Goal: Task Accomplishment & Management: Use online tool/utility

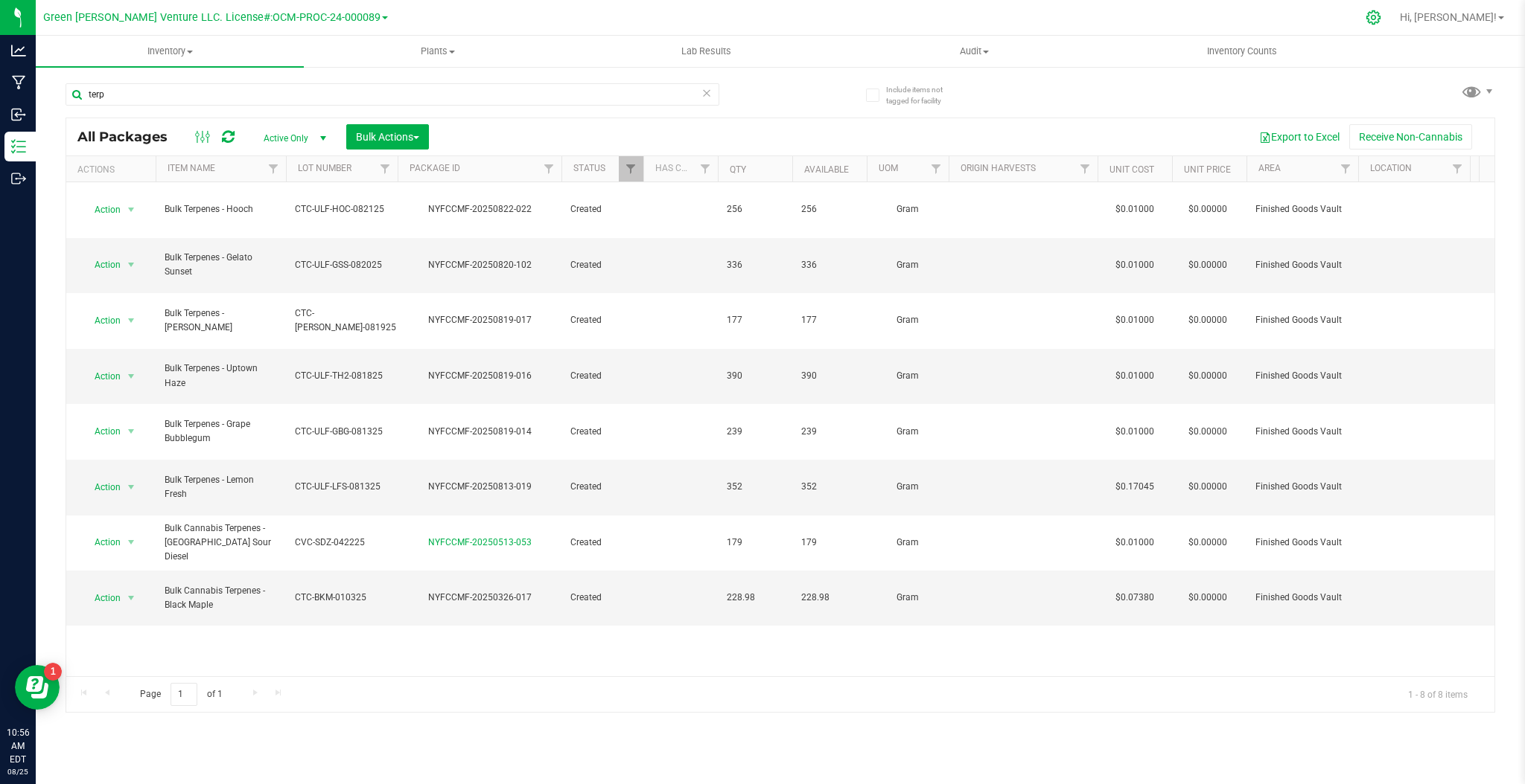
click at [1392, 22] on div at bounding box center [1373, 18] width 37 height 32
click at [1392, 25] on div at bounding box center [1373, 18] width 37 height 32
click at [1381, 15] on icon at bounding box center [1373, 17] width 15 height 15
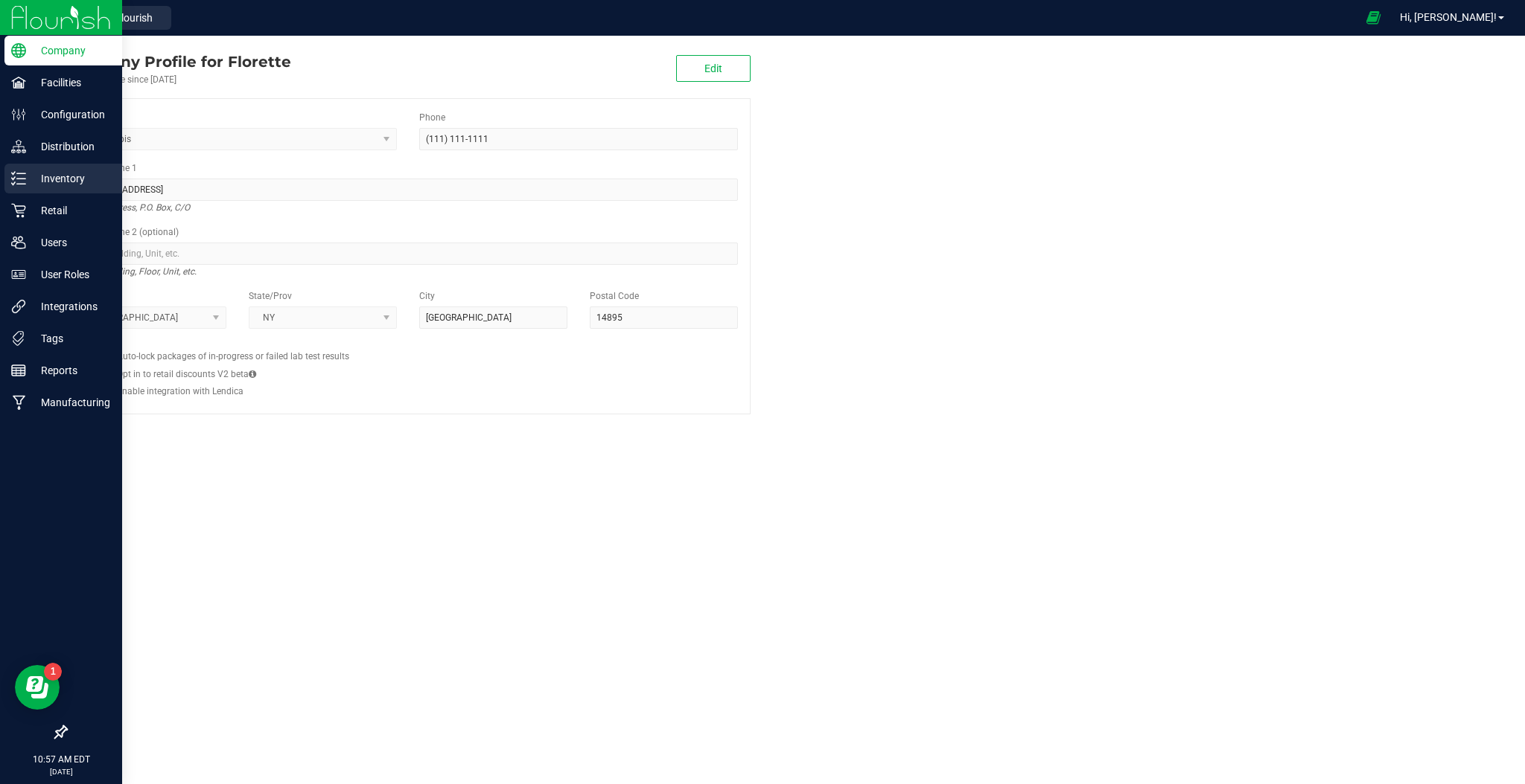
click at [82, 173] on p "Inventory" at bounding box center [70, 179] width 89 height 18
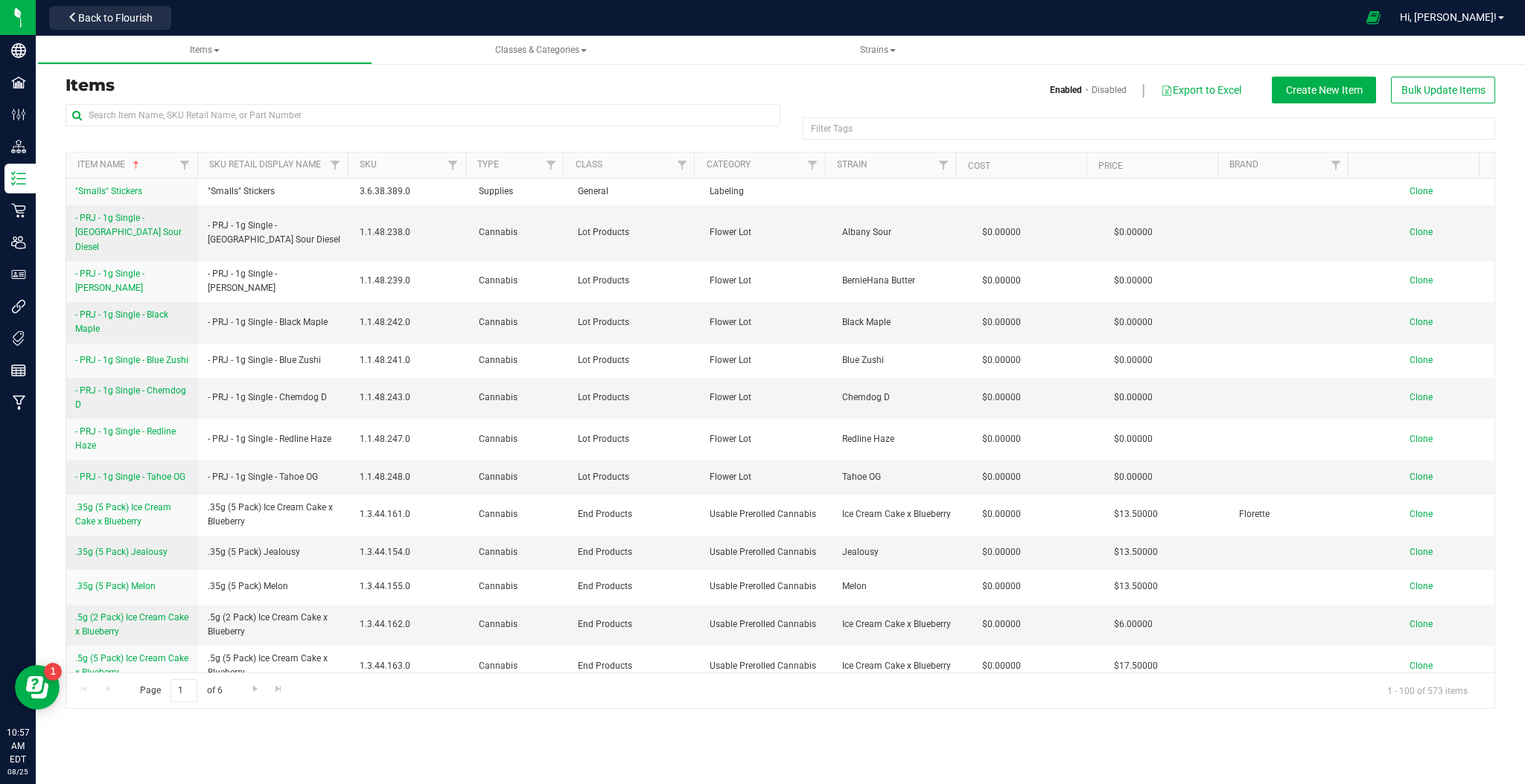
click at [327, 101] on div "Items Enabled Disabled Export to Excel Create New Item Bulk Update Items Filter…" at bounding box center [780, 393] width 1452 height 633
click at [331, 108] on input "text" at bounding box center [423, 115] width 715 height 22
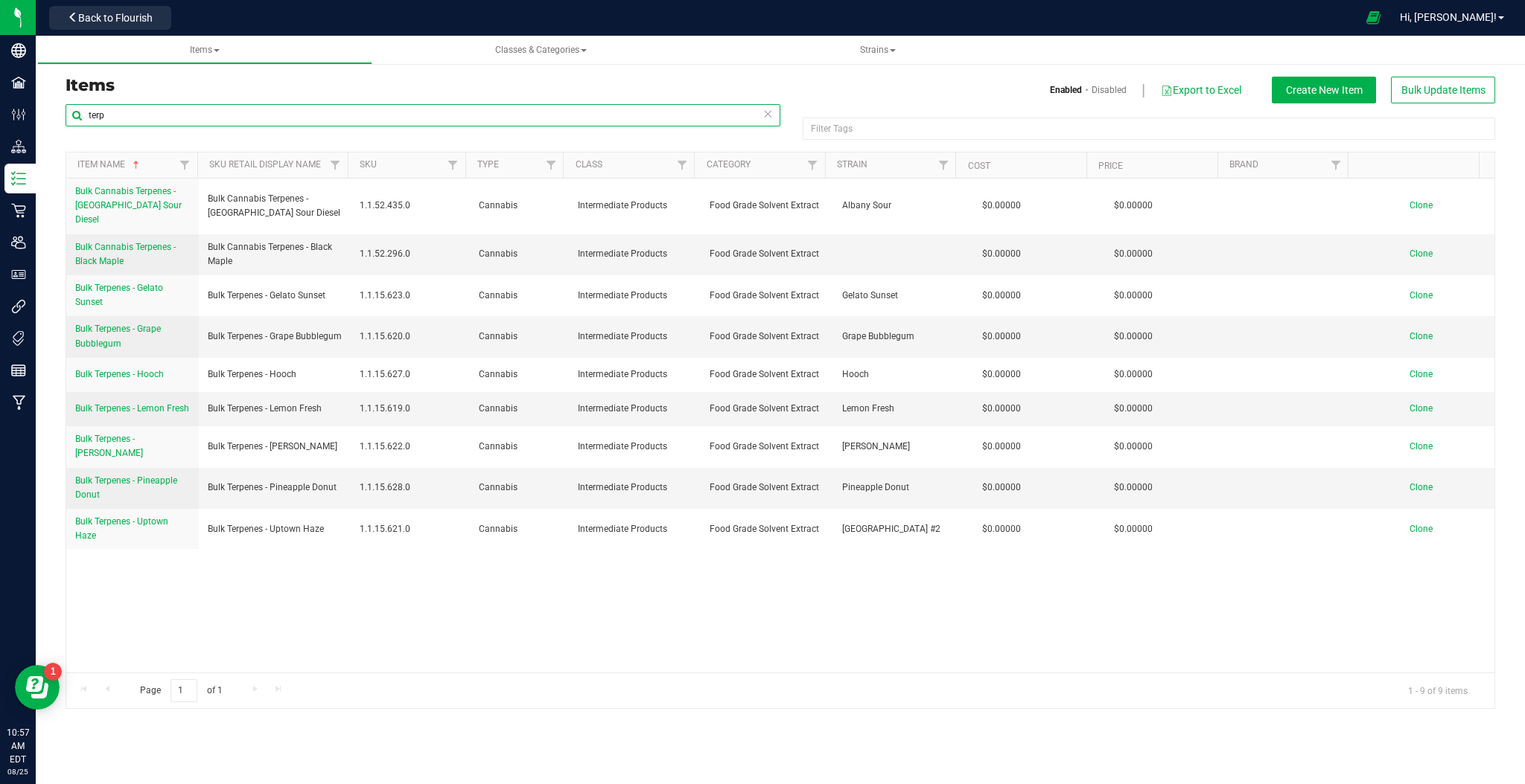
type input "terp"
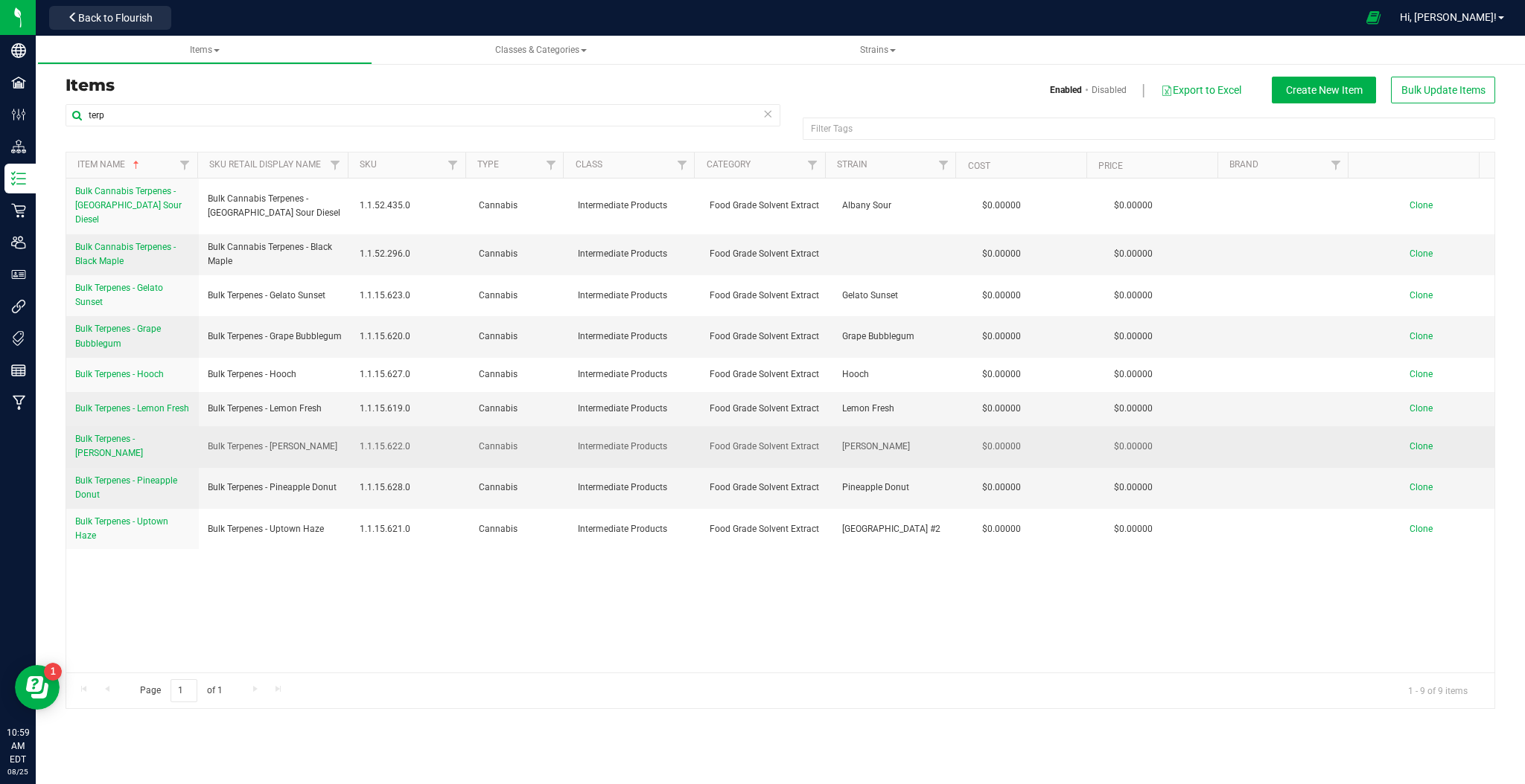
click at [1409, 441] on span "Clone" at bounding box center [1420, 446] width 23 height 10
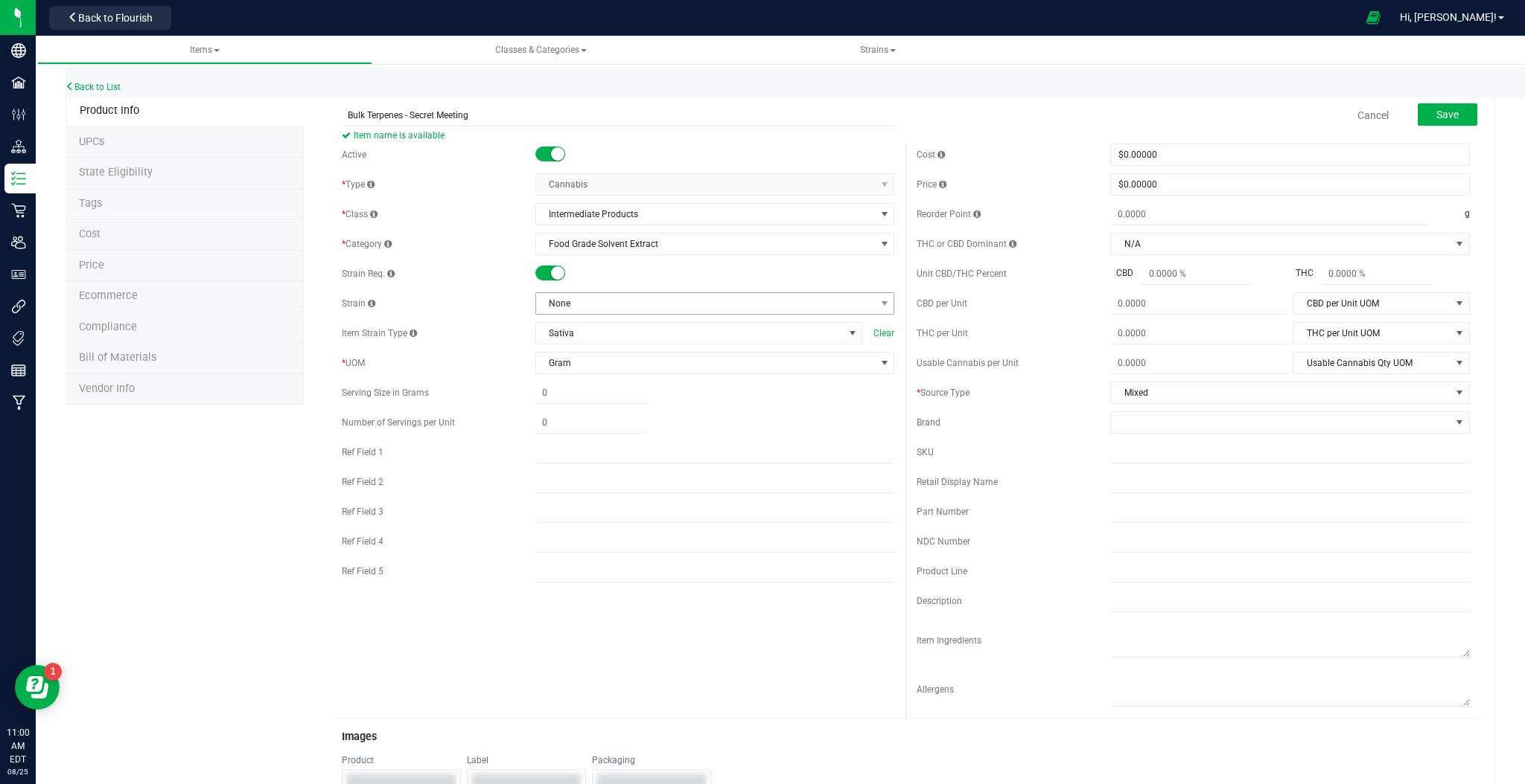
type input "Bulk Terpenes - Secret Meeting"
click at [585, 298] on span "None" at bounding box center [705, 304] width 339 height 21
type input "secret"
click at [628, 365] on li "Secret Meeting" at bounding box center [708, 366] width 354 height 21
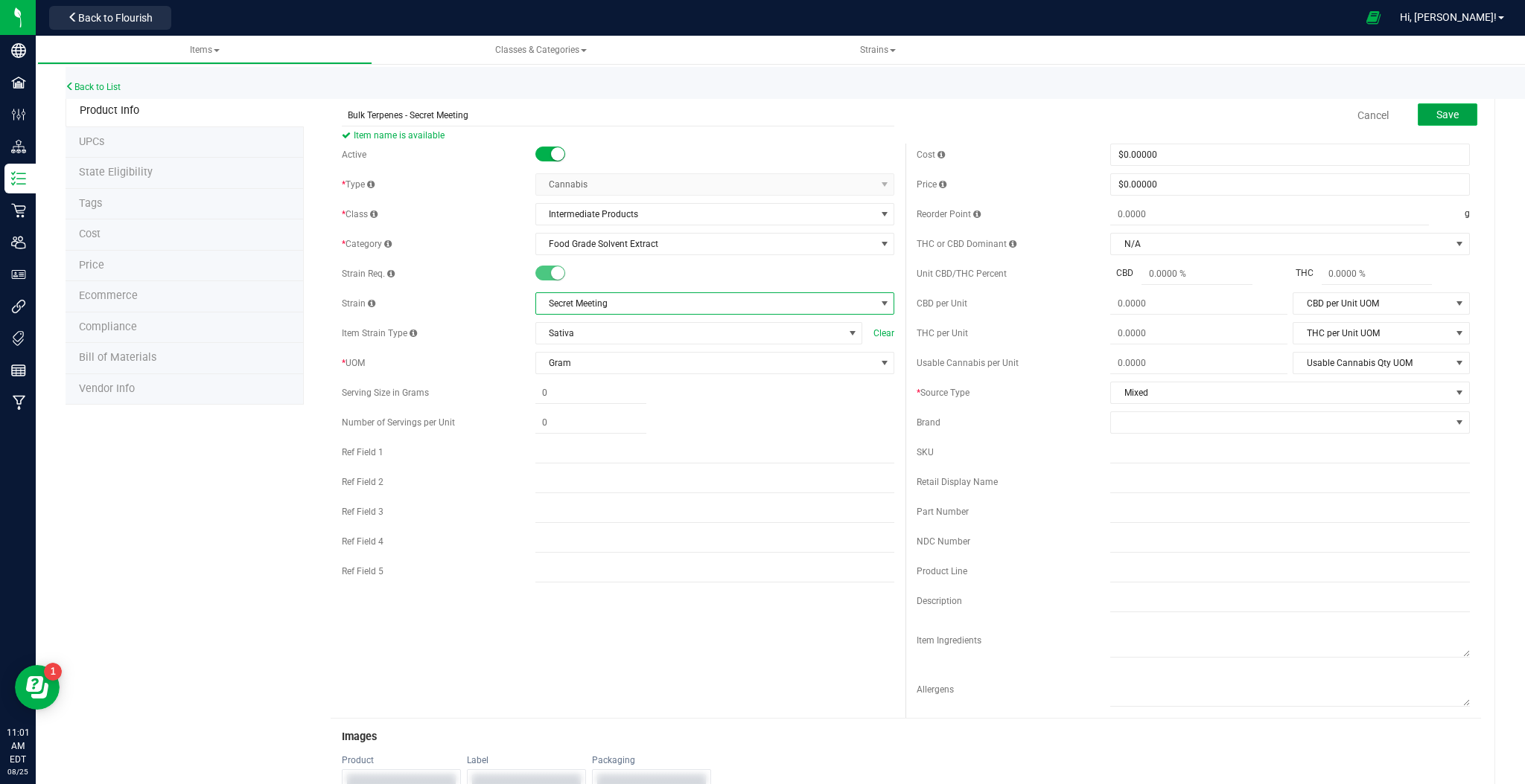
click at [1437, 115] on span "Save" at bounding box center [1447, 114] width 22 height 12
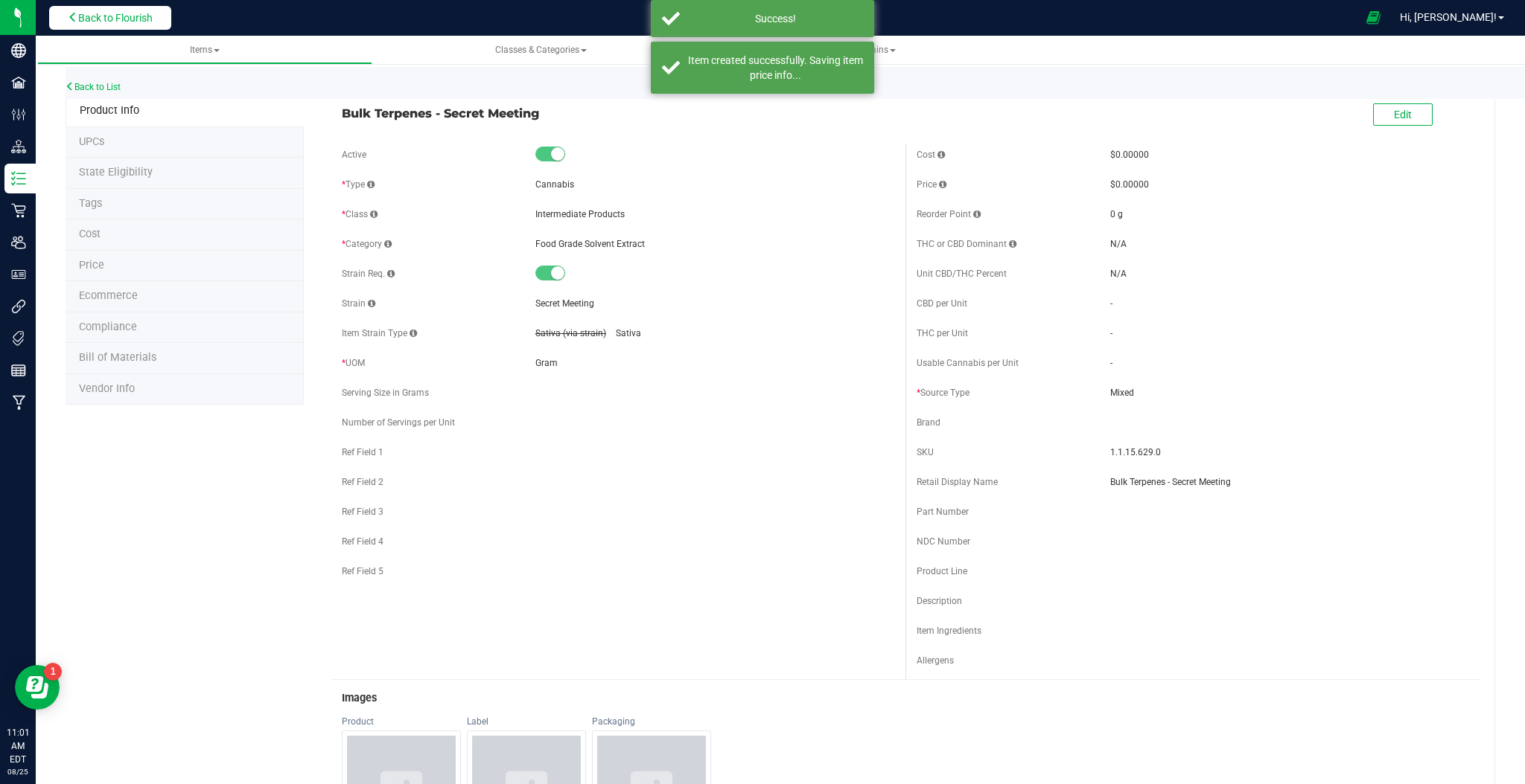
click at [75, 19] on icon at bounding box center [72, 17] width 10 height 10
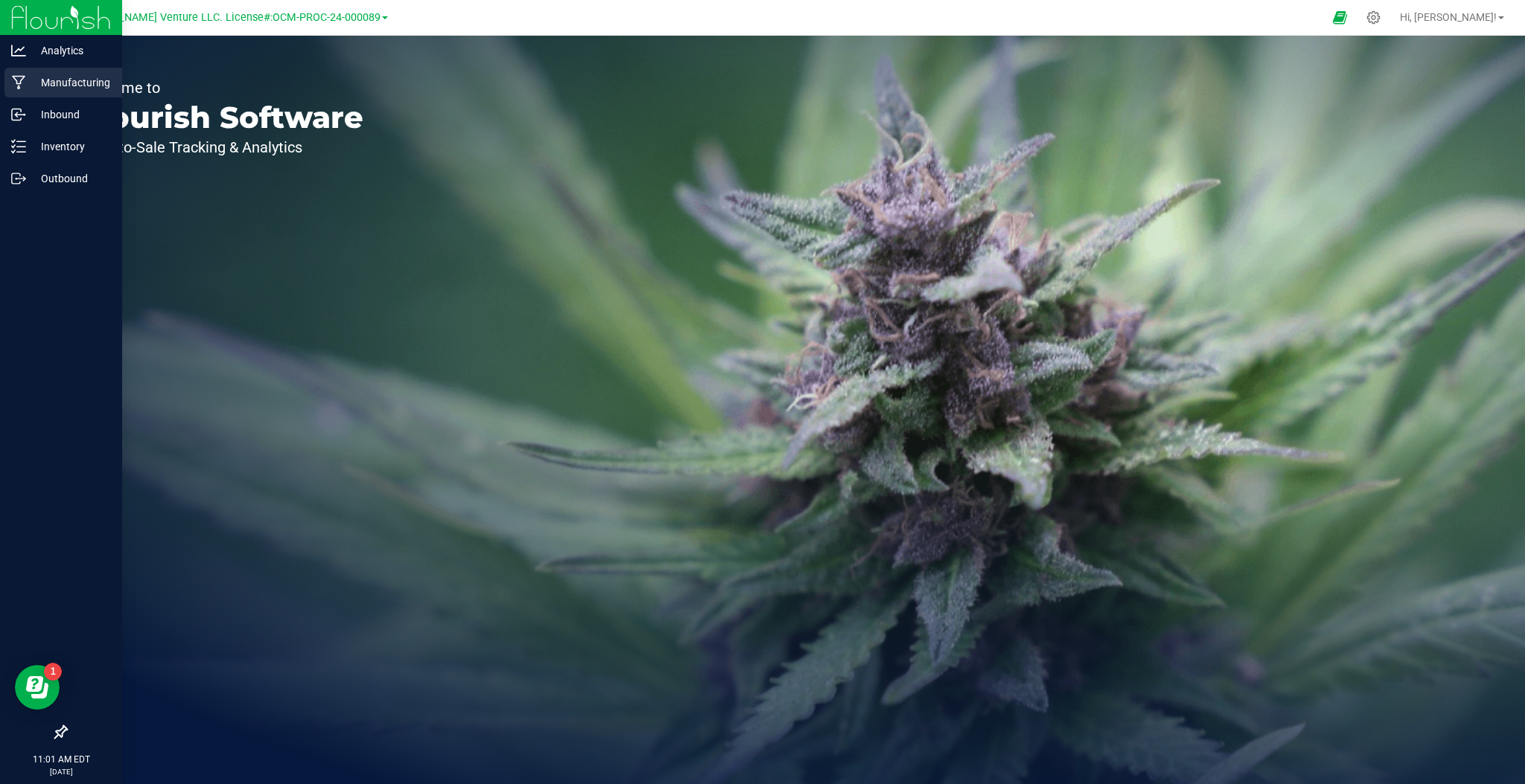
click at [71, 77] on p "Manufacturing" at bounding box center [70, 83] width 89 height 18
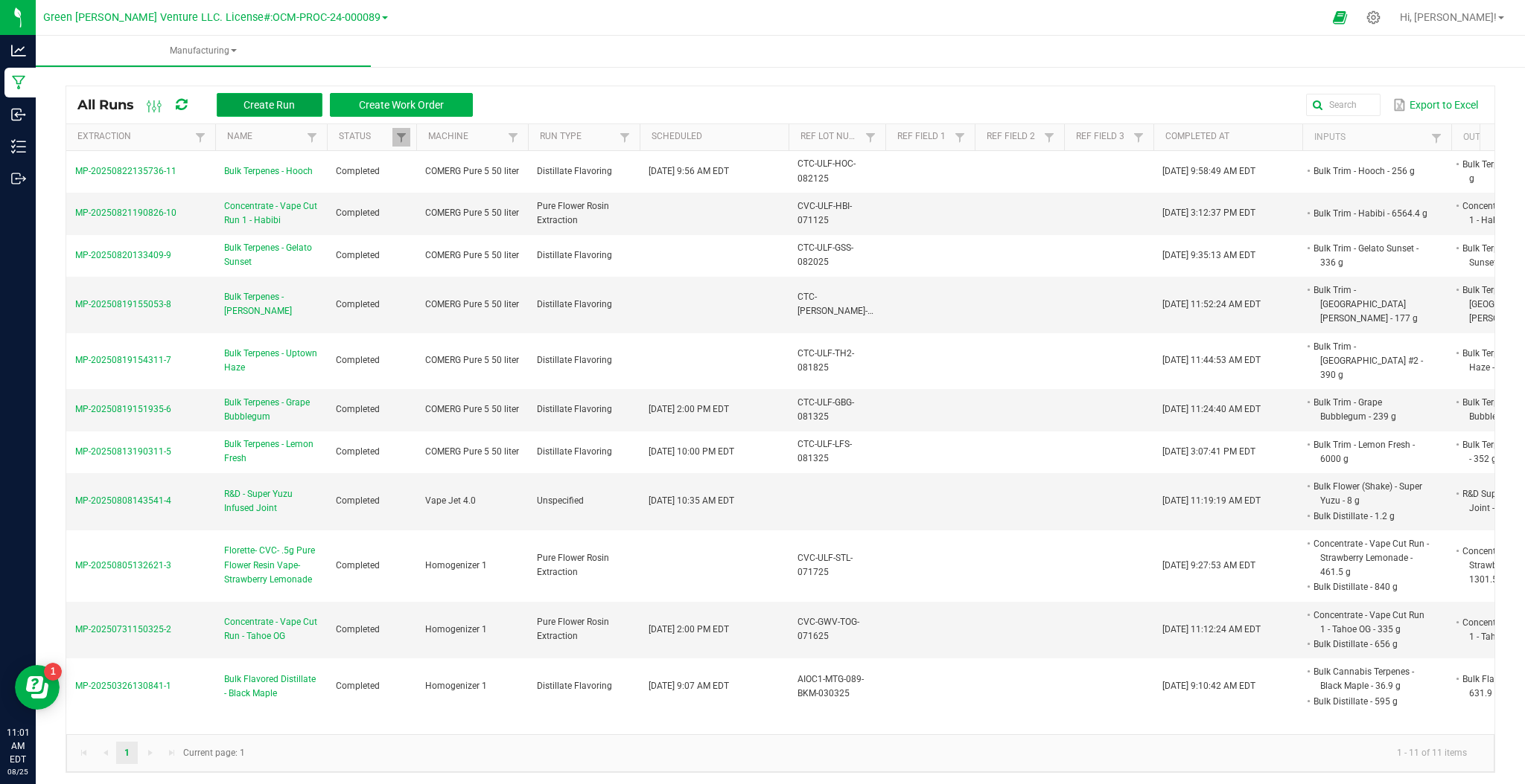
click at [298, 101] on button "Create Run" at bounding box center [269, 105] width 106 height 24
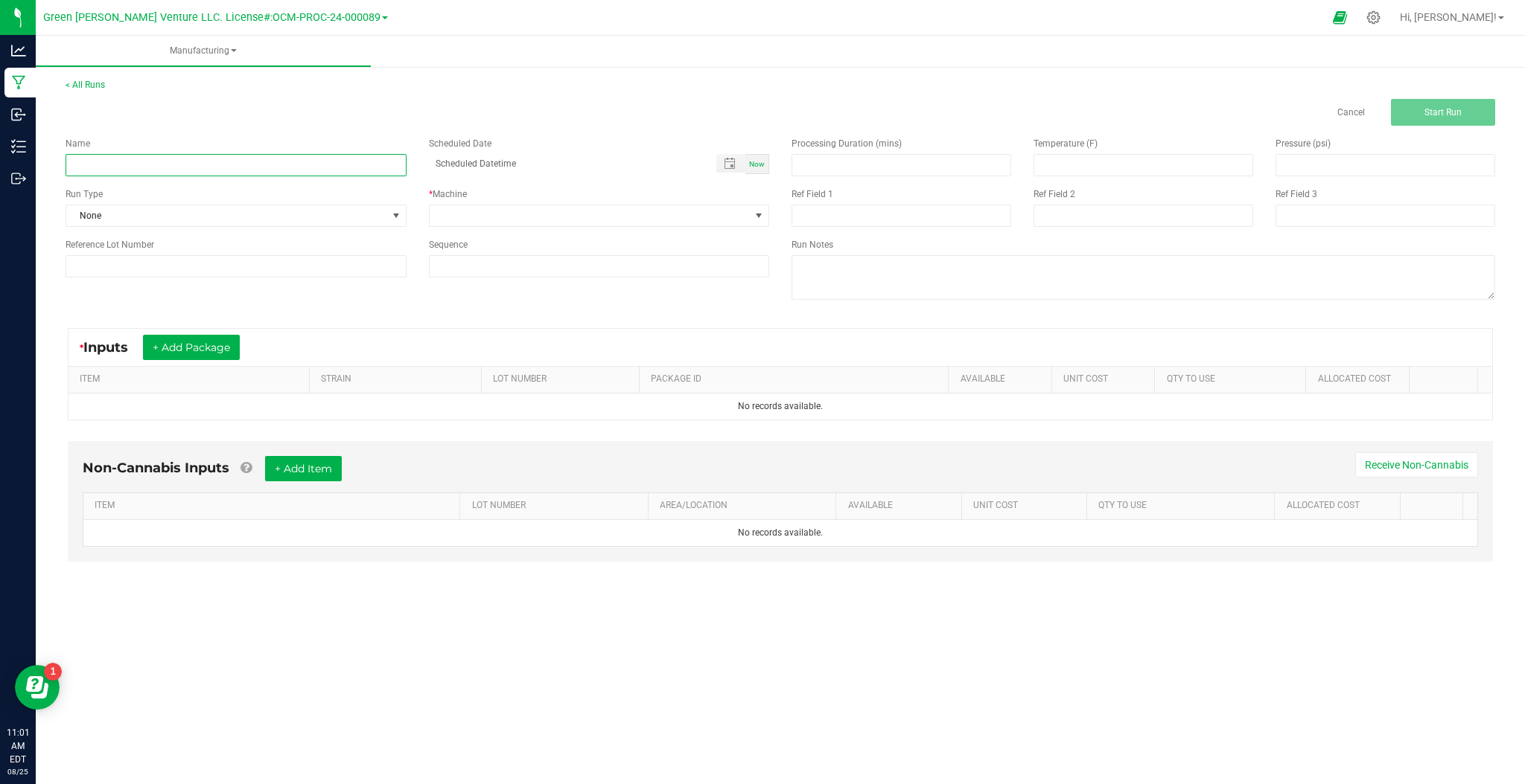
click at [257, 158] on input at bounding box center [236, 164] width 341 height 22
type input "Bulk Terpenes - Secret Meeting"
click at [335, 207] on div "Run Type None" at bounding box center [236, 207] width 363 height 40
click at [335, 210] on span "None" at bounding box center [226, 216] width 320 height 21
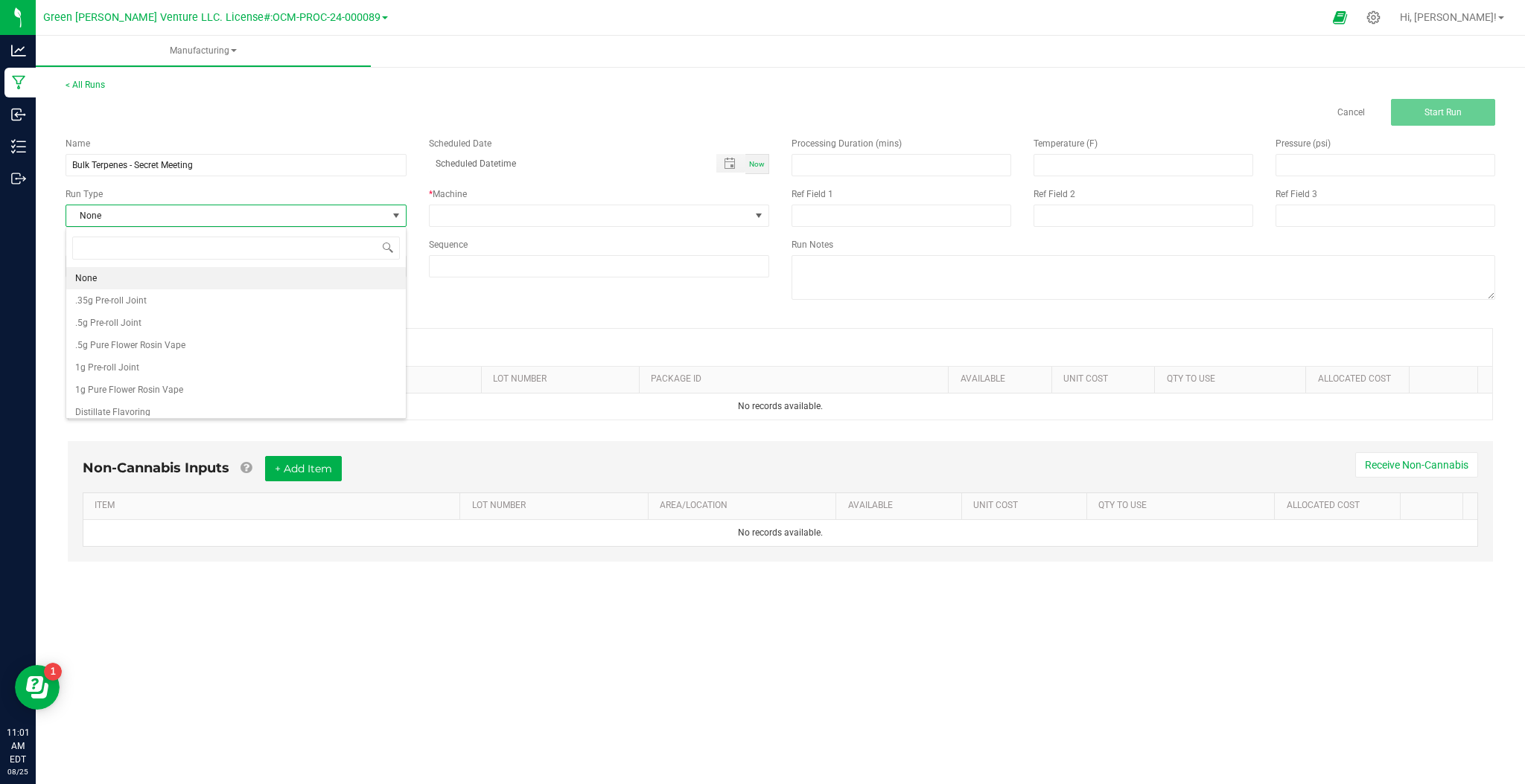
scroll to position [22, 340]
click at [168, 407] on li "Distillate Flavoring" at bounding box center [236, 411] width 339 height 22
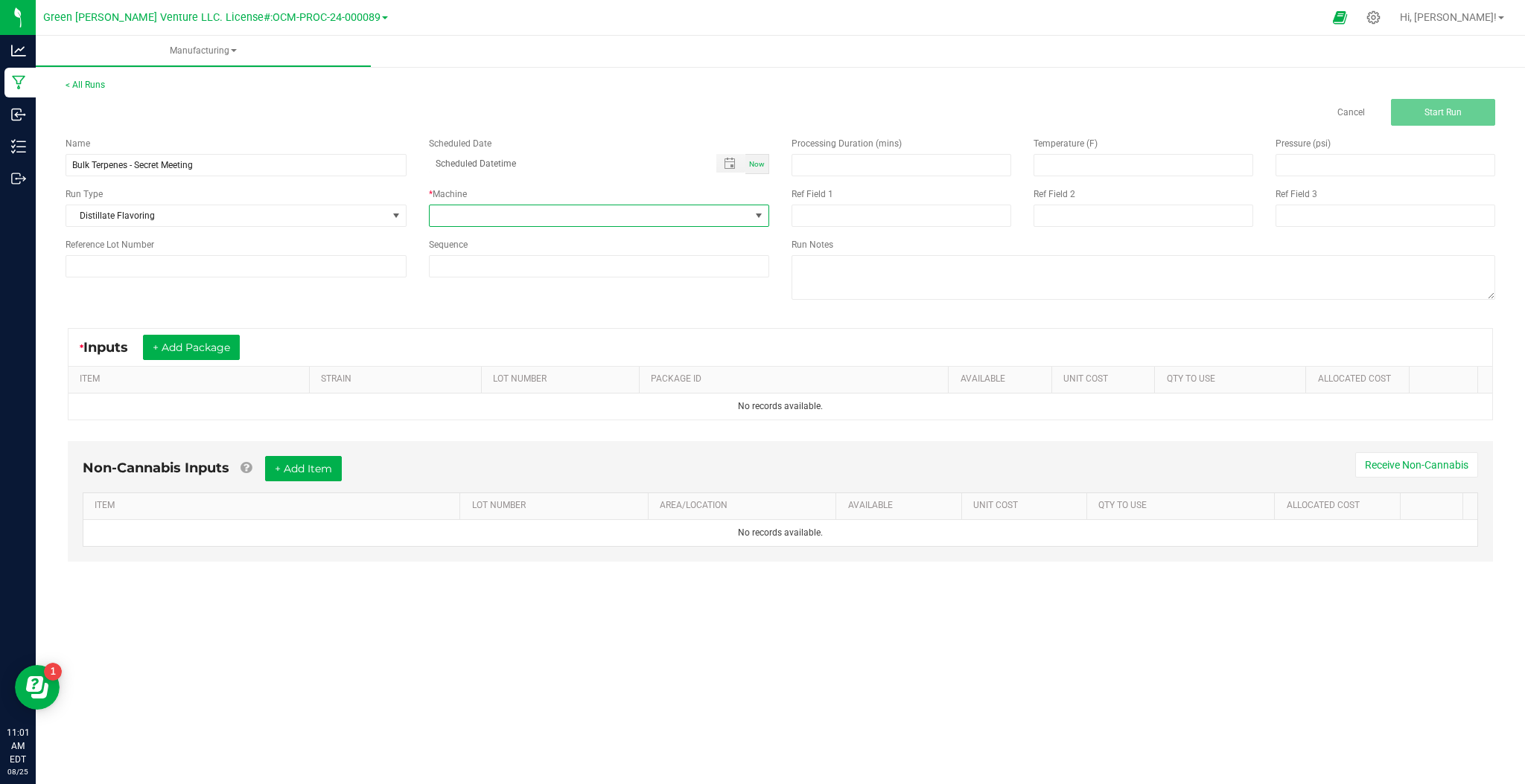
click at [525, 220] on span at bounding box center [589, 216] width 320 height 21
click at [510, 284] on li "COMERG Pure 5 50 liter" at bounding box center [599, 279] width 339 height 26
click at [149, 273] on input at bounding box center [236, 266] width 341 height 22
type input "CTC-ULF-SMT-082125"
click at [867, 165] on input at bounding box center [900, 165] width 218 height 21
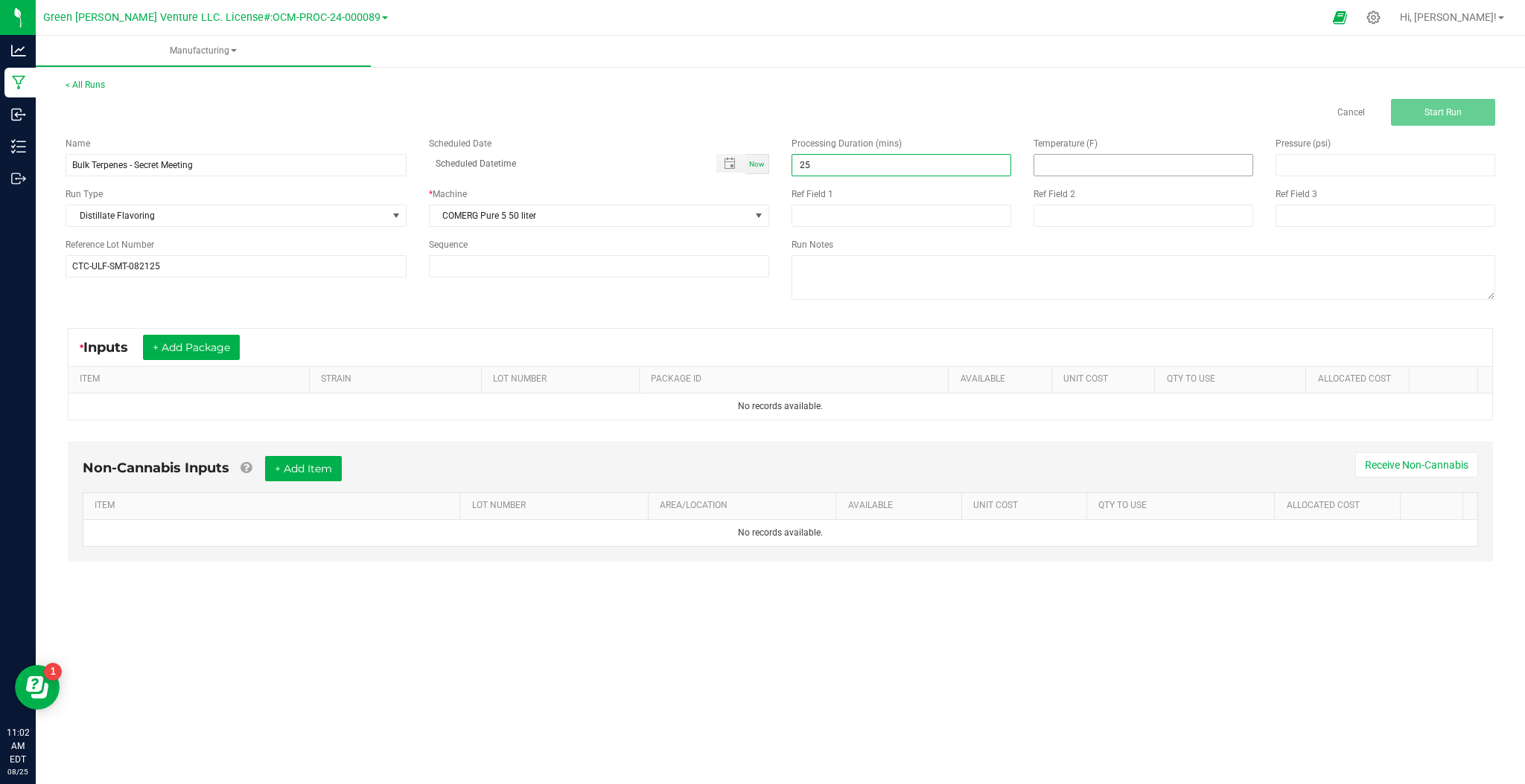
type input "25.00"
click at [1113, 163] on input at bounding box center [1143, 165] width 218 height 21
type input "95.00"
click at [1322, 173] on input at bounding box center [1384, 165] width 218 height 21
type input "70.00"
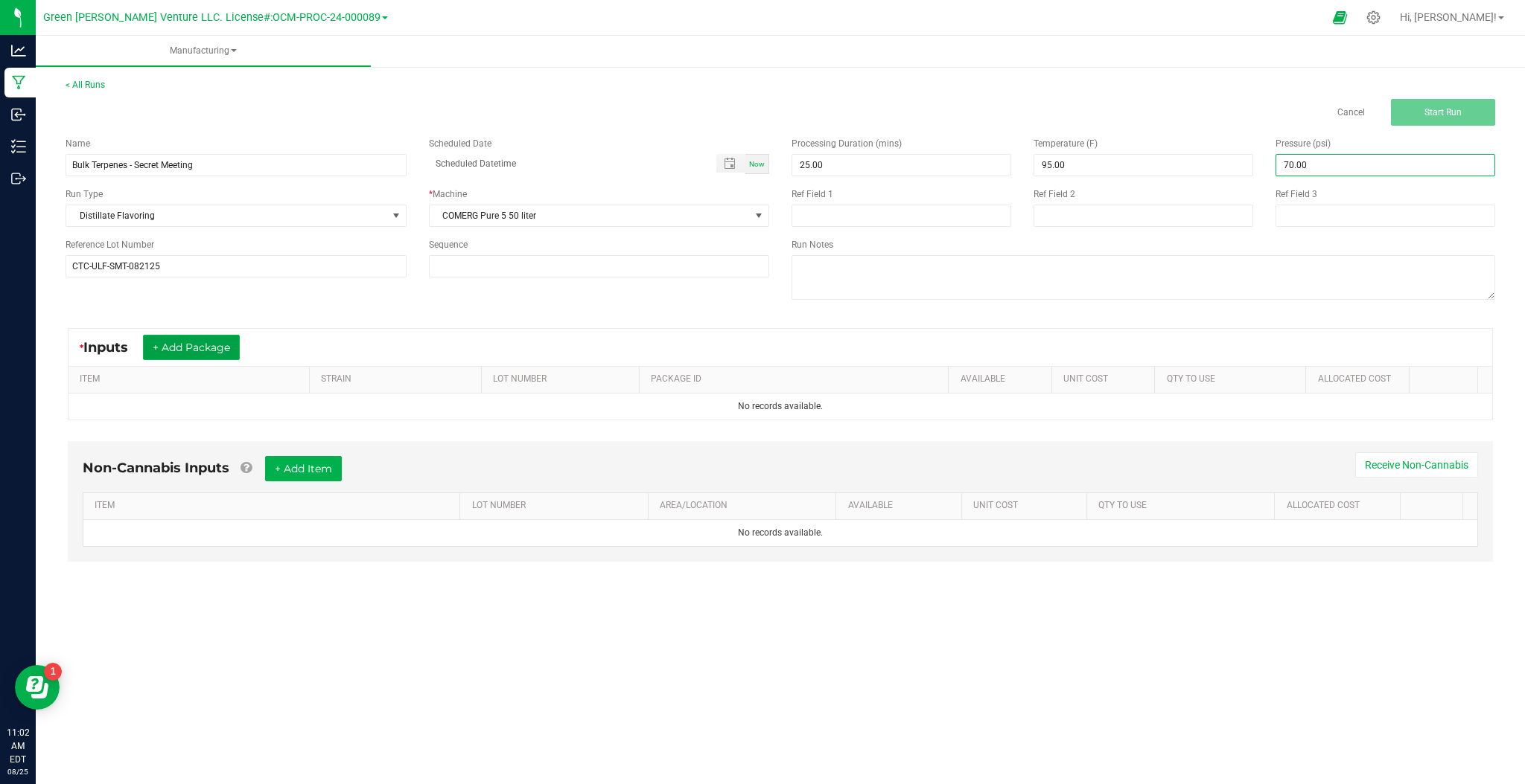
click at [218, 355] on button "+ Add Package" at bounding box center [191, 347] width 97 height 26
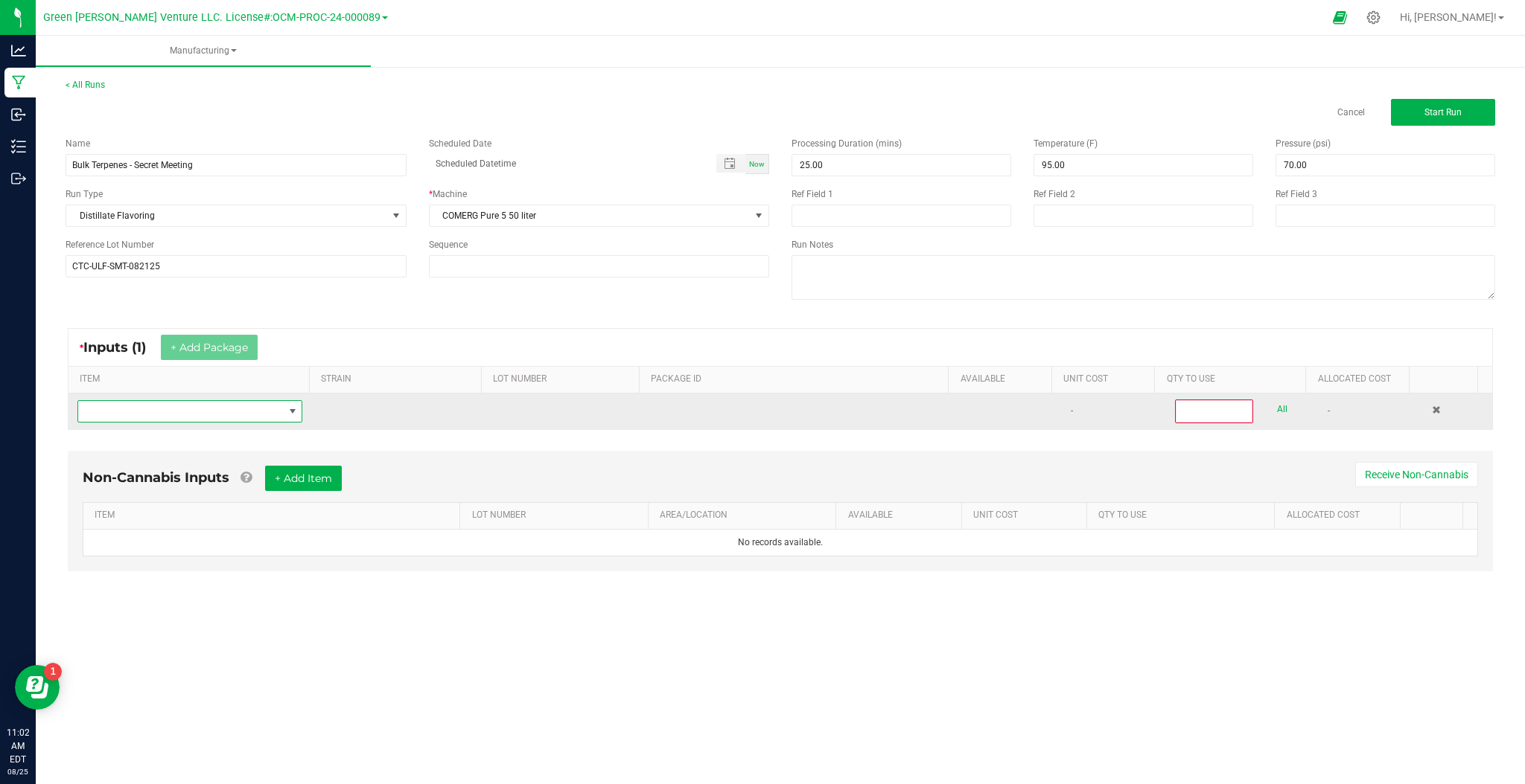
click at [252, 413] on span "NO DATA FOUND" at bounding box center [180, 411] width 204 height 21
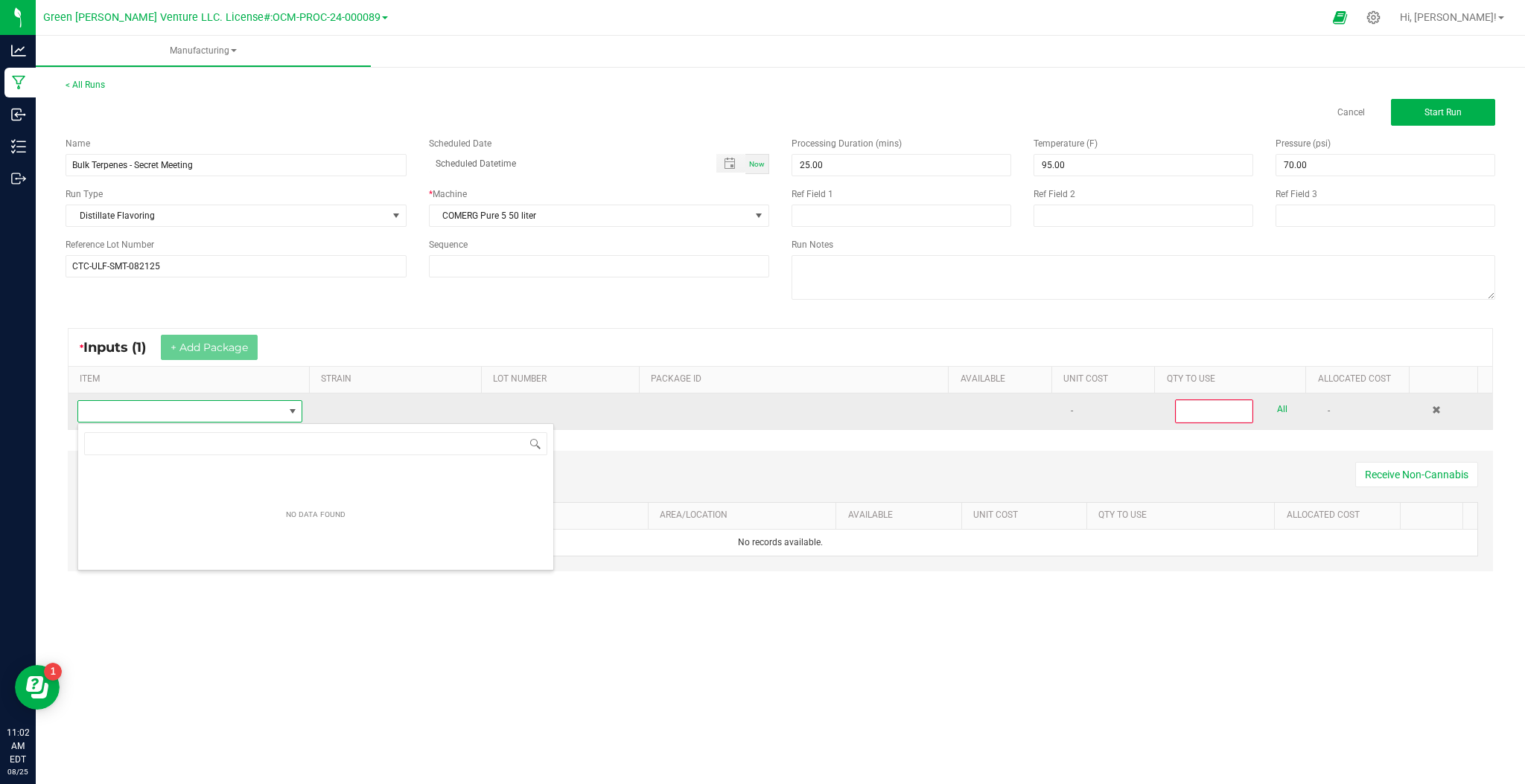
scroll to position [22, 222]
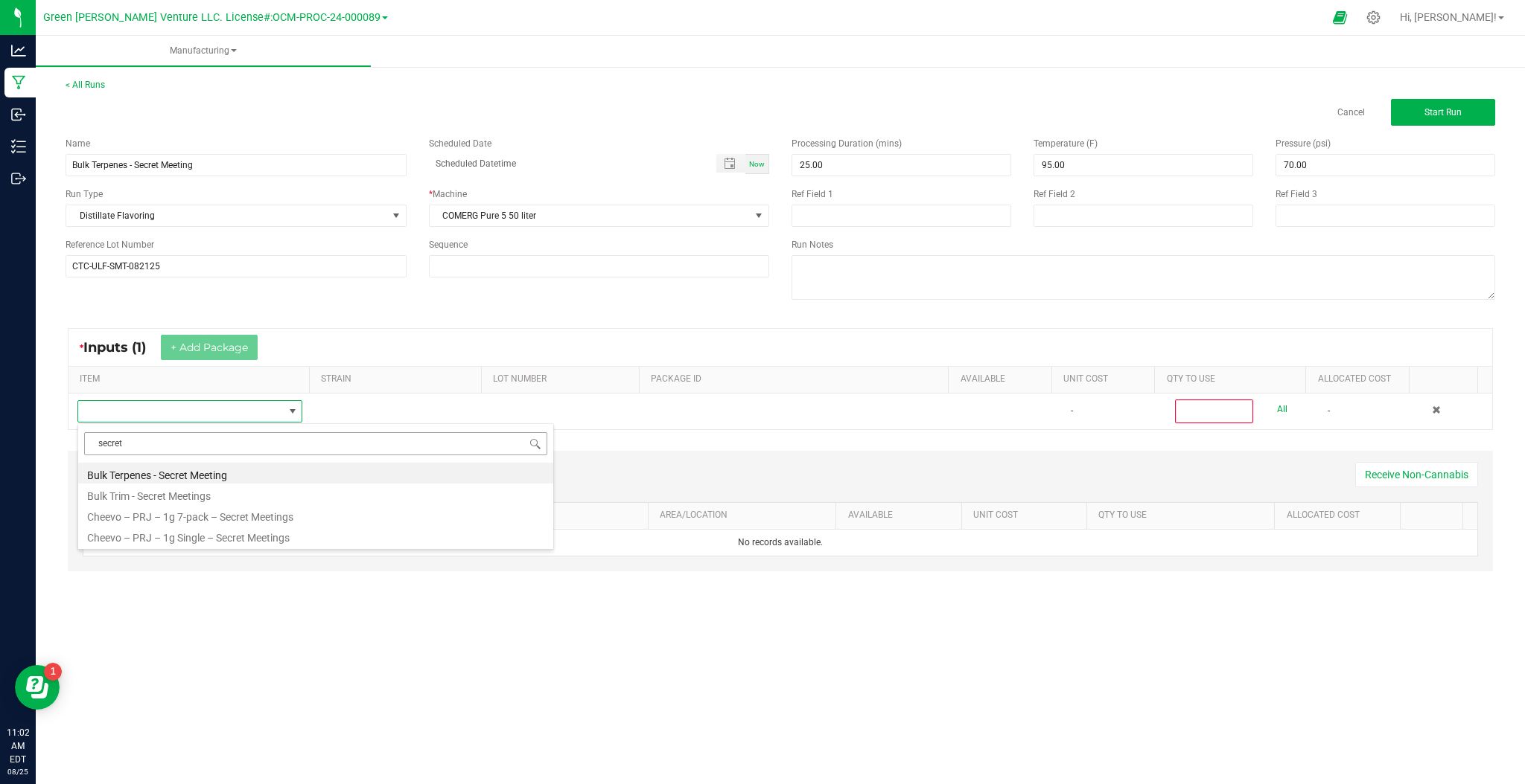
type input "secret"
click at [259, 499] on li "Bulk Trim - Secret Meetings" at bounding box center [316, 494] width 475 height 21
type input "0"
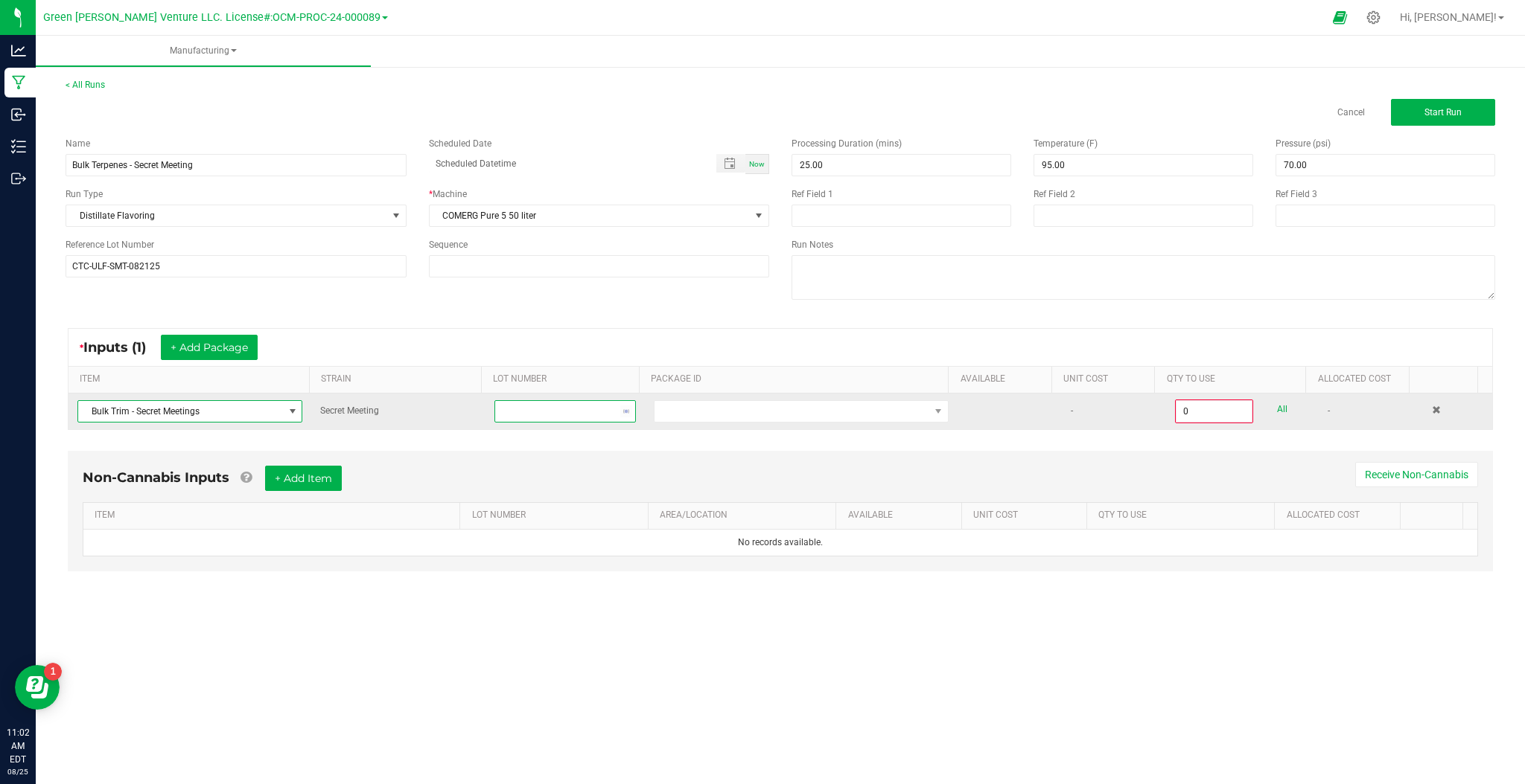
click at [541, 417] on span "NO DATA FOUND" at bounding box center [556, 411] width 122 height 21
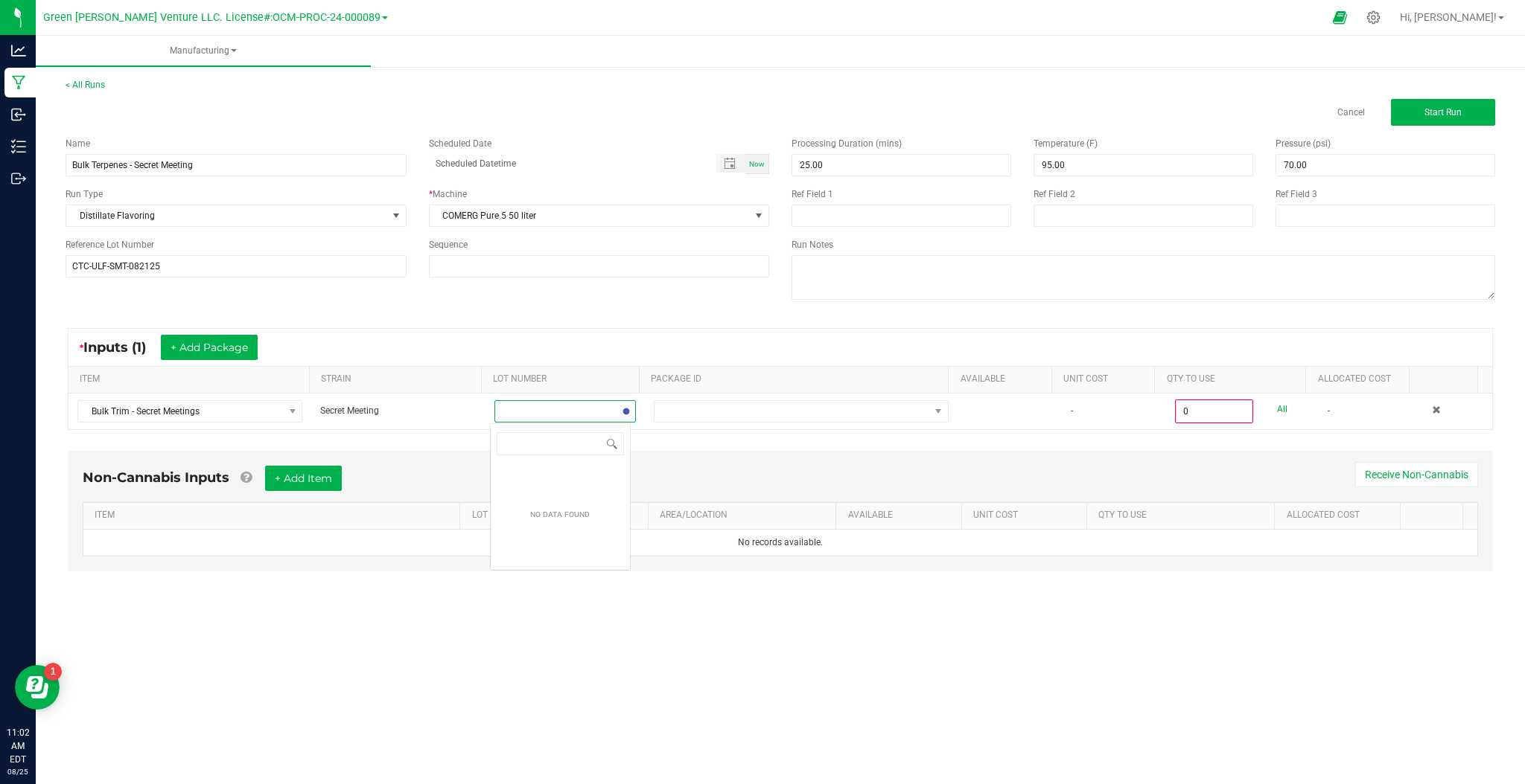
scroll to position [22, 140]
click at [657, 437] on div "* Inputs (1) + Add Package ITEM STRAIN LOT NUMBER PACKAGE ID AVAILABLE Unit Cos…" at bounding box center [780, 378] width 1452 height 128
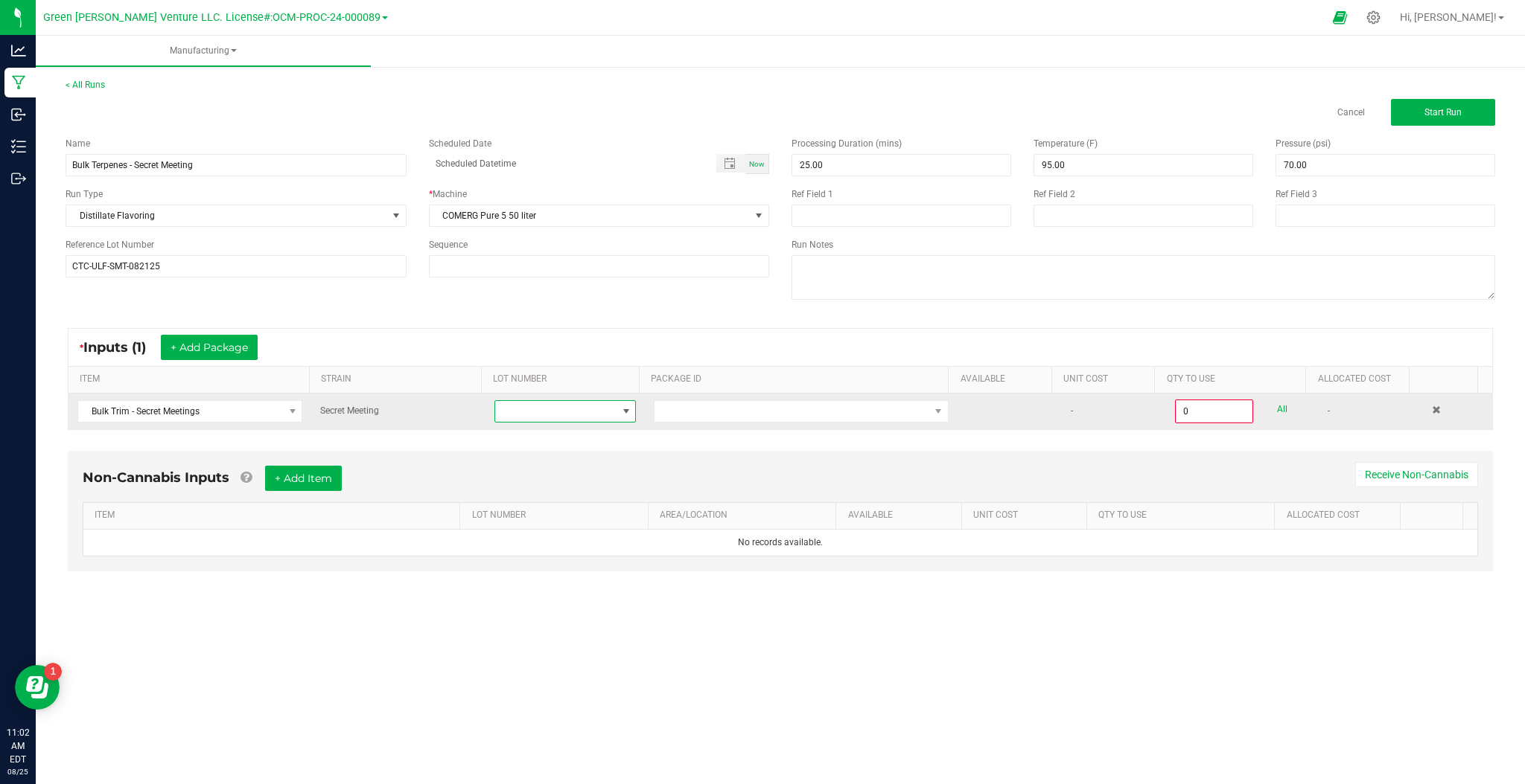
click at [566, 410] on span at bounding box center [556, 411] width 122 height 21
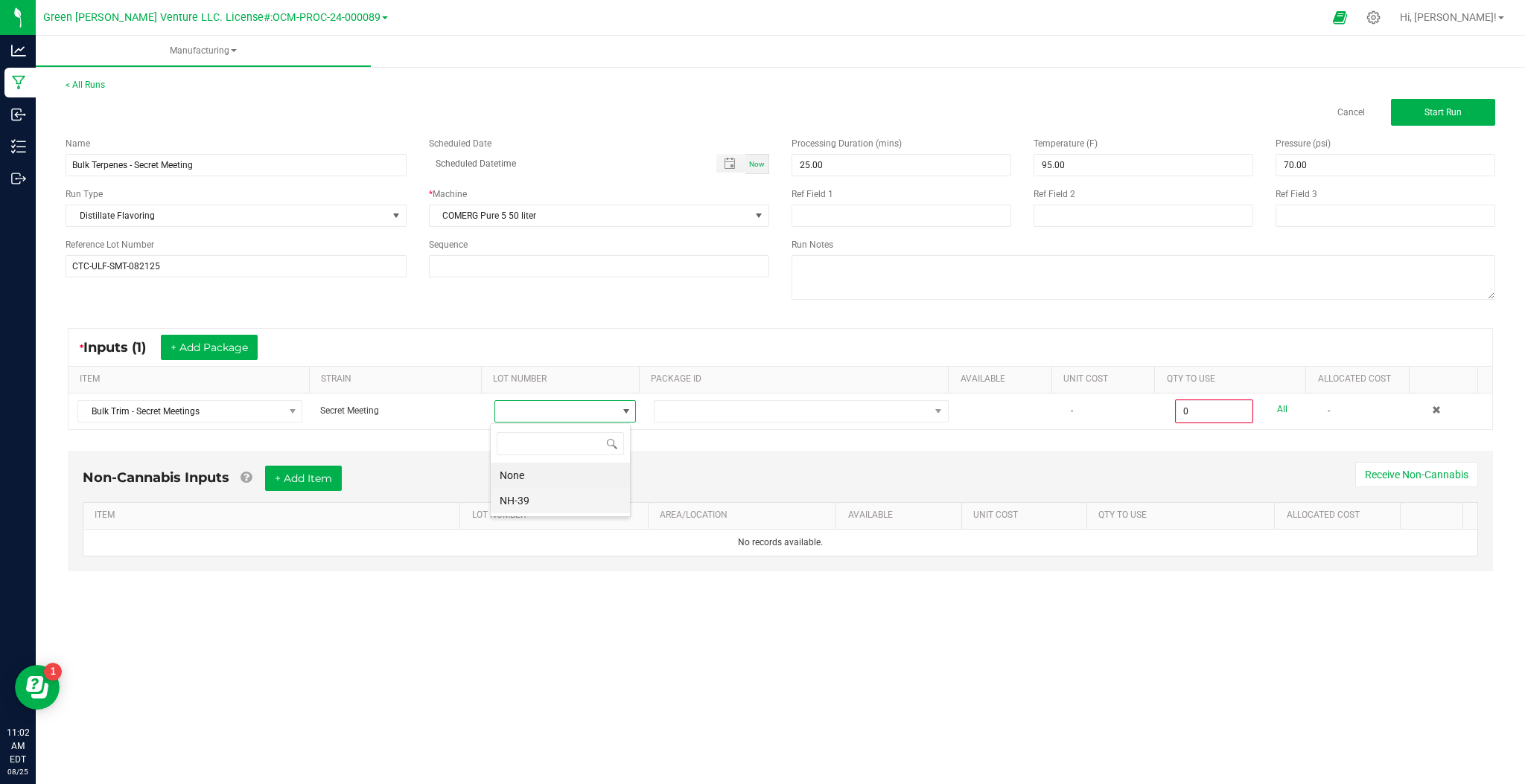
click at [529, 496] on li "NH-39" at bounding box center [560, 501] width 139 height 26
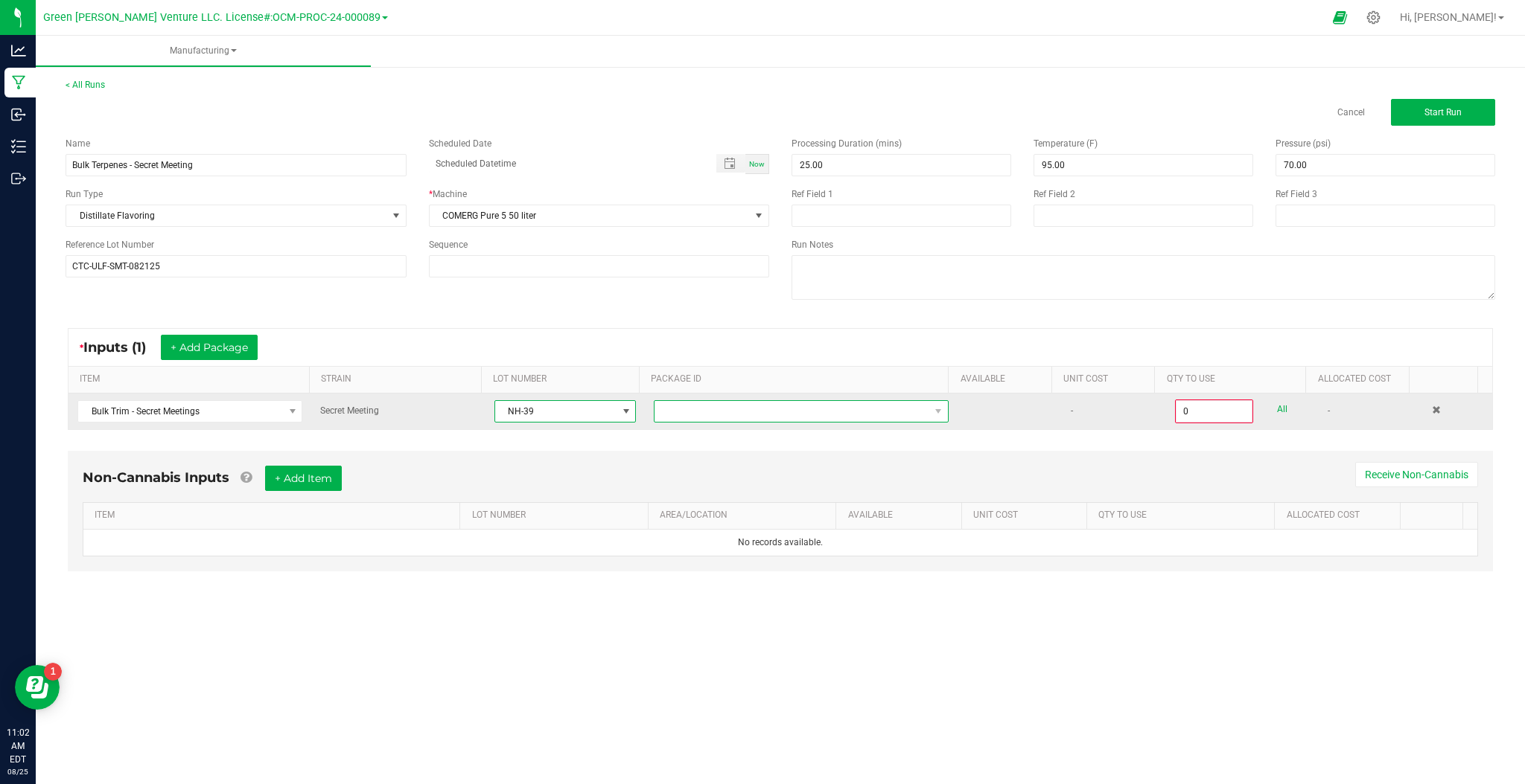
click at [654, 413] on span "NO DATA FOUND" at bounding box center [791, 411] width 275 height 21
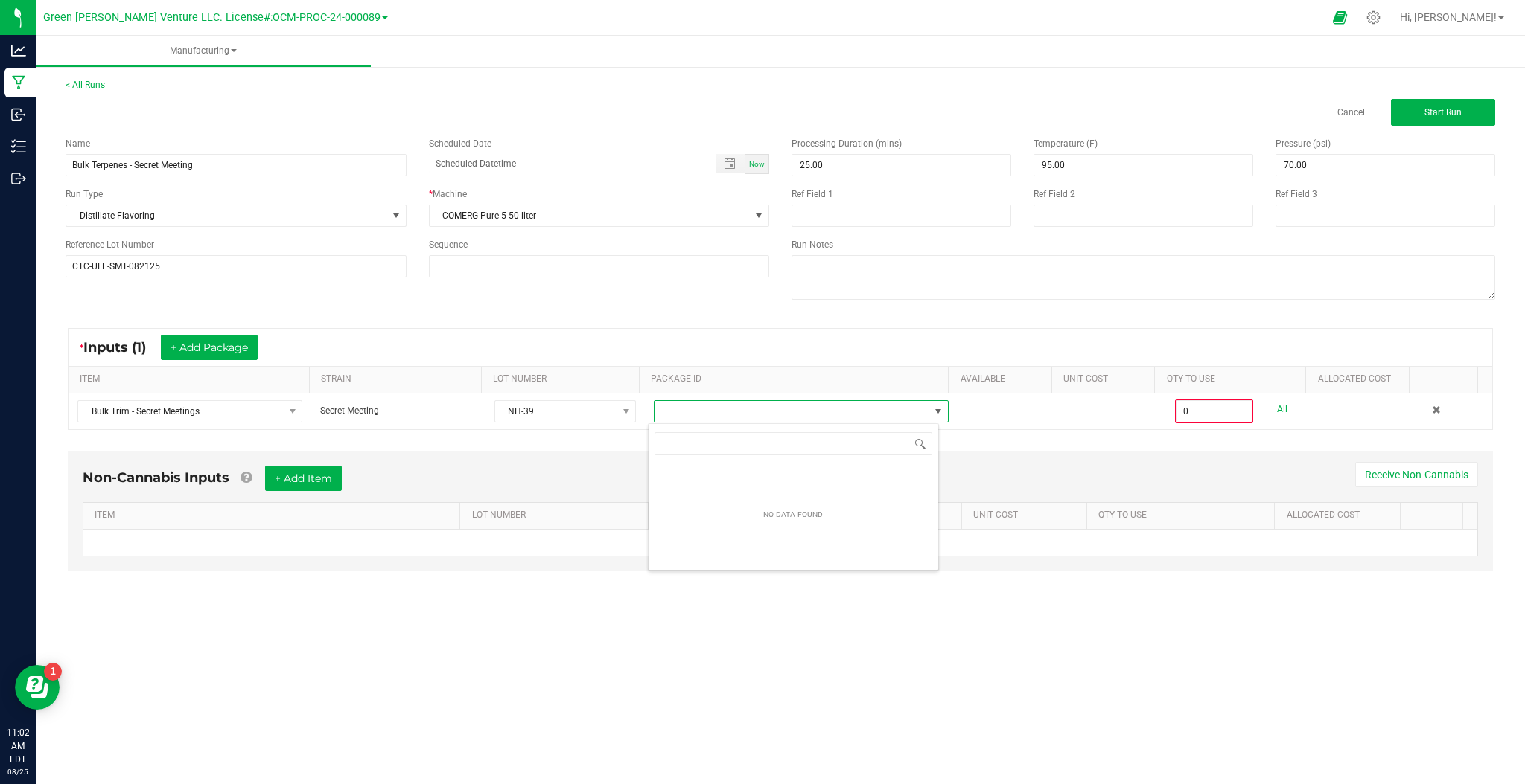
scroll to position [22, 291]
click at [975, 449] on div "Non-Cannabis Inputs + Add Item Receive Non-Cannabis ITEM LOT NUMBER AREA/LOCATI…" at bounding box center [780, 522] width 1452 height 156
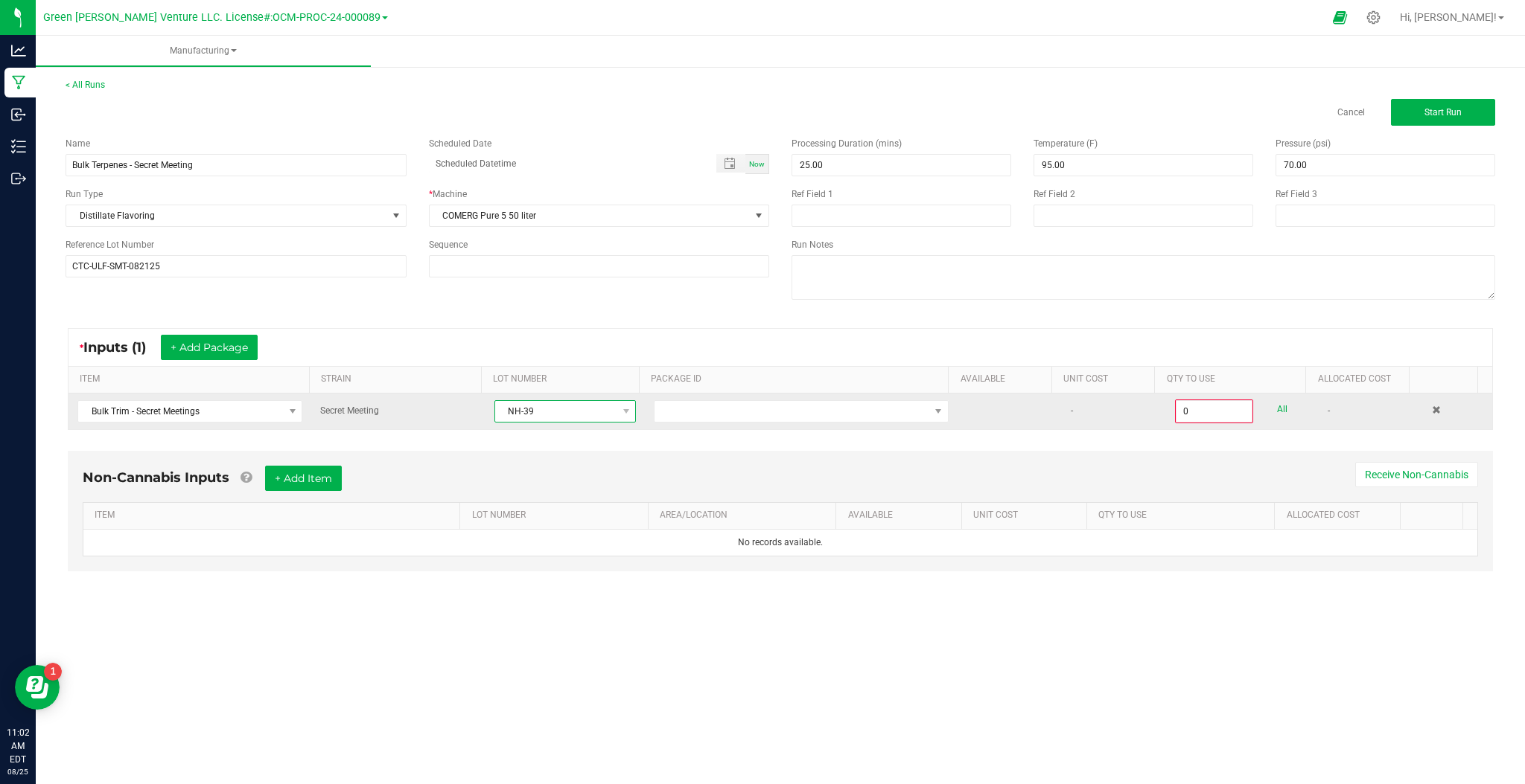
click at [569, 410] on span "NH-39" at bounding box center [556, 411] width 122 height 21
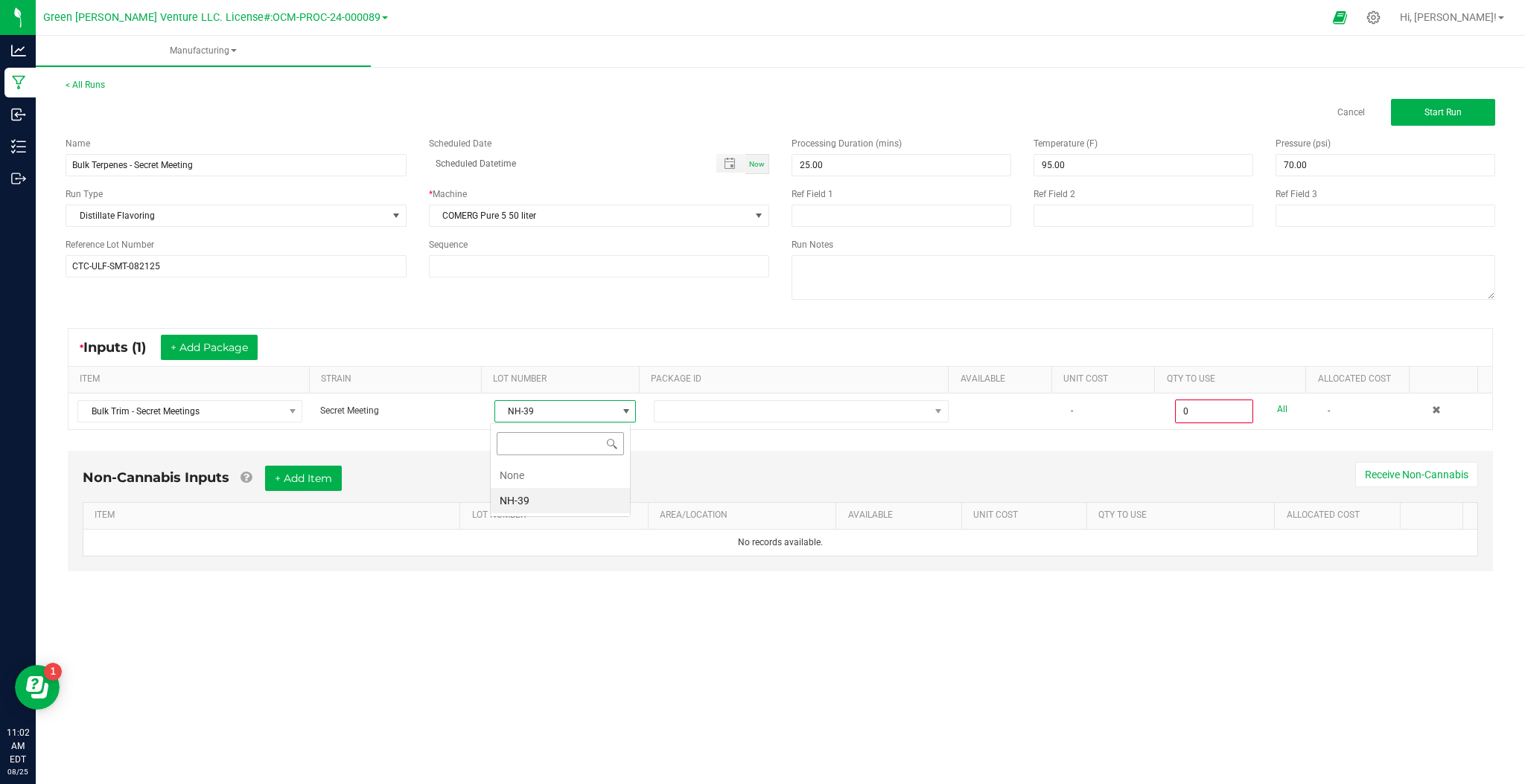
scroll to position [22, 140]
click at [550, 470] on li "None" at bounding box center [560, 475] width 139 height 26
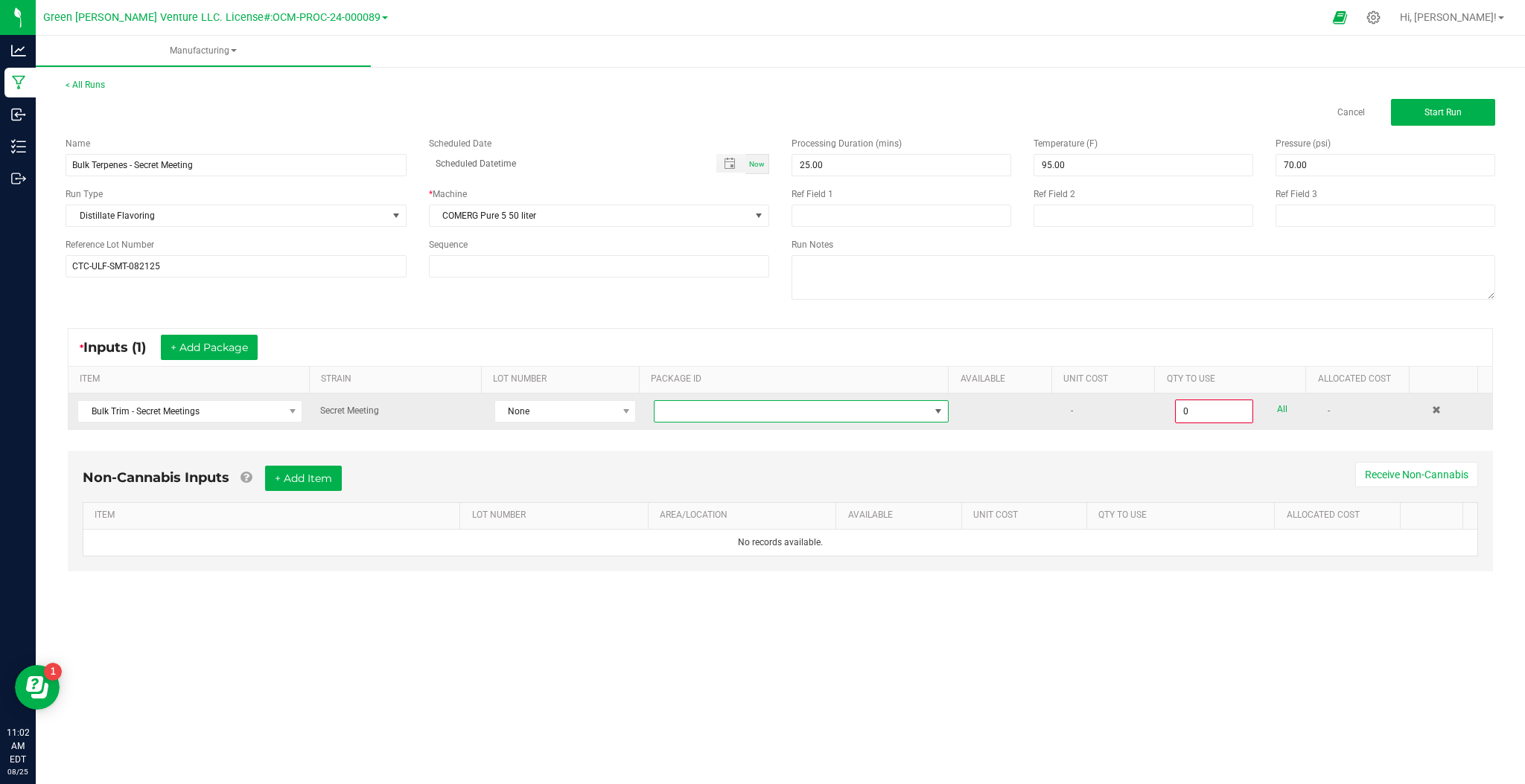
click at [753, 416] on span "NO DATA FOUND" at bounding box center [791, 411] width 275 height 21
click at [593, 408] on span "None" at bounding box center [556, 411] width 122 height 21
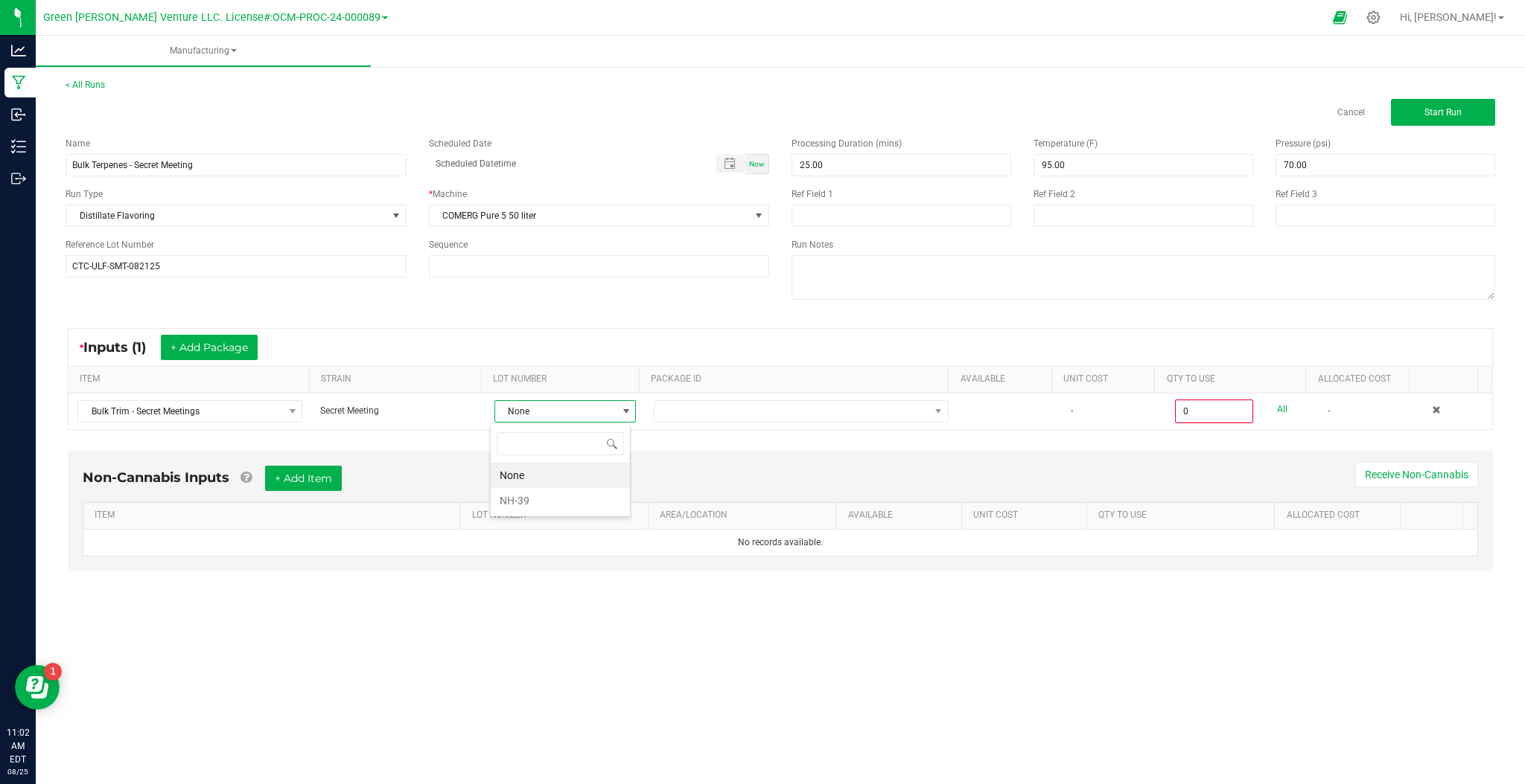
scroll to position [22, 140]
click at [528, 499] on li "NH-39" at bounding box center [560, 501] width 139 height 26
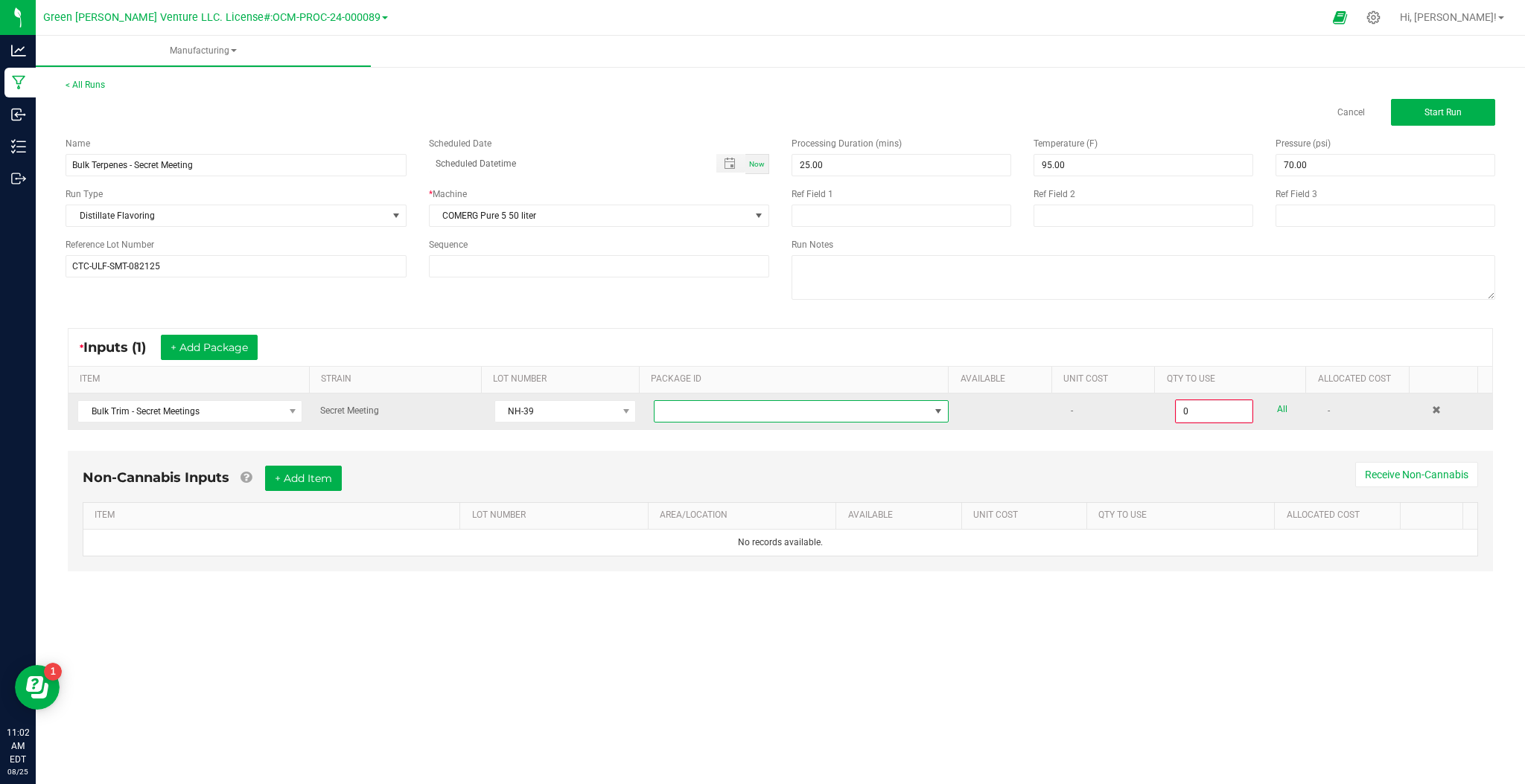
click at [798, 411] on span "NO DATA FOUND" at bounding box center [791, 411] width 275 height 21
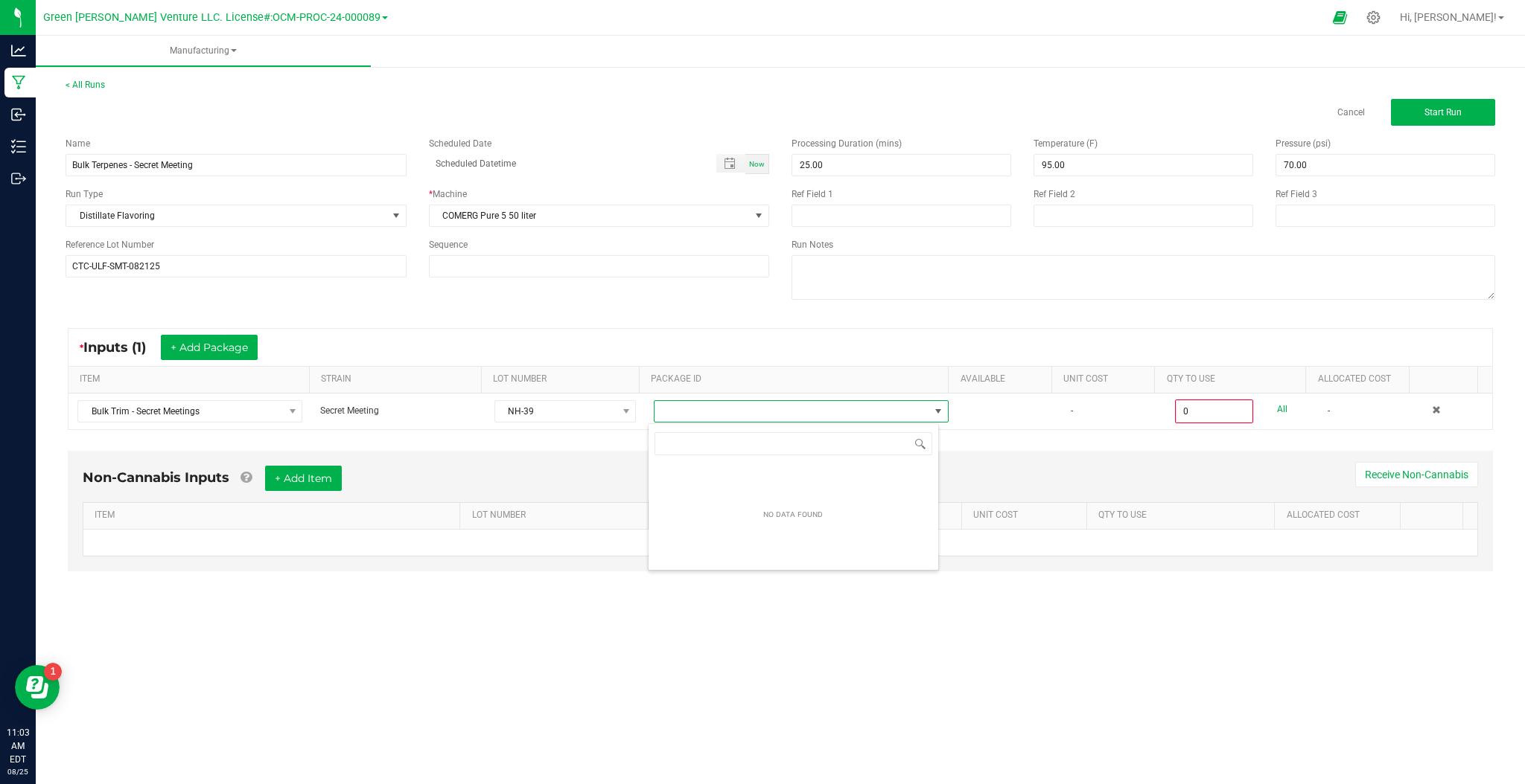
click at [770, 515] on div "NO DATA FOUND" at bounding box center [793, 515] width 76 height 28
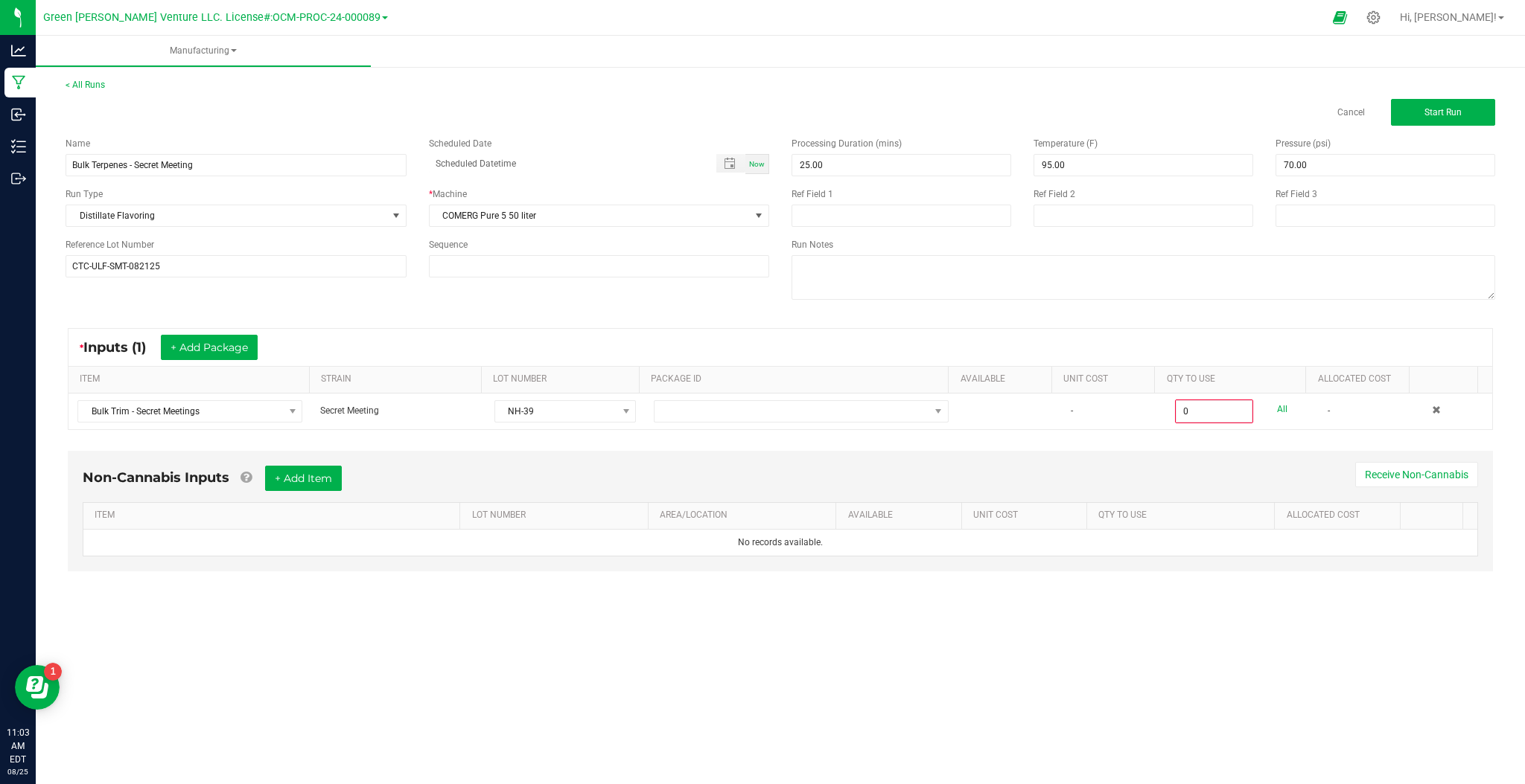
click at [957, 445] on div "Non-Cannabis Inputs + Add Item Receive Non-Cannabis ITEM LOT NUMBER AREA/LOCATI…" at bounding box center [780, 522] width 1452 height 156
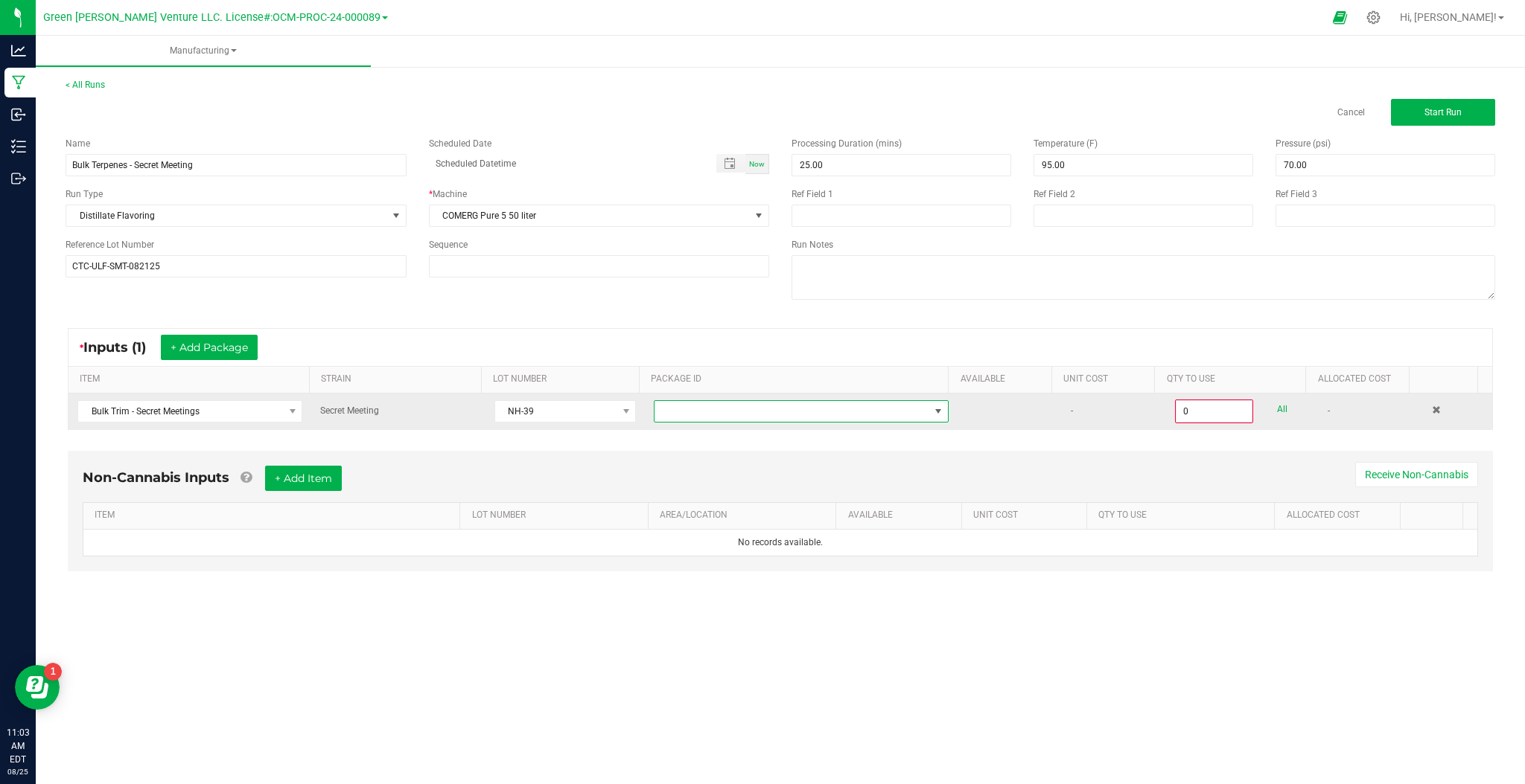
drag, startPoint x: 736, startPoint y: 408, endPoint x: 742, endPoint y: 396, distance: 13.4
click at [742, 396] on td at bounding box center [801, 411] width 313 height 36
drag, startPoint x: 761, startPoint y: 394, endPoint x: 770, endPoint y: 411, distance: 19.2
click at [761, 396] on td at bounding box center [801, 411] width 313 height 36
click at [771, 410] on span "NO DATA FOUND" at bounding box center [791, 411] width 275 height 21
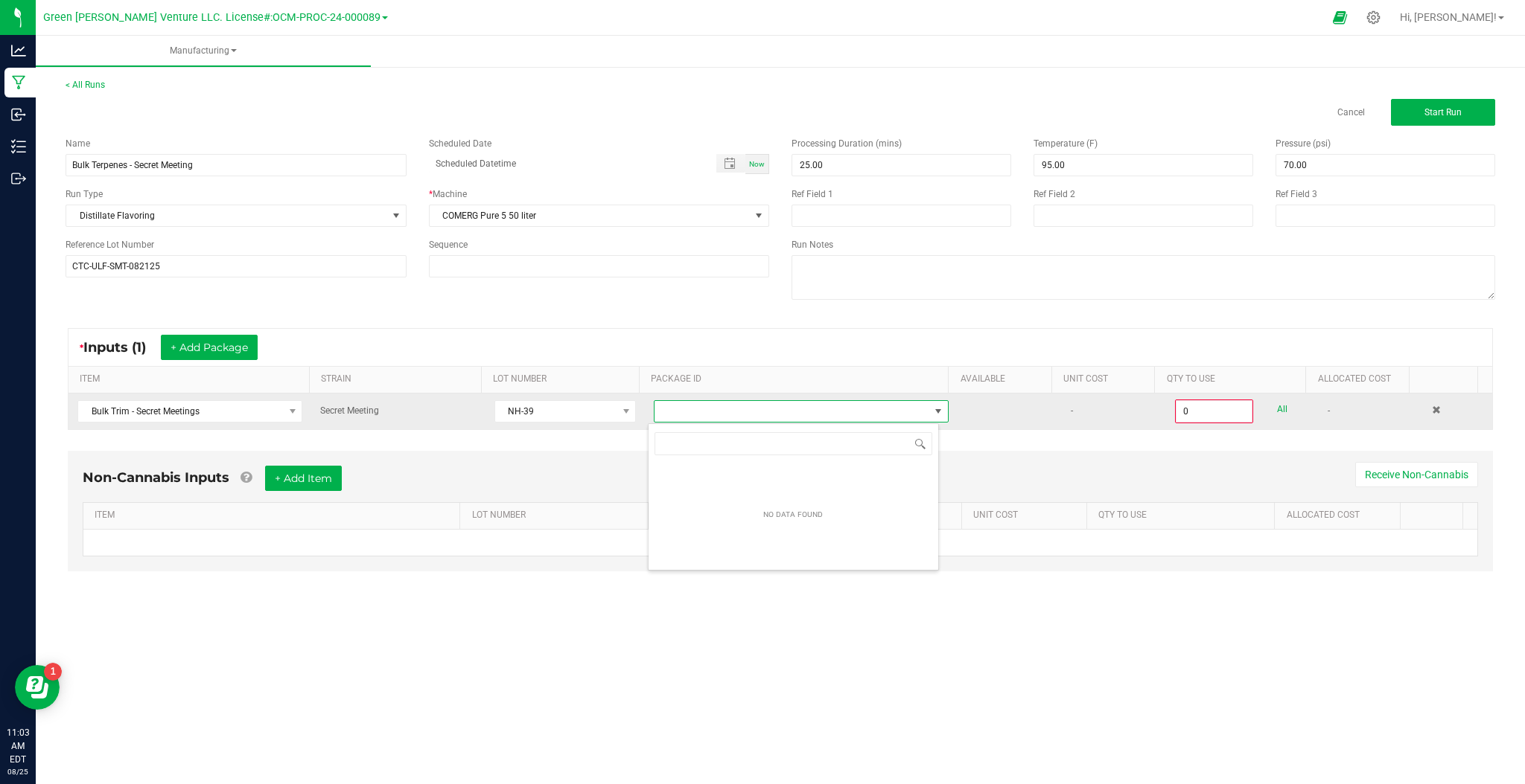
click at [527, 424] on td "NH-39" at bounding box center [566, 411] width 160 height 36
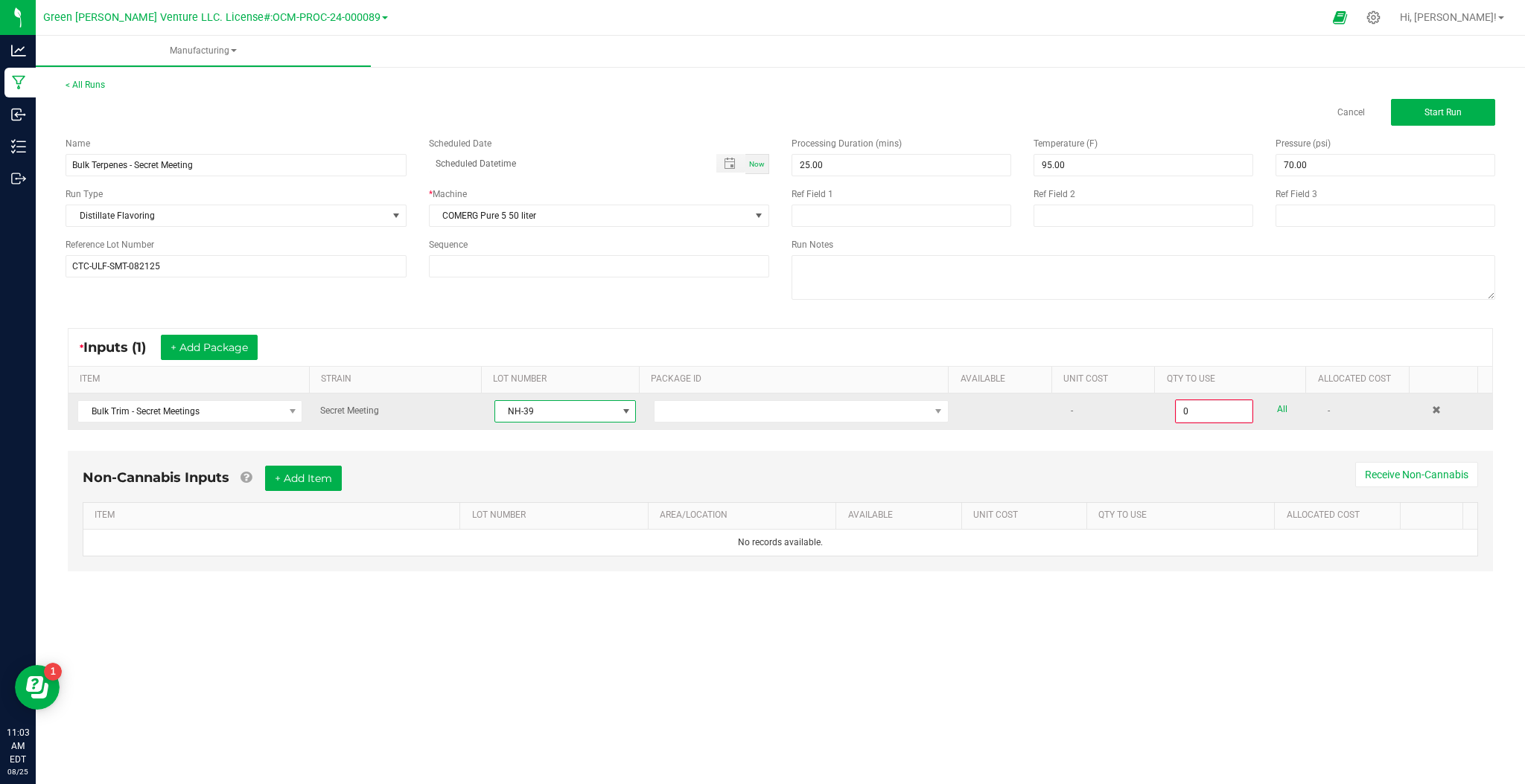
click at [575, 411] on span "NH-39" at bounding box center [556, 411] width 122 height 21
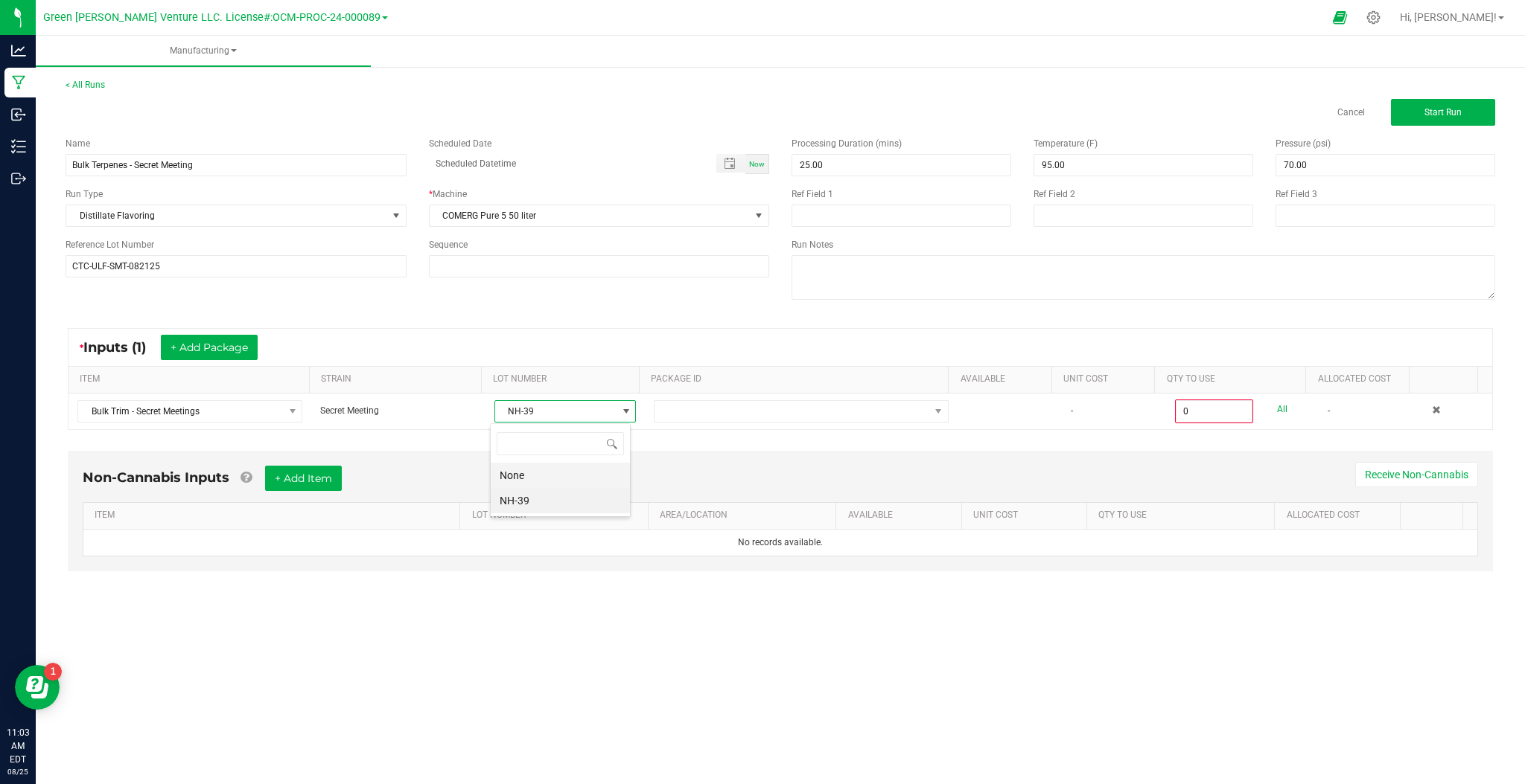
scroll to position [22, 140]
click at [568, 482] on li "None" at bounding box center [560, 475] width 139 height 26
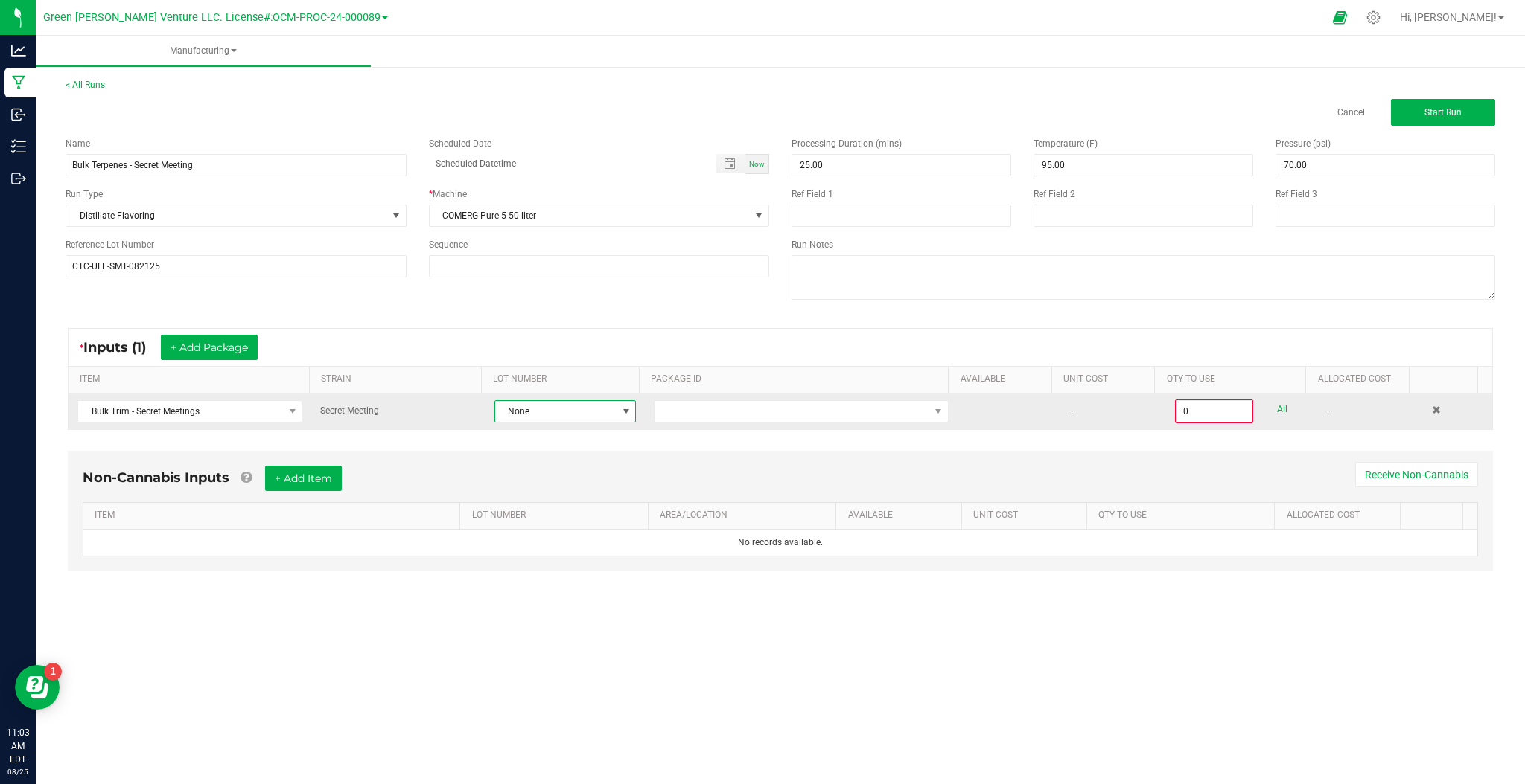
click at [582, 414] on span "None" at bounding box center [556, 411] width 122 height 21
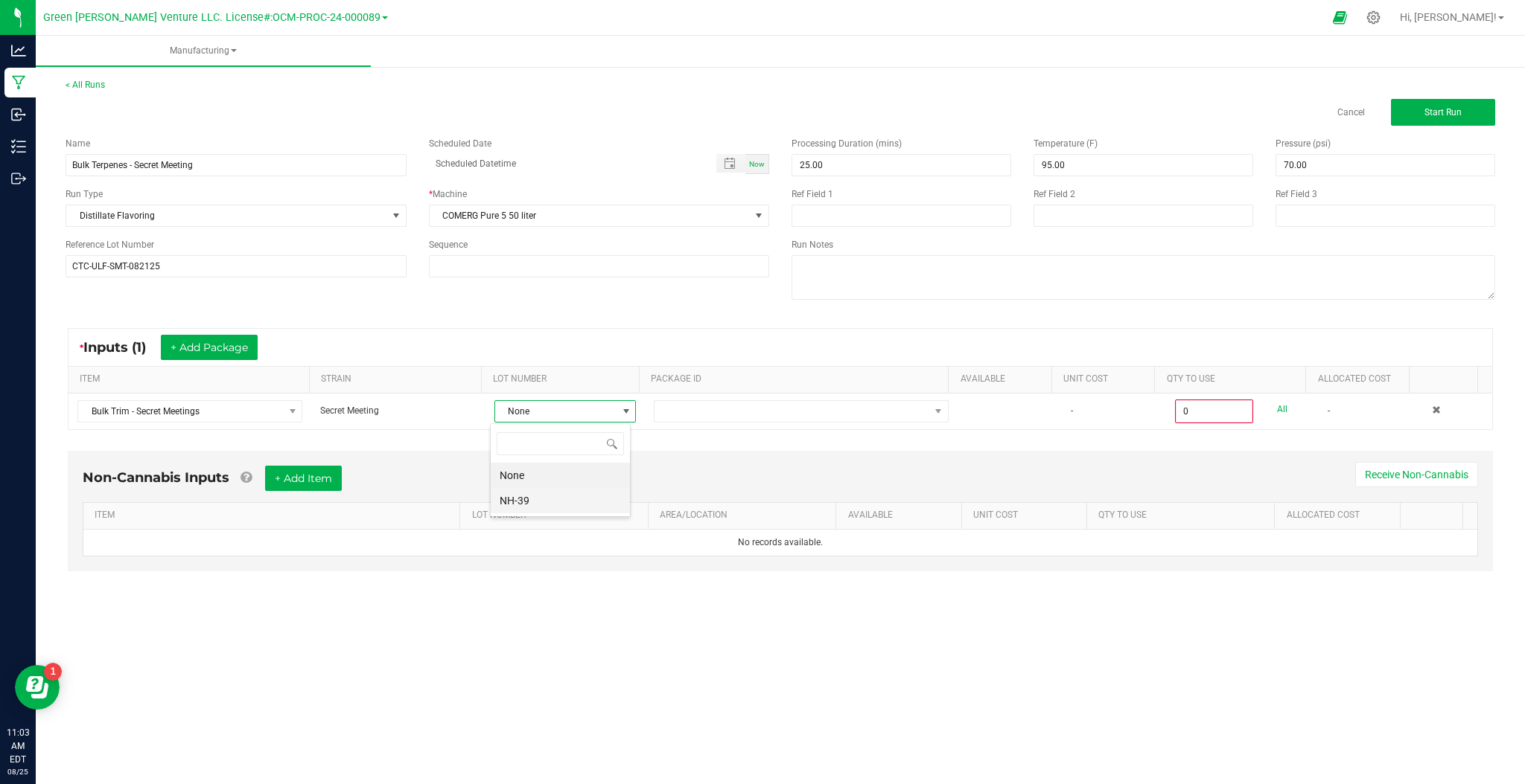
click at [579, 495] on li "NH-39" at bounding box center [560, 501] width 139 height 26
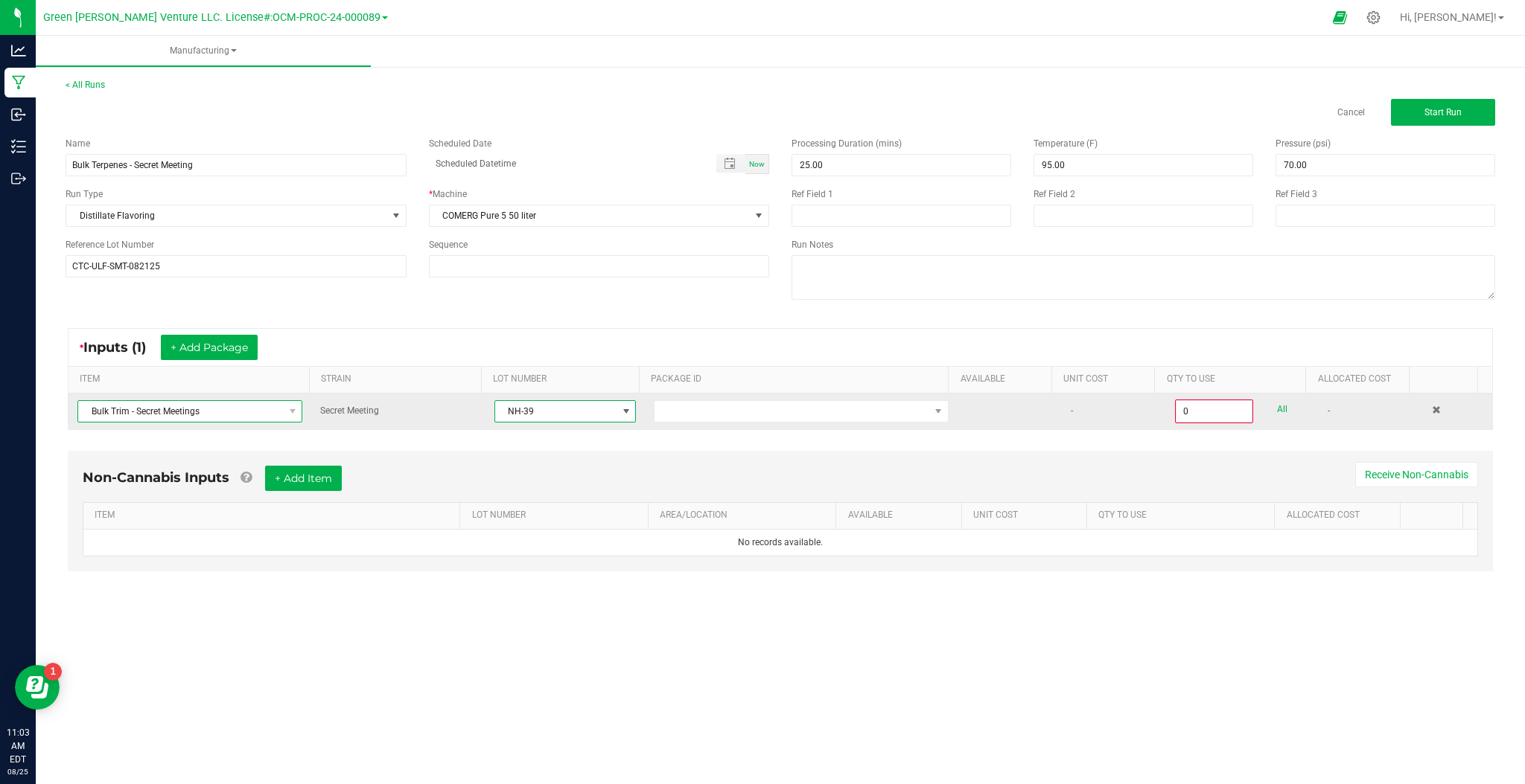
click at [241, 411] on span "Bulk Trim - Secret Meetings" at bounding box center [180, 411] width 204 height 21
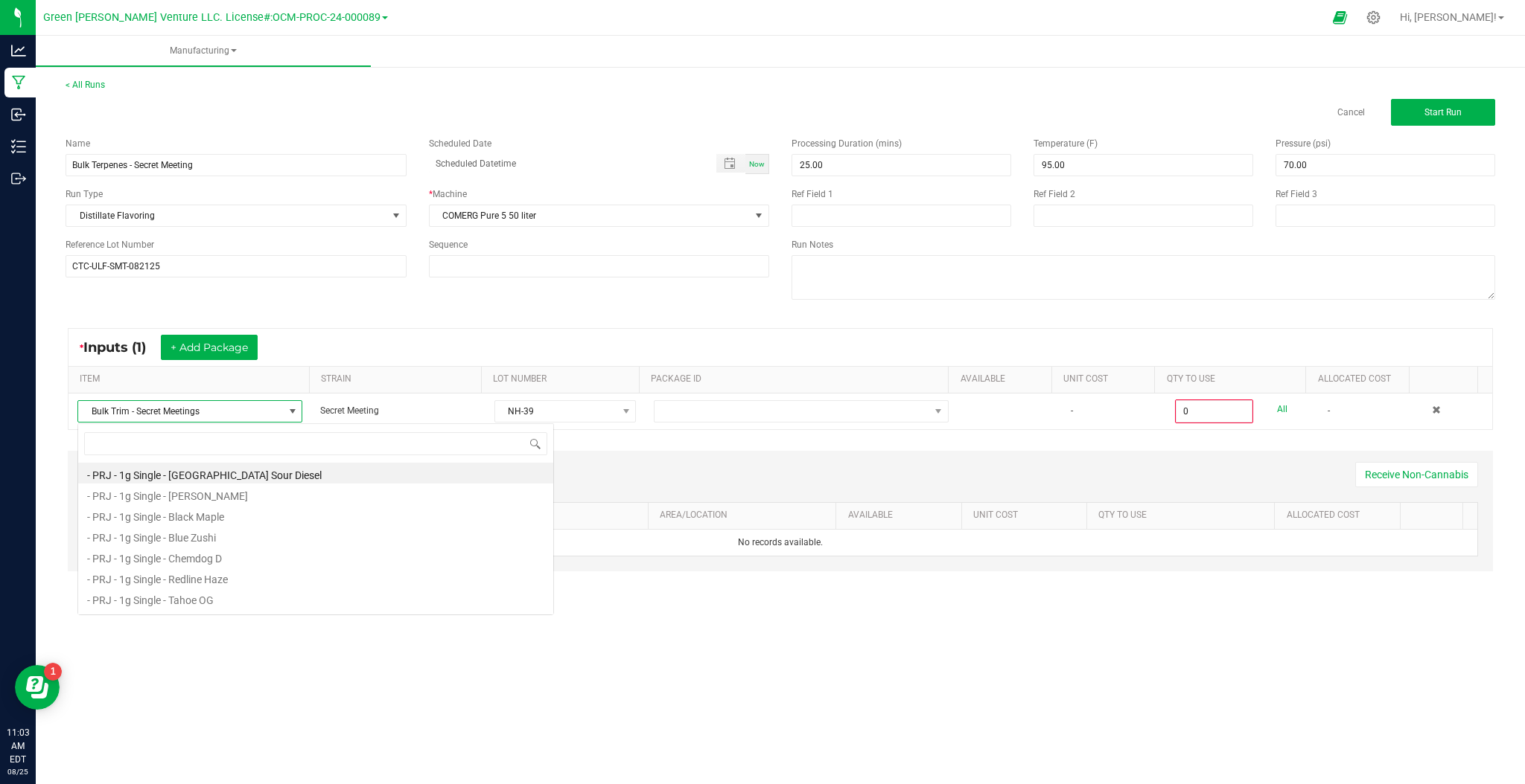
scroll to position [22, 222]
type input "secret"
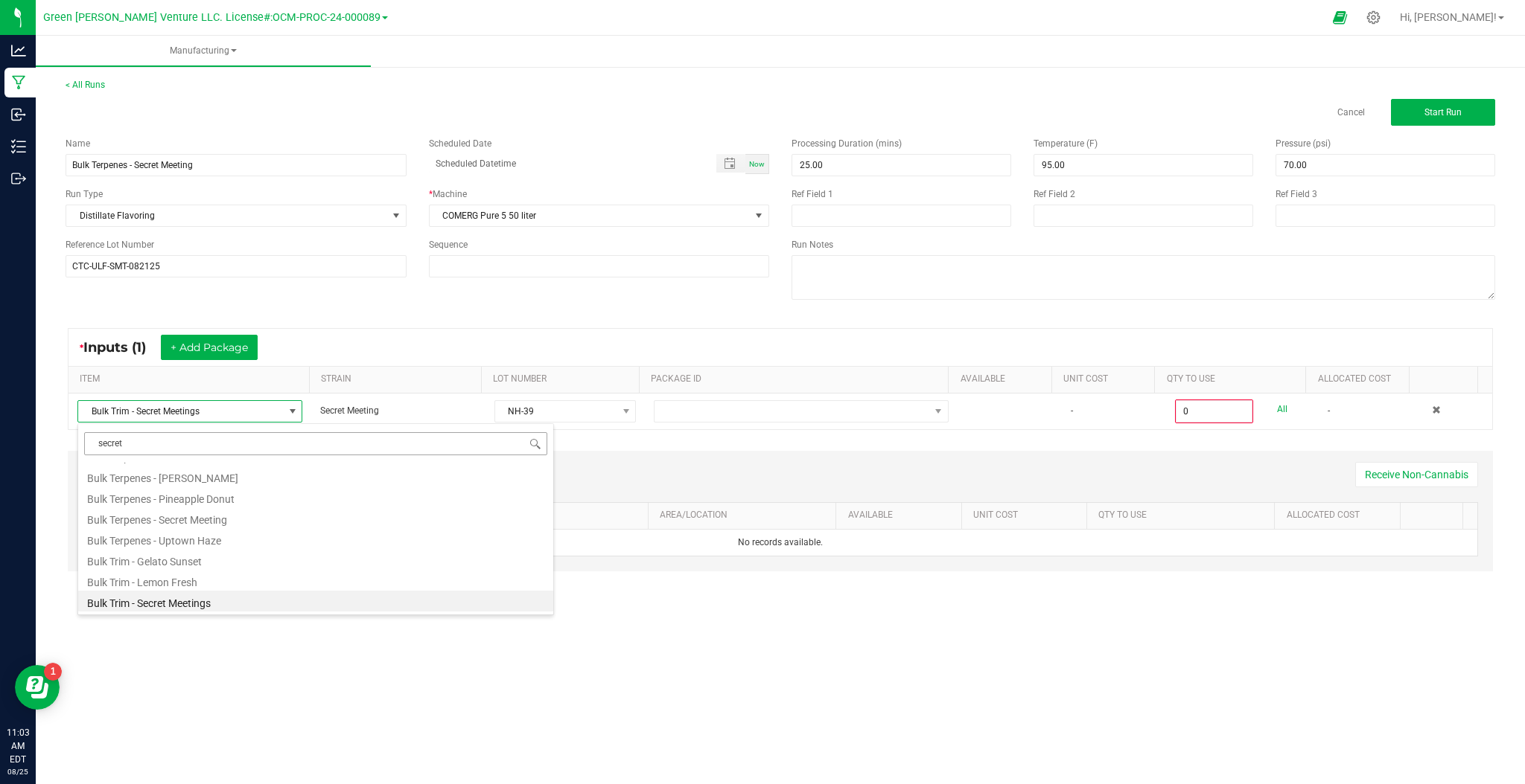
scroll to position [0, 0]
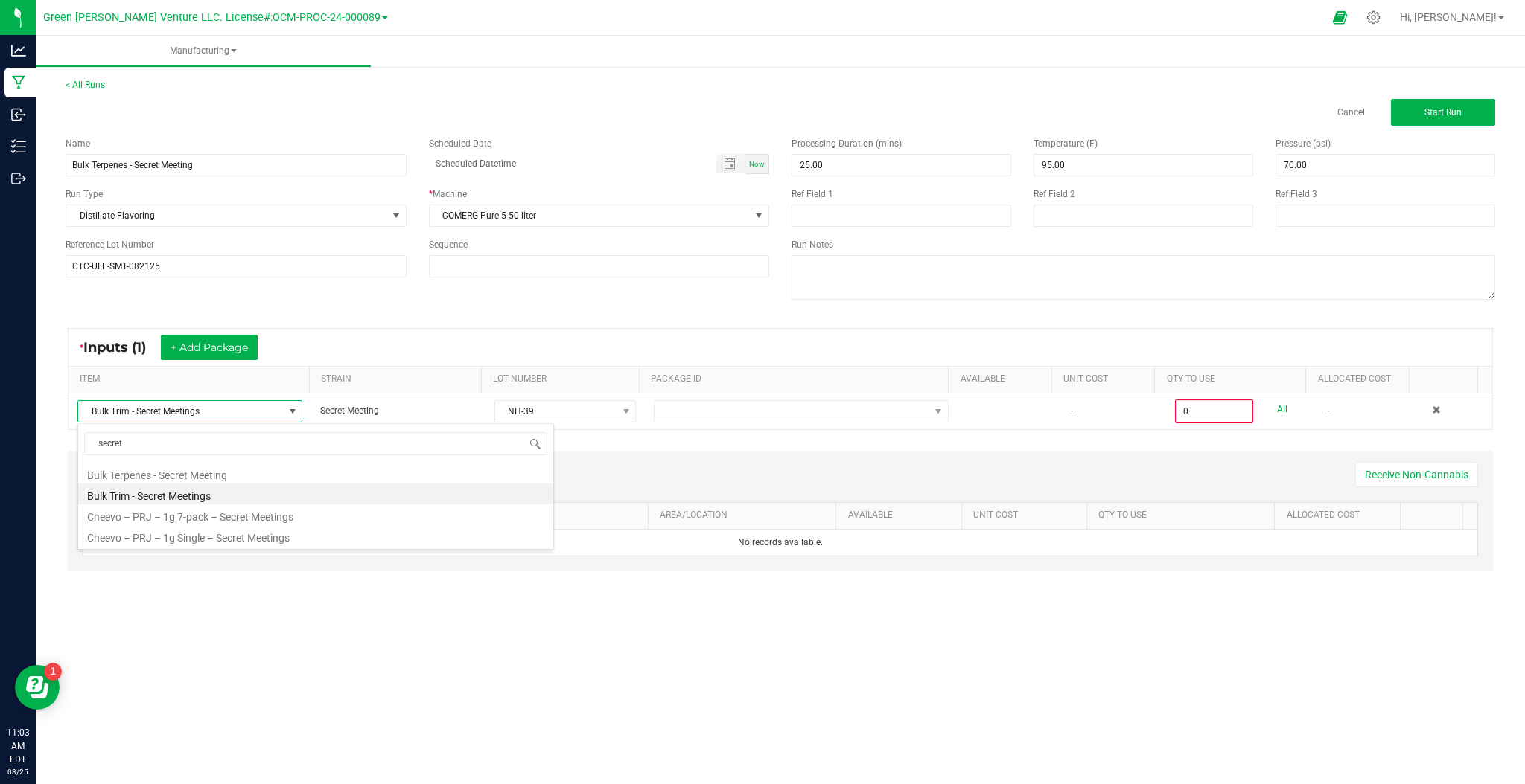
click at [507, 611] on div "< All Runs Cancel Start Run Name Bulk Terpenes - Secret Meeting Scheduled Date …" at bounding box center [781, 339] width 1489 height 551
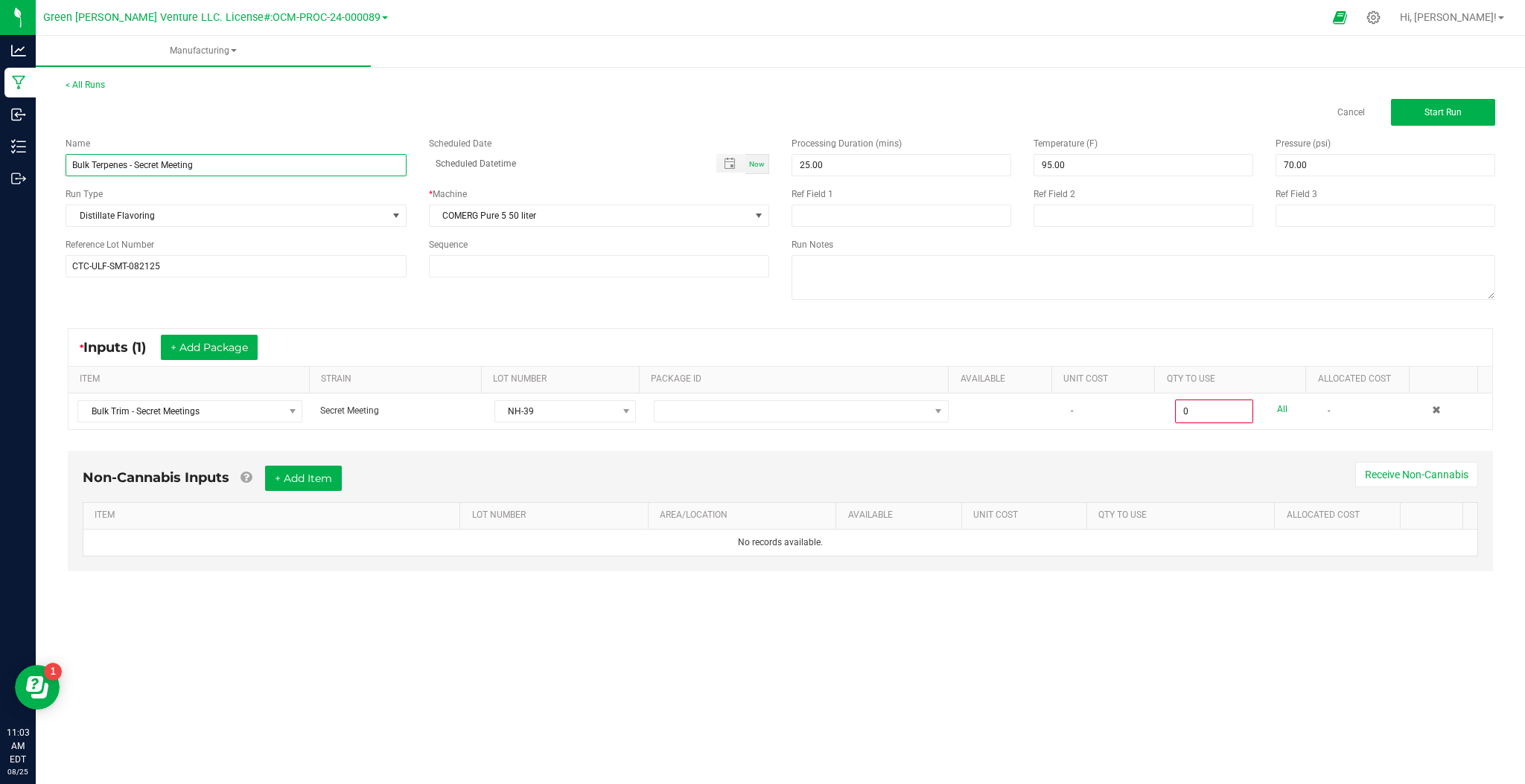
click at [219, 167] on input "Bulk Terpenes - Secret Meeting" at bounding box center [236, 164] width 341 height 22
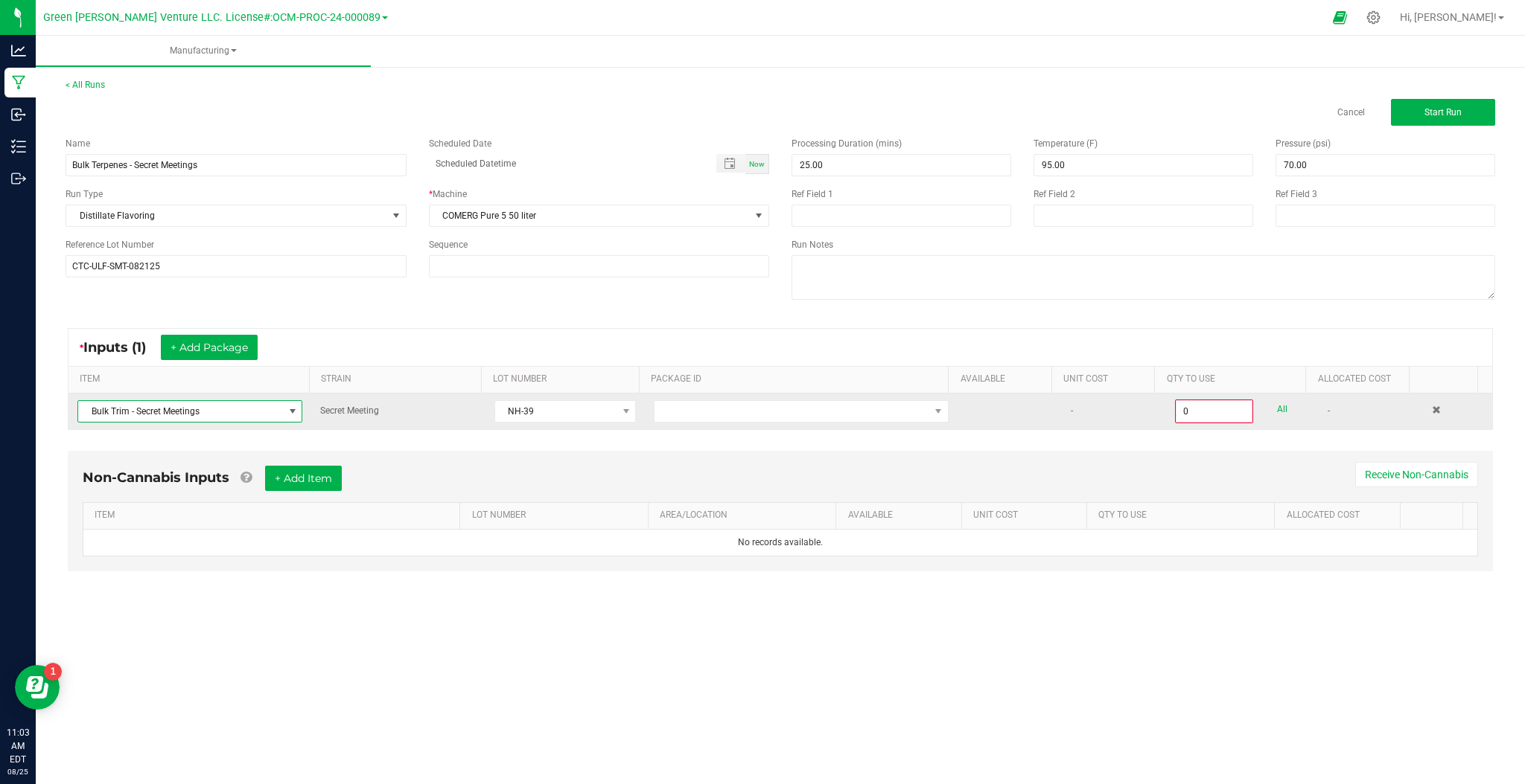
click at [222, 420] on span "Bulk Trim - Secret Meetings" at bounding box center [180, 411] width 204 height 21
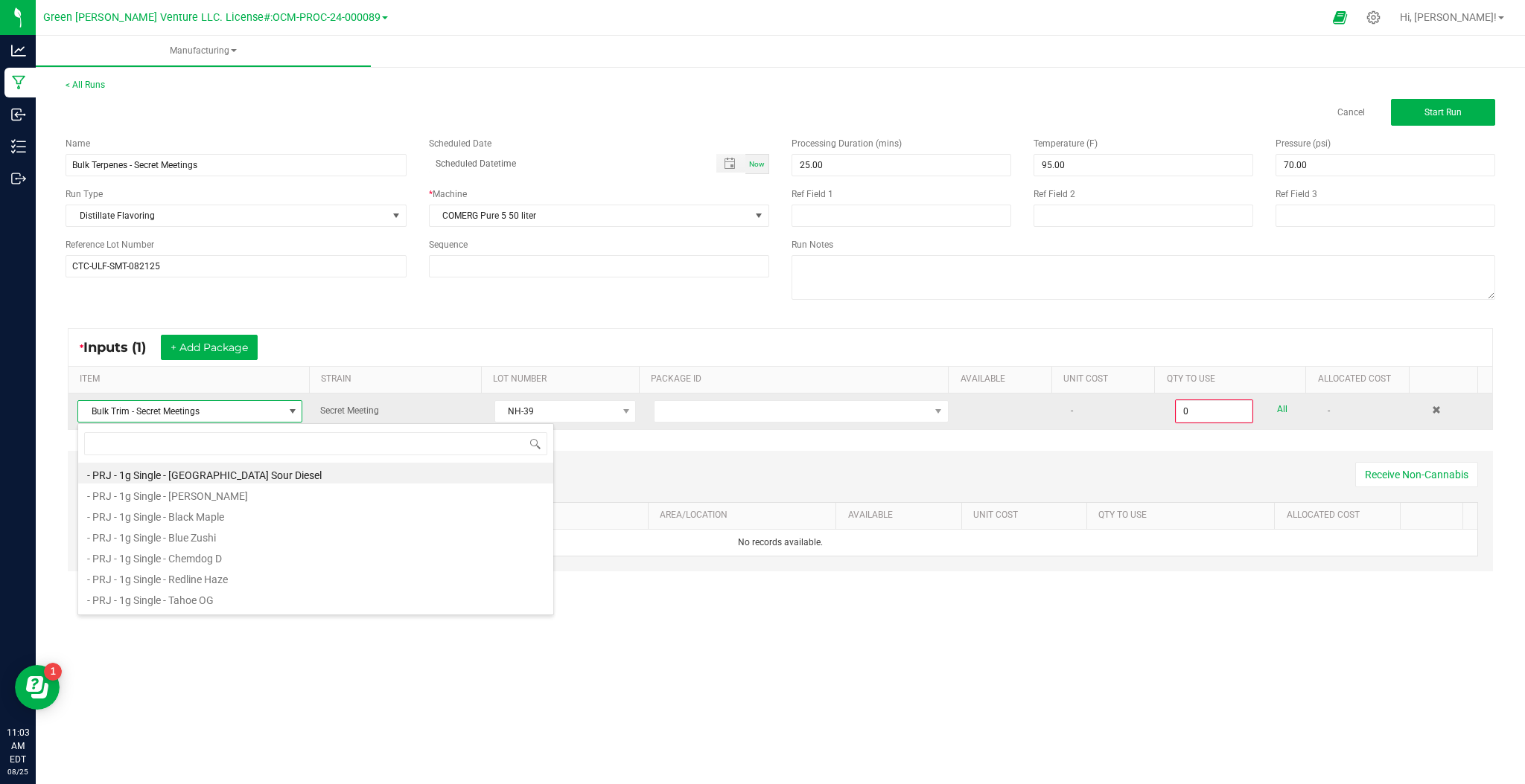
scroll to position [22, 222]
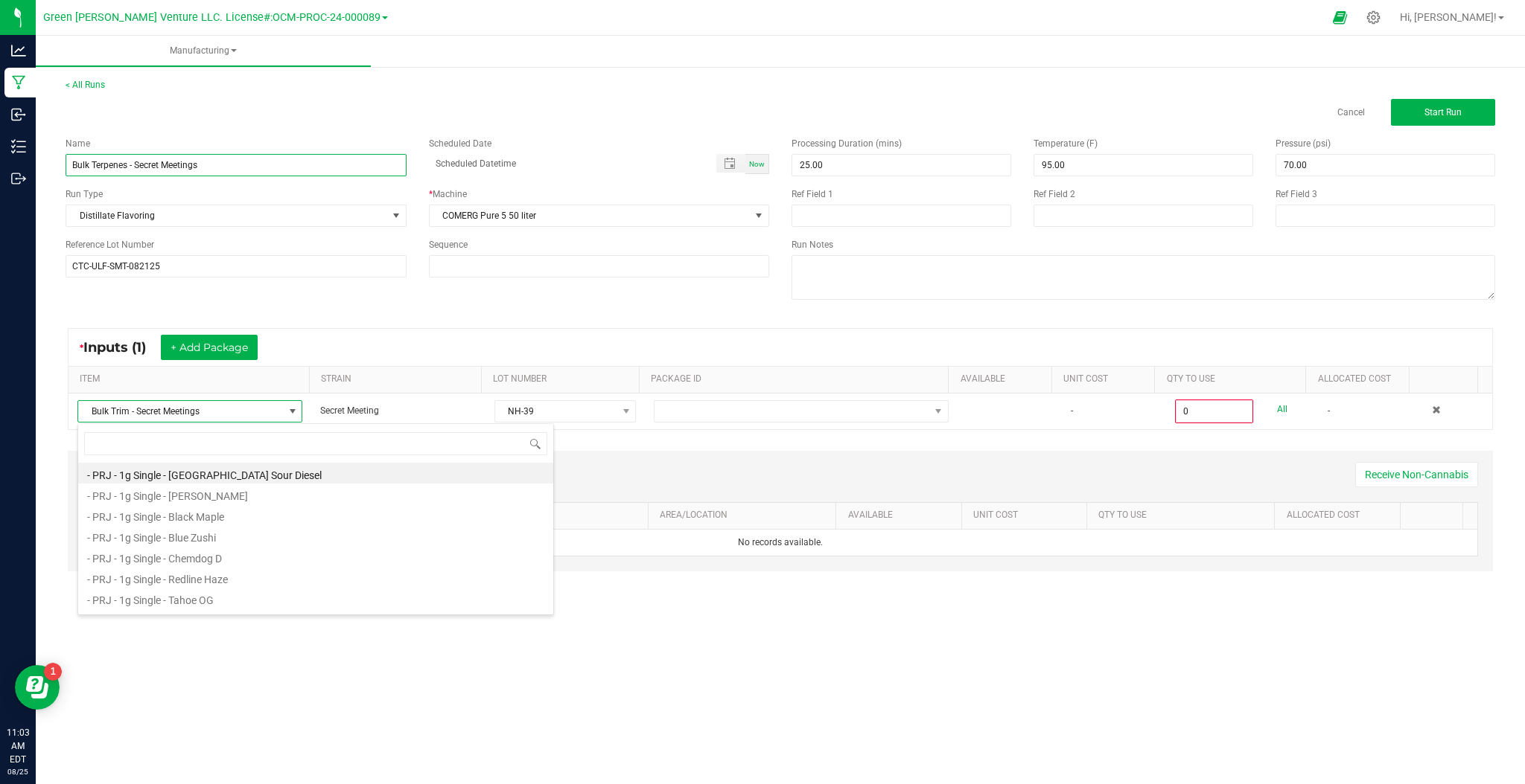
click at [228, 170] on input "Bulk Terpenes - Secret Meetings" at bounding box center [236, 164] width 341 height 22
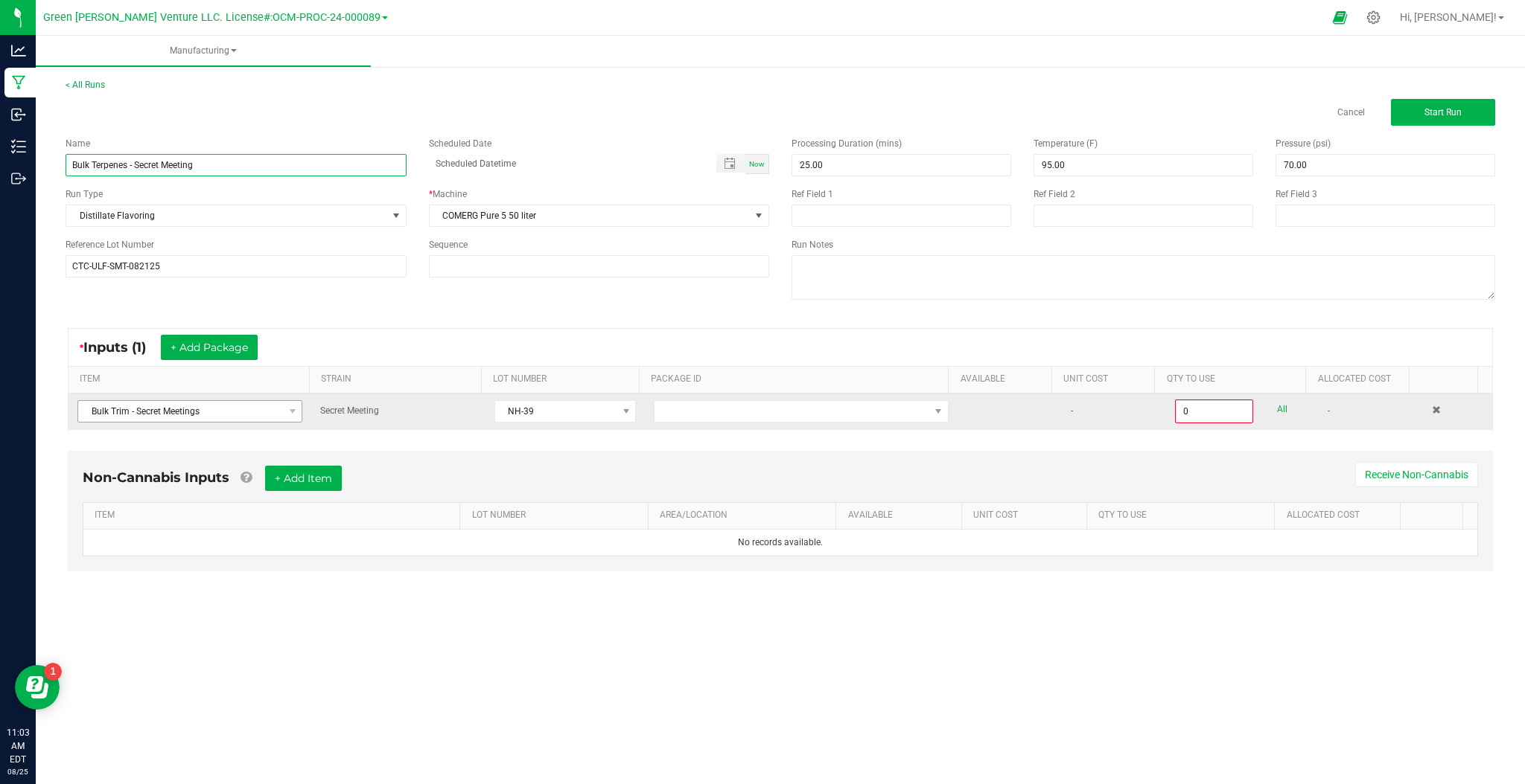
type input "Bulk Terpenes - Secret Meeting"
click at [215, 408] on span "Bulk Trim - Secret Meetings" at bounding box center [180, 411] width 204 height 21
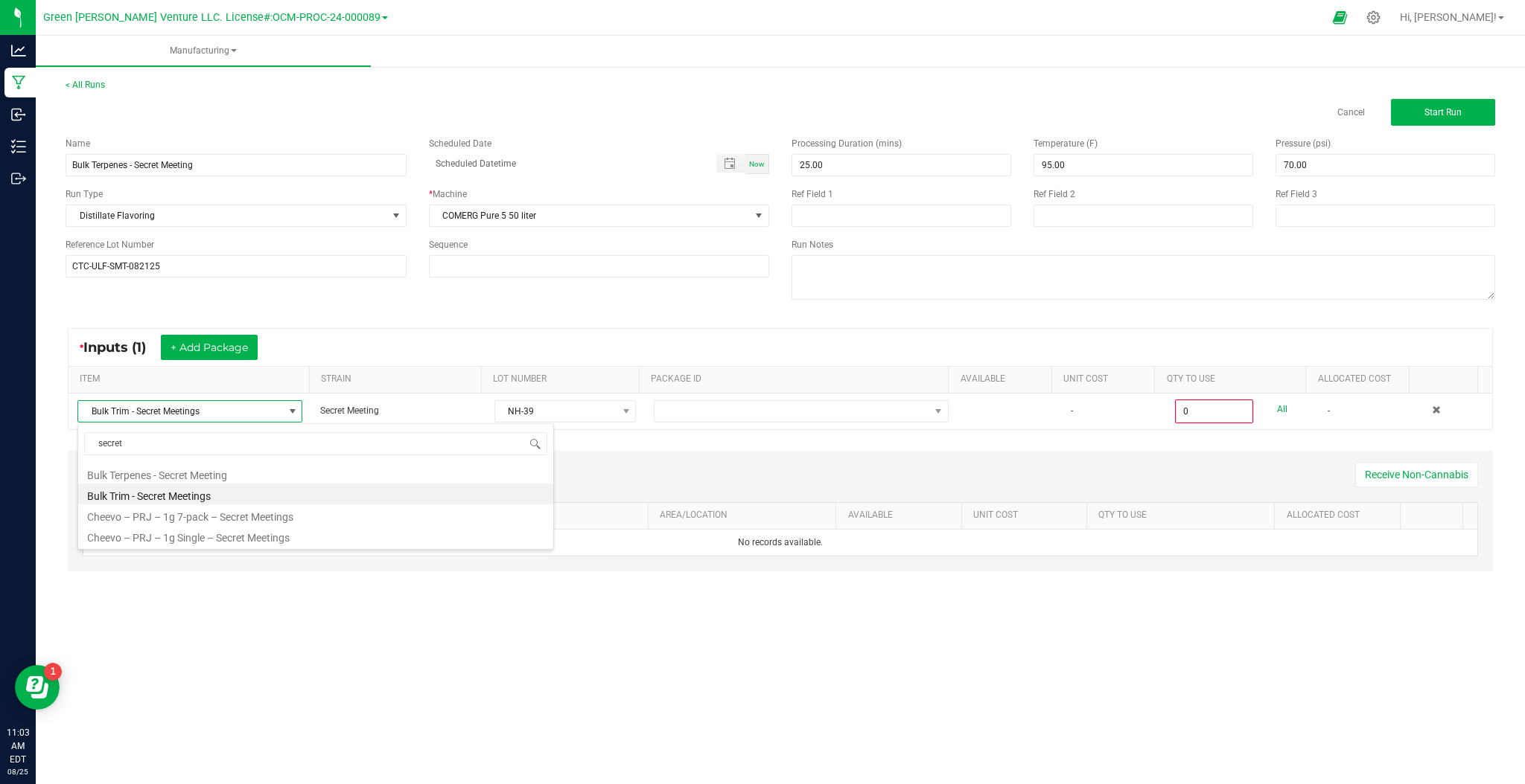
type input "secret"
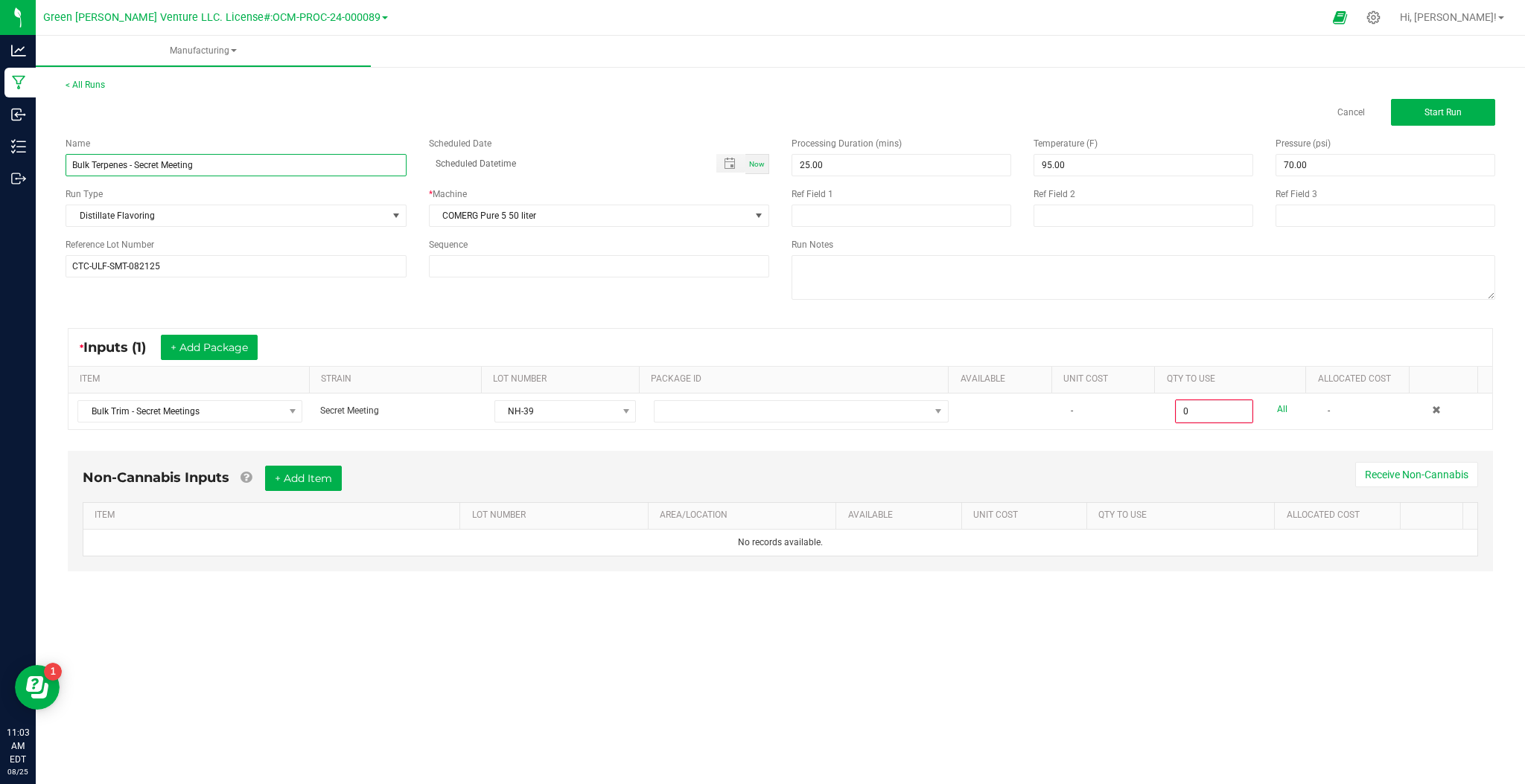
click at [222, 162] on input "Bulk Terpenes - Secret Meeting" at bounding box center [236, 164] width 341 height 22
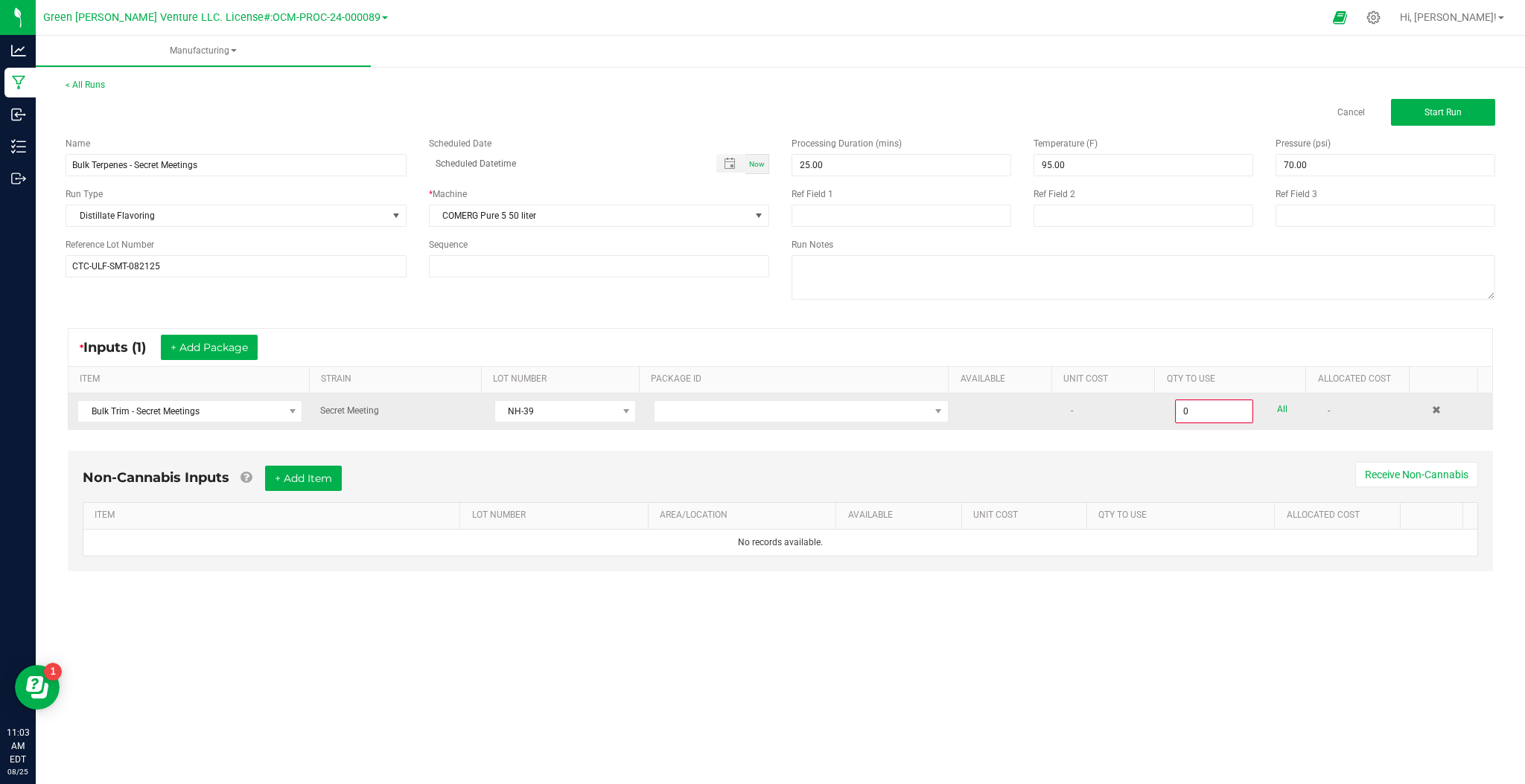
click at [403, 412] on td "Secret Meeting" at bounding box center [397, 411] width 173 height 36
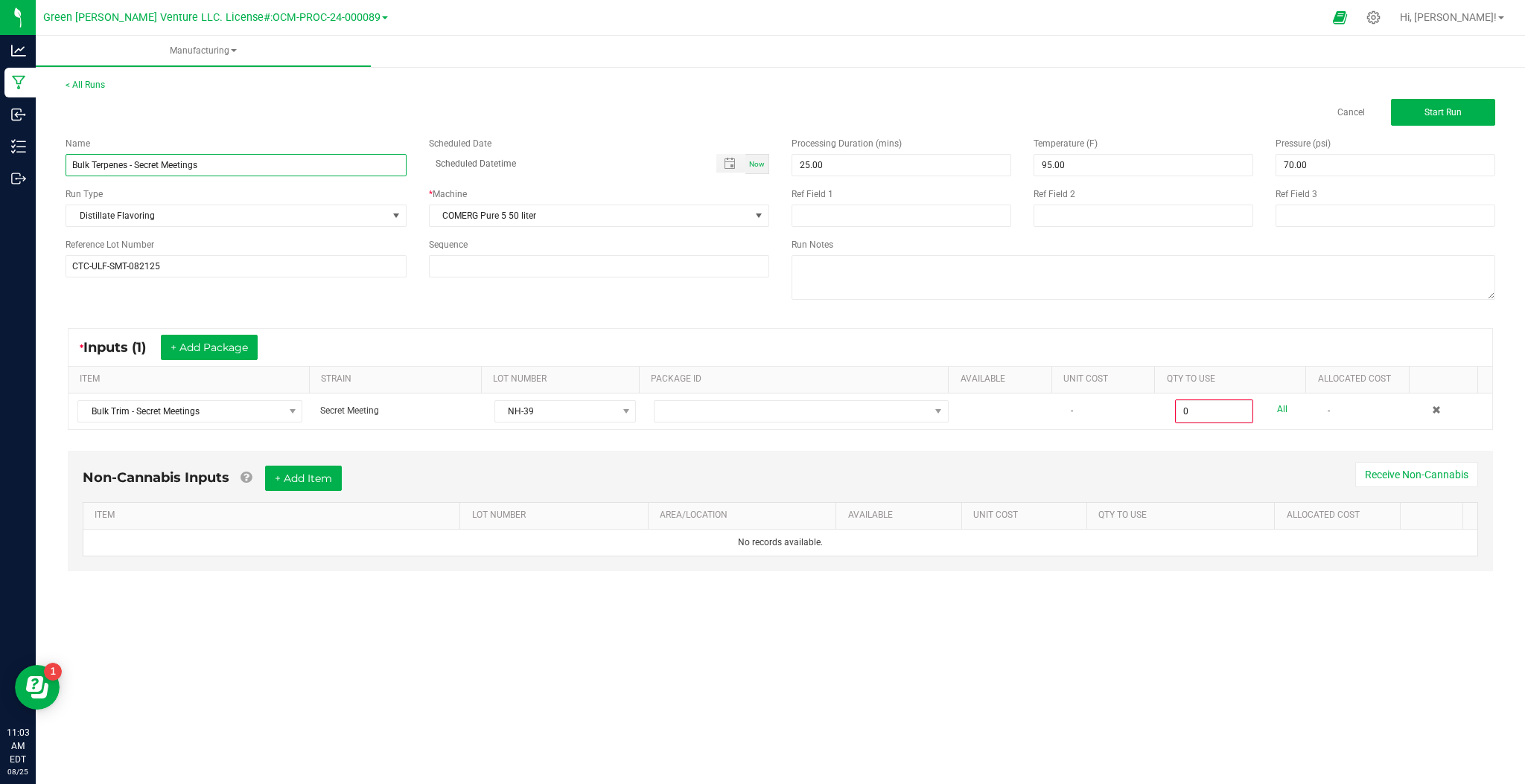
click at [220, 163] on input "Bulk Terpenes - Secret Meetings" at bounding box center [236, 164] width 341 height 22
type input "Bulk Terpenes - Secret Meeting"
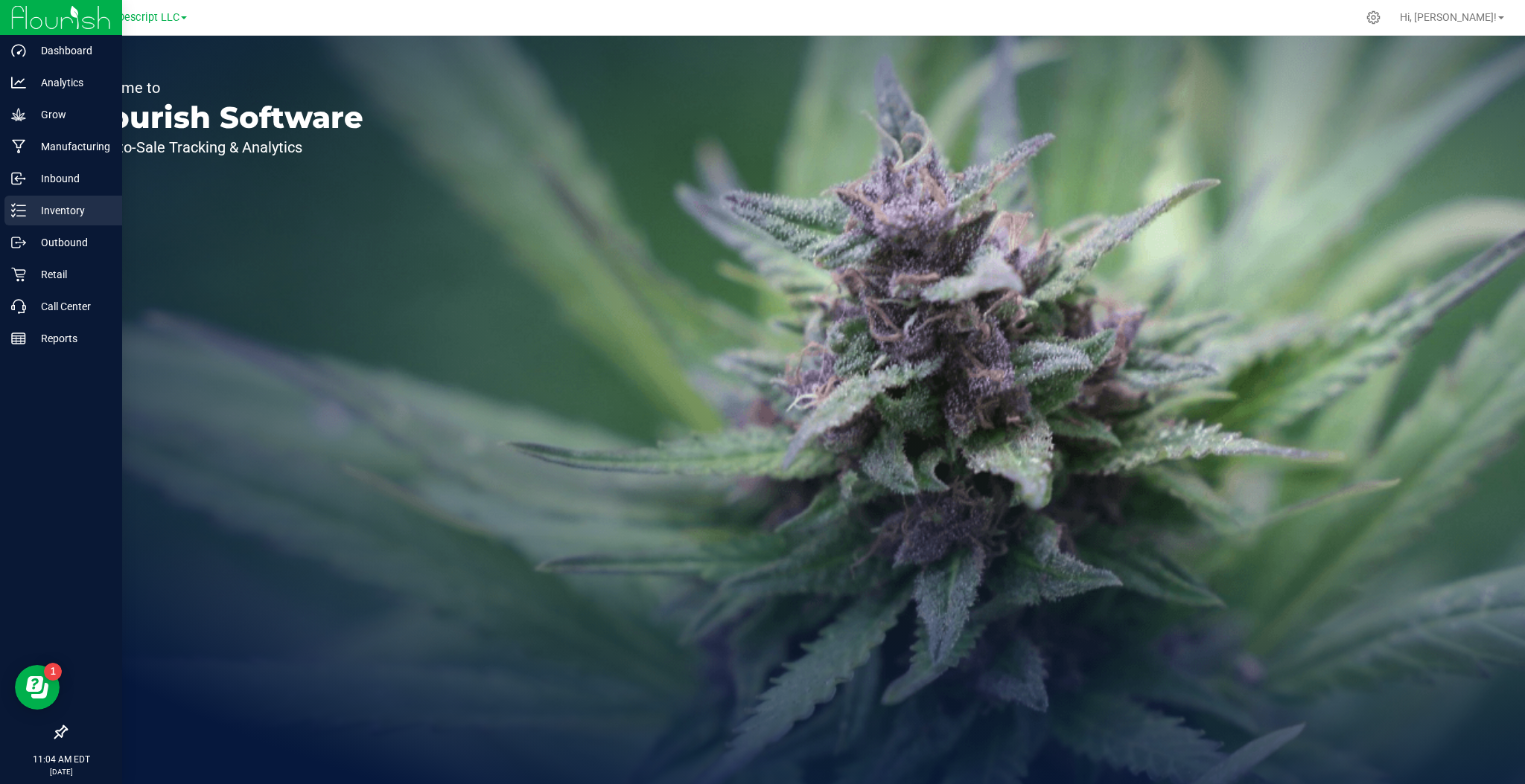
click at [63, 205] on p "Inventory" at bounding box center [70, 210] width 89 height 18
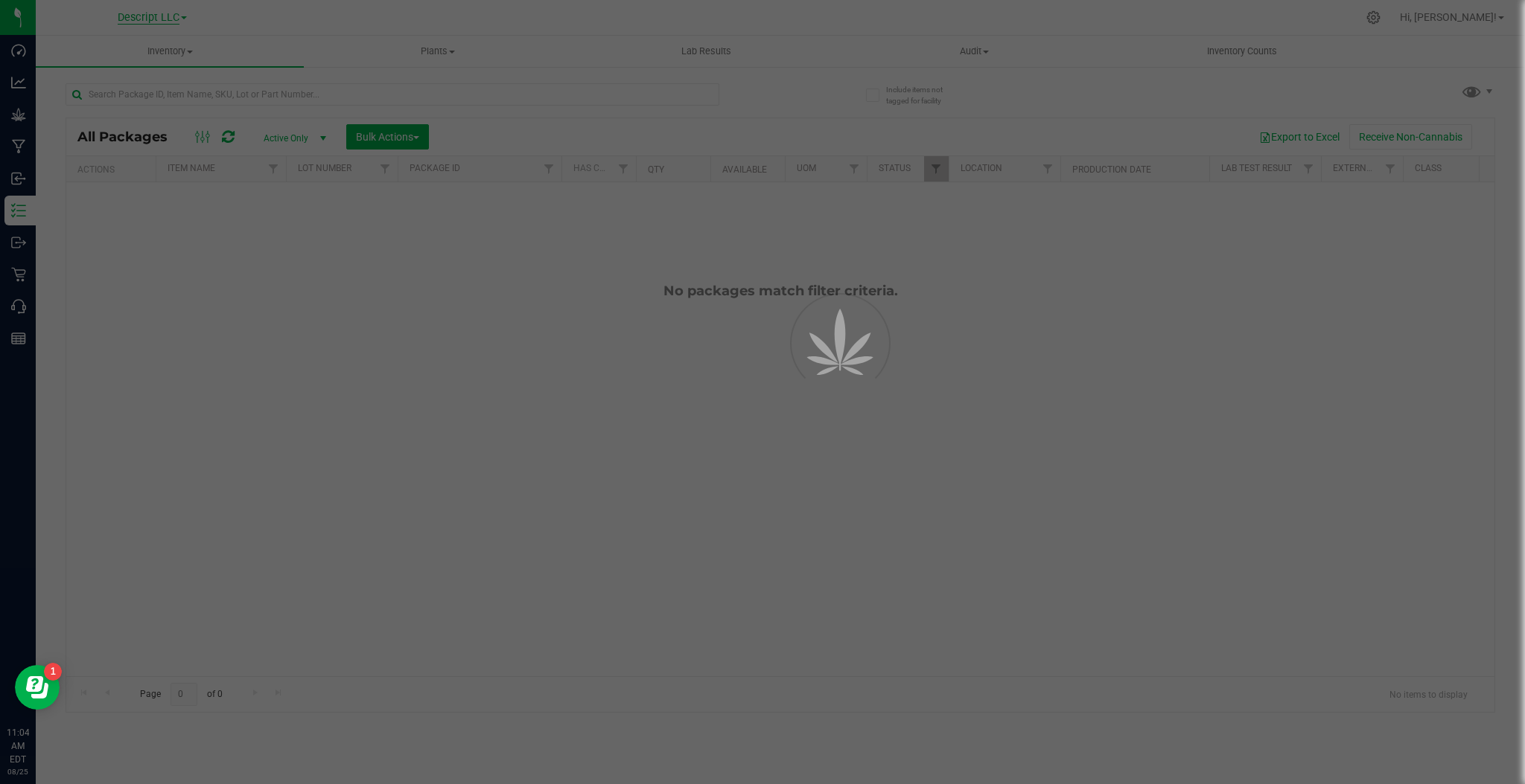
click at [155, 19] on div "Descript LLC Hi, Zach! Inventory All packages All inventory Waste log Create in…" at bounding box center [781, 392] width 1489 height 784
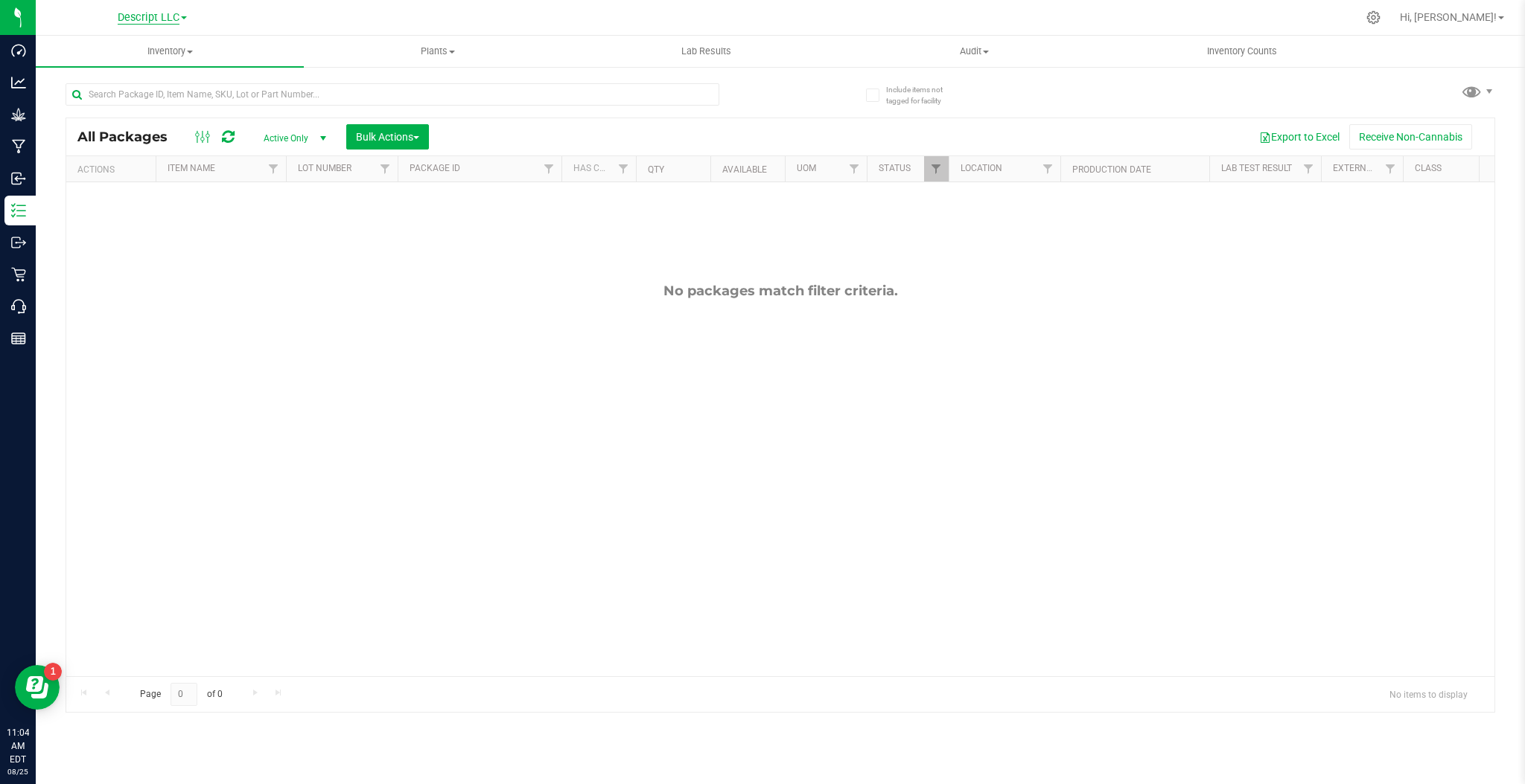
click at [176, 15] on span "Descript LLC" at bounding box center [148, 18] width 62 height 13
click at [181, 84] on ul "Descript LLC Green Wells Venture LLC. License#:OCM-PROC-24-000089" at bounding box center [151, 63] width 218 height 67
click at [183, 72] on div at bounding box center [423, 94] width 715 height 48
click at [164, 15] on span "Descript LLC" at bounding box center [148, 18] width 62 height 13
click at [173, 84] on ul "Descript LLC Green Wells Venture LLC. License#:OCM-PROC-24-000089" at bounding box center [151, 63] width 218 height 67
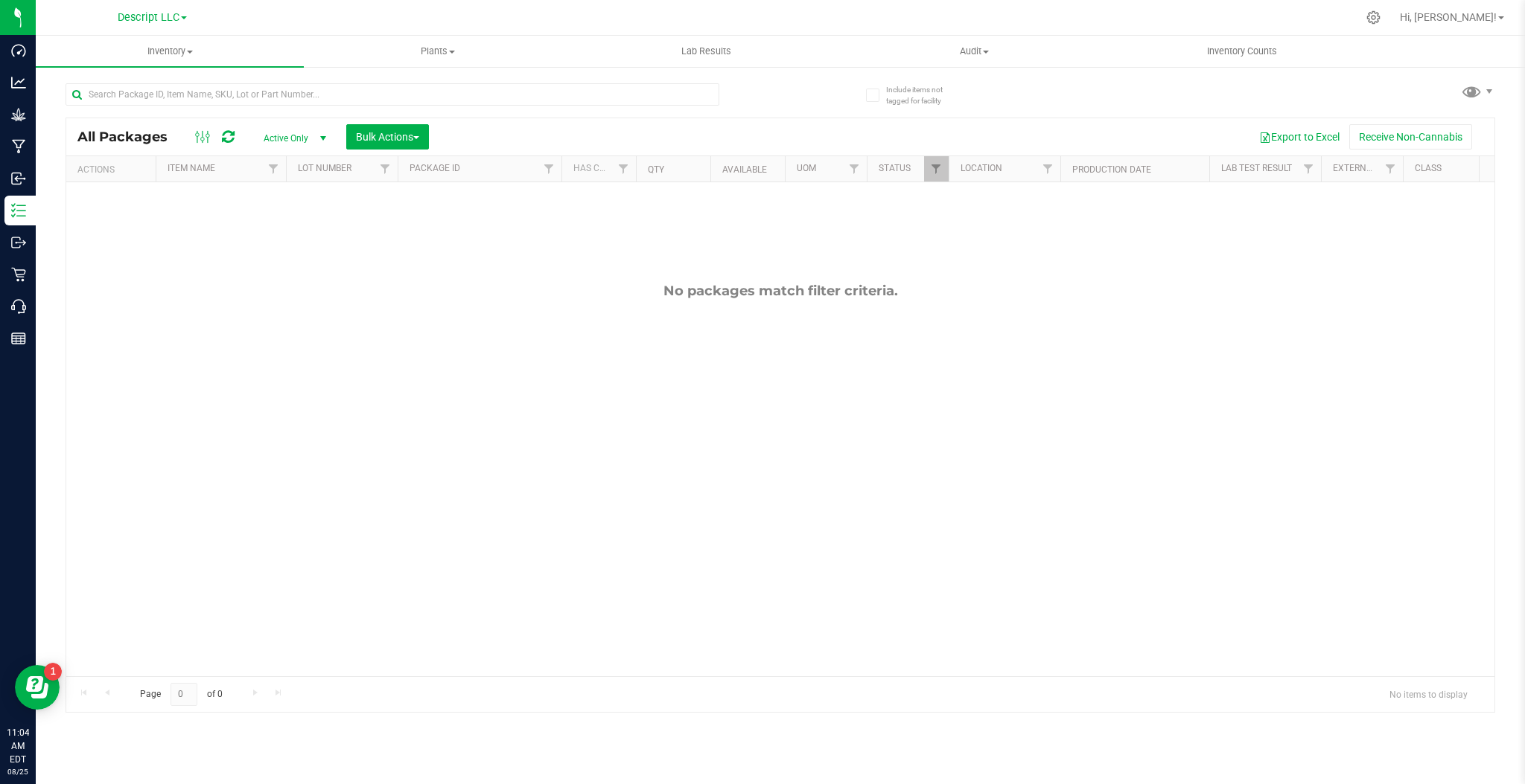
click at [176, 74] on div at bounding box center [423, 94] width 715 height 48
click at [166, 19] on span "Descript LLC" at bounding box center [148, 18] width 62 height 13
click at [170, 70] on link "Green [PERSON_NAME] Venture LLC. License#:OCM-PROC-24-000089" at bounding box center [151, 72] width 218 height 20
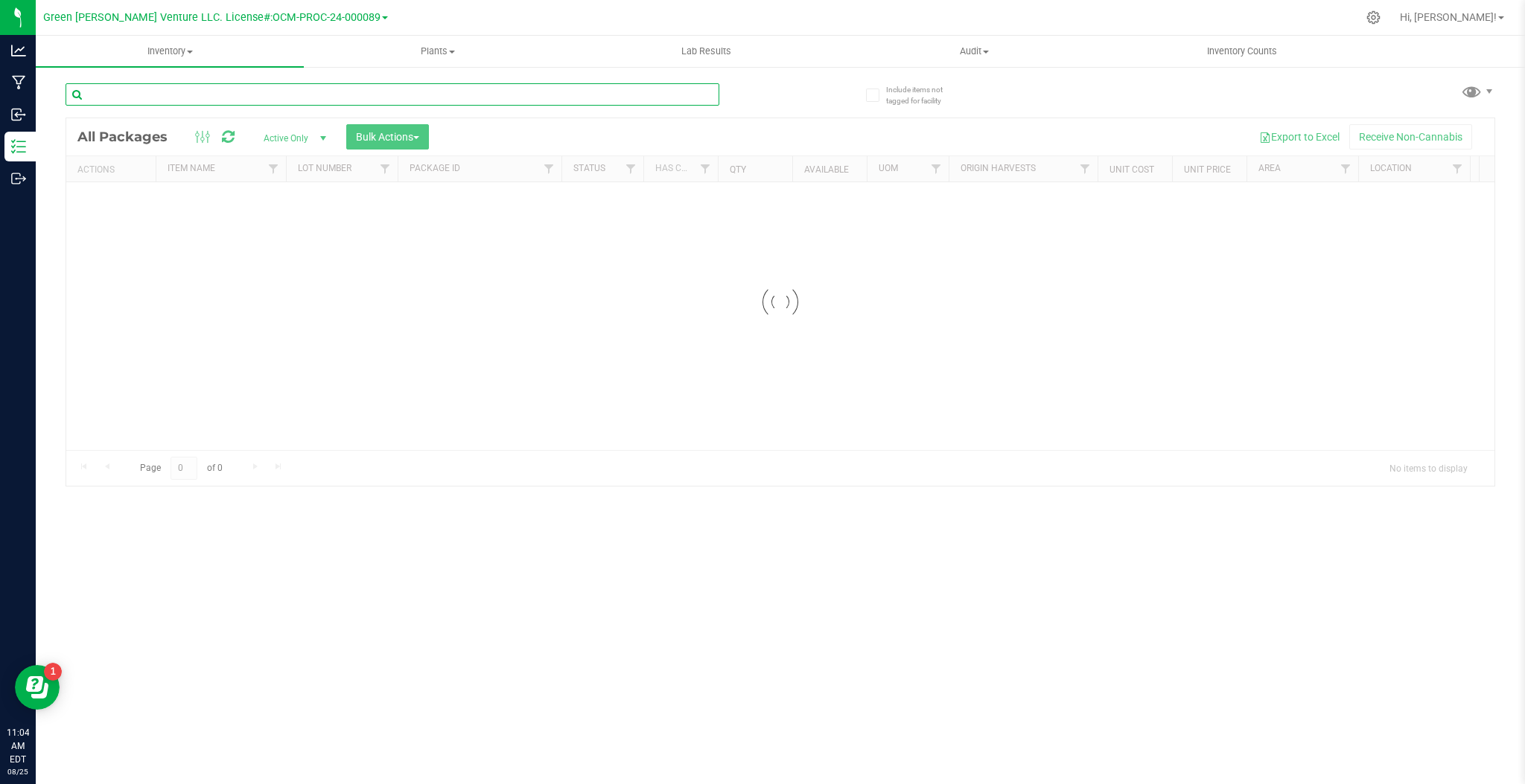
click at [286, 94] on input "text" at bounding box center [393, 94] width 654 height 22
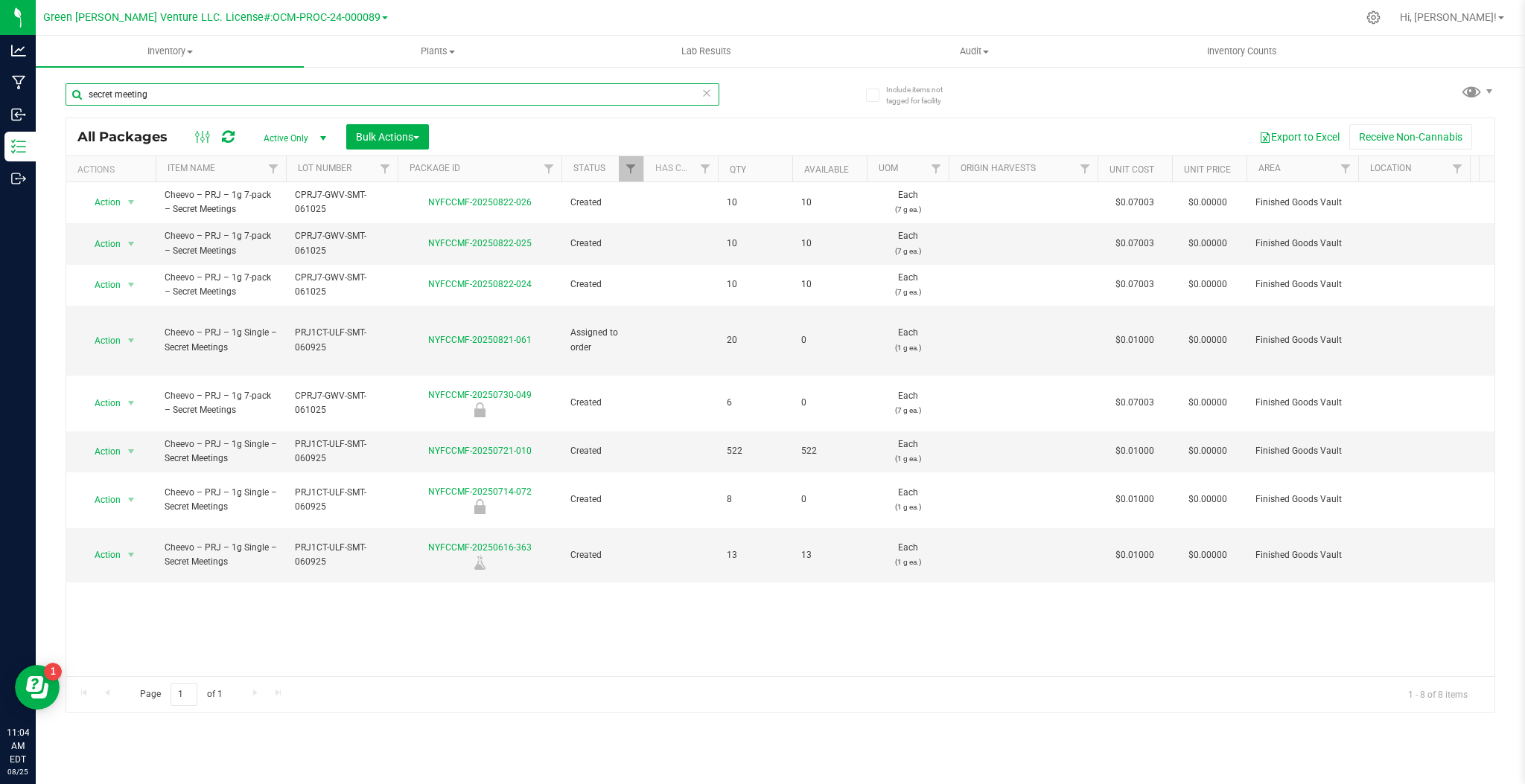
type input "secret meeting"
click at [290, 143] on span "Active Only" at bounding box center [292, 139] width 82 height 21
click at [304, 232] on li "All" at bounding box center [291, 228] width 81 height 22
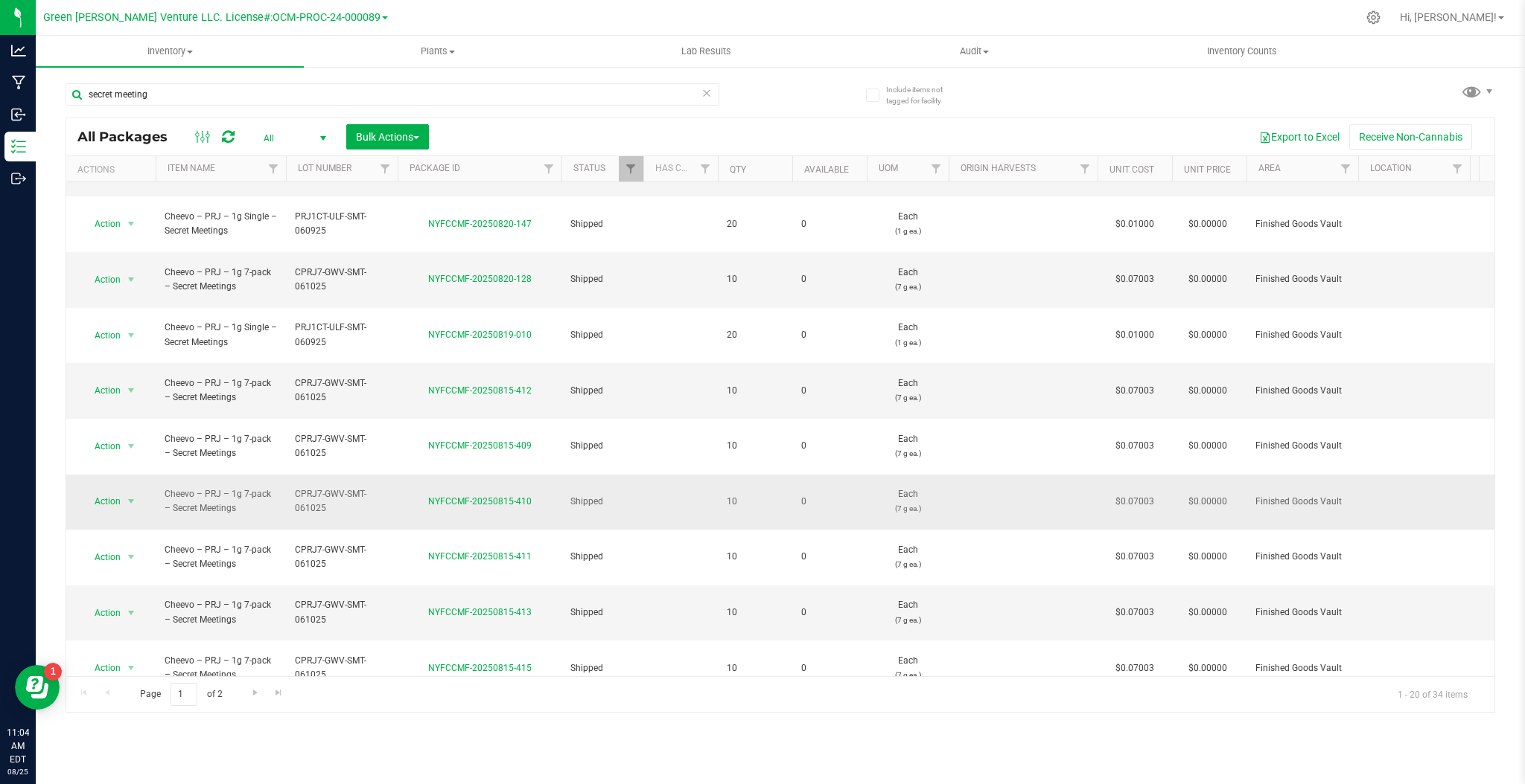
scroll to position [402, 0]
click at [273, 691] on span "Go to the last page" at bounding box center [279, 693] width 12 height 12
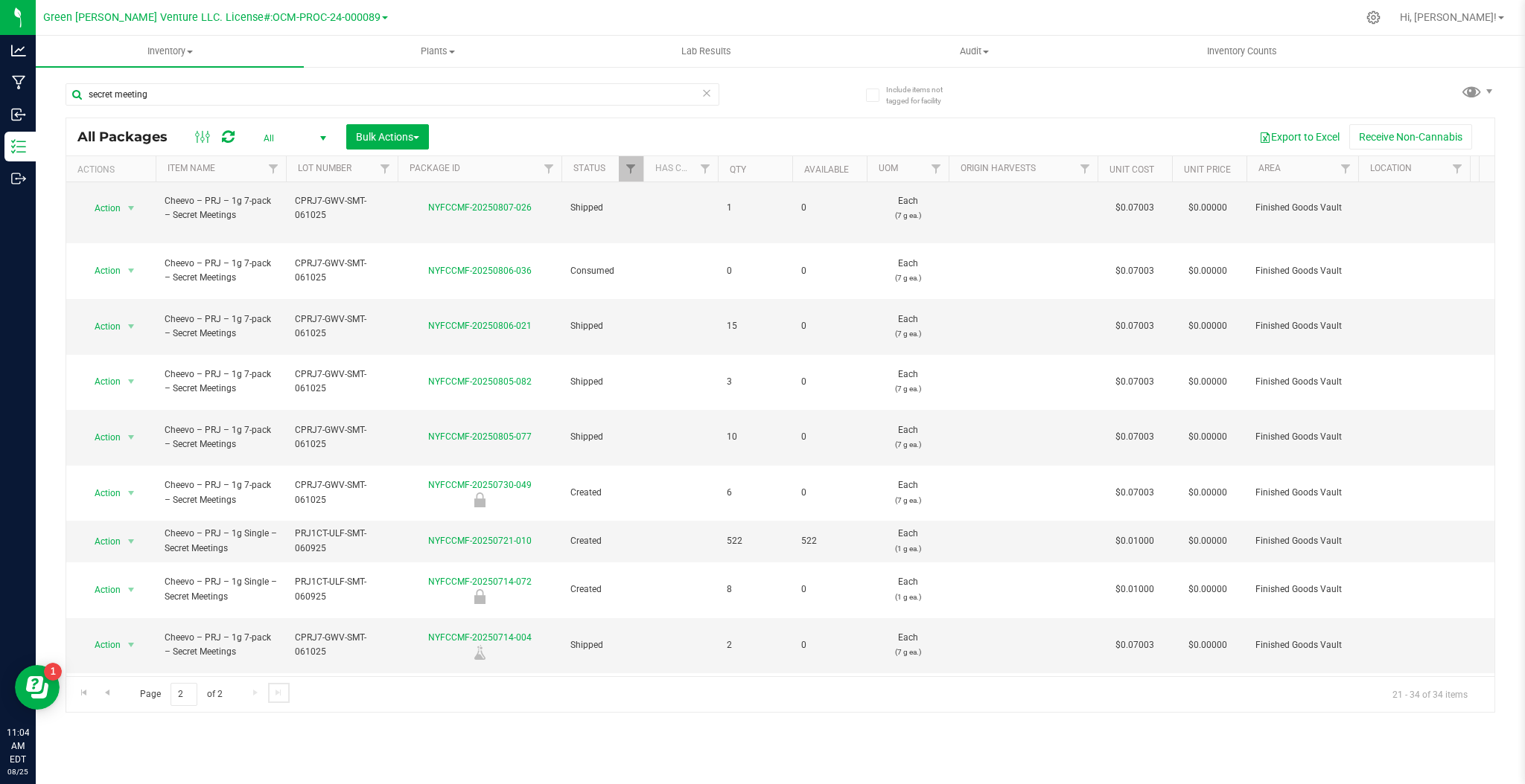
scroll to position [123, 0]
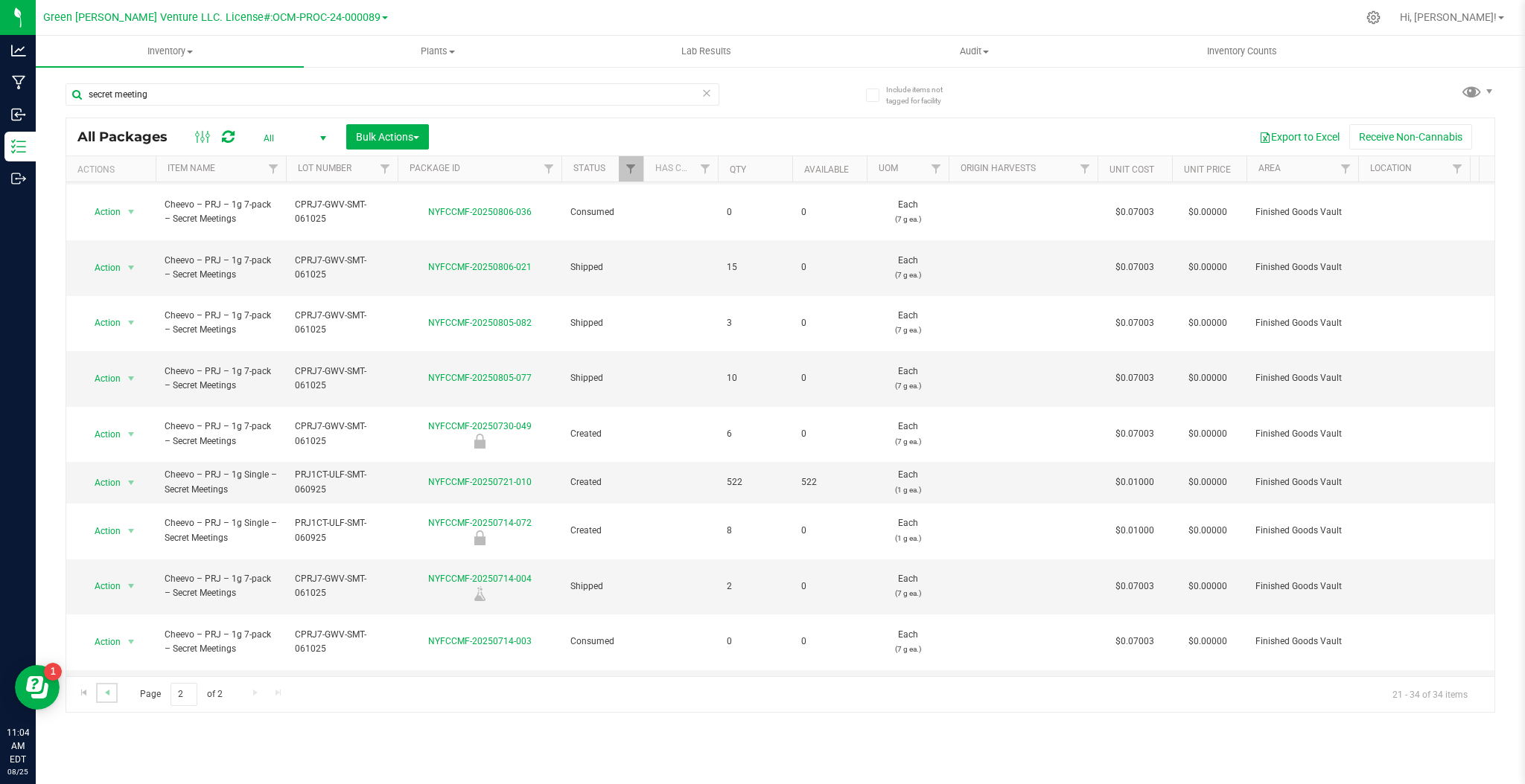
click at [112, 702] on link "Go to the previous page" at bounding box center [106, 693] width 22 height 20
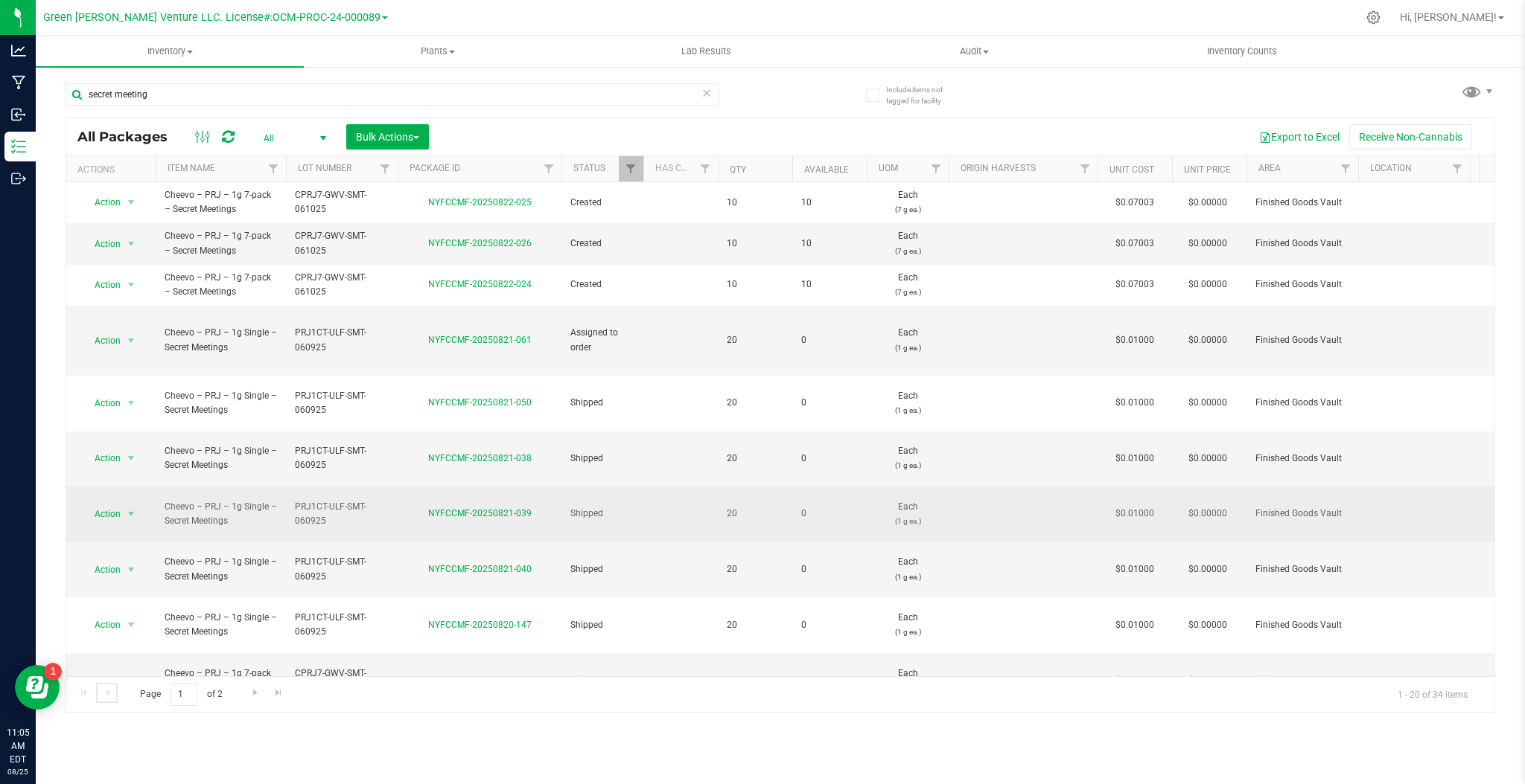
scroll to position [402, 0]
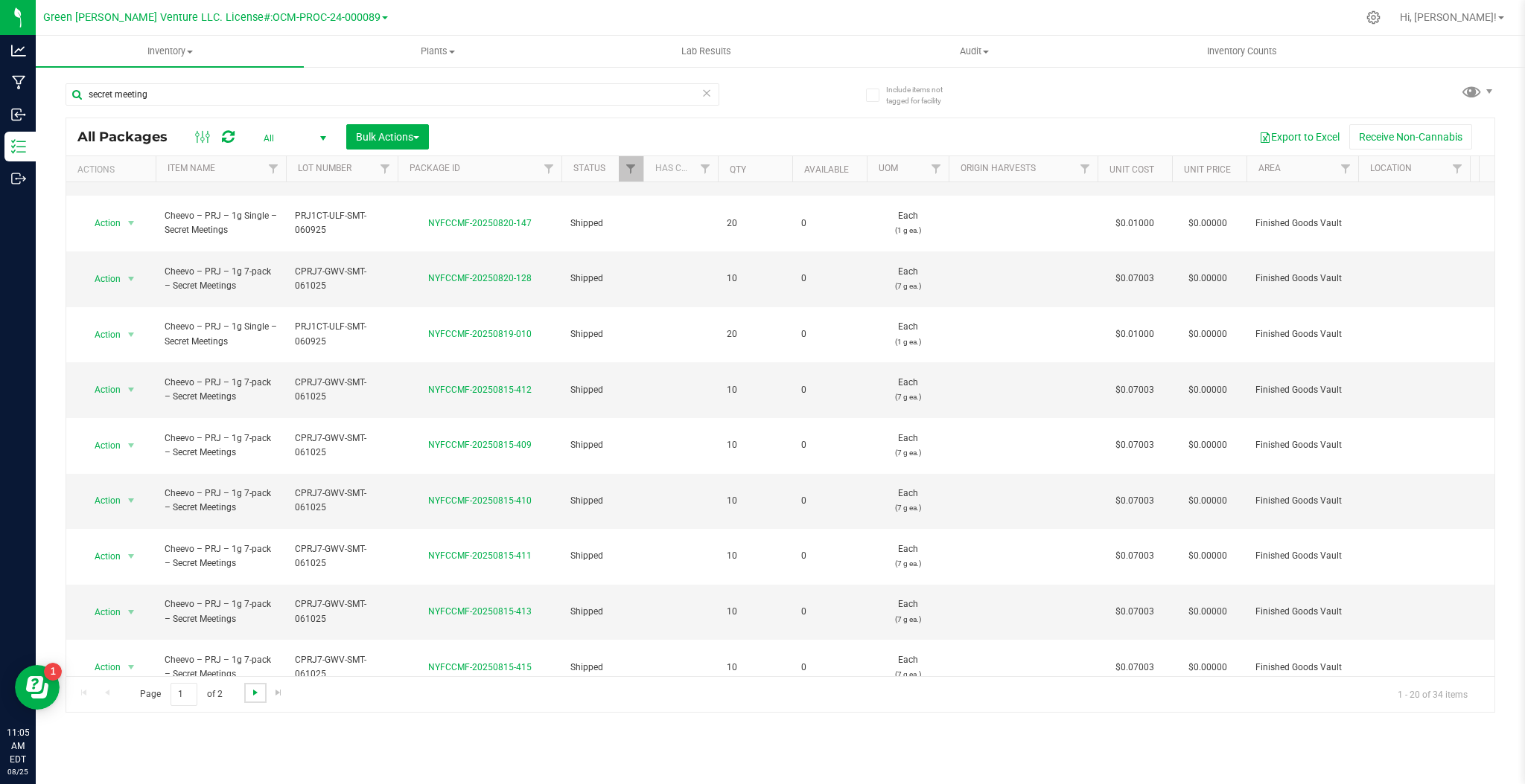
click at [257, 694] on span "Go to the next page" at bounding box center [255, 693] width 12 height 12
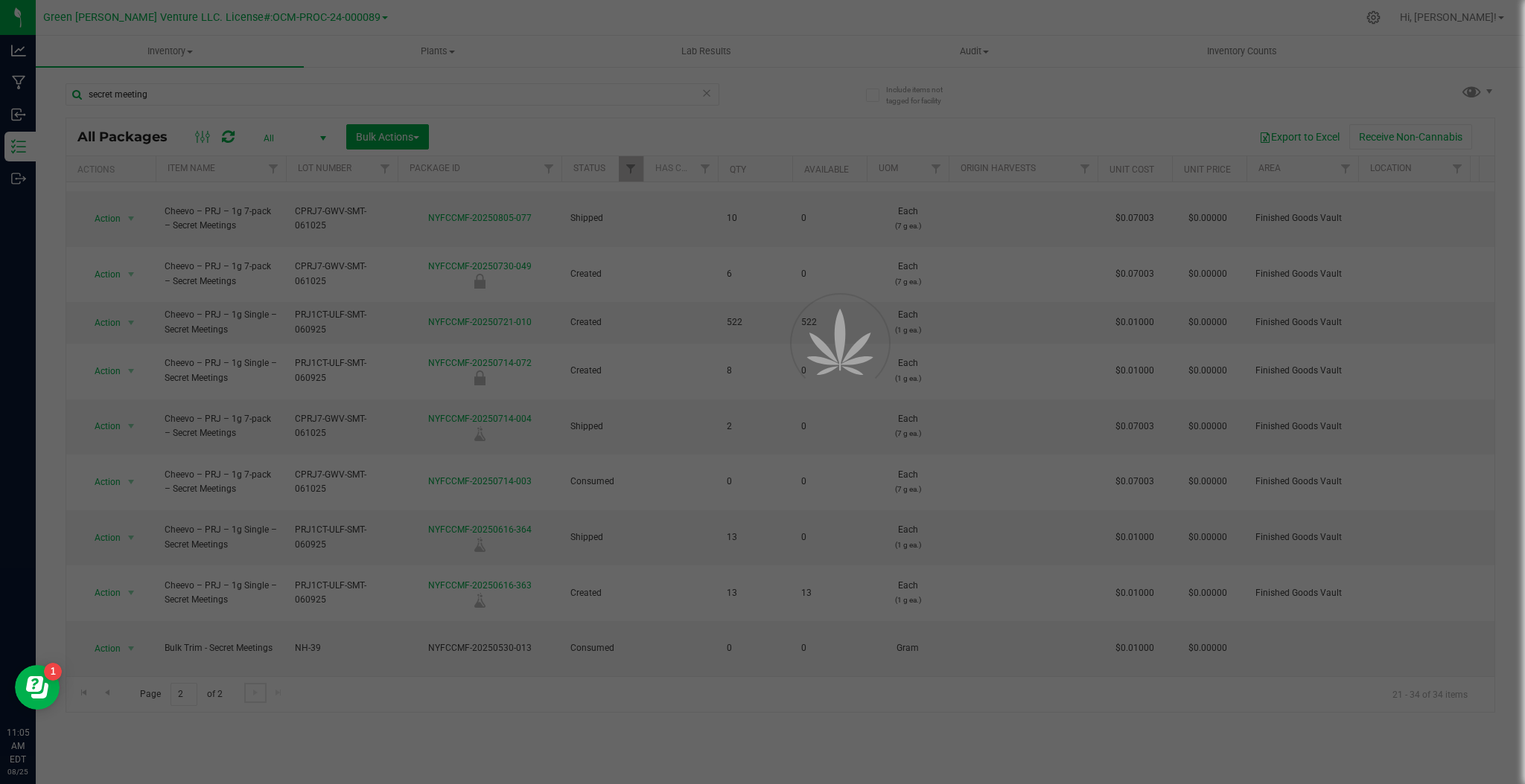
scroll to position [0, 0]
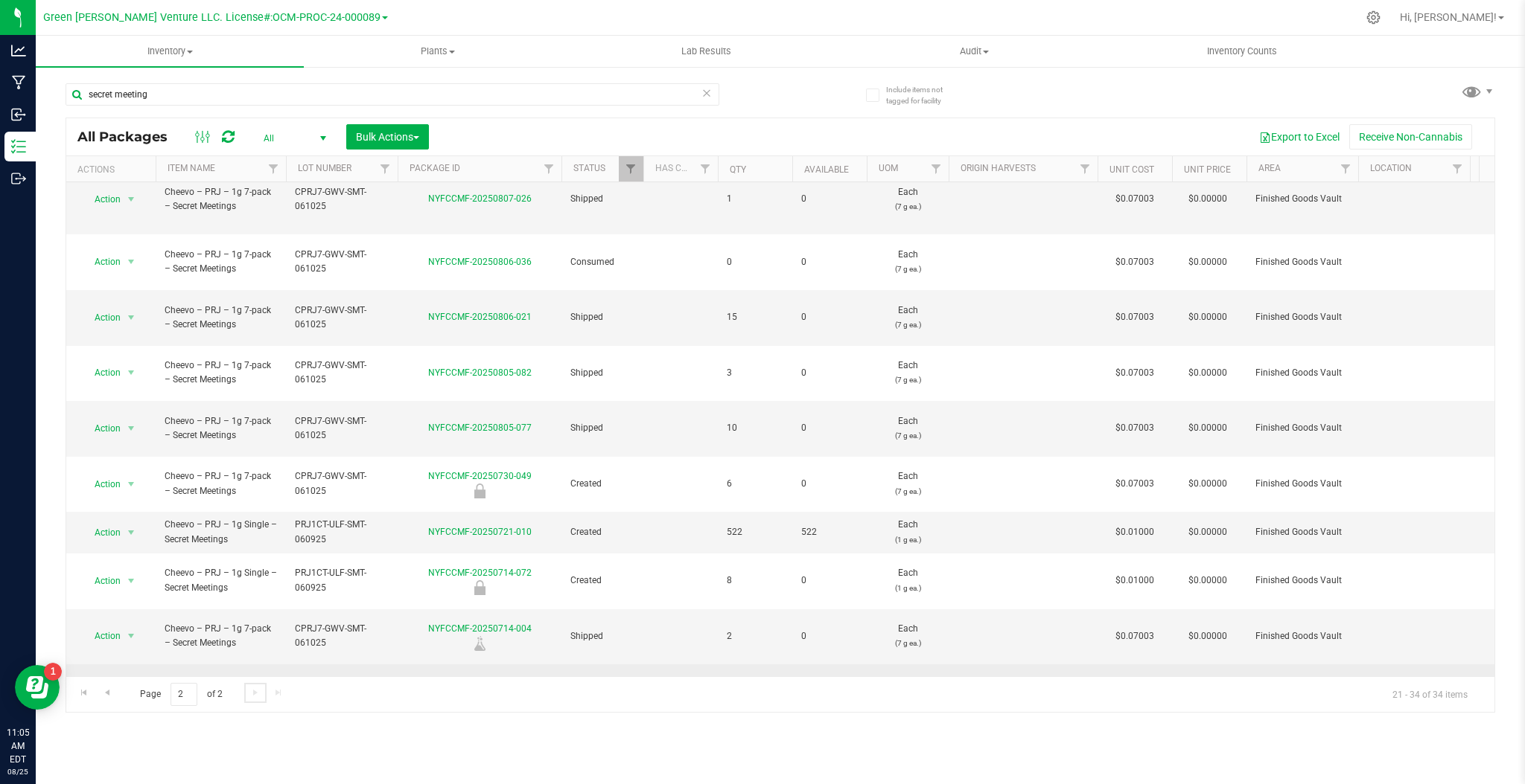
scroll to position [123, 0]
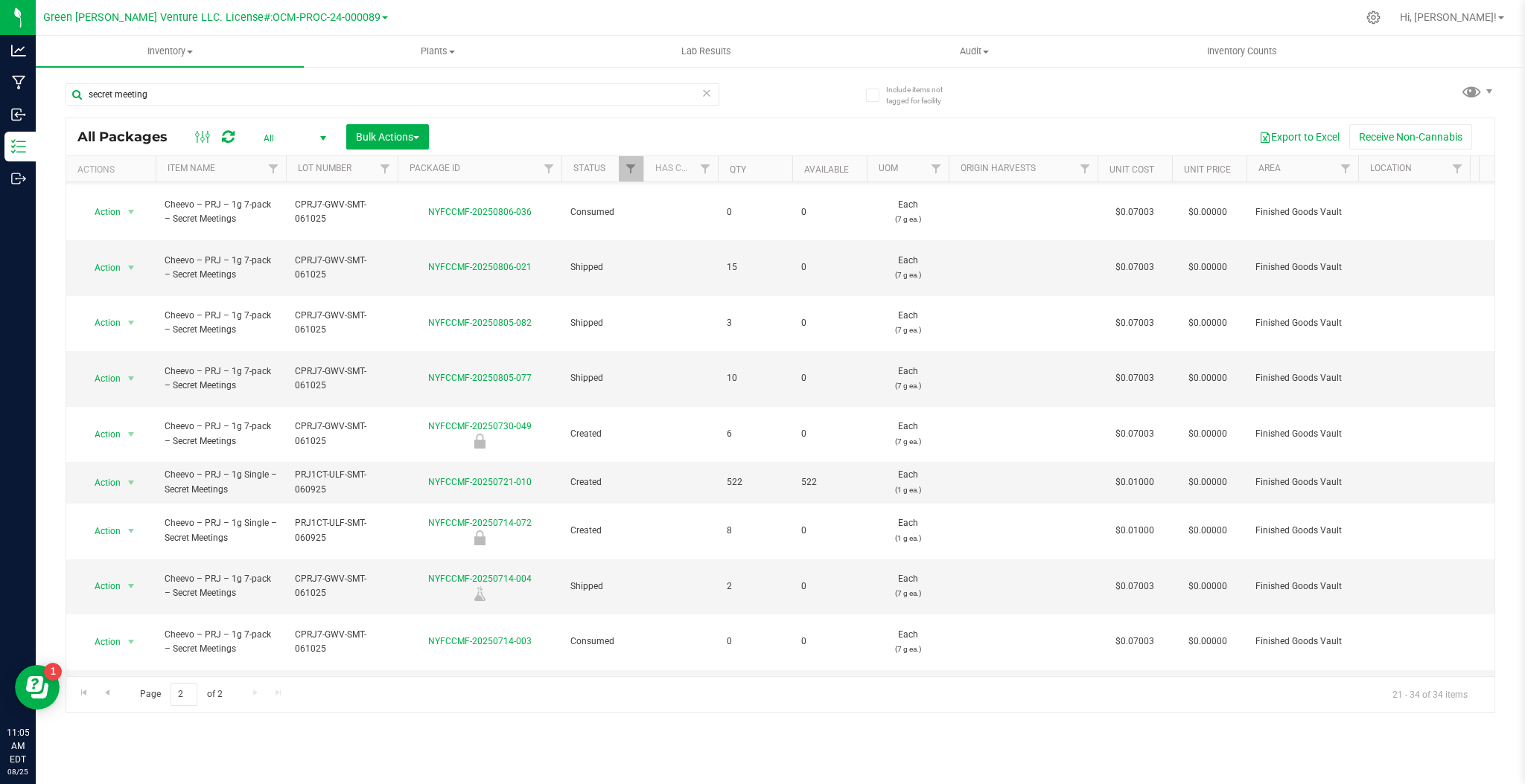
drag, startPoint x: 550, startPoint y: 640, endPoint x: 640, endPoint y: 650, distance: 90.6
click at [286, 137] on span "All" at bounding box center [292, 139] width 82 height 21
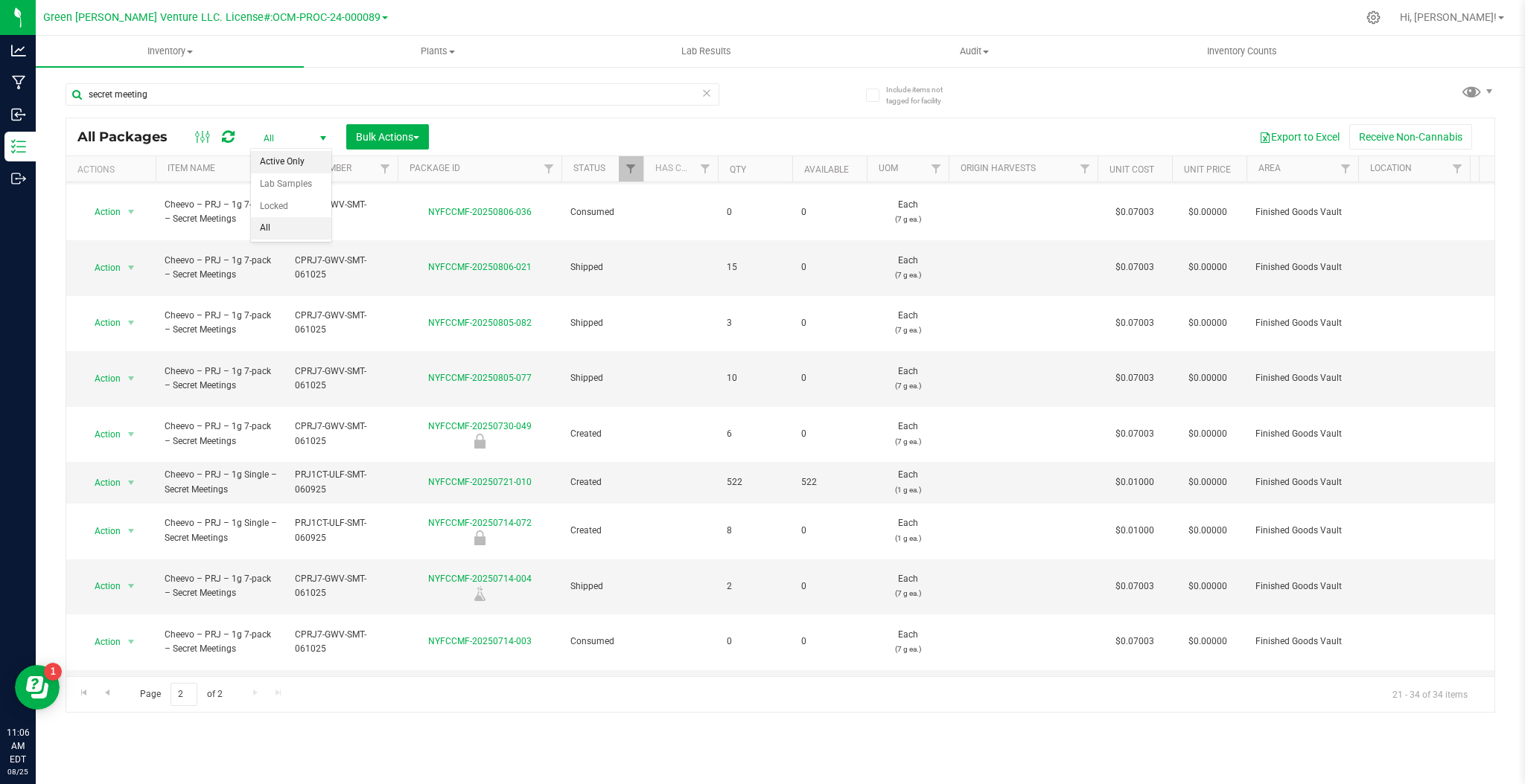
click at [307, 171] on li "Active Only" at bounding box center [291, 162] width 81 height 22
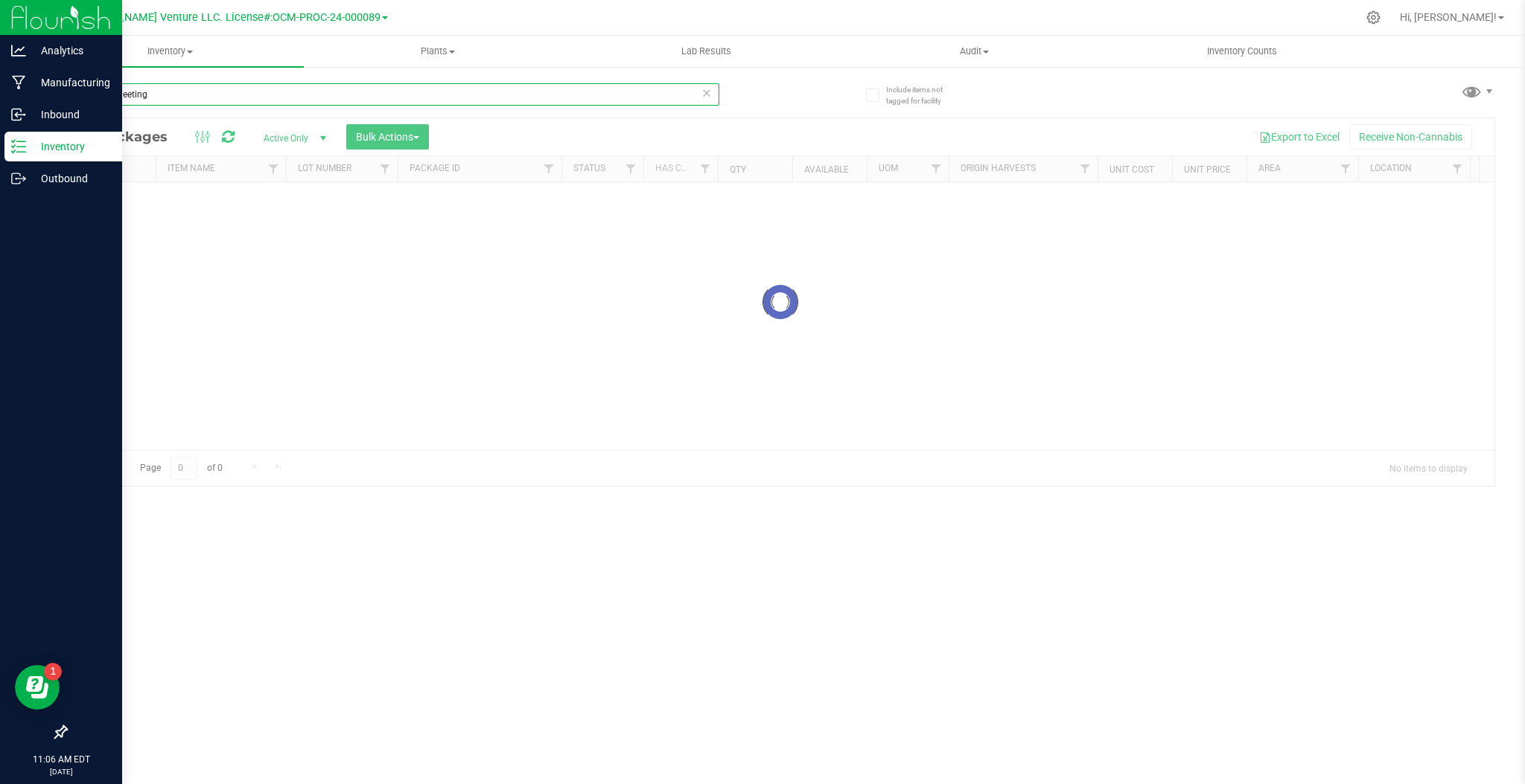
drag, startPoint x: 228, startPoint y: 94, endPoint x: 36, endPoint y: 137, distance: 196.8
click at [31, 131] on div "Analytics Manufacturing Inbound Inventory Outbound 11:06 AM EDT 08/25/2025 08/2…" at bounding box center [762, 392] width 1525 height 784
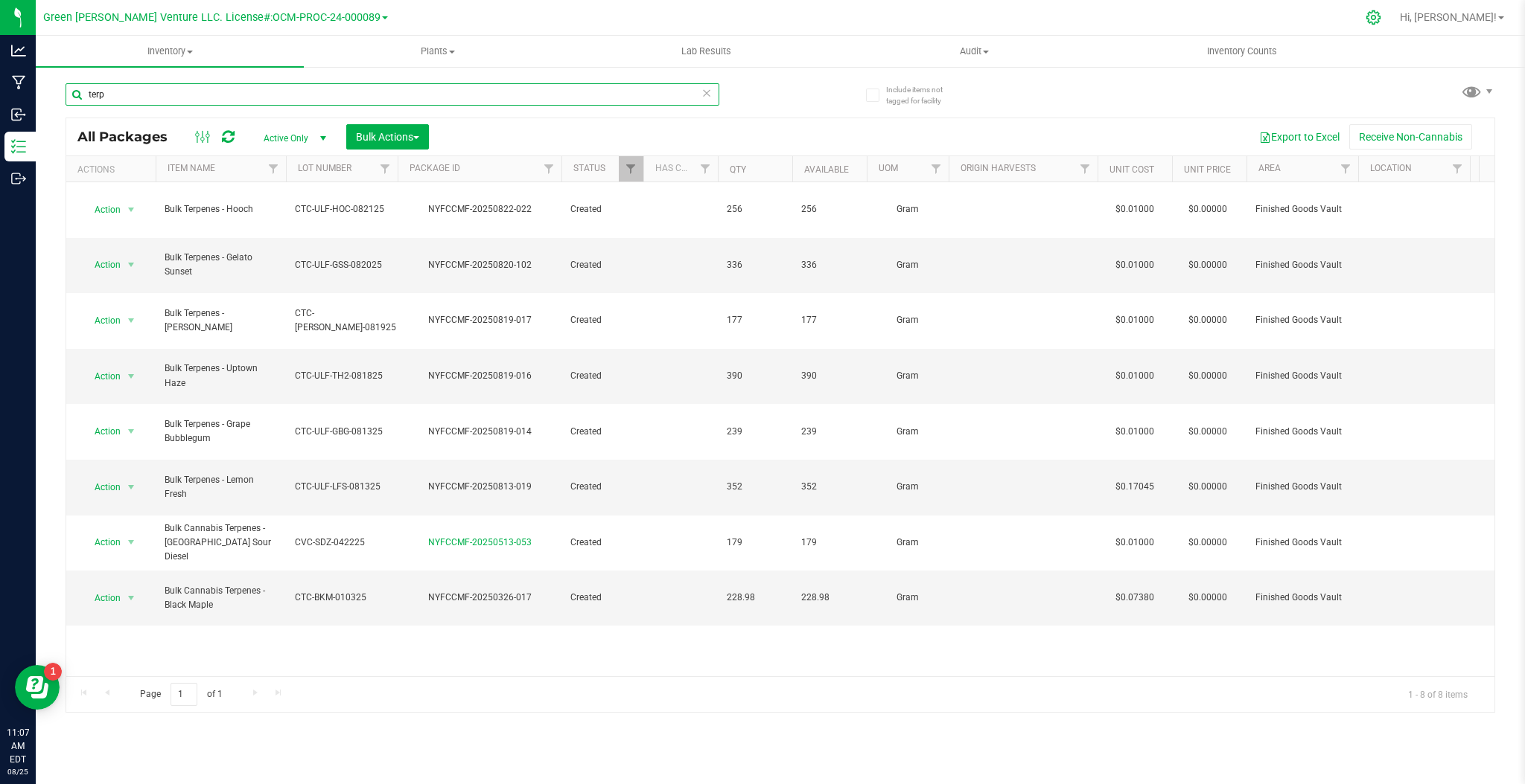
type input "terp"
click at [1381, 20] on icon at bounding box center [1373, 17] width 15 height 15
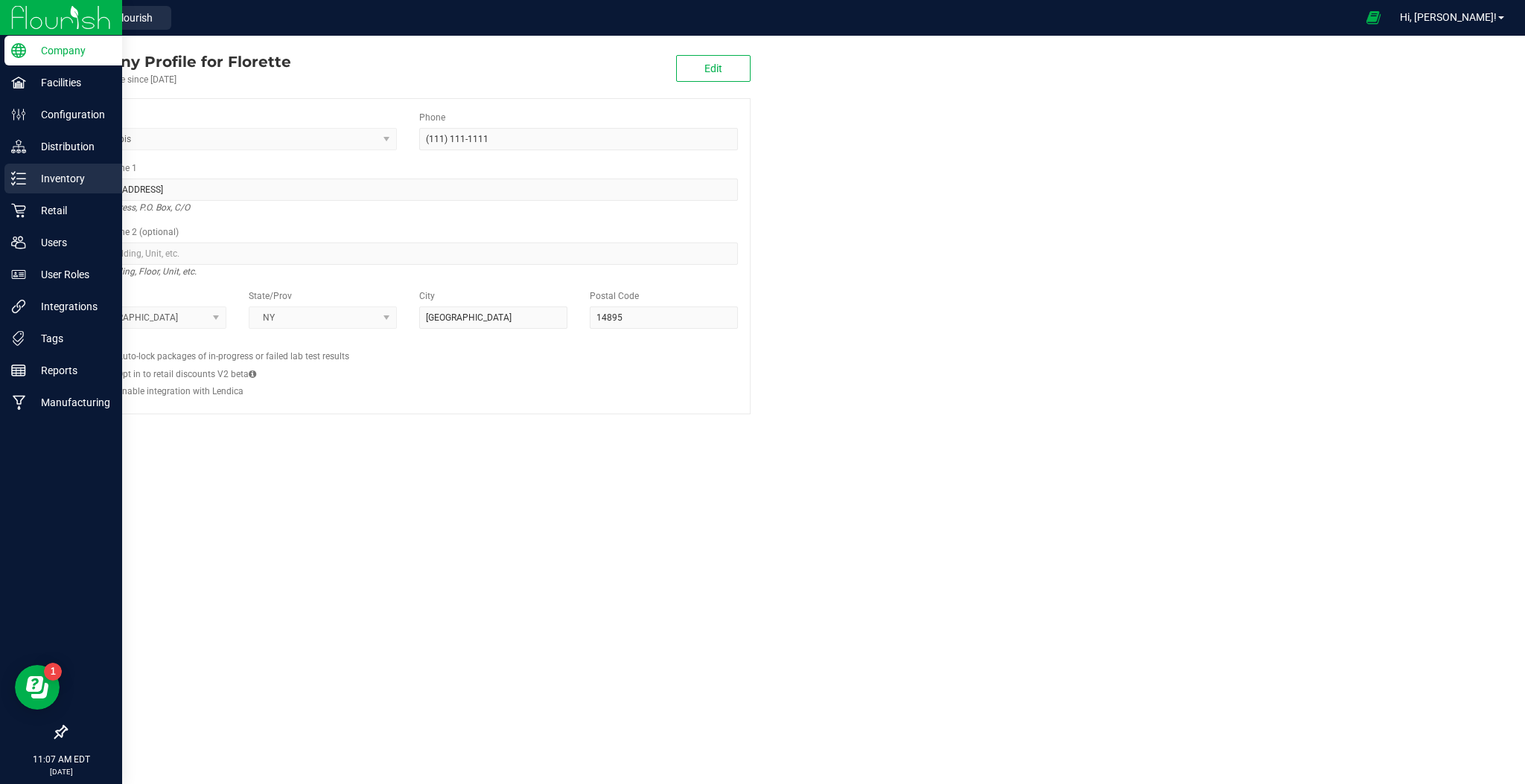
click at [77, 183] on p "Inventory" at bounding box center [70, 179] width 89 height 18
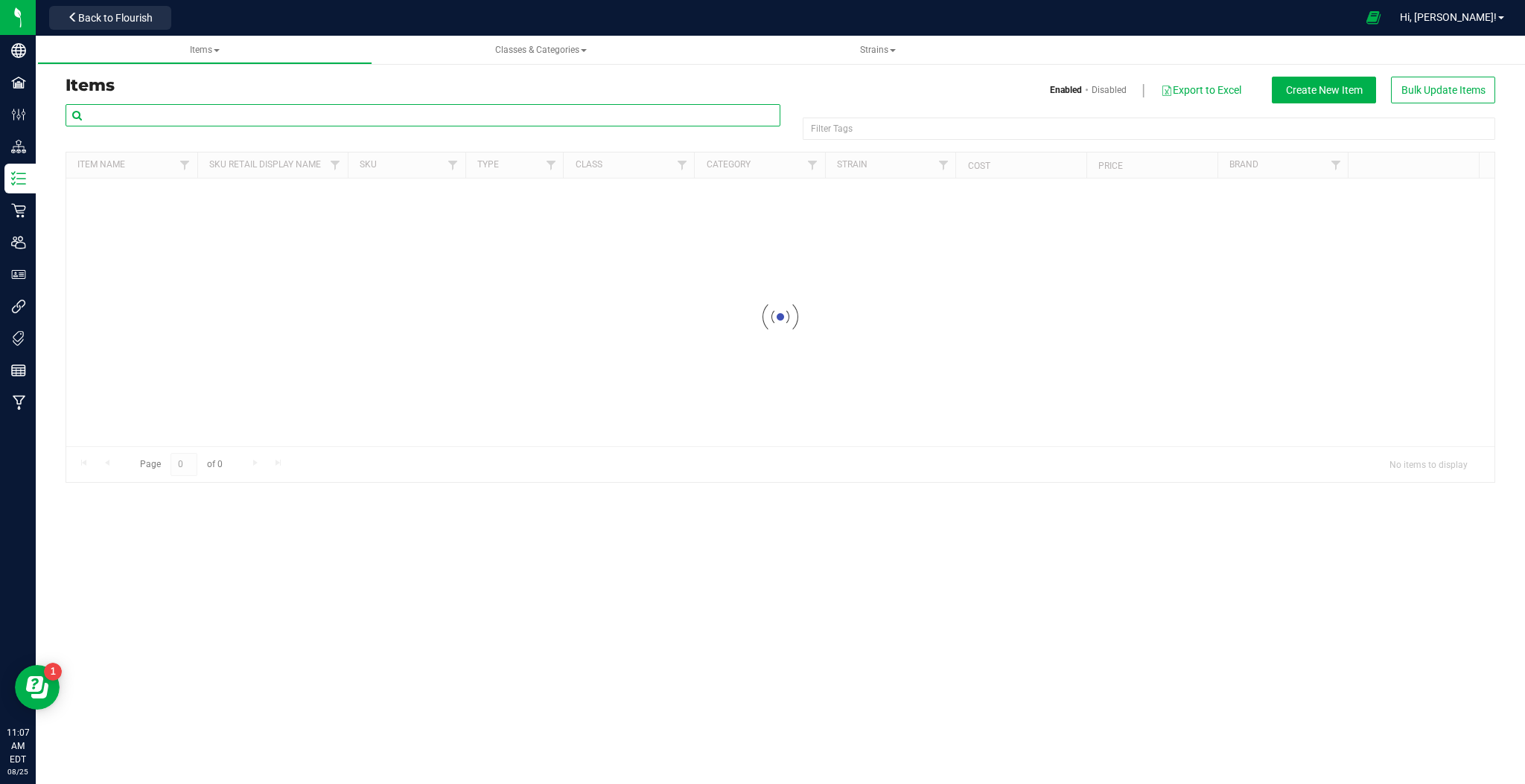
click at [182, 121] on input "text" at bounding box center [423, 115] width 715 height 22
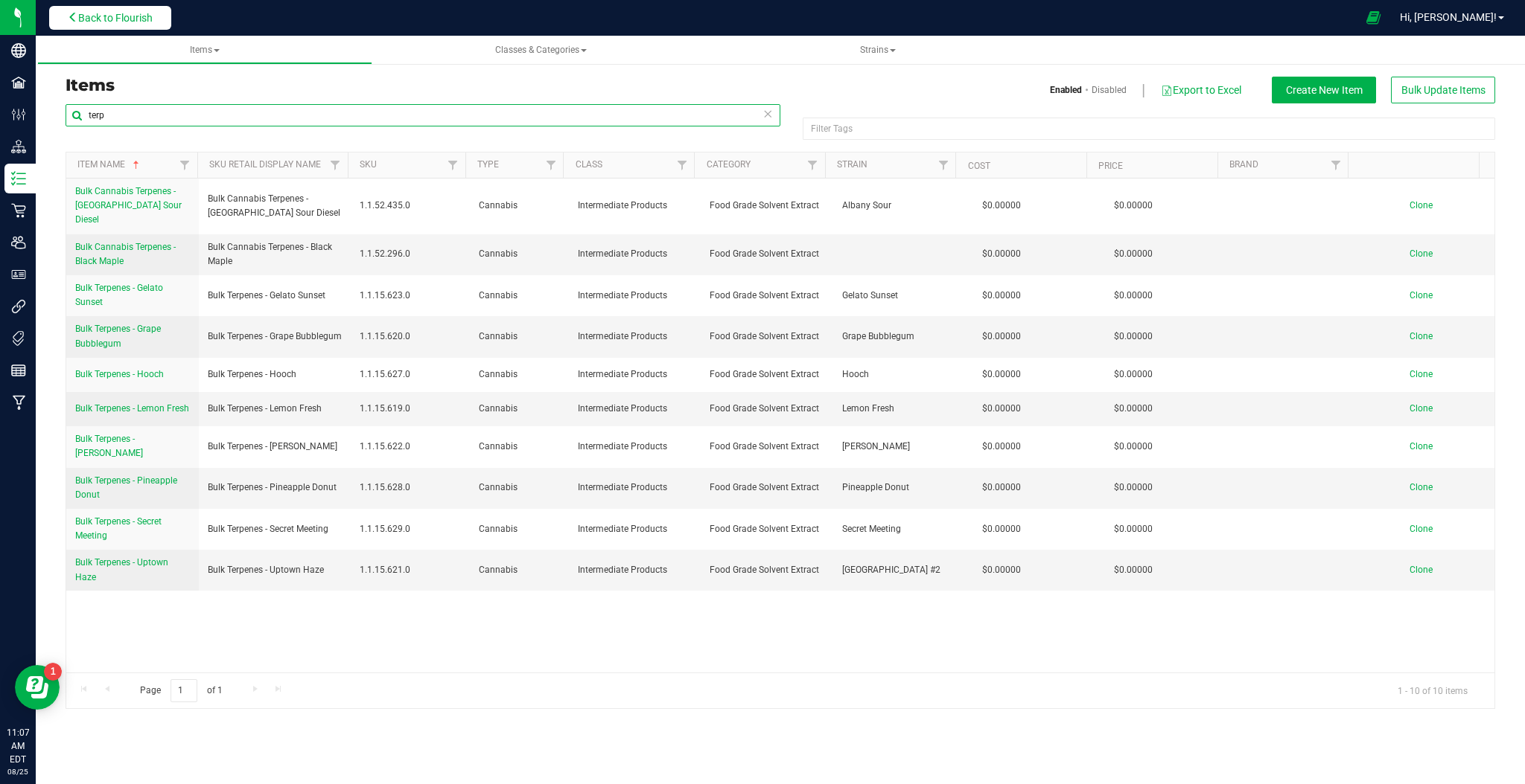
type input "terp"
click at [145, 27] on button "Back to Flourish" at bounding box center [110, 17] width 122 height 24
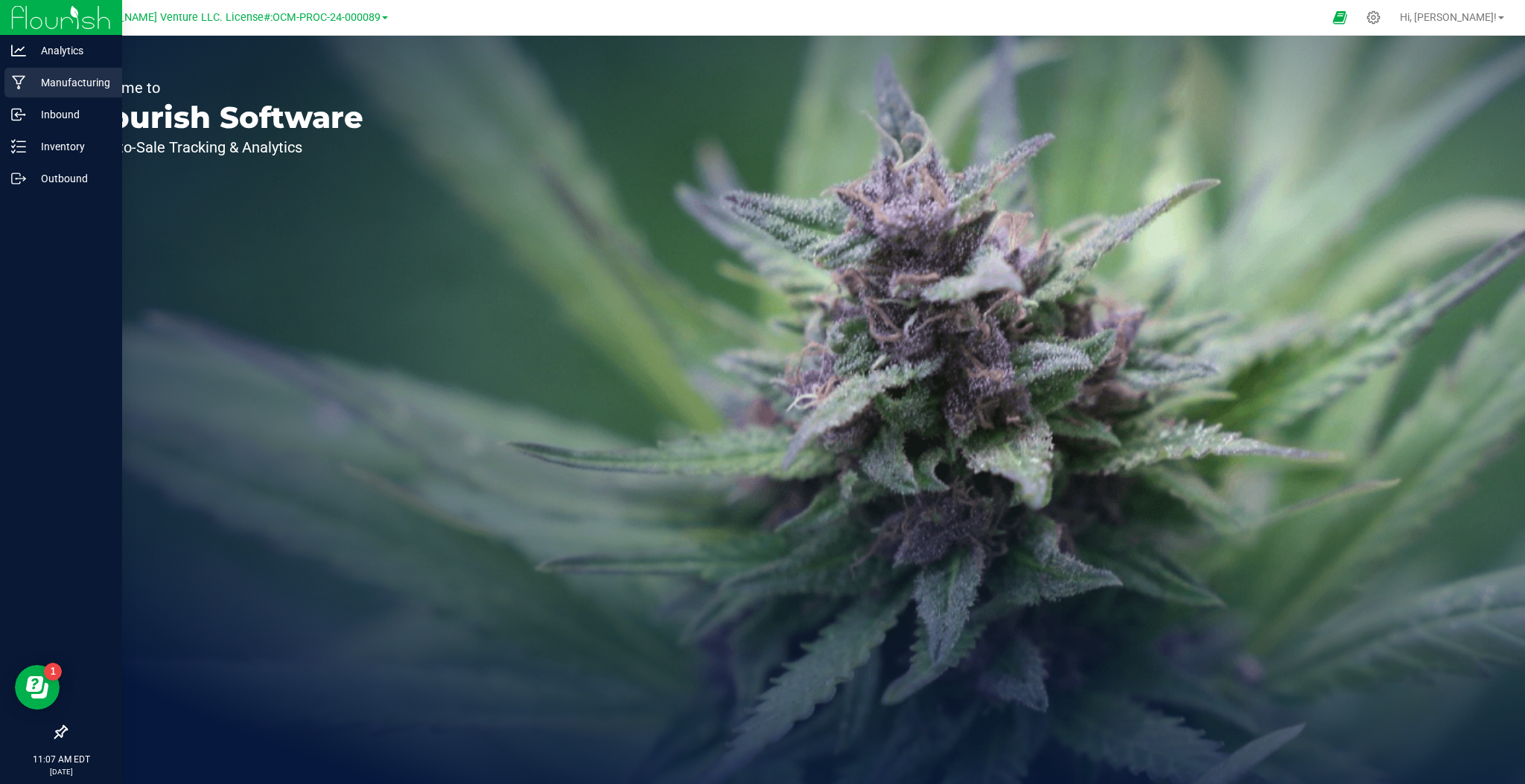
click at [82, 86] on p "Manufacturing" at bounding box center [70, 83] width 89 height 18
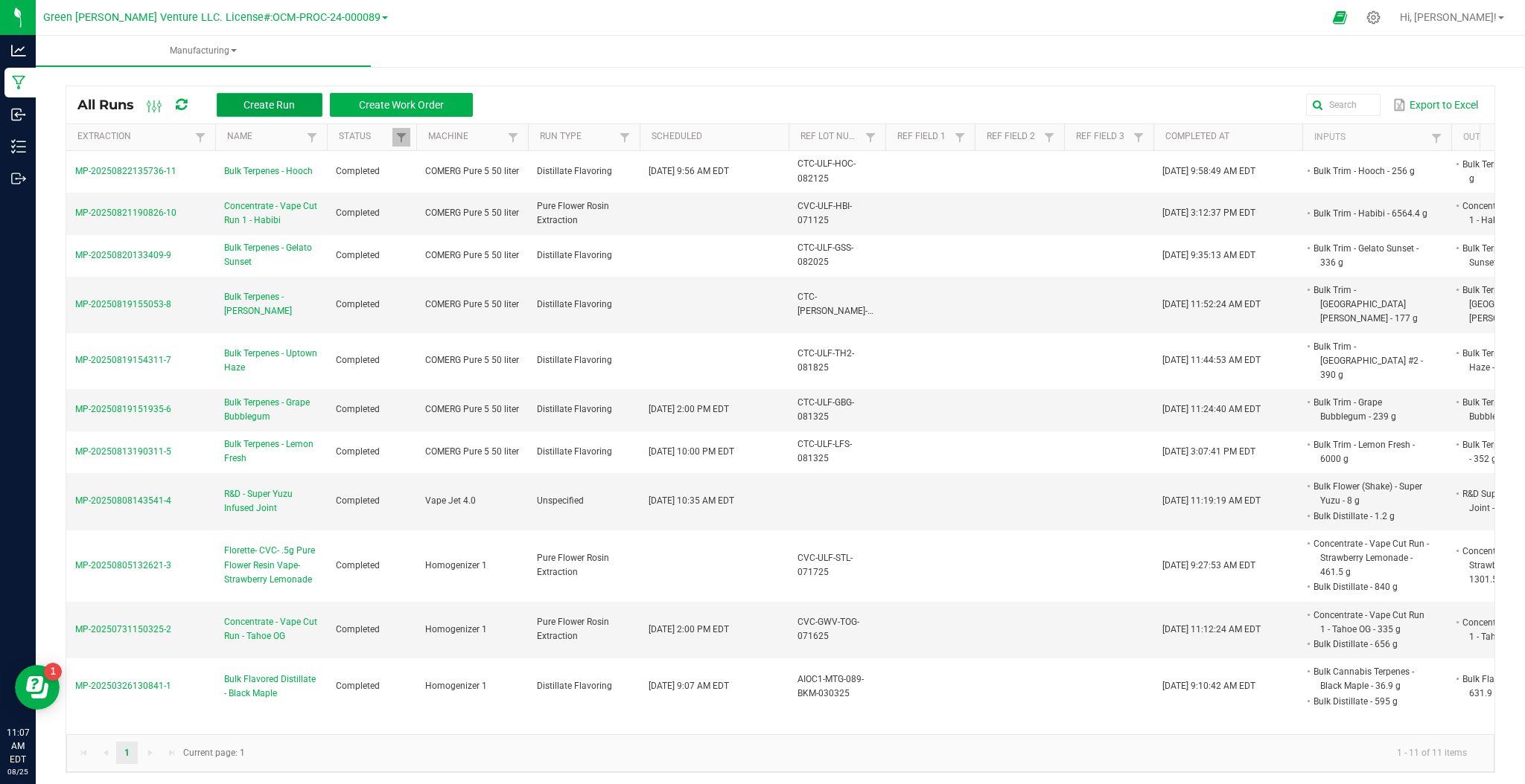
click at [270, 107] on span "Create Run" at bounding box center [269, 105] width 51 height 12
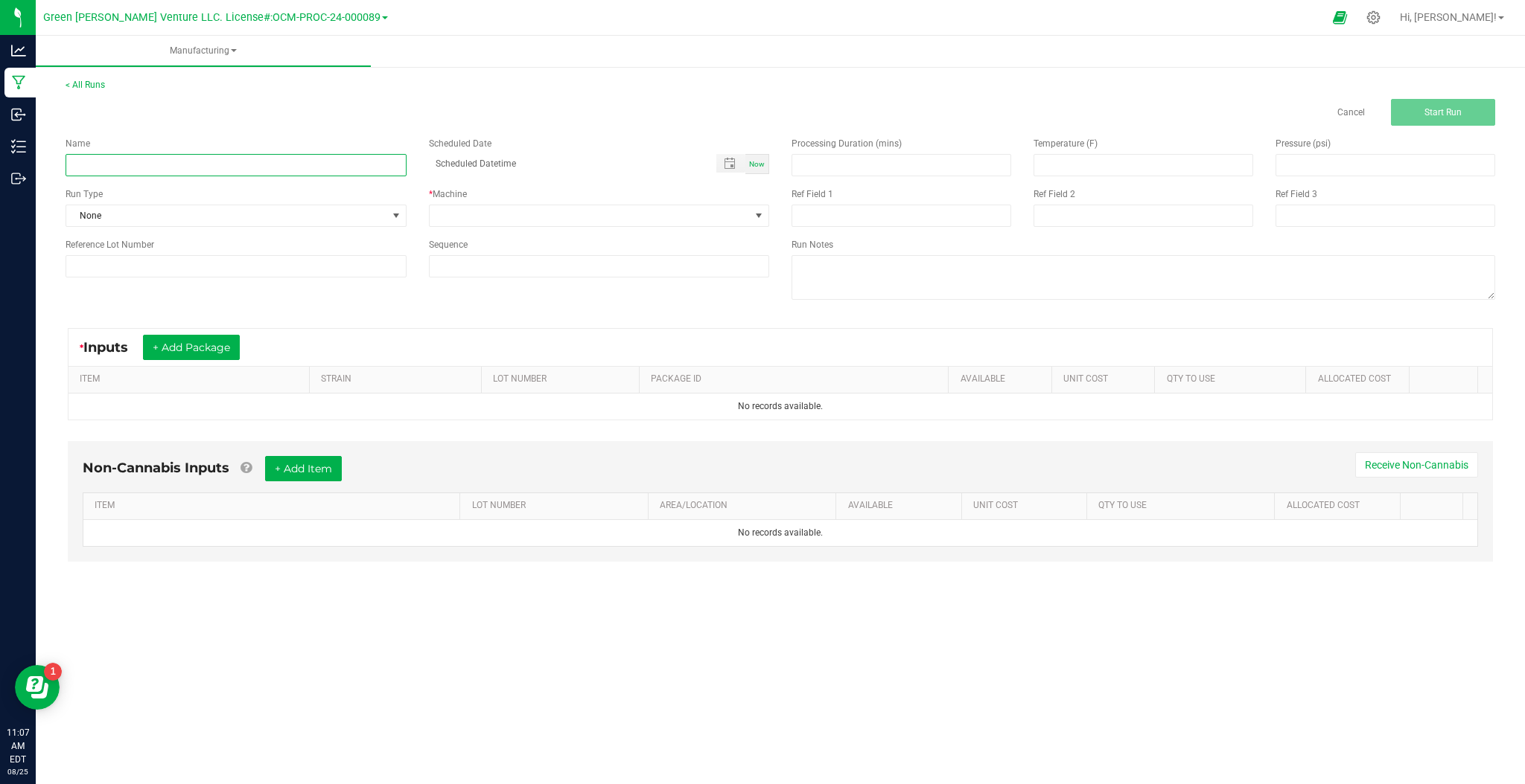
click at [213, 175] on input at bounding box center [236, 164] width 341 height 22
type input "Bulk Terpenes - Pineapple Donut"
click at [230, 209] on span "None" at bounding box center [226, 216] width 320 height 21
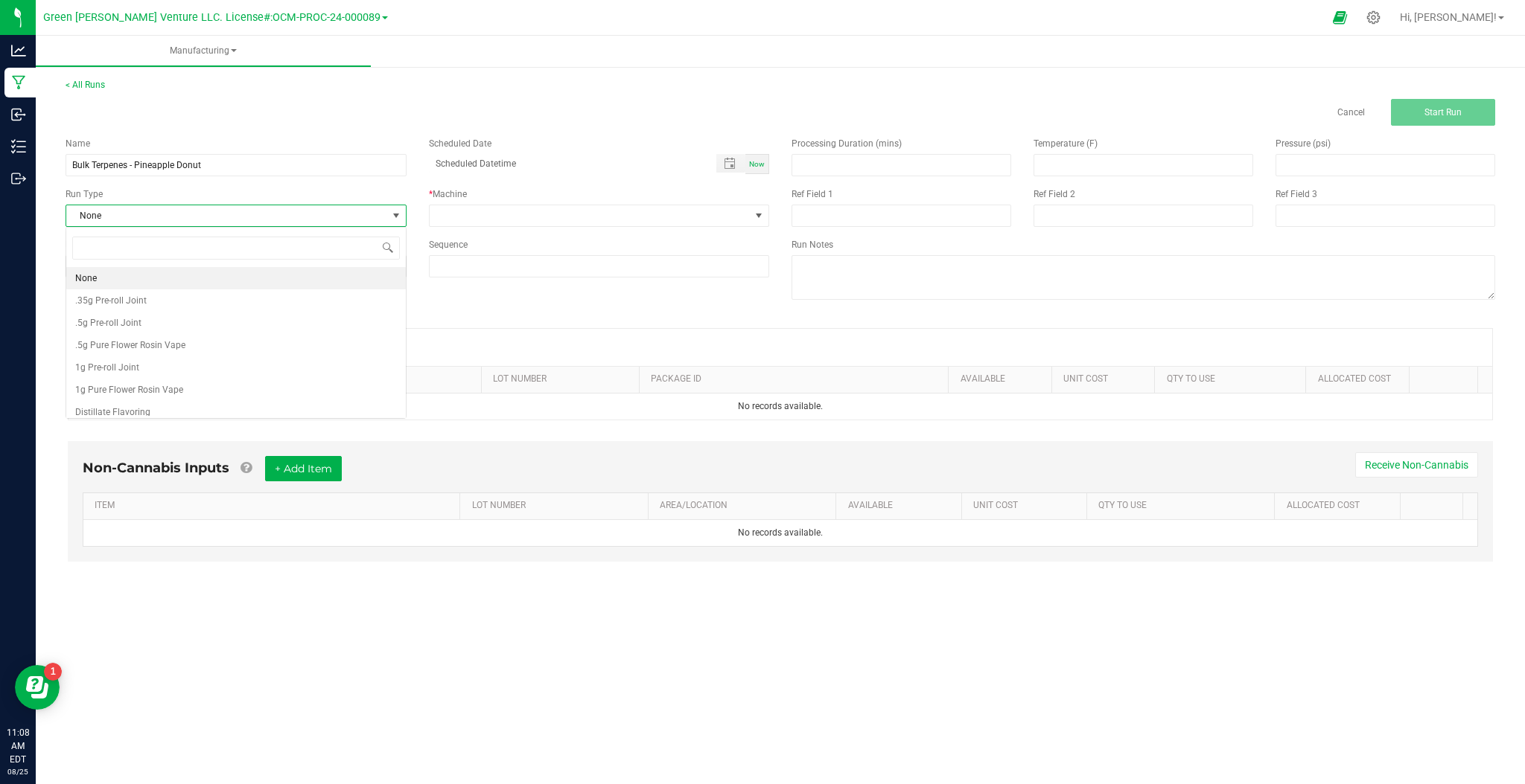
scroll to position [22, 340]
click at [176, 410] on li "Distillate Flavoring" at bounding box center [236, 411] width 339 height 22
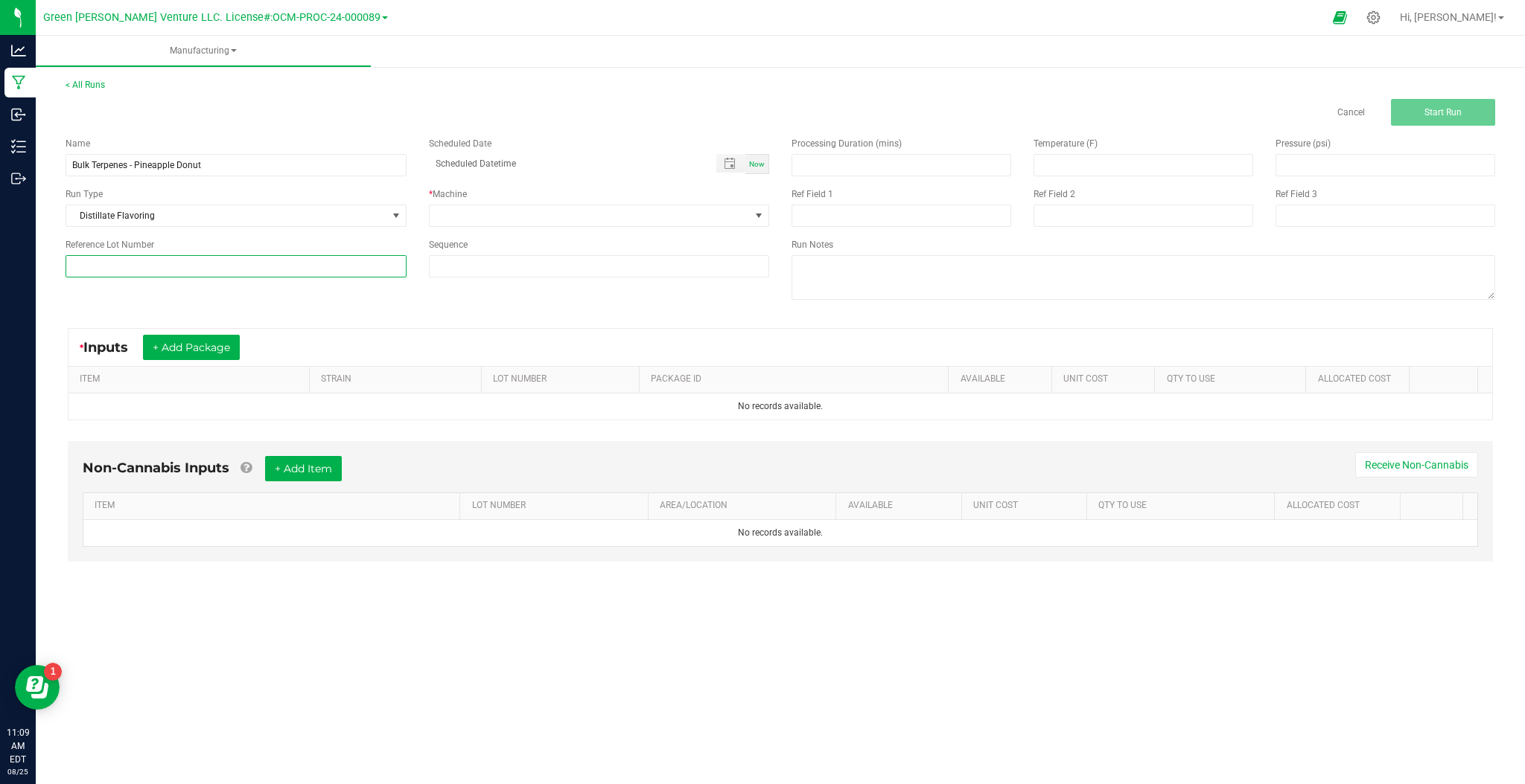
click at [231, 269] on input at bounding box center [236, 266] width 341 height 22
type input "CTC-ULF-PDO-082225"
click at [878, 166] on input at bounding box center [900, 165] width 218 height 21
type input "25.00"
click at [1079, 164] on input at bounding box center [1143, 165] width 218 height 21
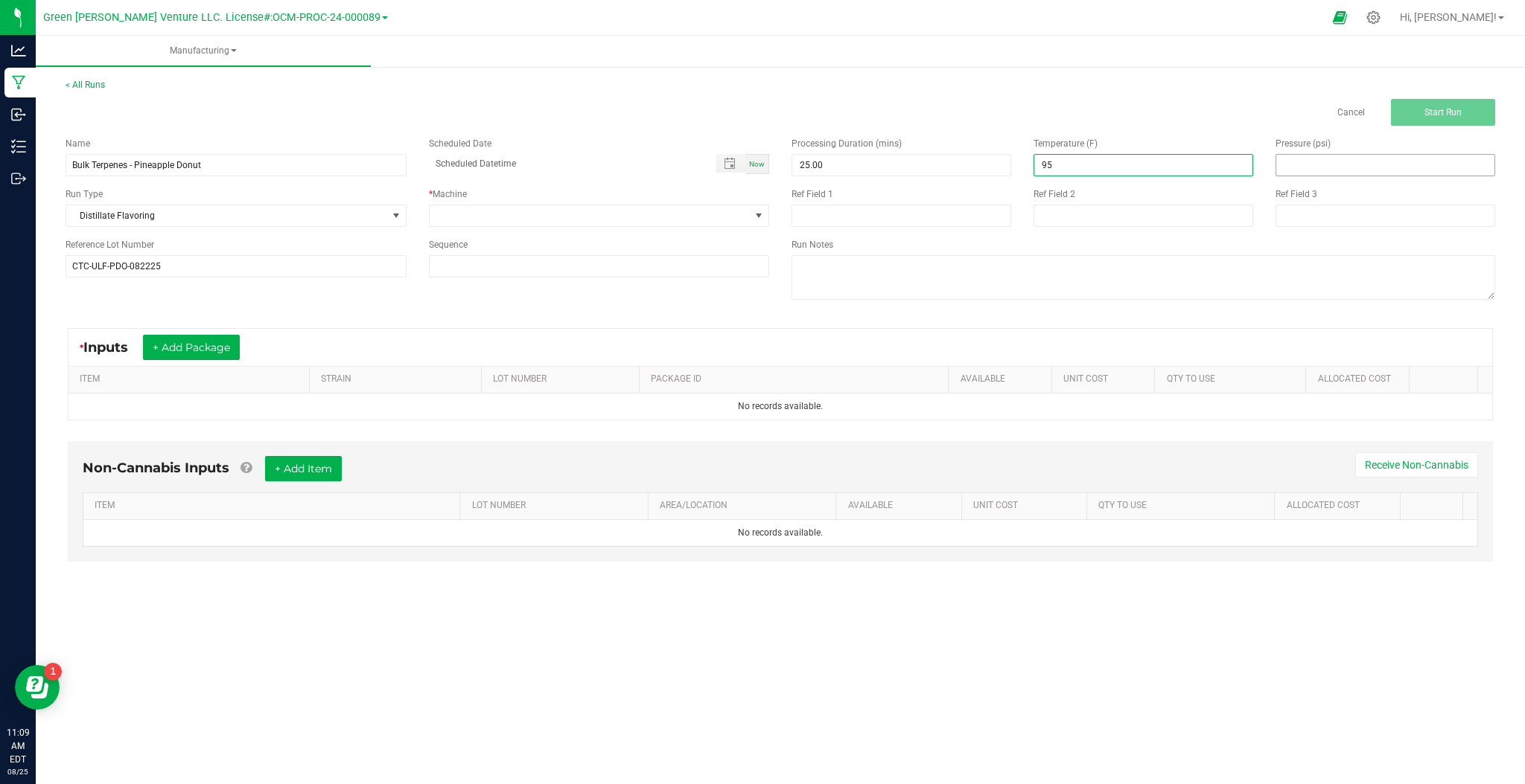
type input "95.00"
click at [1341, 162] on input at bounding box center [1384, 165] width 218 height 21
type input "70.00"
click at [664, 317] on div "* Inputs + Add Package ITEM STRAIN LOT NUMBER PACKAGE ID AVAILABLE Unit Cost QT…" at bounding box center [780, 373] width 1452 height 119
click at [694, 221] on span at bounding box center [589, 216] width 320 height 21
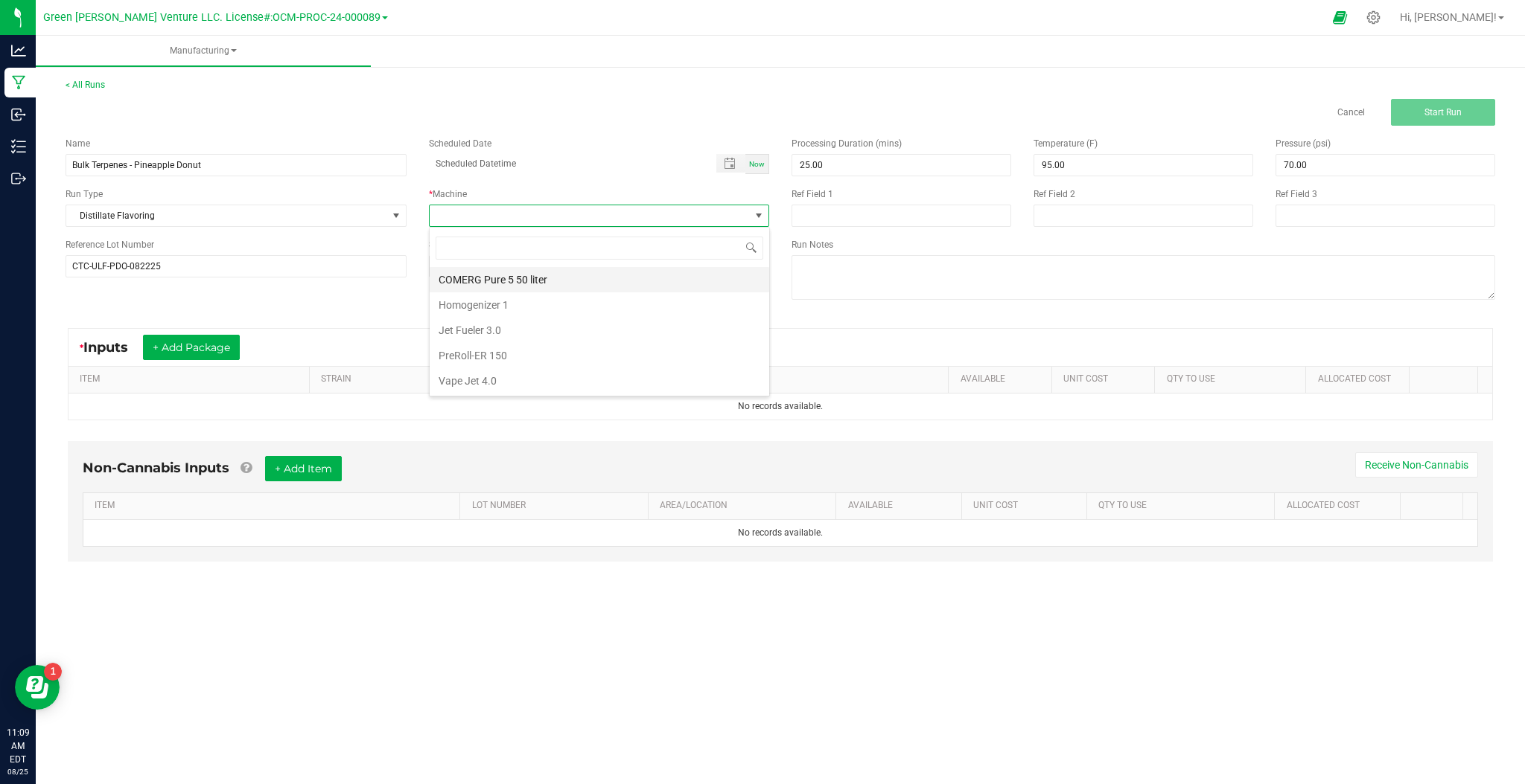
click at [529, 273] on li "COMERG Pure 5 50 liter" at bounding box center [599, 279] width 339 height 26
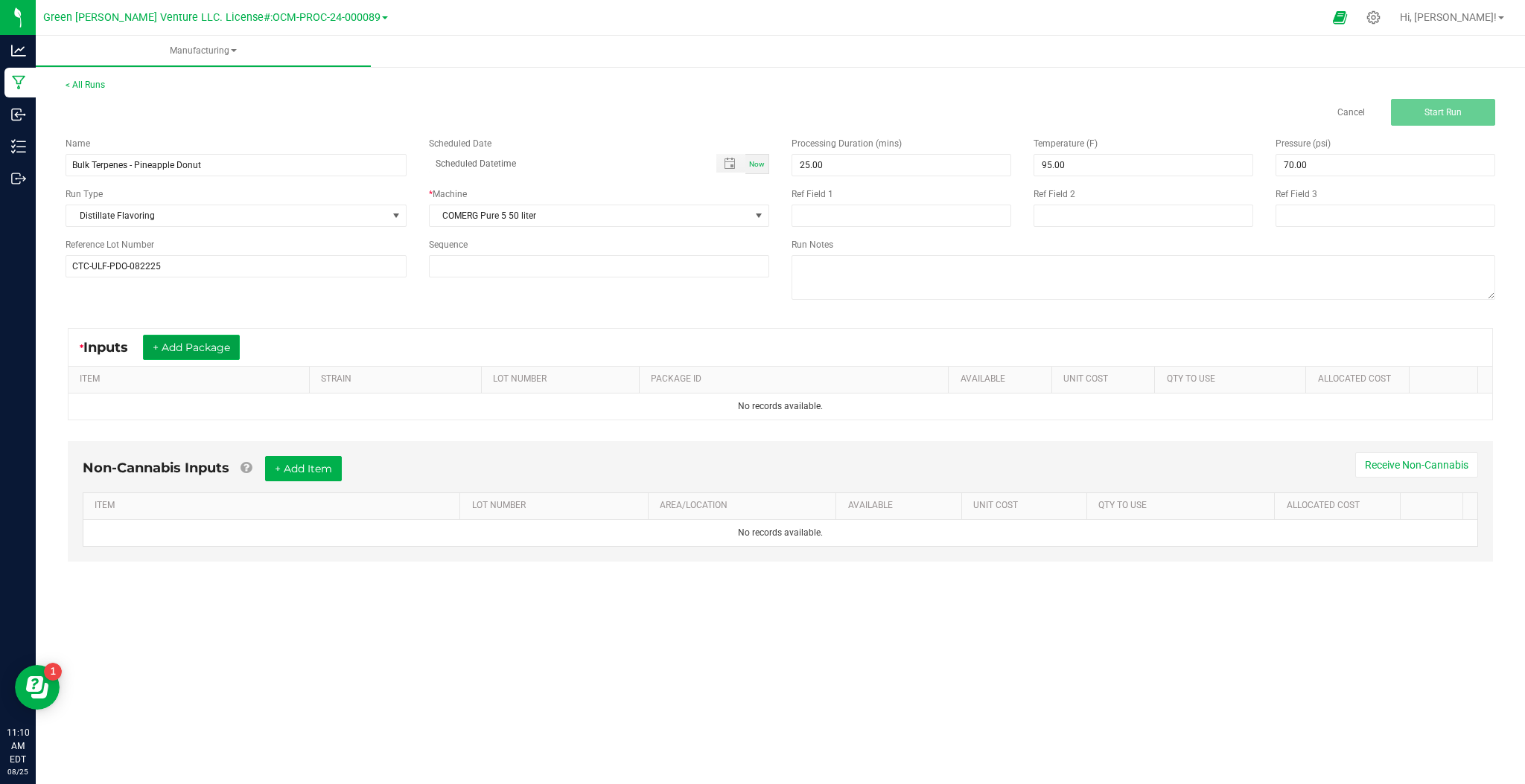
click at [177, 352] on button "+ Add Package" at bounding box center [191, 347] width 97 height 26
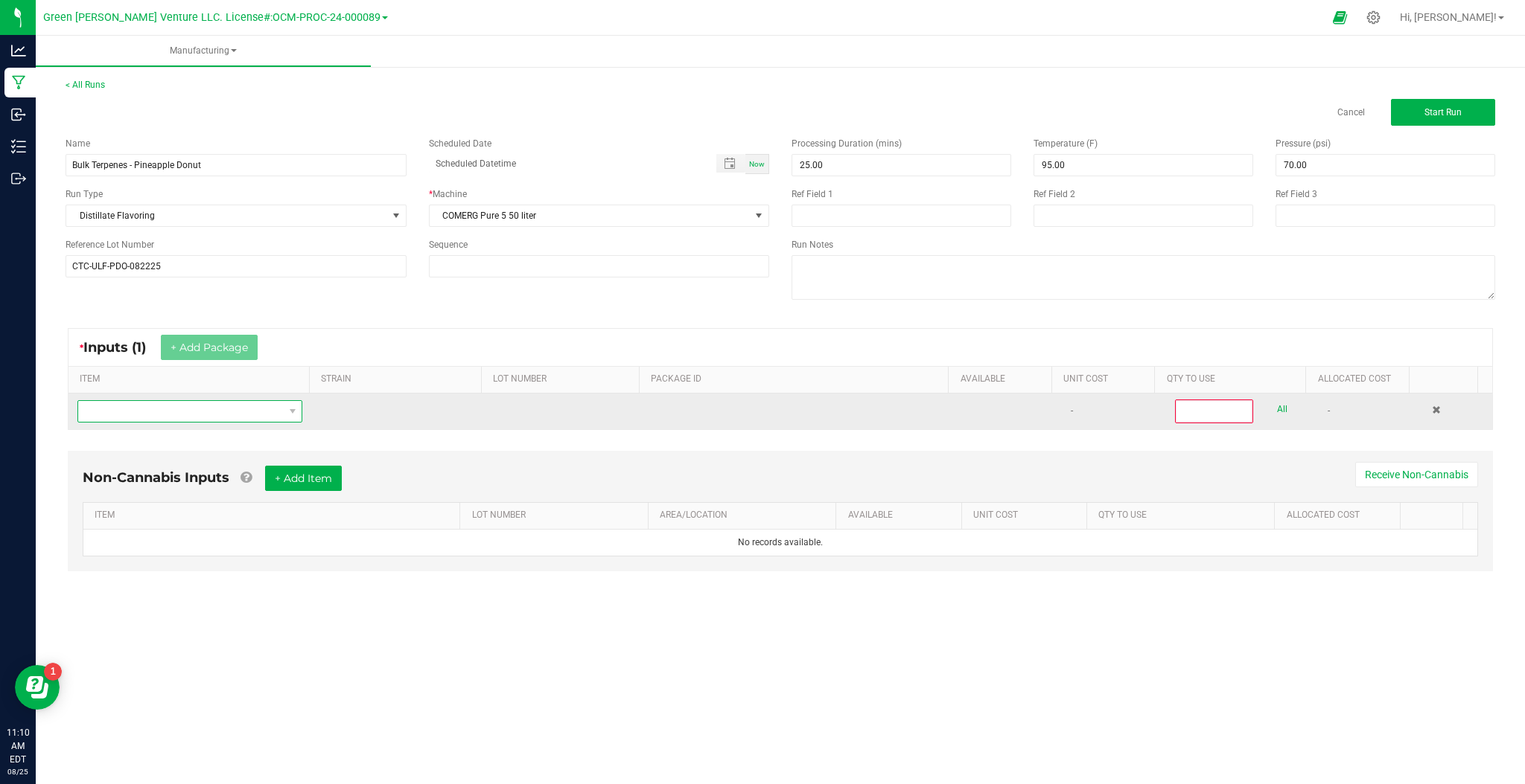
click at [191, 410] on span "NO DATA FOUND" at bounding box center [180, 411] width 204 height 21
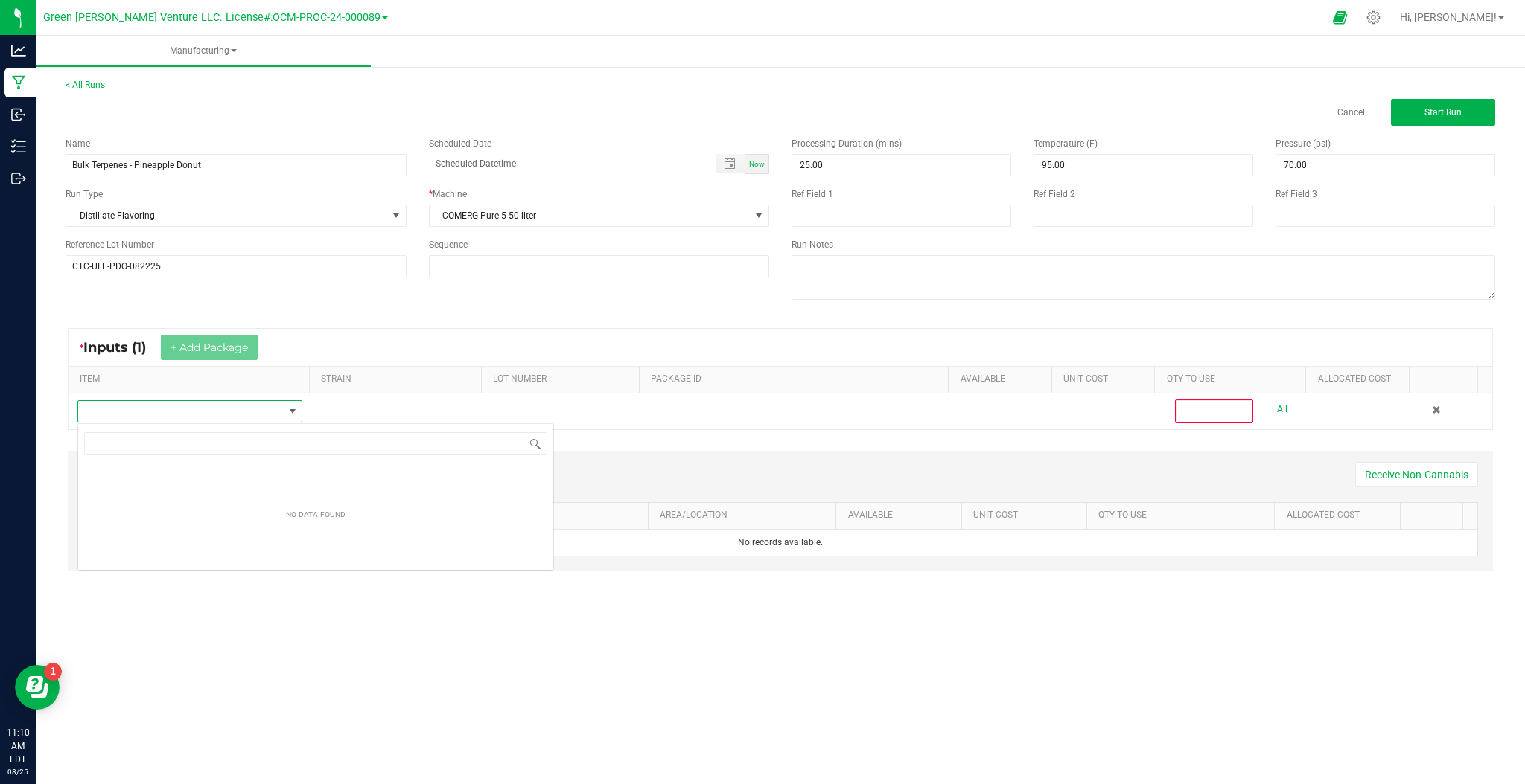
scroll to position [22, 222]
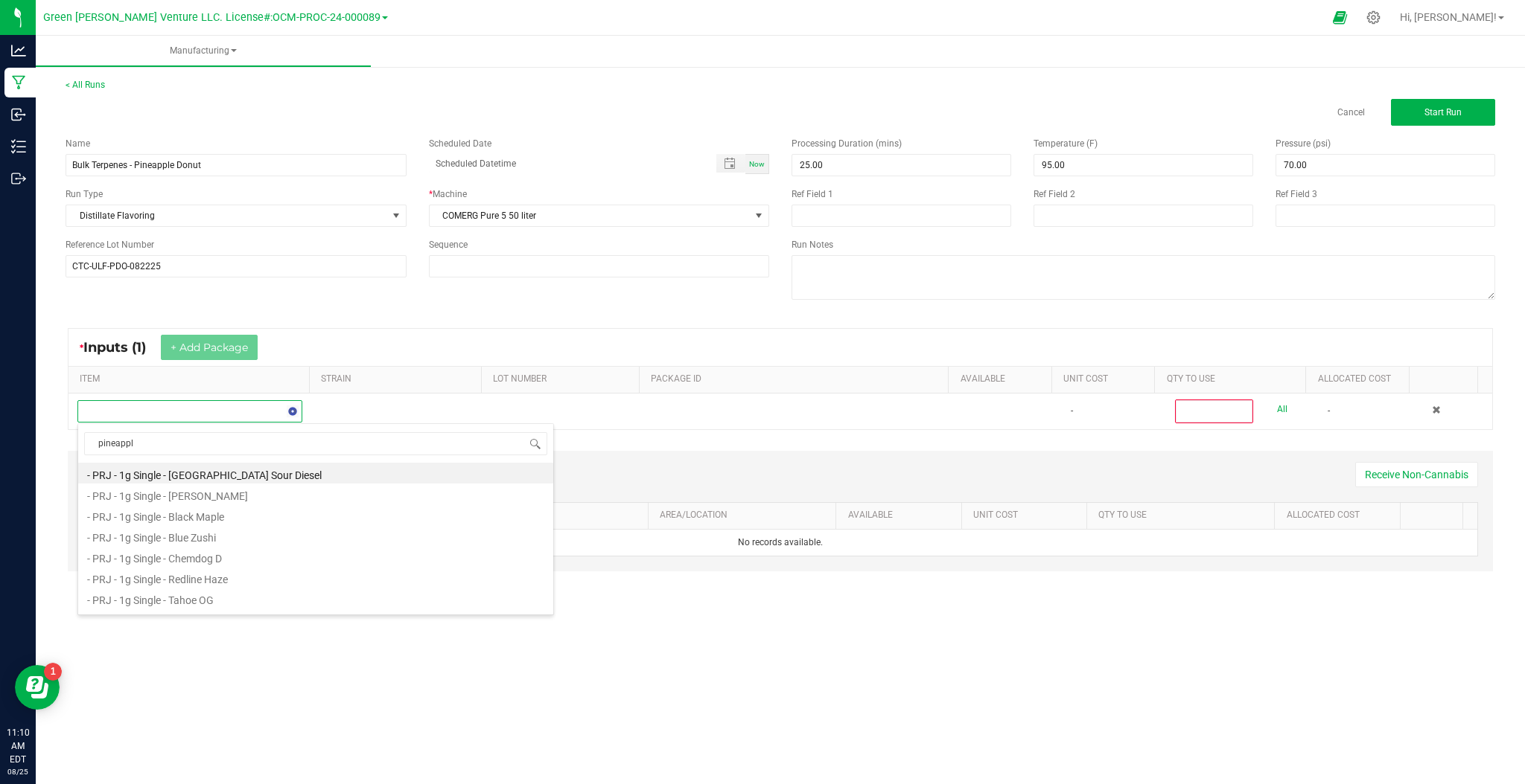
type input "pineapple"
click at [209, 540] on li "Bulk Trim - Pineapple Donut" at bounding box center [316, 536] width 475 height 21
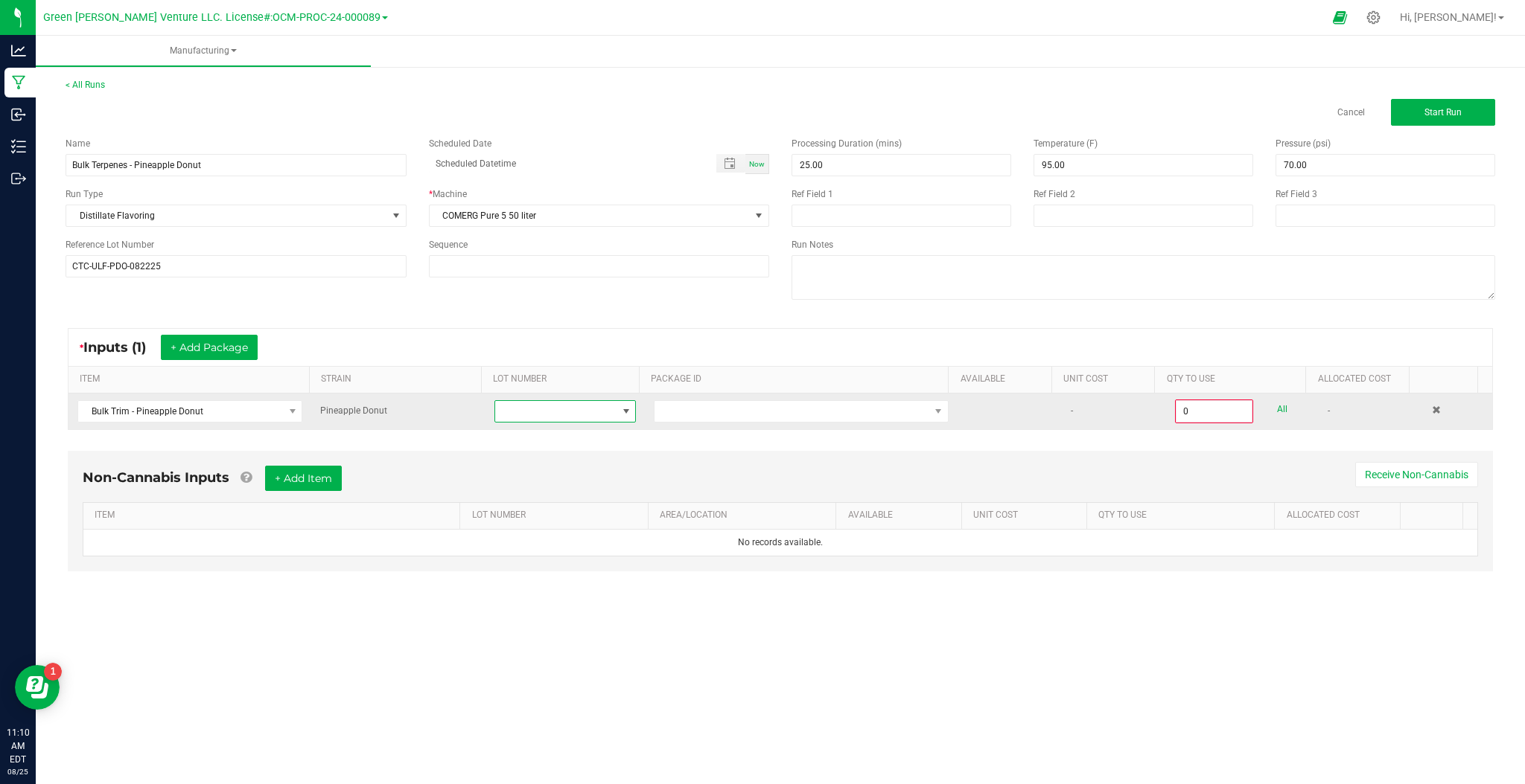
click at [606, 421] on span at bounding box center [556, 411] width 122 height 21
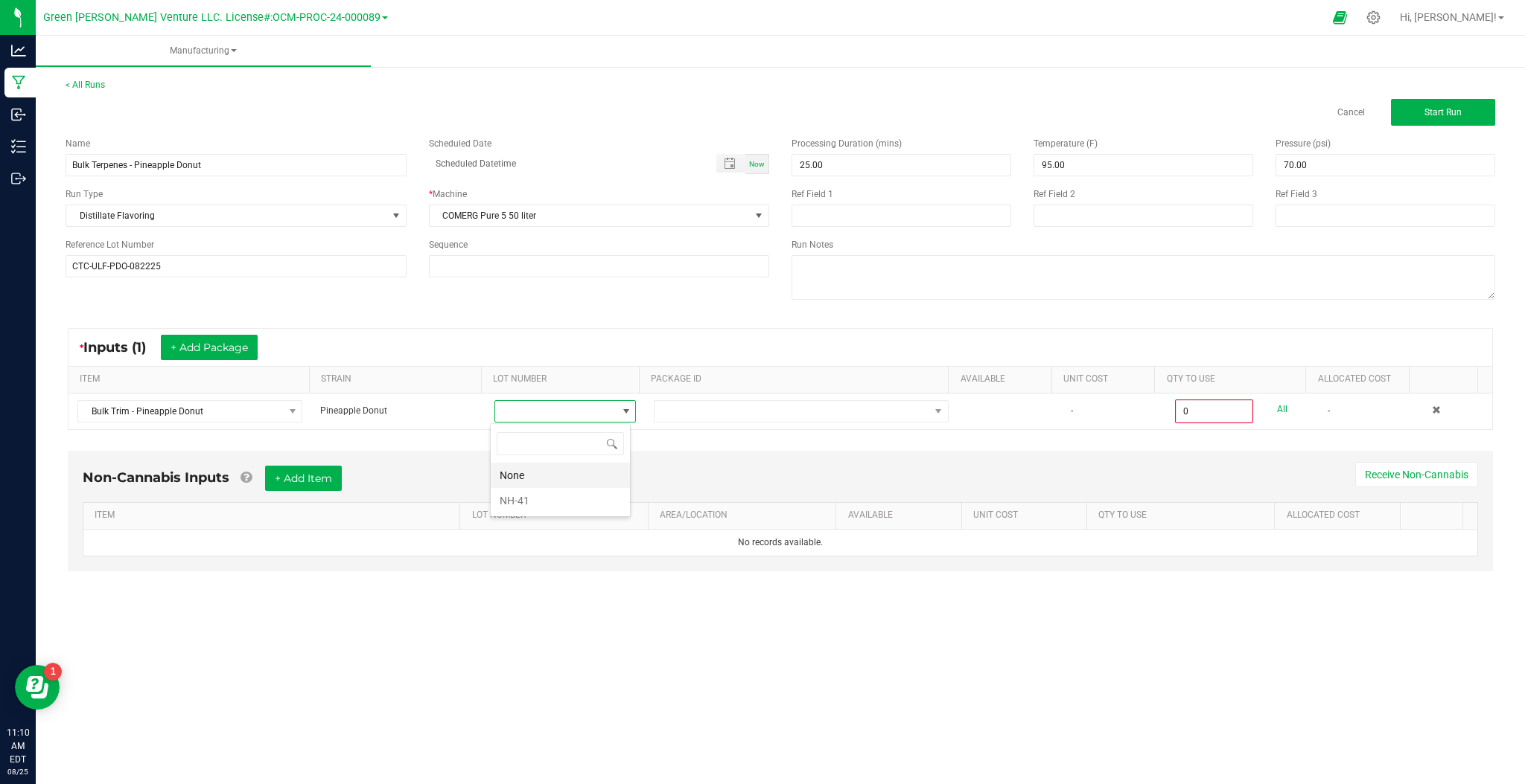
scroll to position [22, 140]
click at [565, 499] on li "NH-41" at bounding box center [560, 501] width 139 height 26
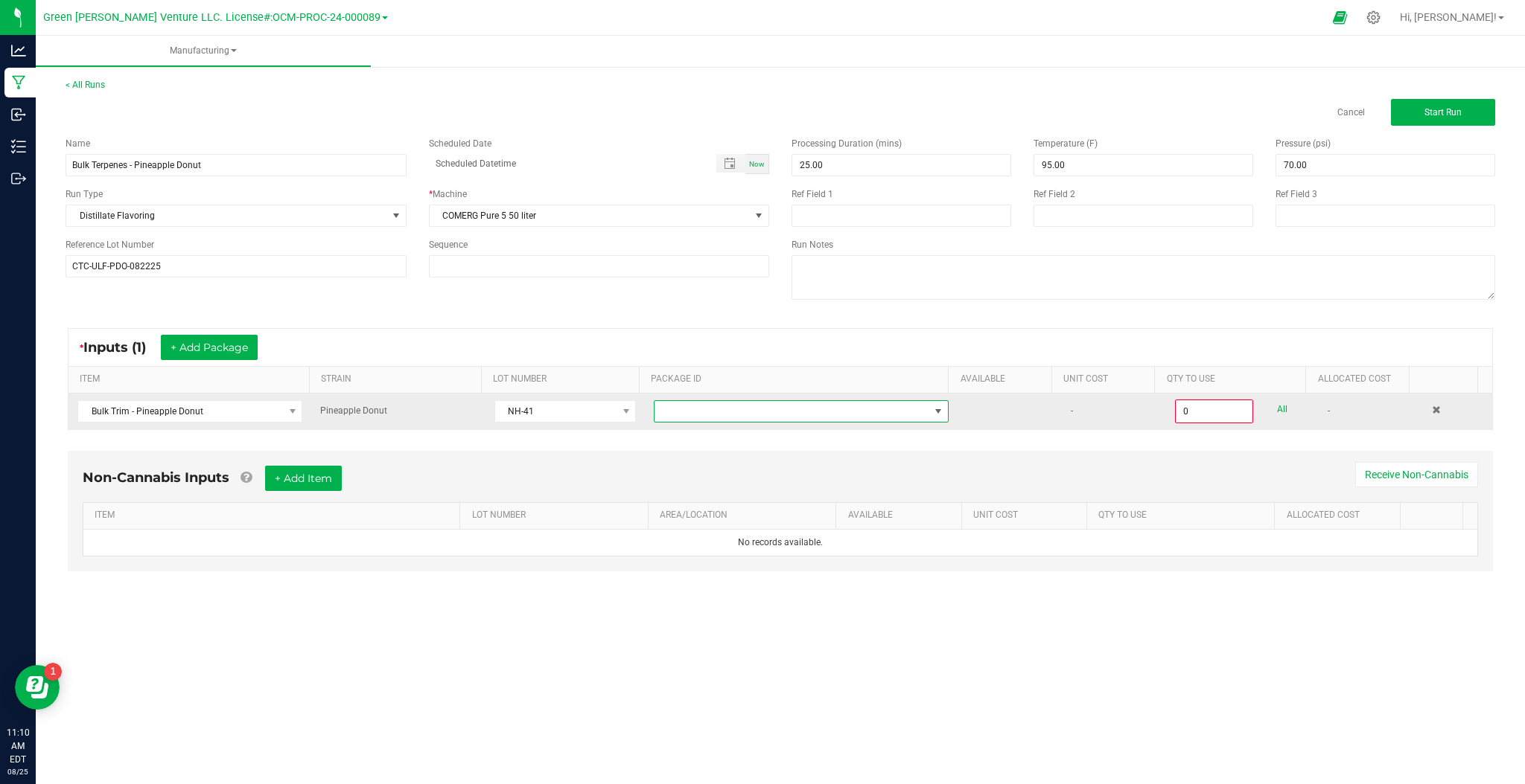
click at [744, 415] on span at bounding box center [791, 411] width 275 height 21
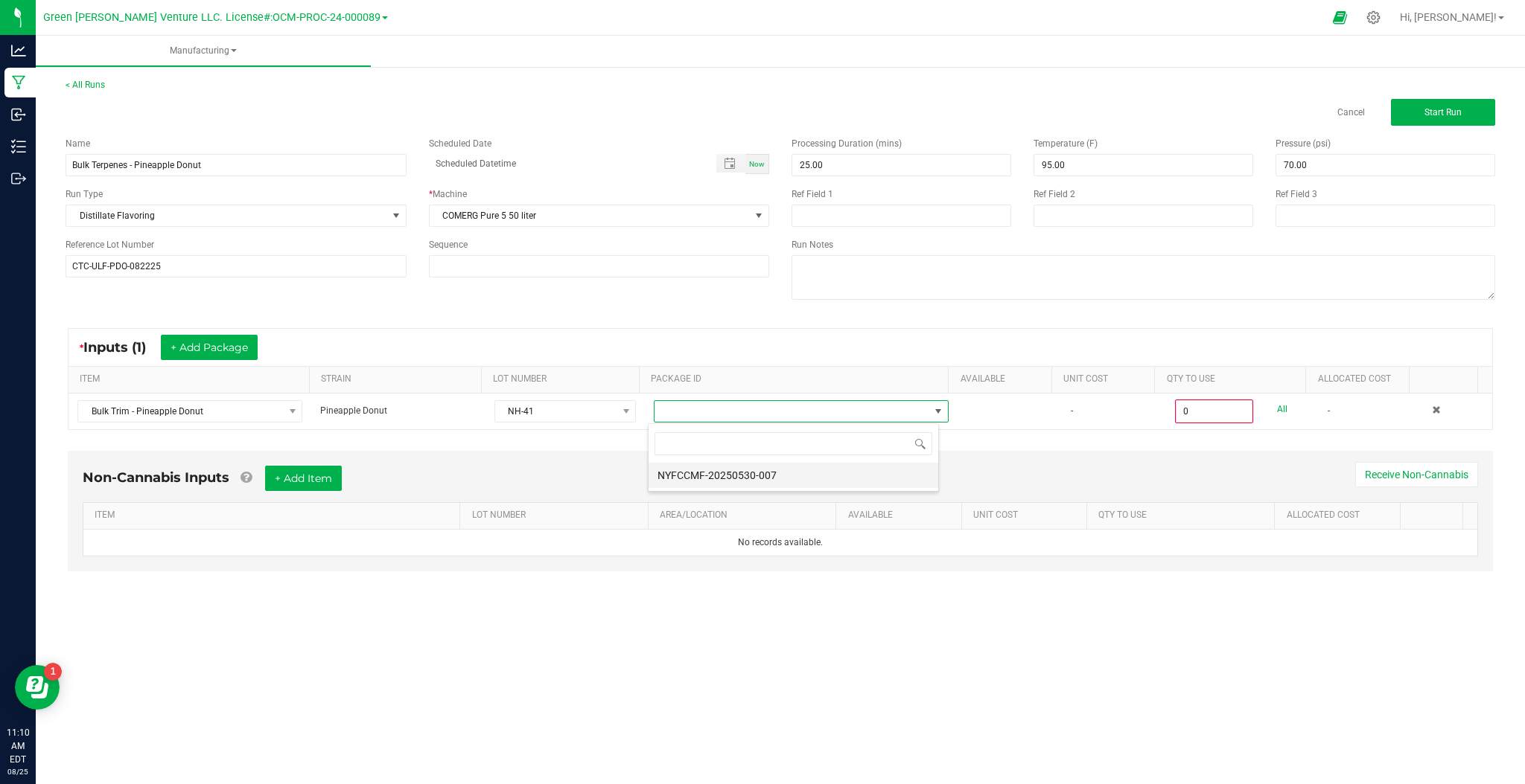
scroll to position [22, 291]
click at [700, 477] on li "NYFCCMF-20250530-007" at bounding box center [793, 475] width 290 height 26
type input "0.0000 g"
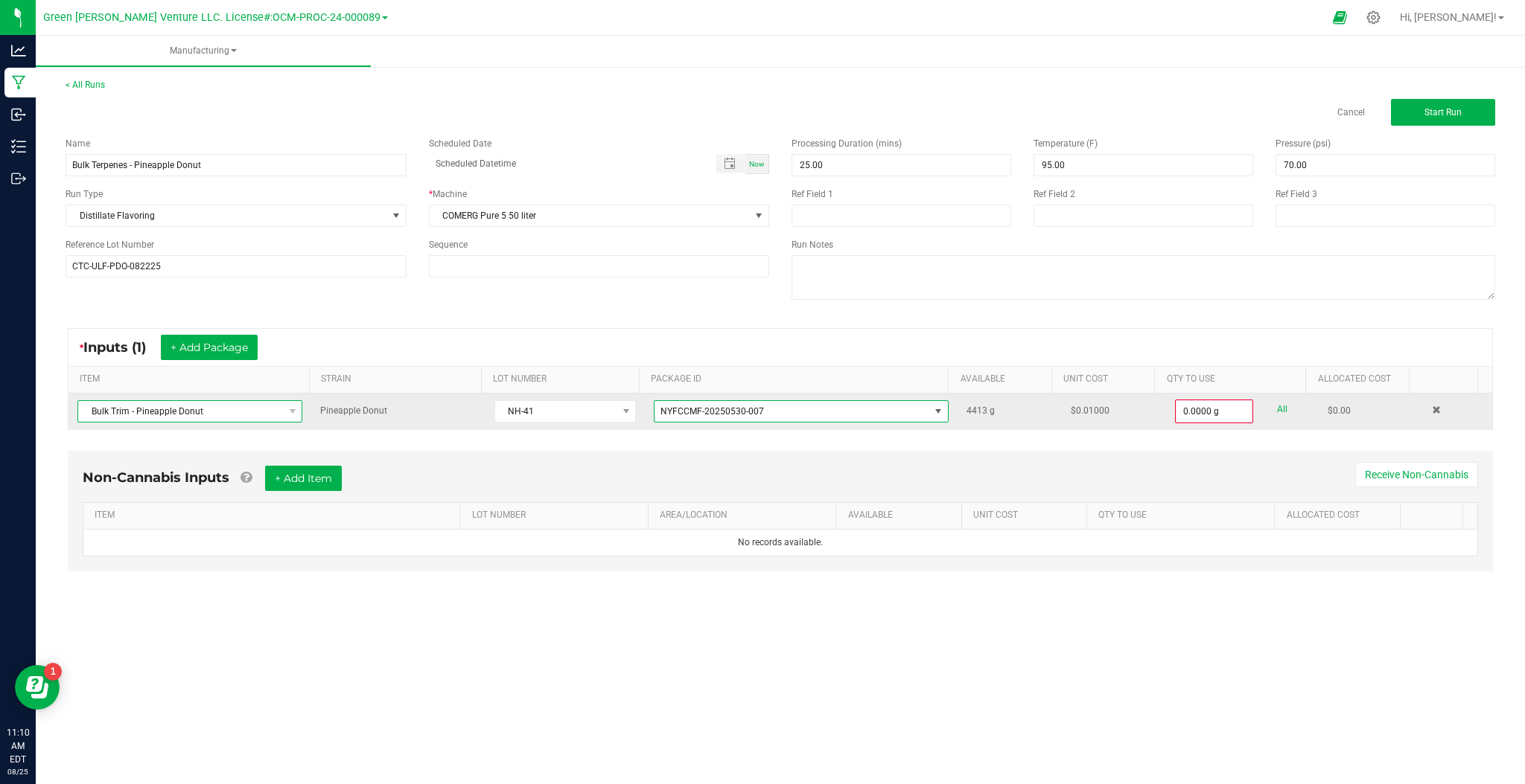
click at [253, 411] on span "Bulk Trim - Pineapple Donut" at bounding box center [180, 411] width 204 height 21
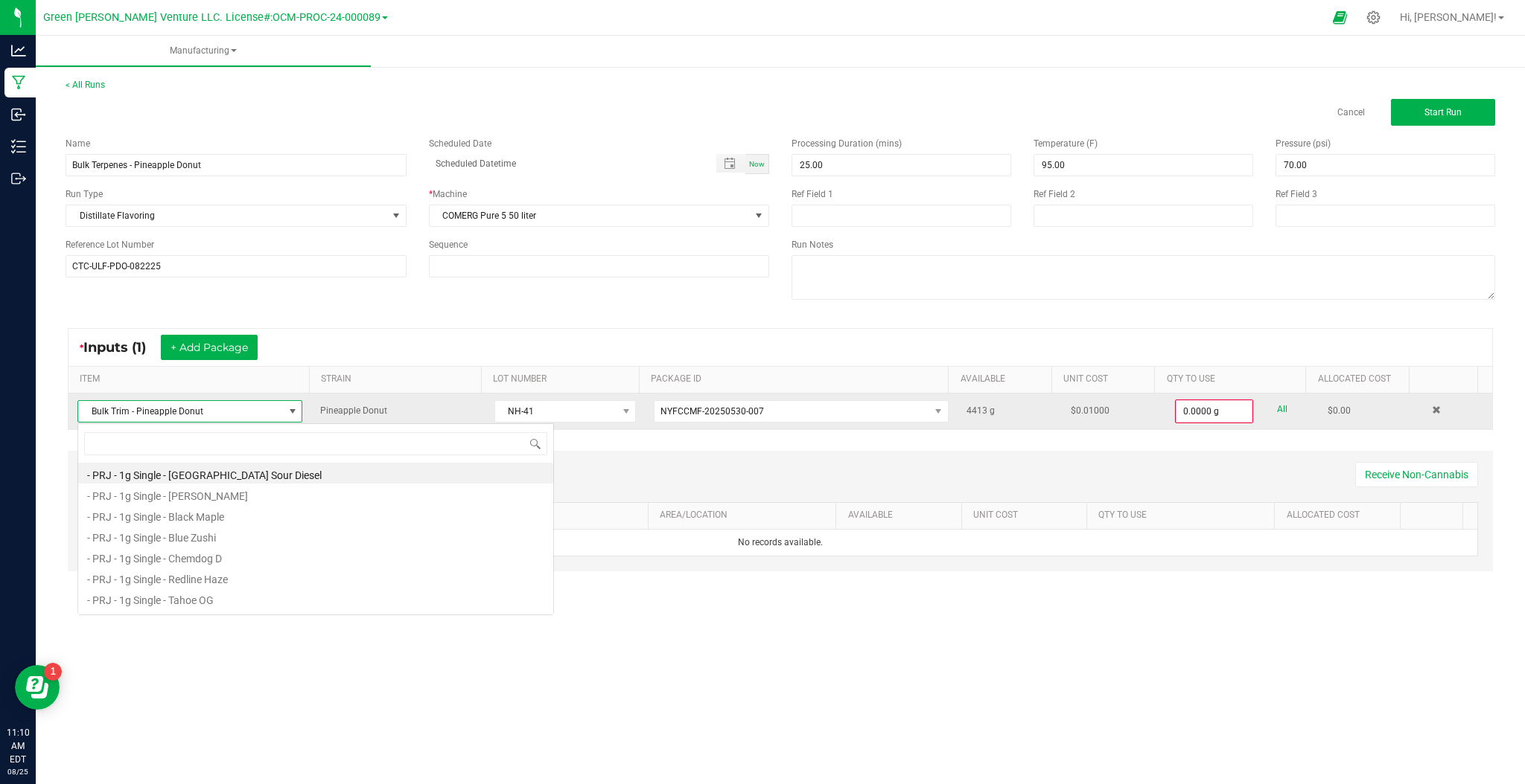
scroll to position [22, 222]
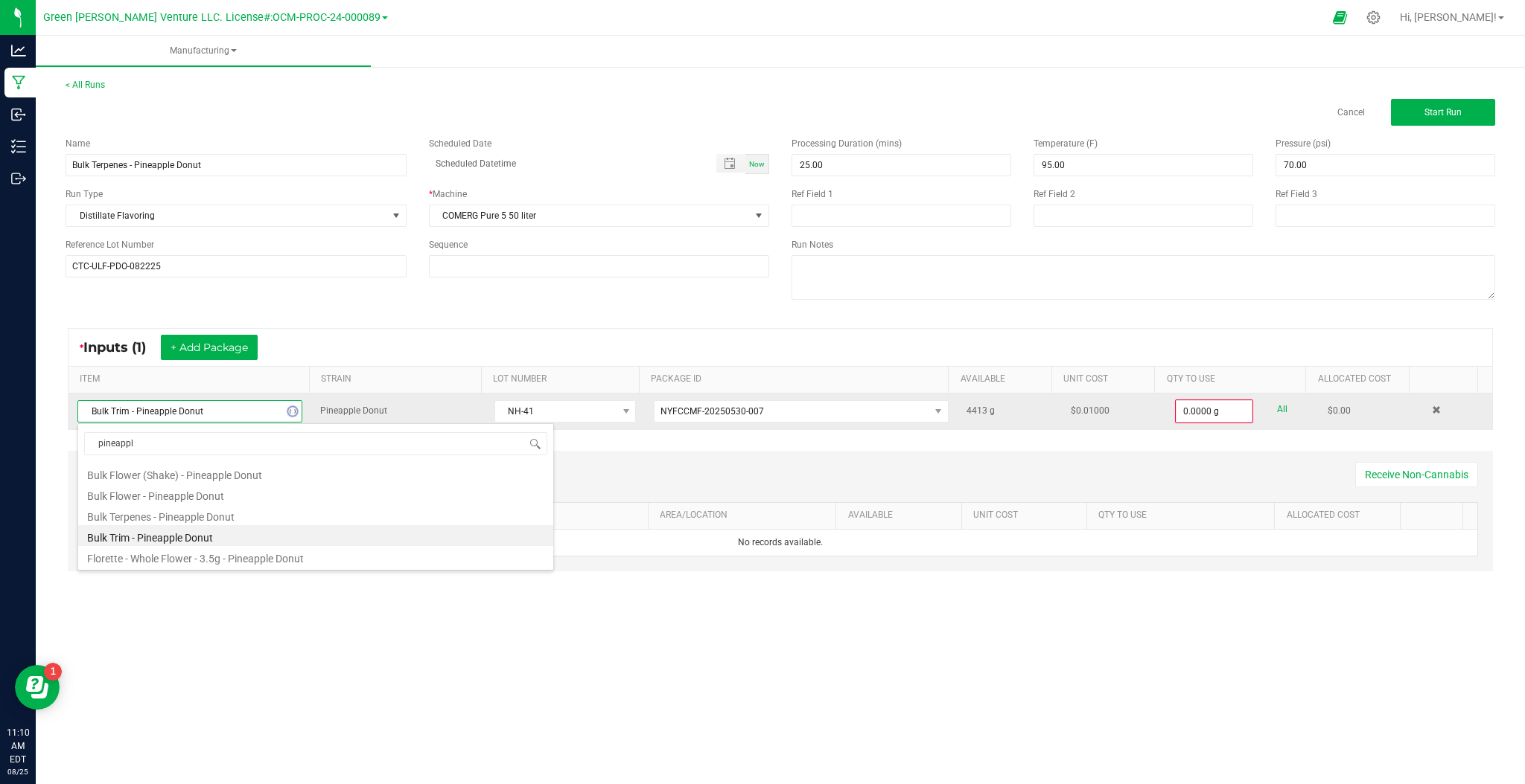
type input "pineapple"
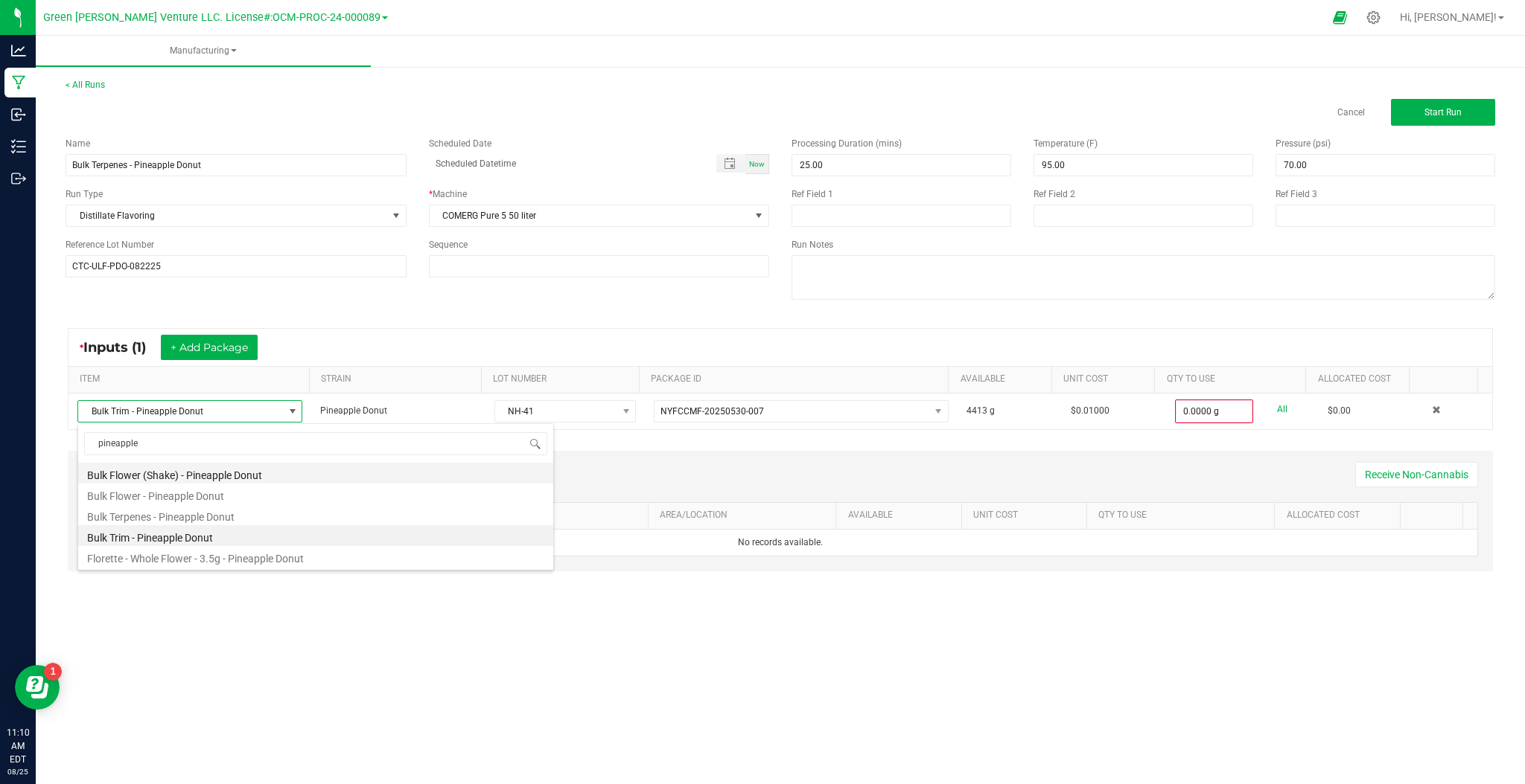
click at [239, 475] on li "Bulk Flower (Shake) - Pineapple Donut" at bounding box center [316, 473] width 475 height 21
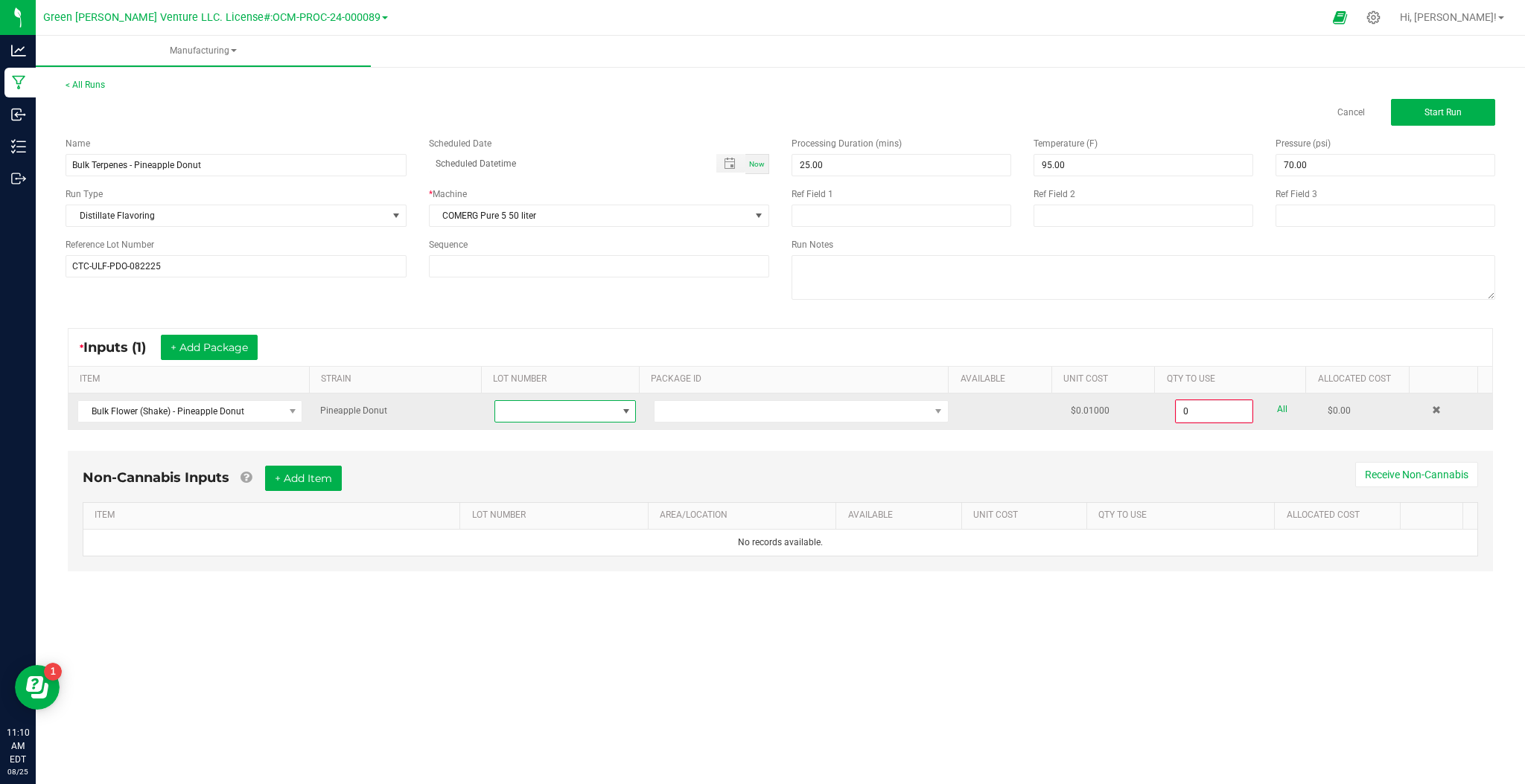
drag, startPoint x: 564, startPoint y: 405, endPoint x: 563, endPoint y: 417, distance: 12.0
click at [564, 407] on span at bounding box center [556, 411] width 122 height 21
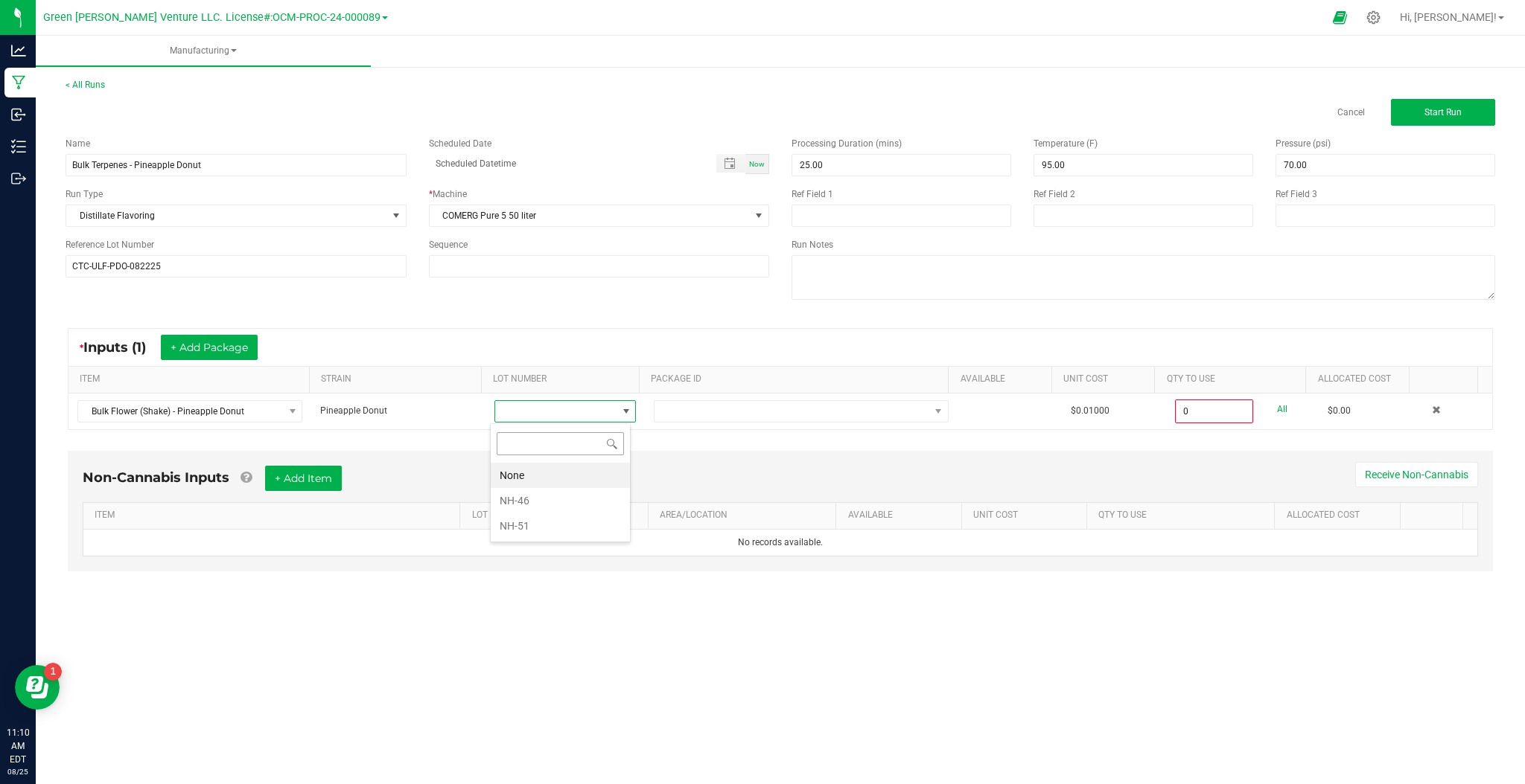
scroll to position [22, 140]
click at [528, 501] on li "NH-46" at bounding box center [560, 501] width 139 height 26
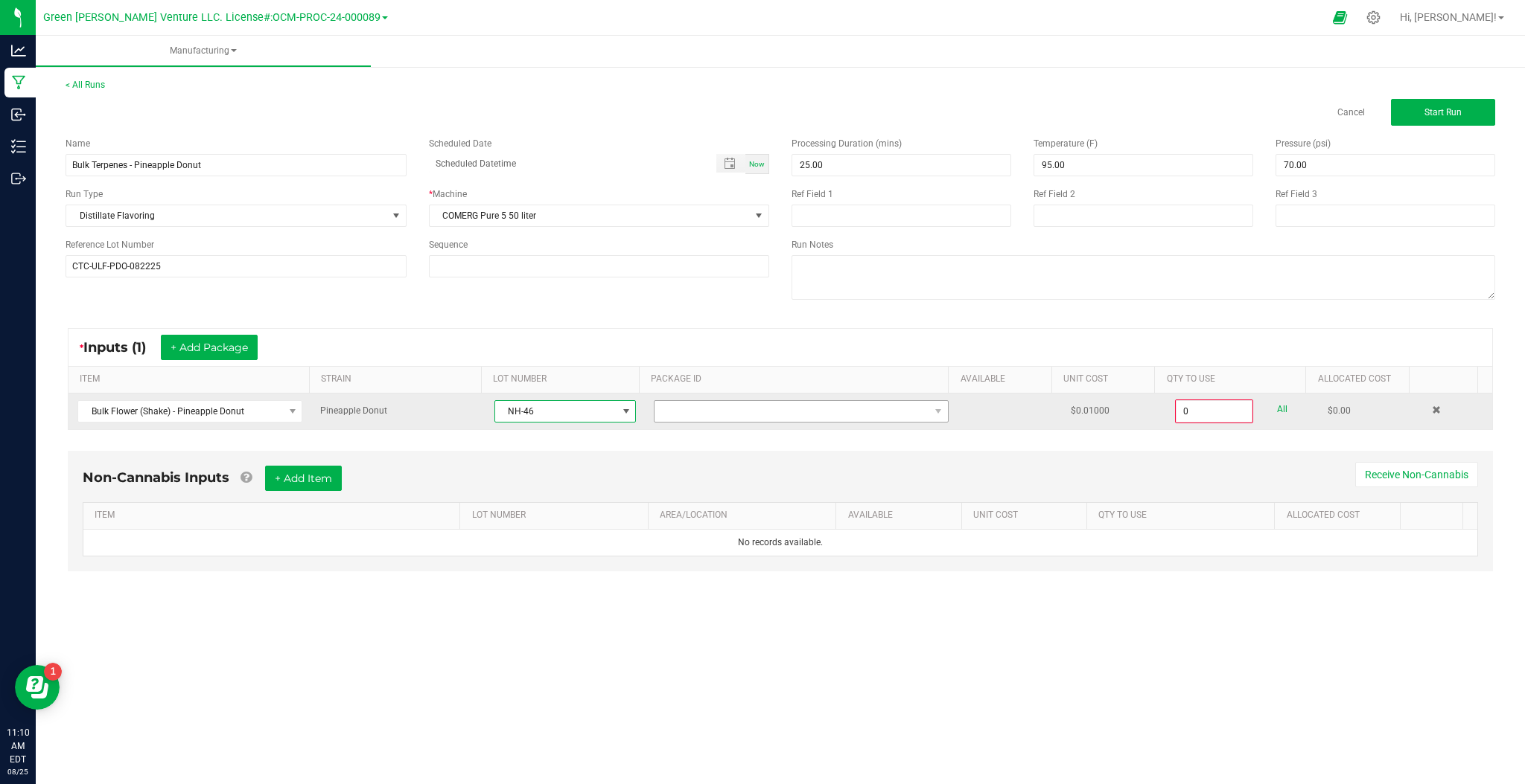
drag, startPoint x: 712, startPoint y: 393, endPoint x: 712, endPoint y: 403, distance: 10.0
click at [712, 400] on td at bounding box center [801, 411] width 313 height 36
click at [712, 405] on span at bounding box center [791, 411] width 275 height 21
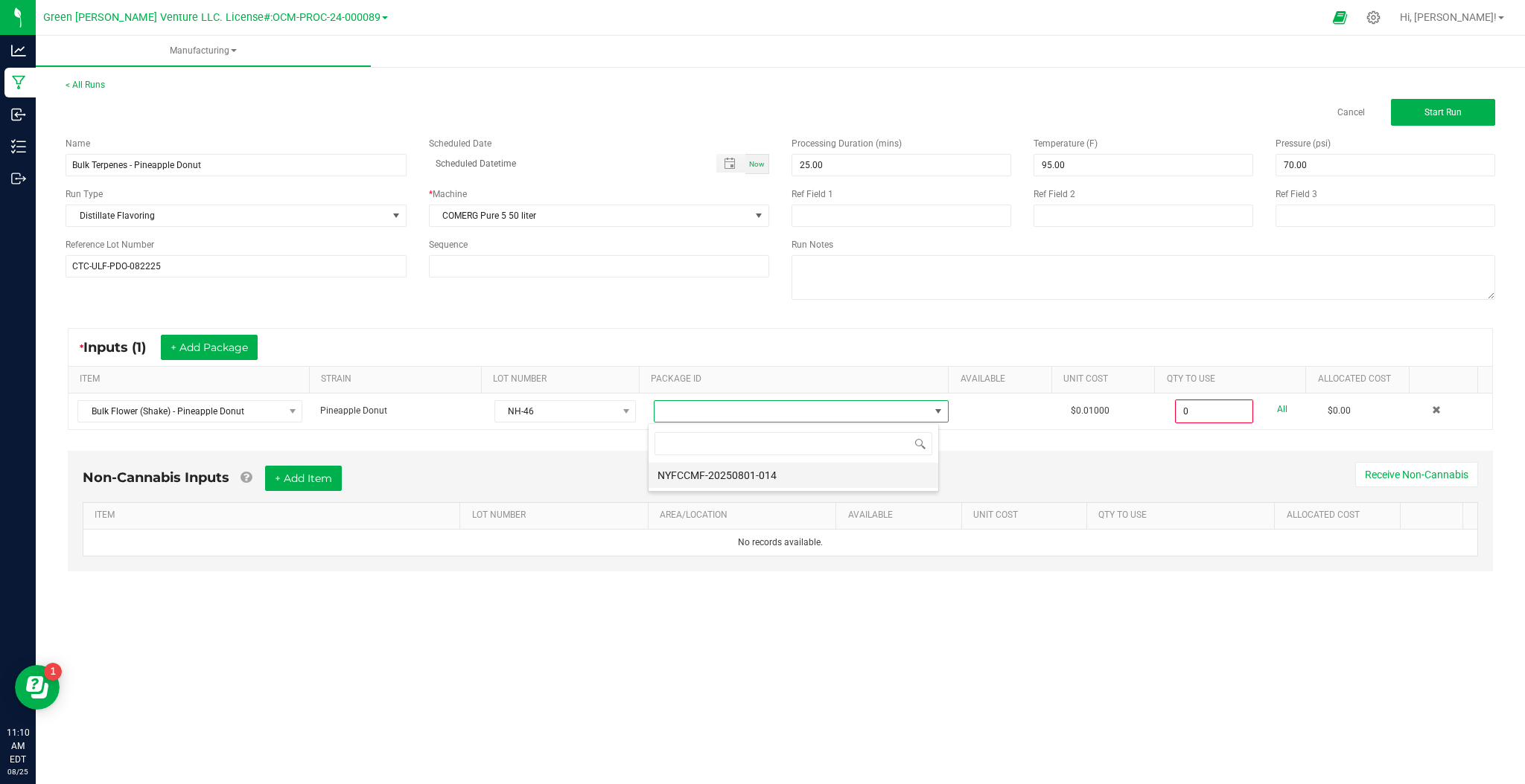
scroll to position [22, 291]
click at [693, 476] on li "NYFCCMF-20250801-014" at bounding box center [793, 475] width 290 height 26
type input "0.0000 g"
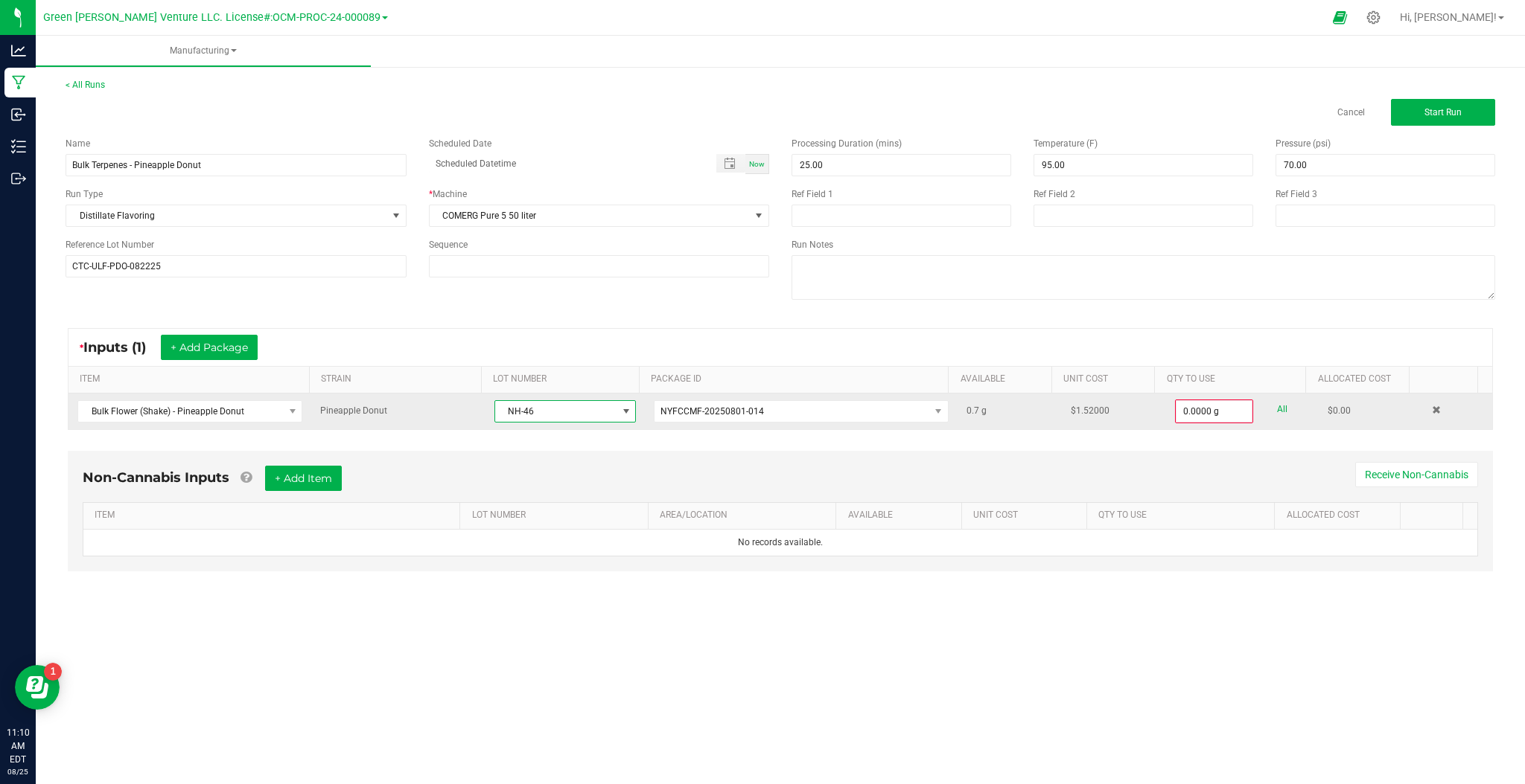
click at [563, 412] on span "NH-46" at bounding box center [556, 411] width 122 height 21
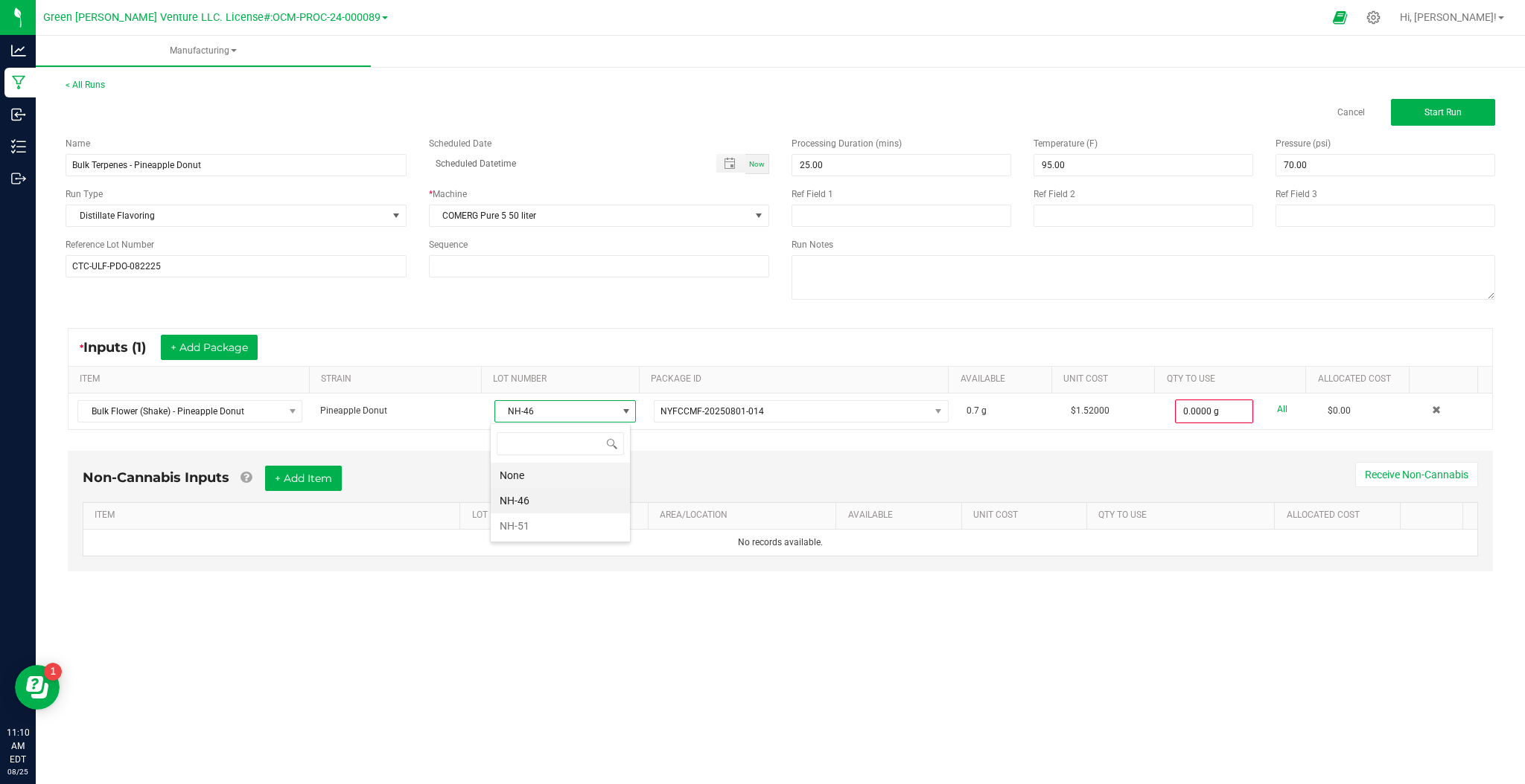
scroll to position [22, 140]
click at [544, 522] on li "NH-51" at bounding box center [560, 526] width 139 height 26
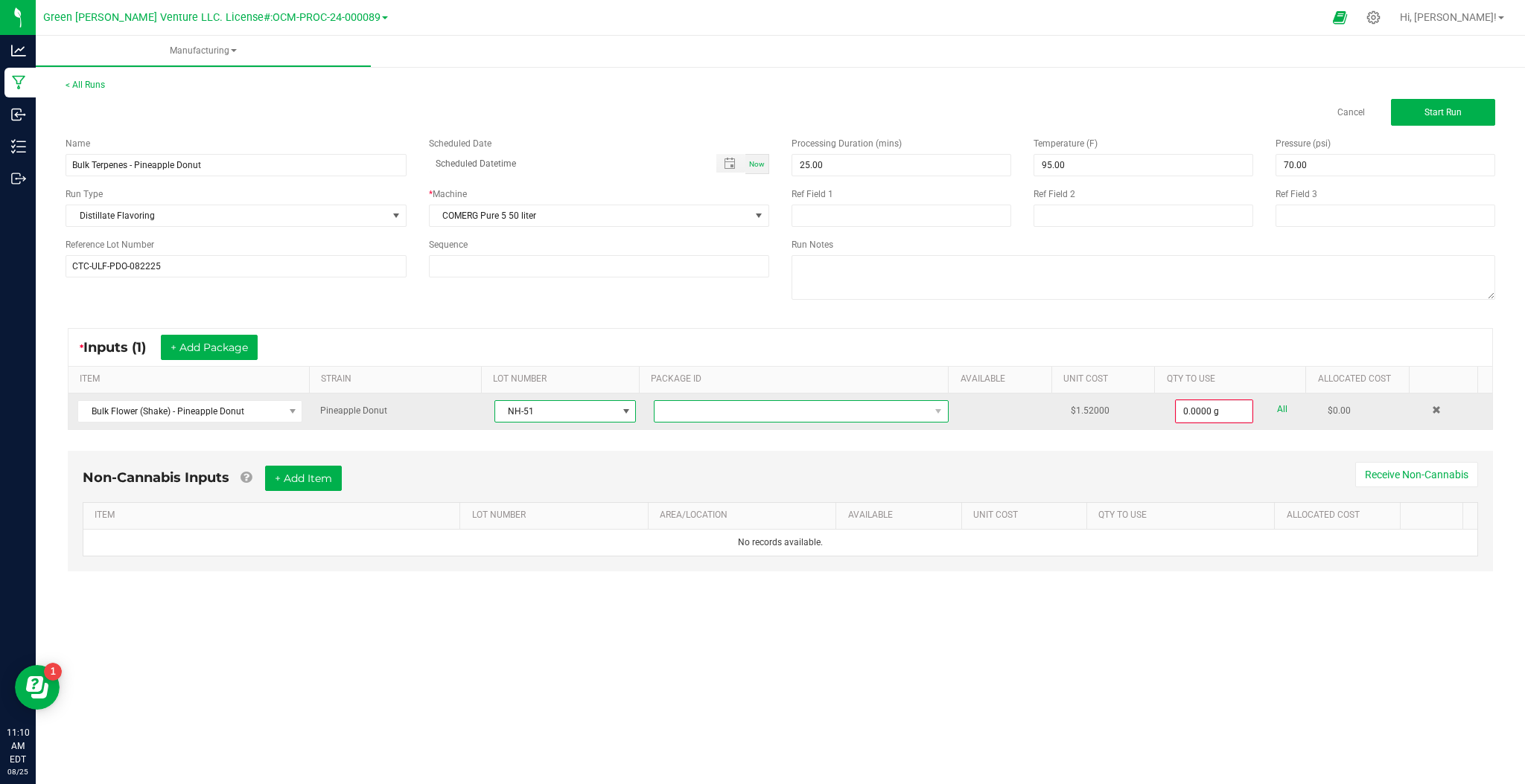
click at [780, 420] on span at bounding box center [791, 411] width 275 height 21
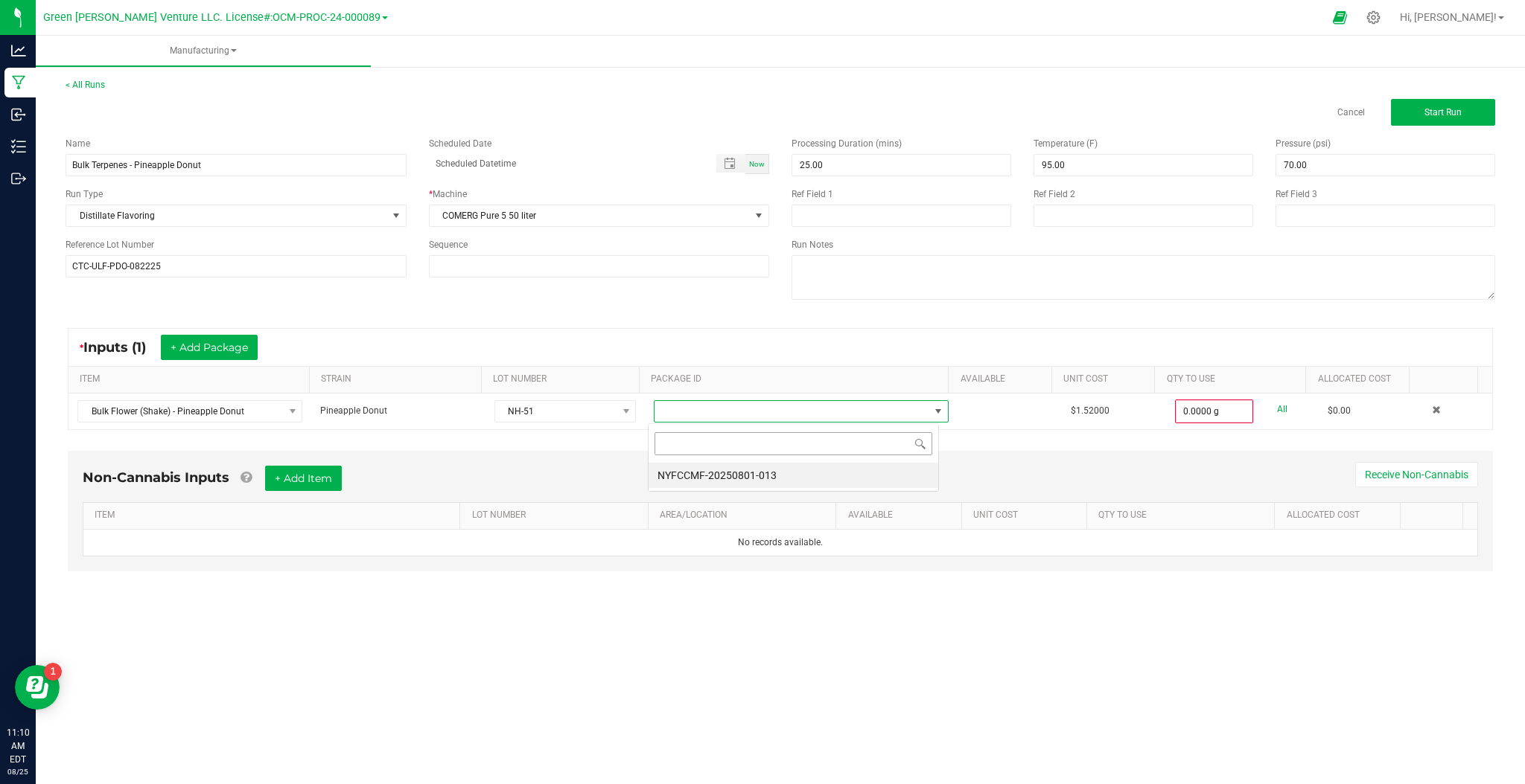
scroll to position [22, 291]
click at [712, 482] on li "NYFCCMF-20250801-013" at bounding box center [793, 475] width 290 height 26
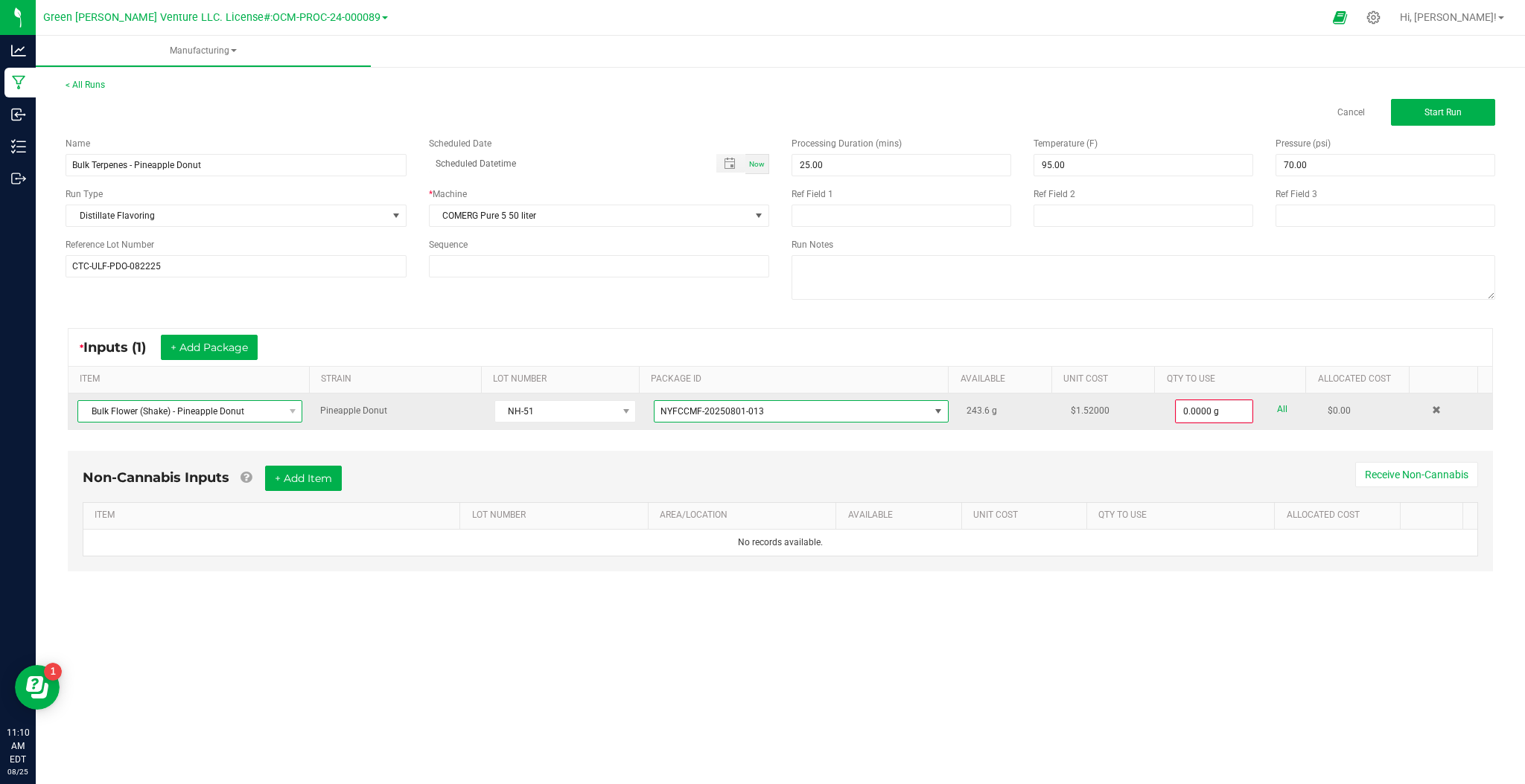
click at [266, 411] on span "Bulk Flower (Shake) - Pineapple Donut" at bounding box center [180, 411] width 204 height 21
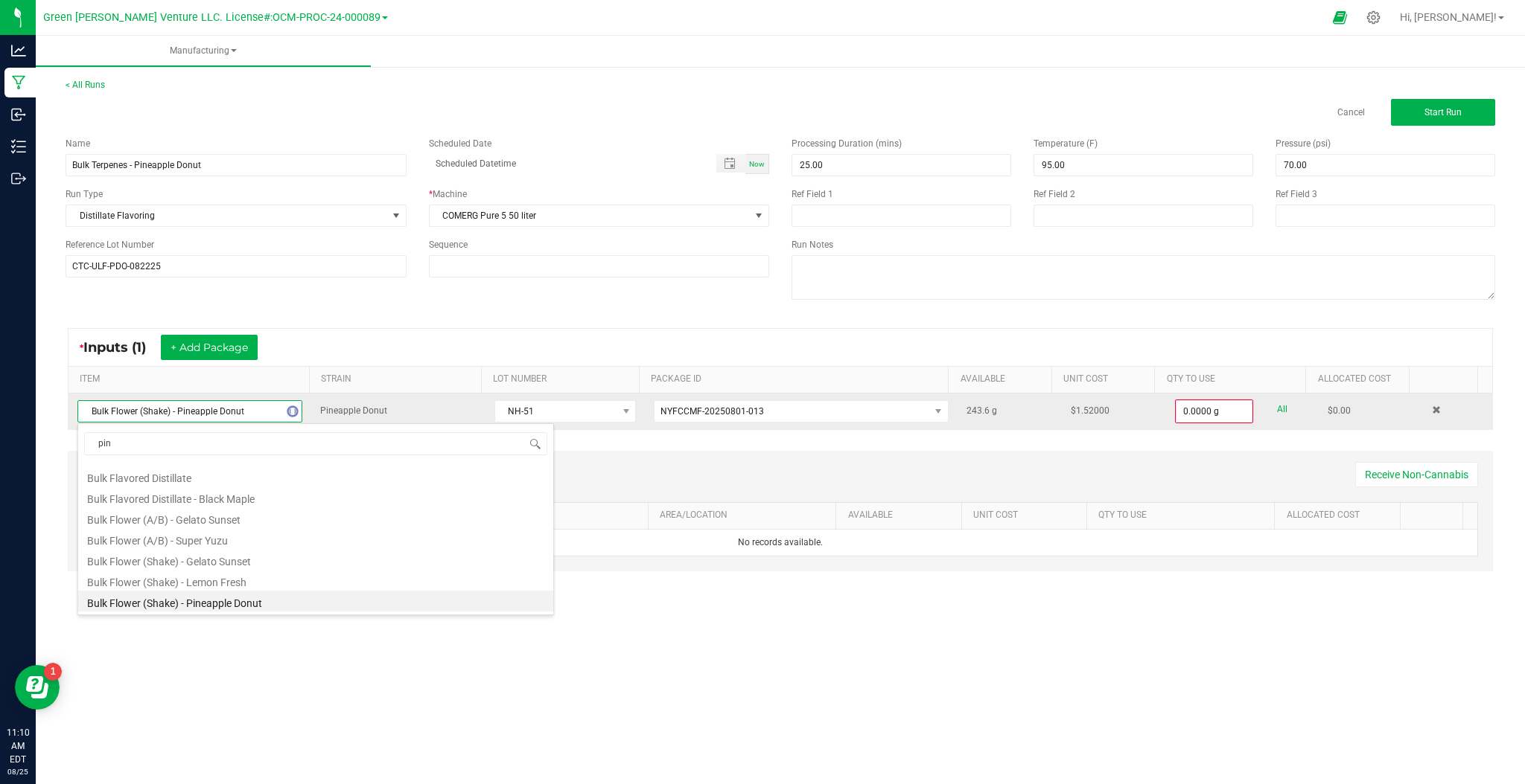
scroll to position [0, 0]
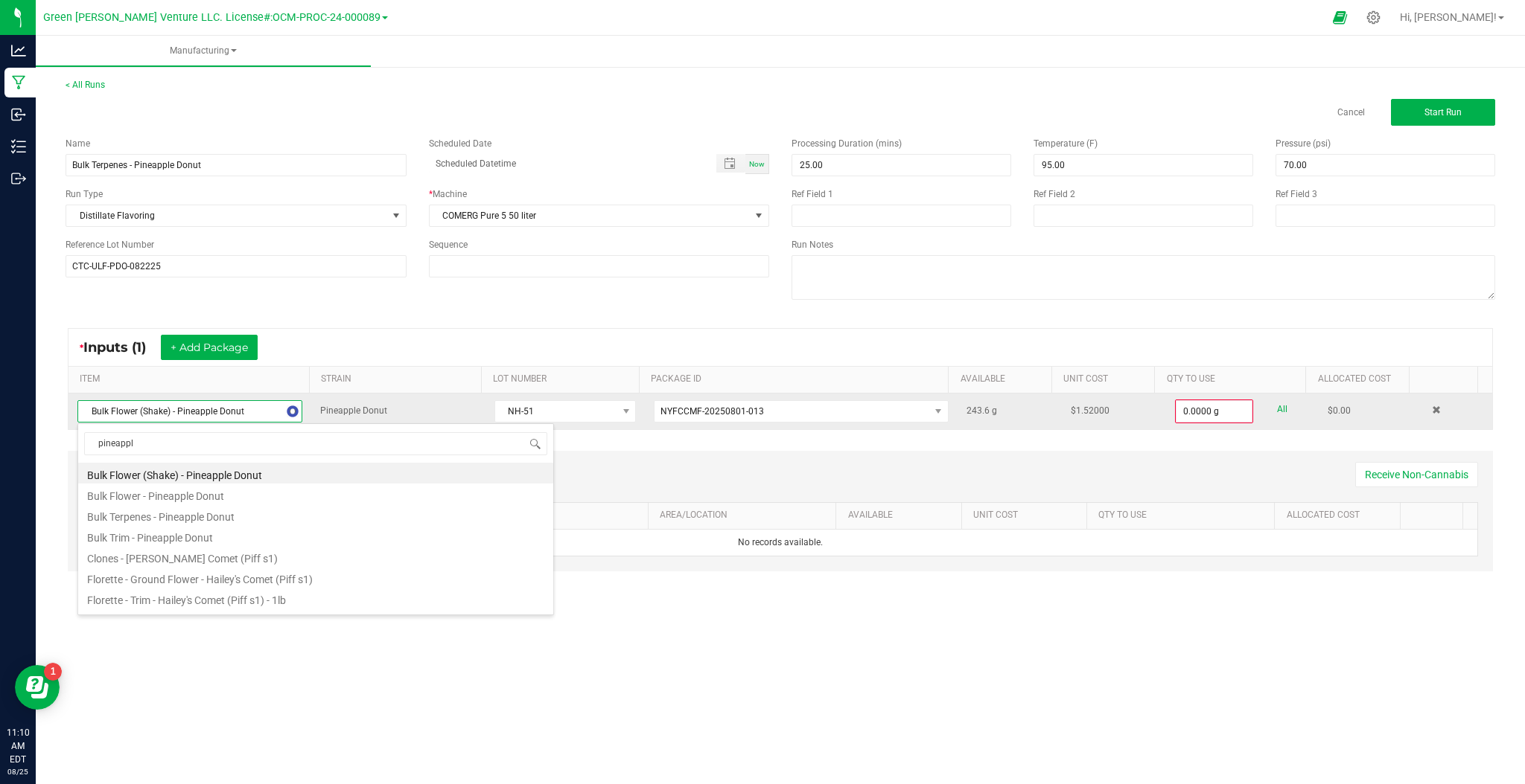
type input "pineapple"
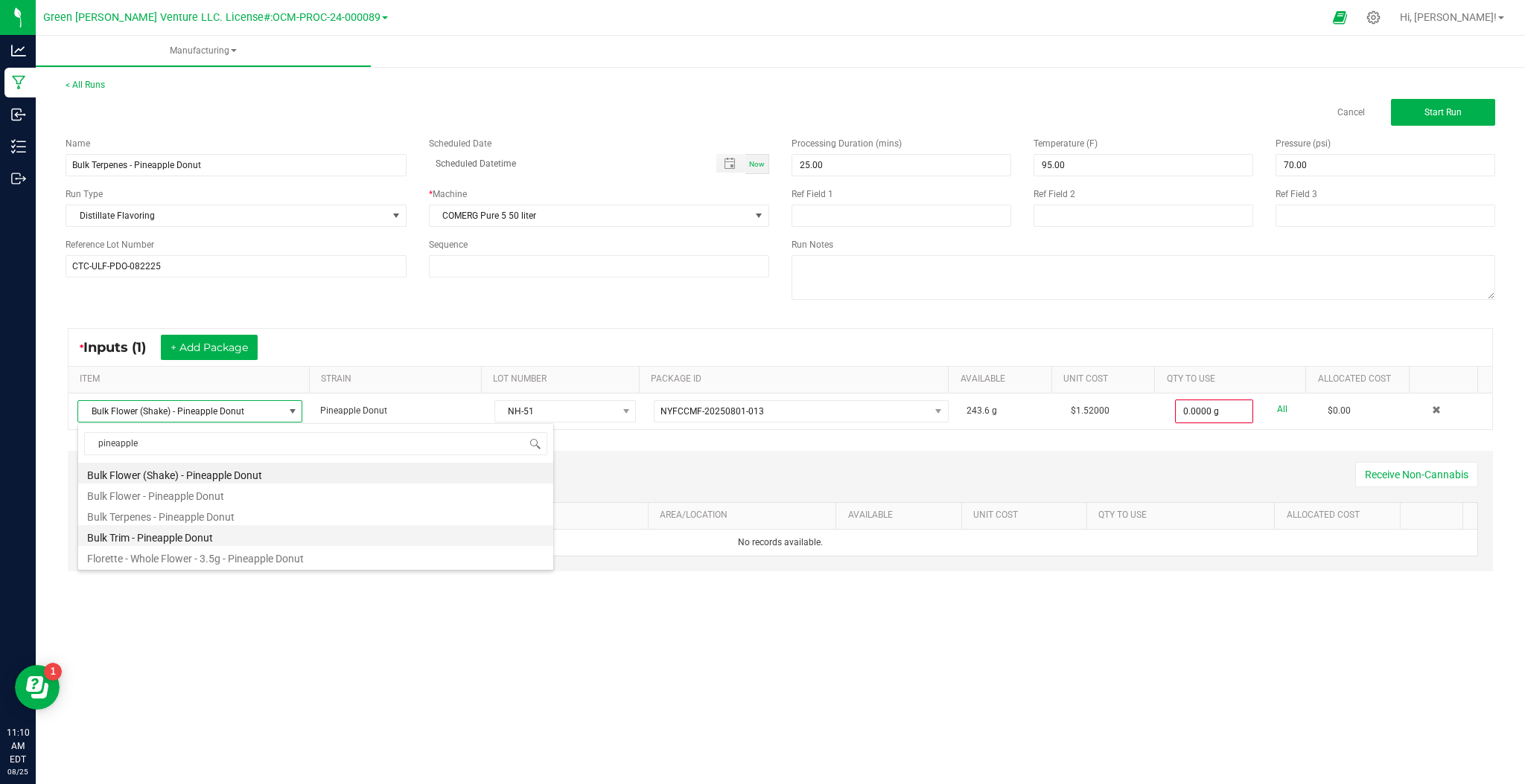
click at [181, 535] on li "Bulk Trim - Pineapple Donut" at bounding box center [316, 536] width 475 height 21
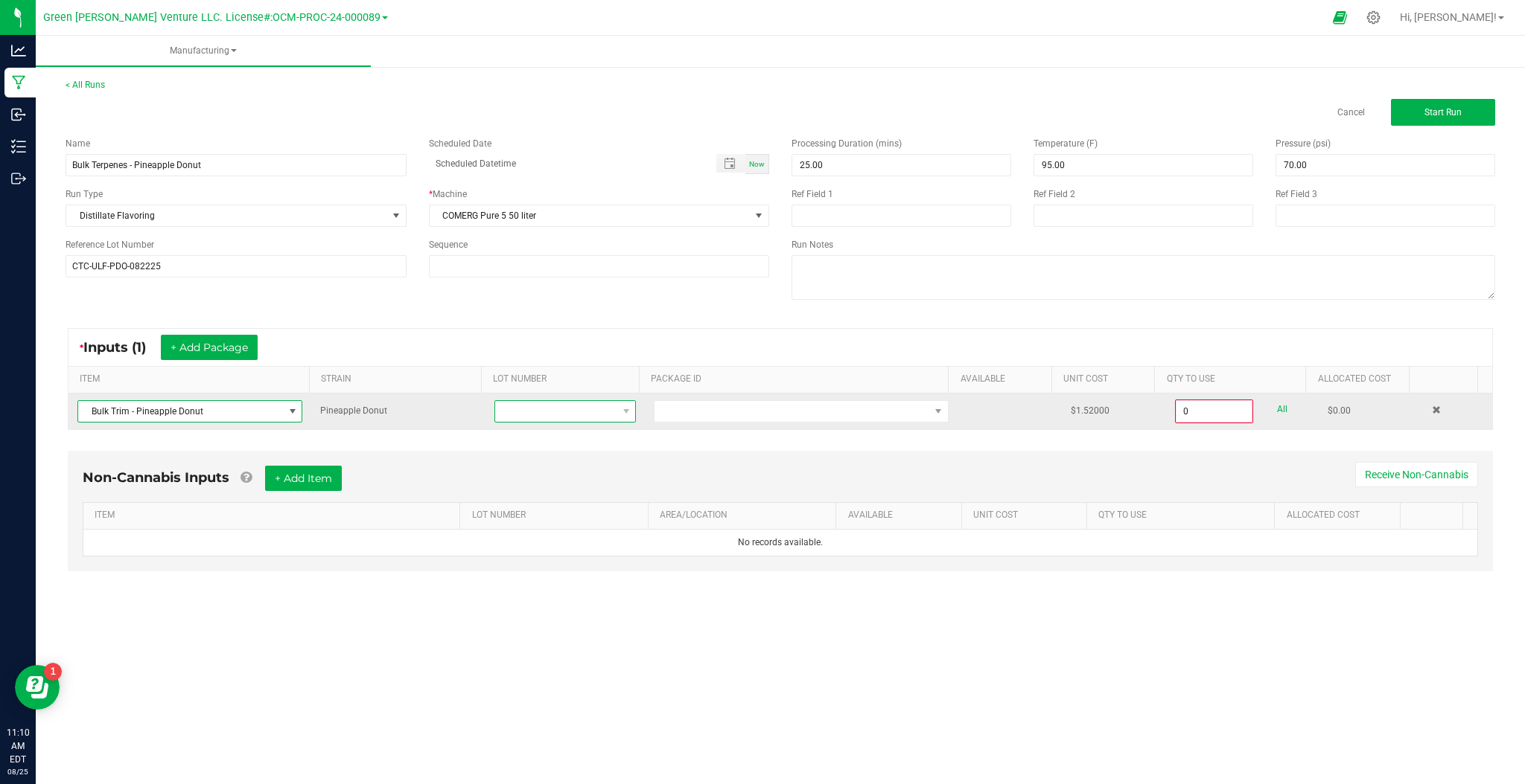
click at [571, 411] on span at bounding box center [556, 411] width 122 height 21
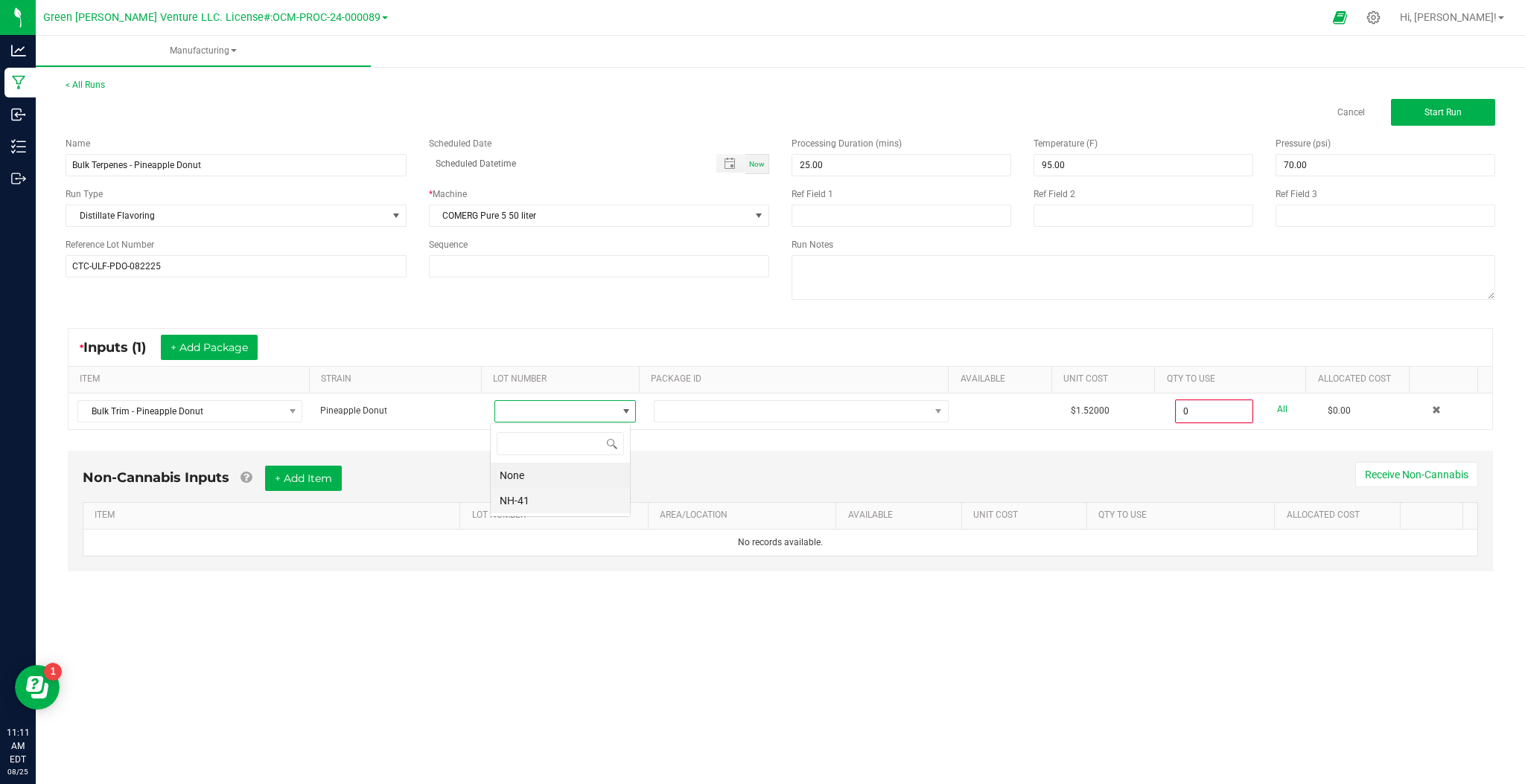
scroll to position [22, 140]
click at [565, 506] on li "NH-41" at bounding box center [560, 501] width 139 height 26
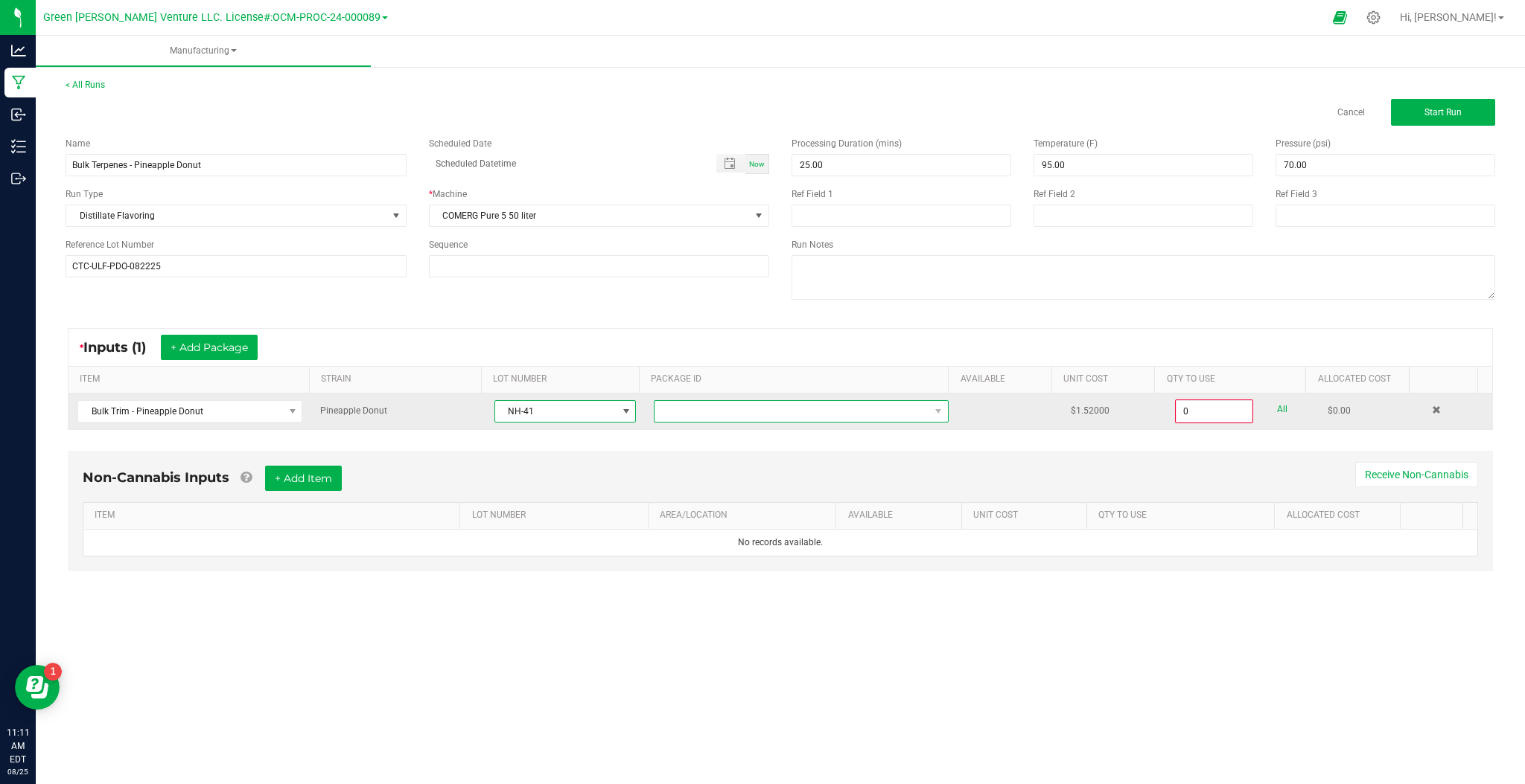
click at [674, 411] on span at bounding box center [791, 411] width 275 height 21
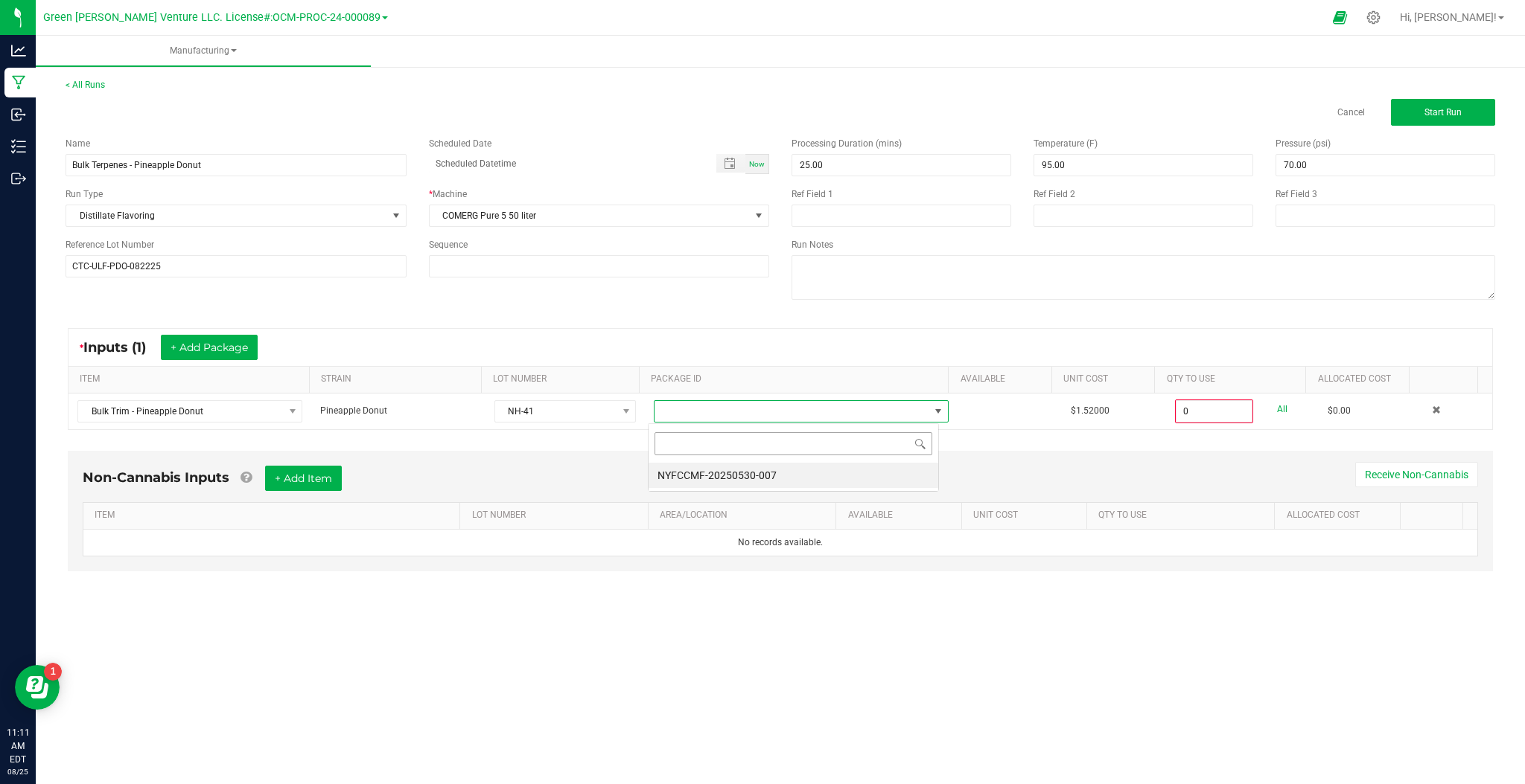
scroll to position [22, 291]
click at [675, 477] on li "NYFCCMF-20250530-007" at bounding box center [793, 475] width 290 height 26
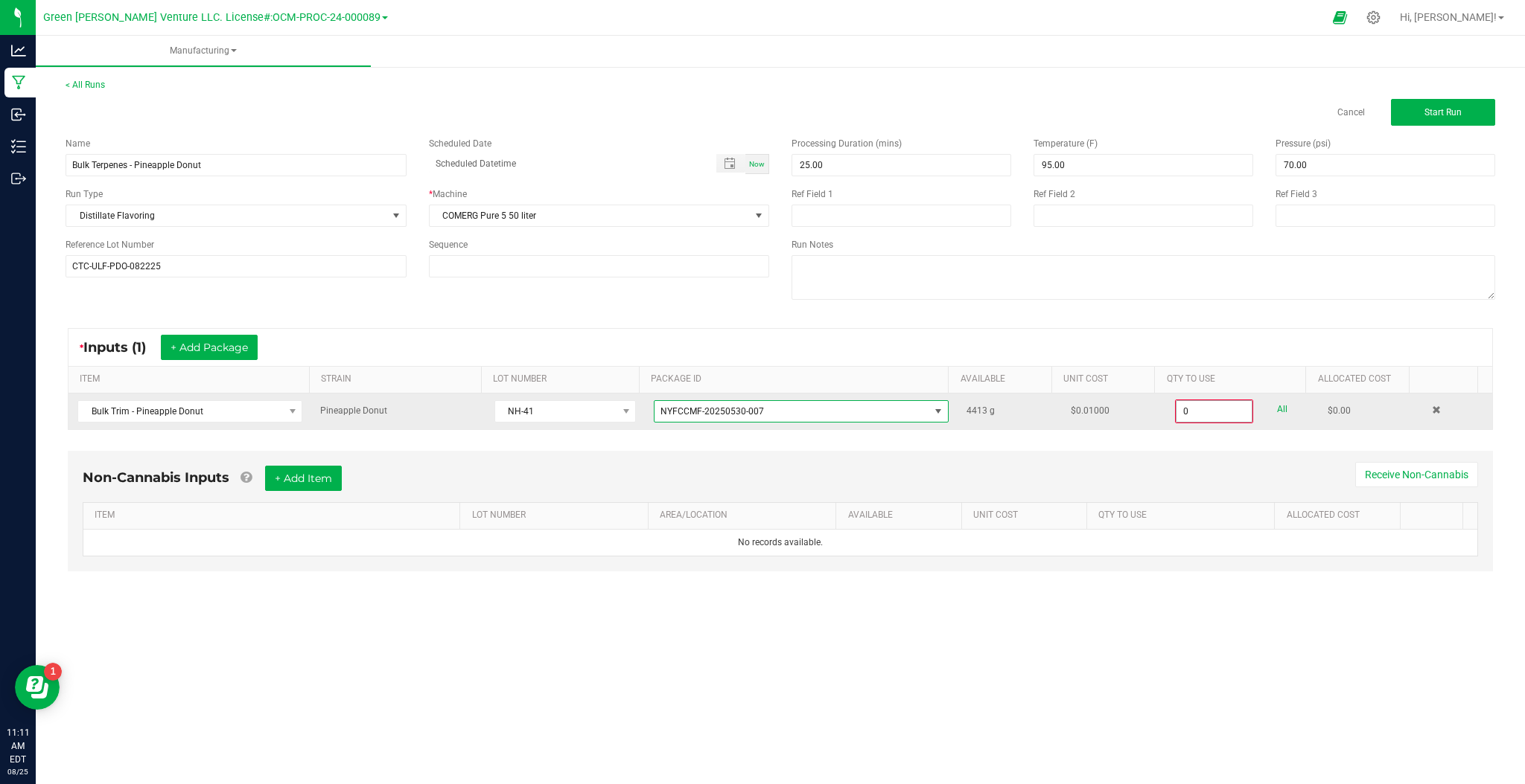
click at [1208, 406] on input "0" at bounding box center [1214, 411] width 76 height 21
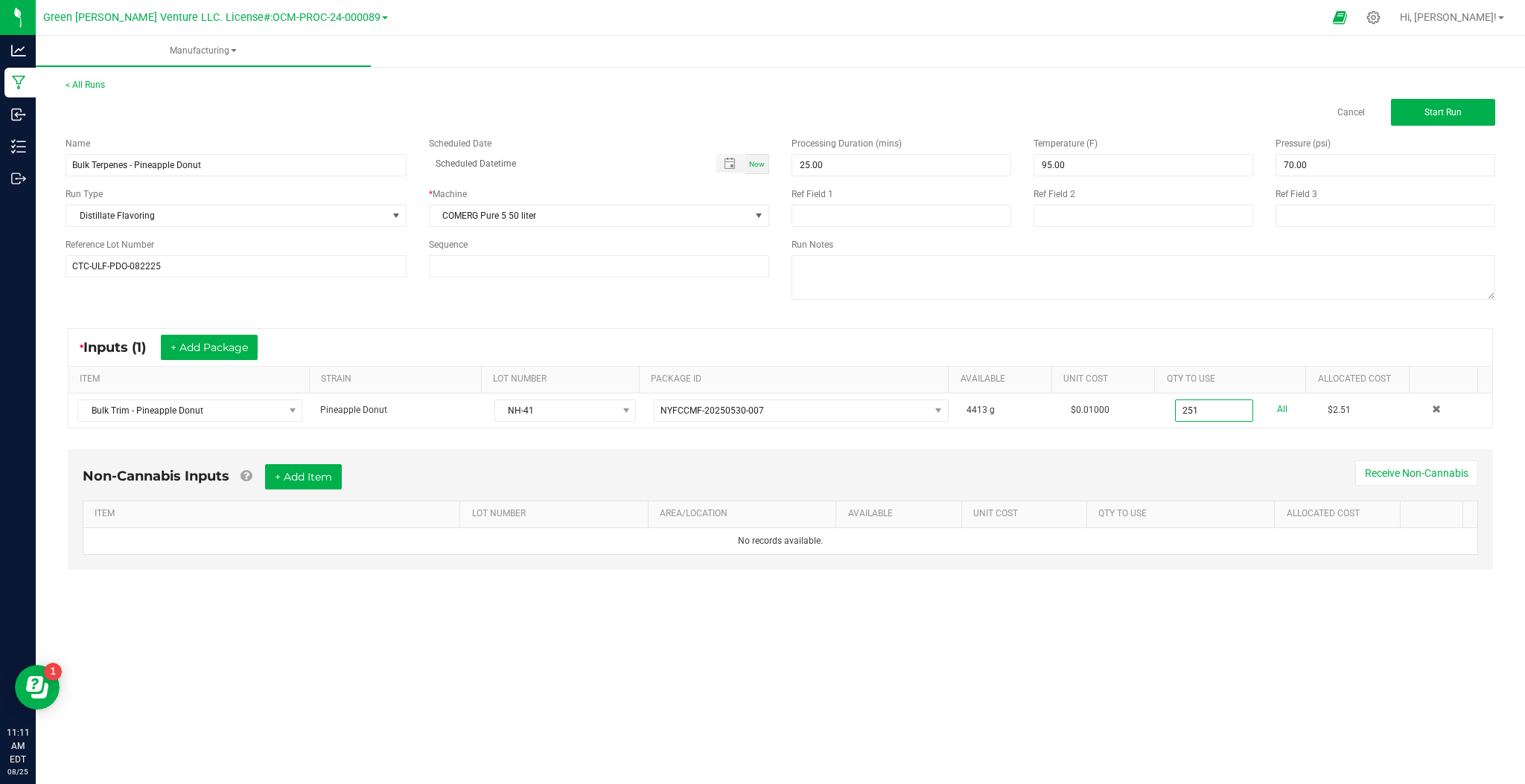
type input "251.0000 g"
click at [1072, 468] on div "Non-Cannabis Inputs + Add Item Receive Non-Cannabis" at bounding box center [780, 483] width 1395 height 36
click at [1436, 107] on span "Start Run" at bounding box center [1442, 112] width 37 height 10
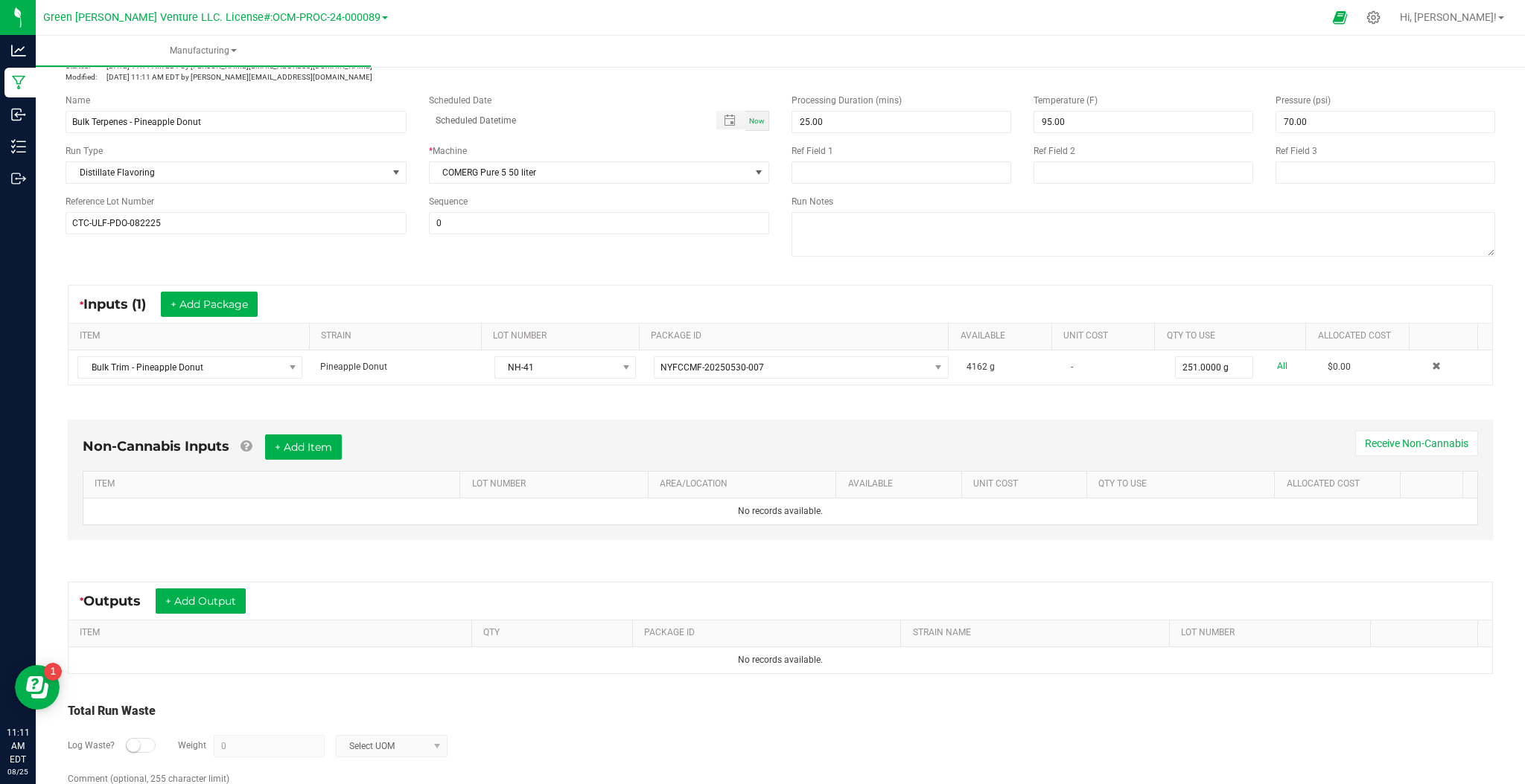
scroll to position [123, 0]
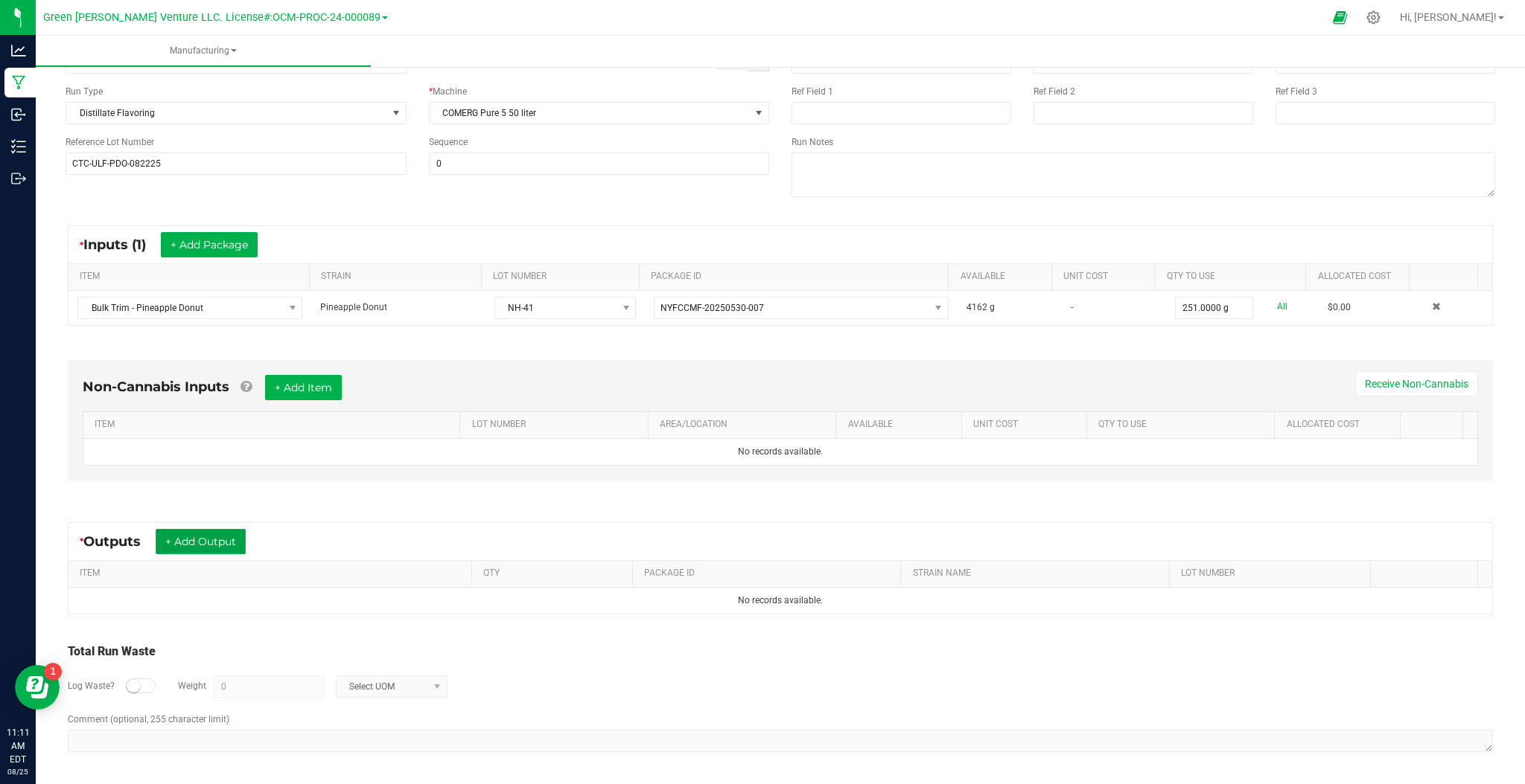
click at [187, 547] on button "+ Add Output" at bounding box center [201, 542] width 90 height 26
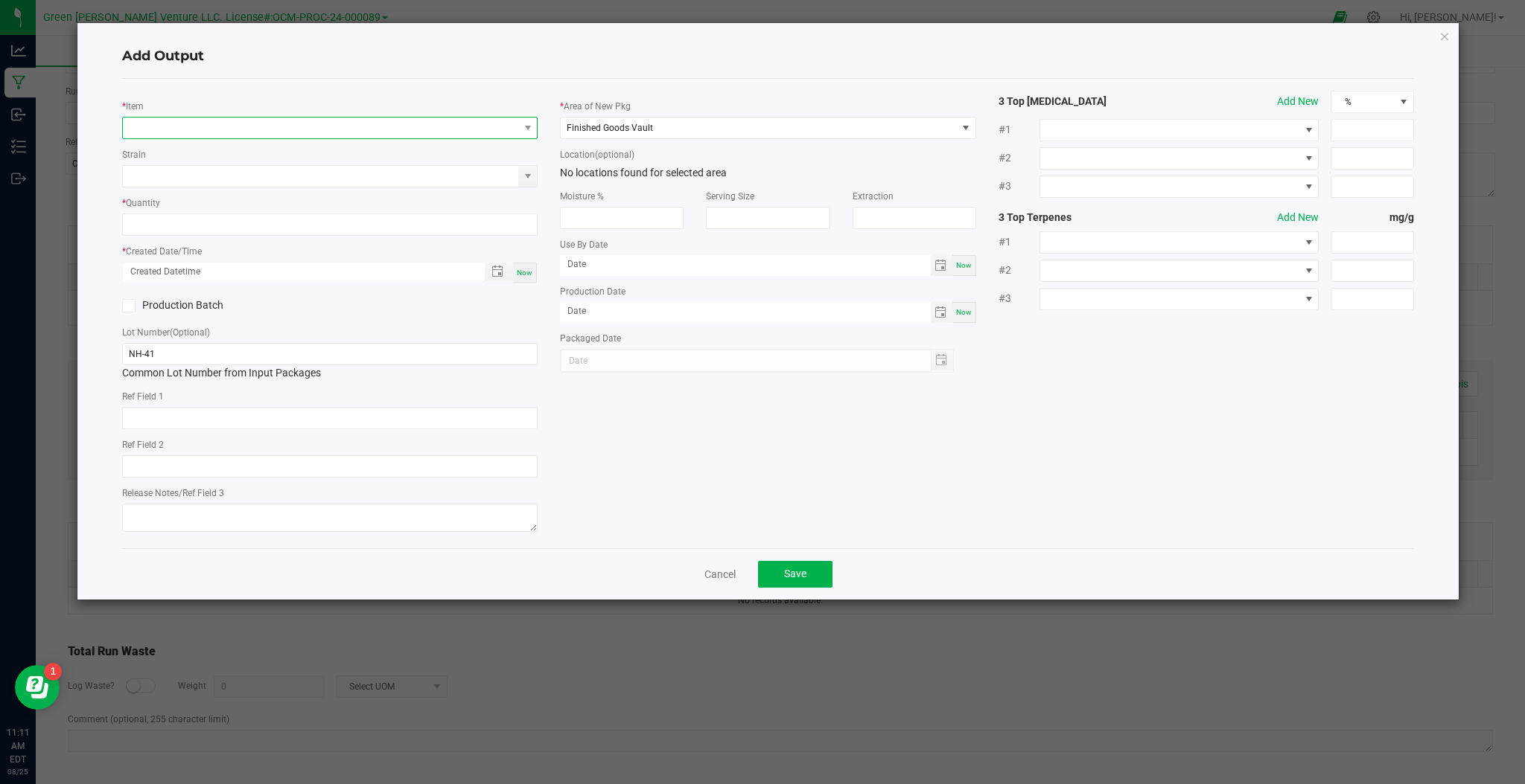
click at [241, 139] on span "NO DATA FOUND" at bounding box center [329, 127] width 415 height 22
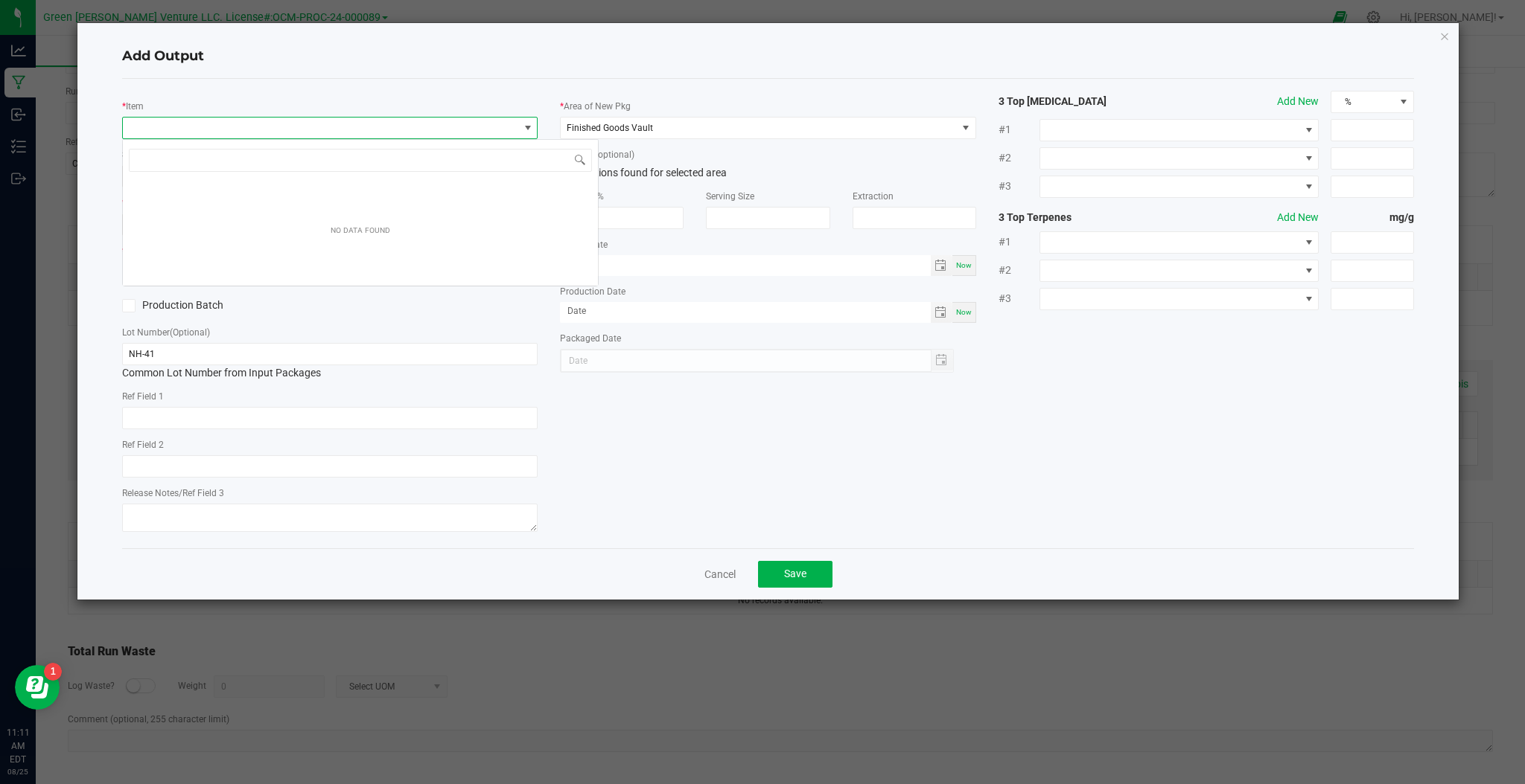
scroll to position [22, 415]
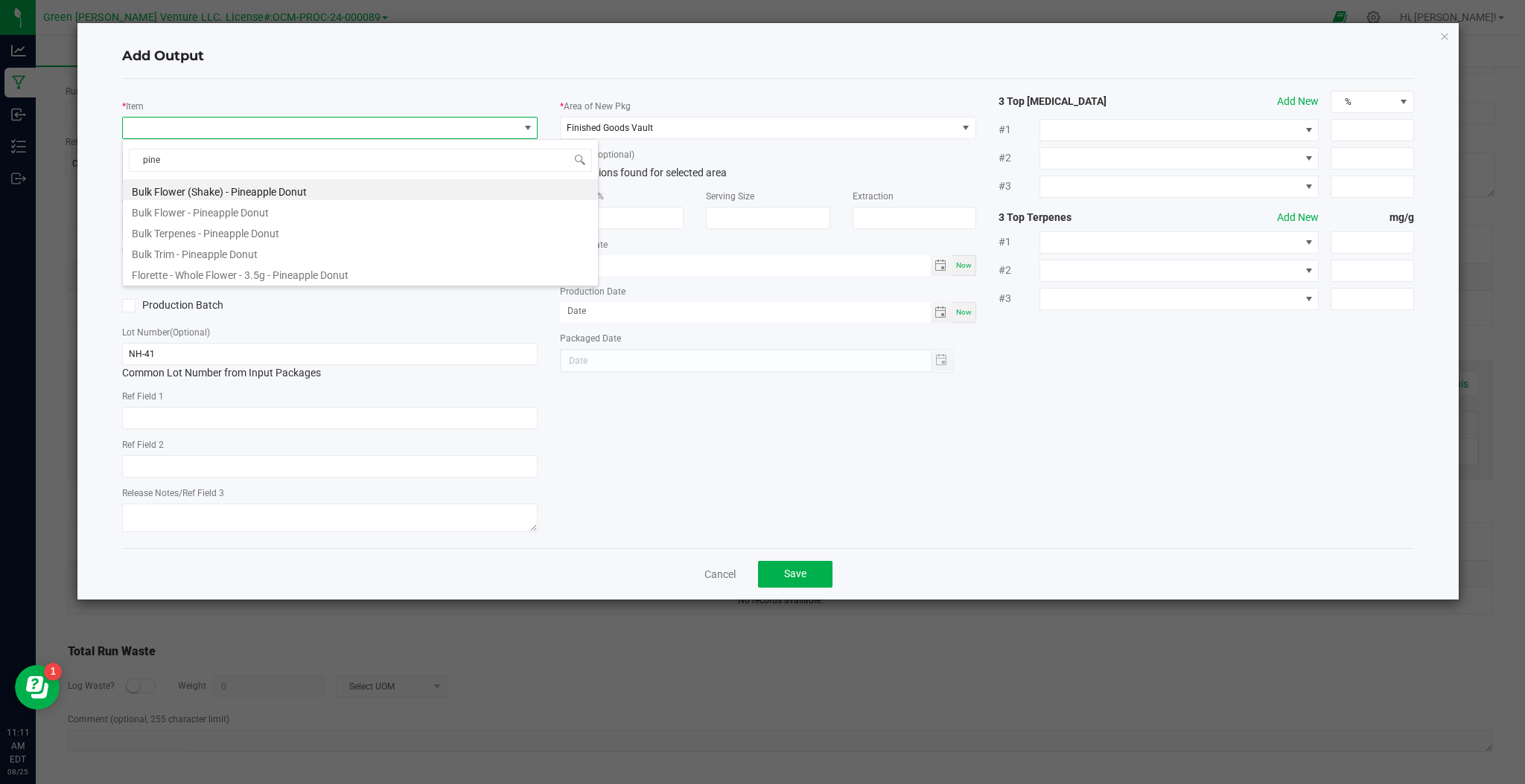
type input "pinea"
click at [217, 230] on li "Bulk Terpenes - Pineapple Donut" at bounding box center [360, 232] width 475 height 21
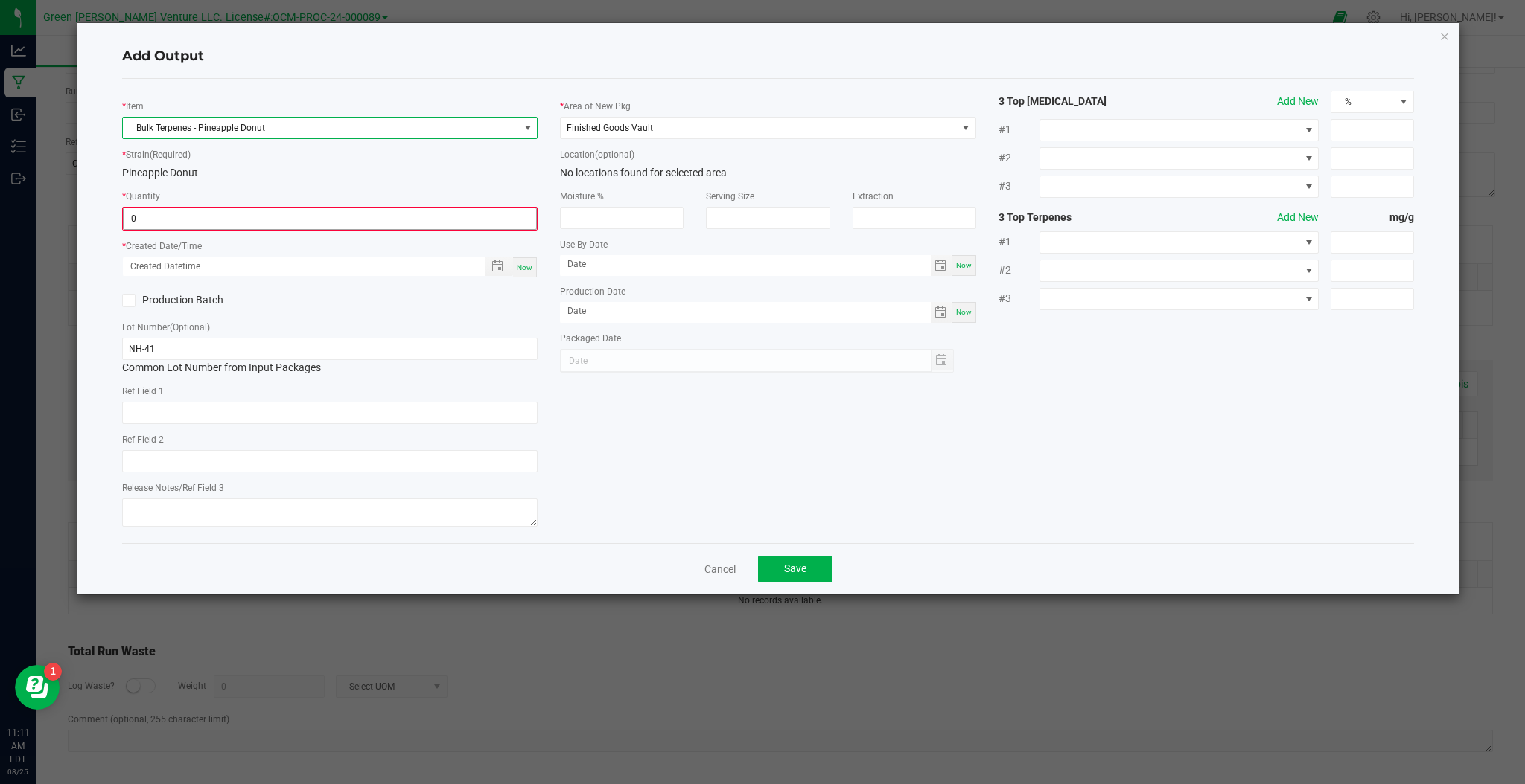
click at [198, 221] on input "0" at bounding box center [330, 219] width 413 height 21
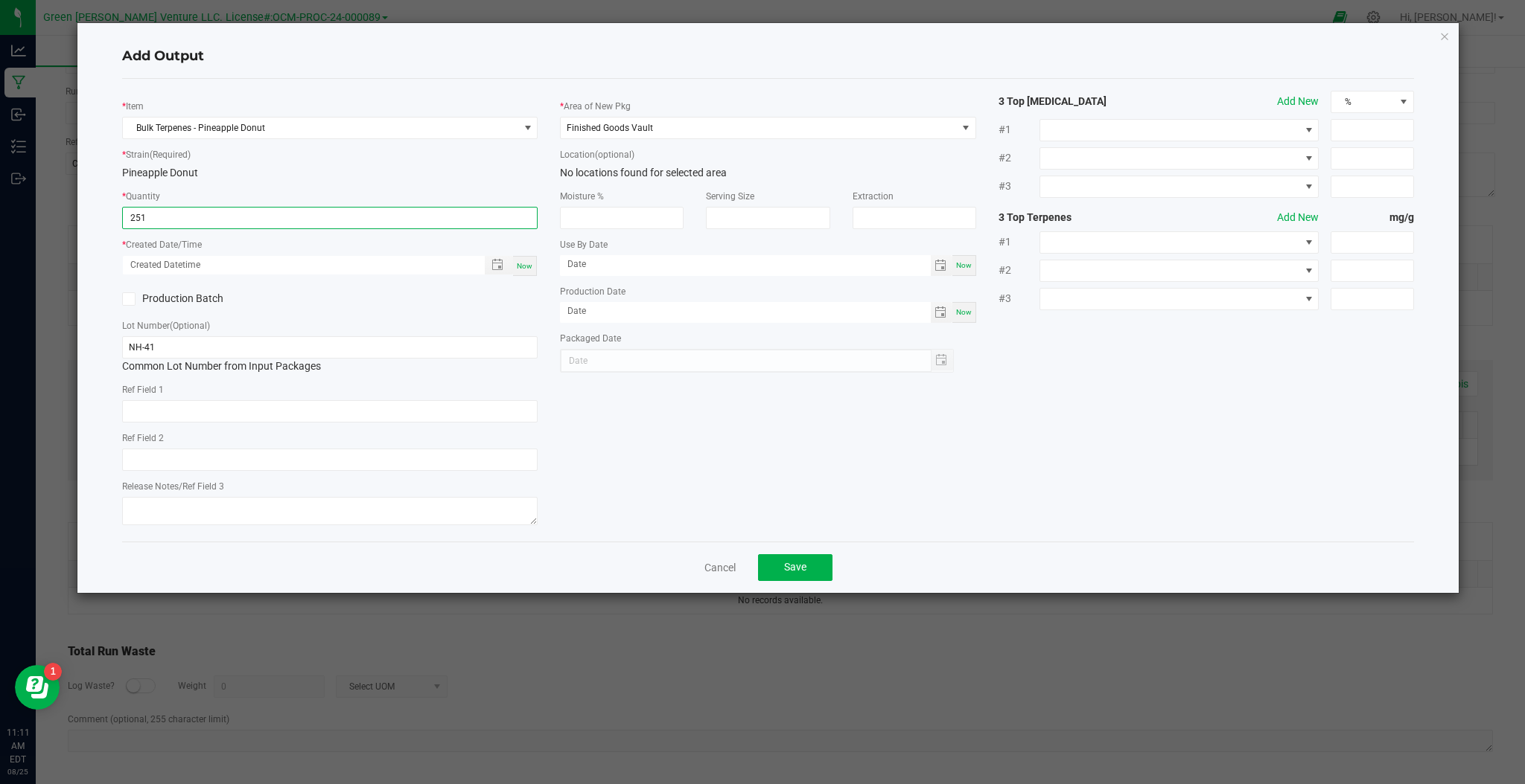
type input "251.0000 g"
click at [522, 270] on span "Now" at bounding box center [524, 266] width 15 height 9
type input "08/25/2025 11:11 AM"
type input "[DATE]"
click at [135, 297] on span at bounding box center [128, 299] width 13 height 13
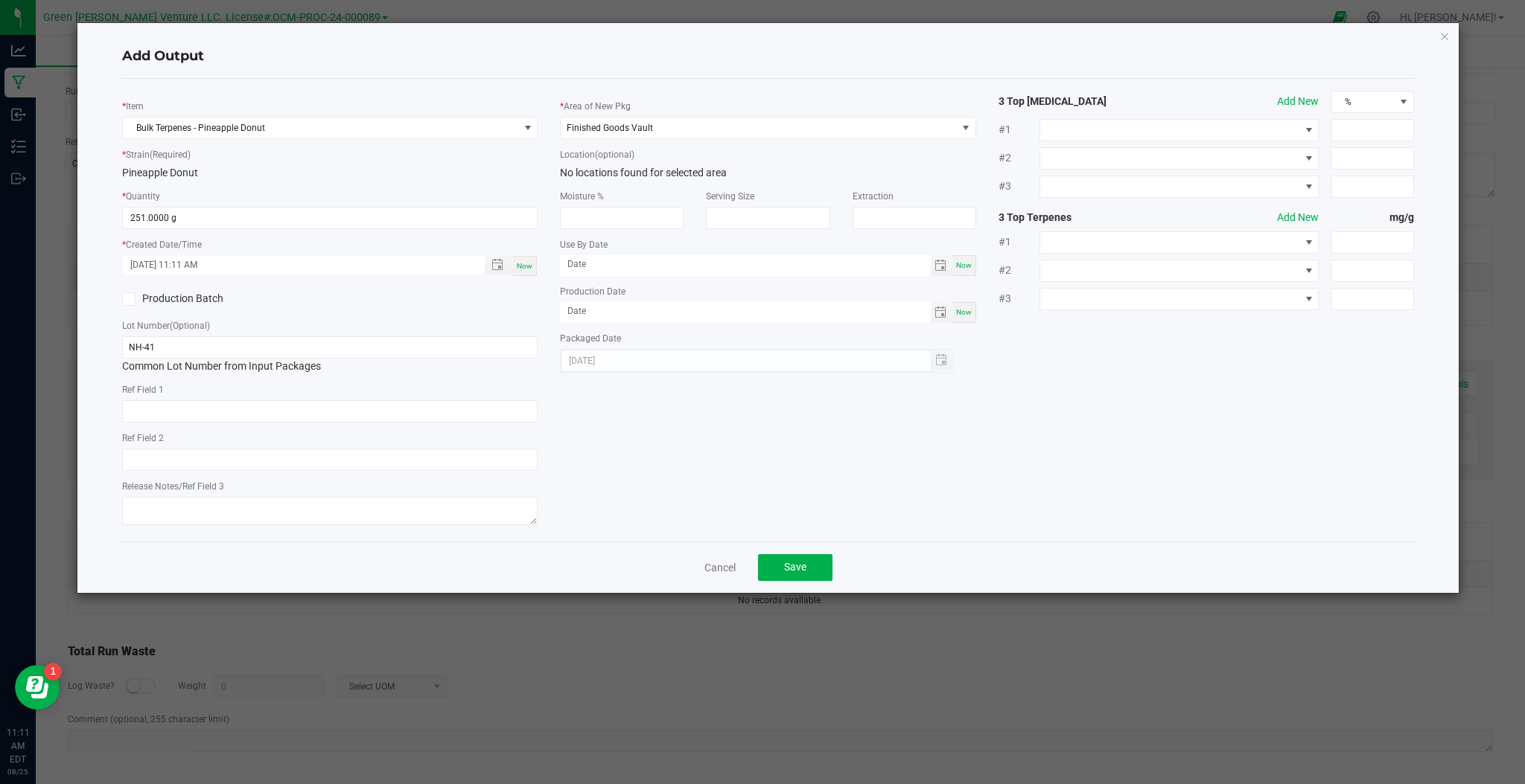
click at [0, 0] on input "Production Batch" at bounding box center [0, 0] width 0 height 0
drag, startPoint x: 216, startPoint y: 350, endPoint x: 22, endPoint y: 354, distance: 194.0
click at [22, 354] on ngb-modal-window "Add Output * Item Bulk Terpenes - Pineapple Donut * Strain (Required) Pineapple…" at bounding box center [767, 392] width 1535 height 784
click at [938, 311] on span "Toggle calendar" at bounding box center [940, 313] width 12 height 12
type input "CTC-ULF-PDO-082225"
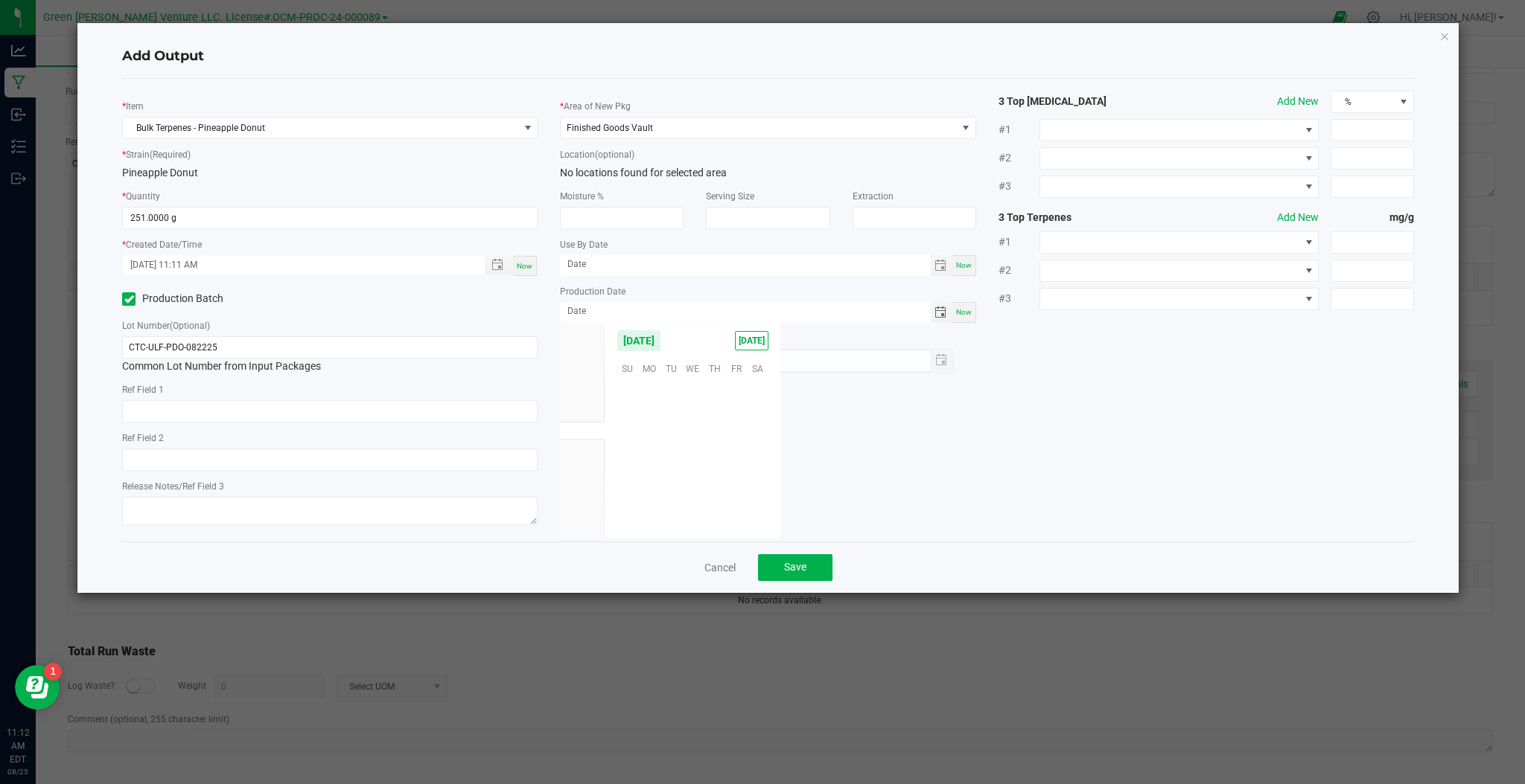
scroll to position [241222, 0]
click at [740, 459] on span "22" at bounding box center [736, 457] width 22 height 23
type input "08/22/2025"
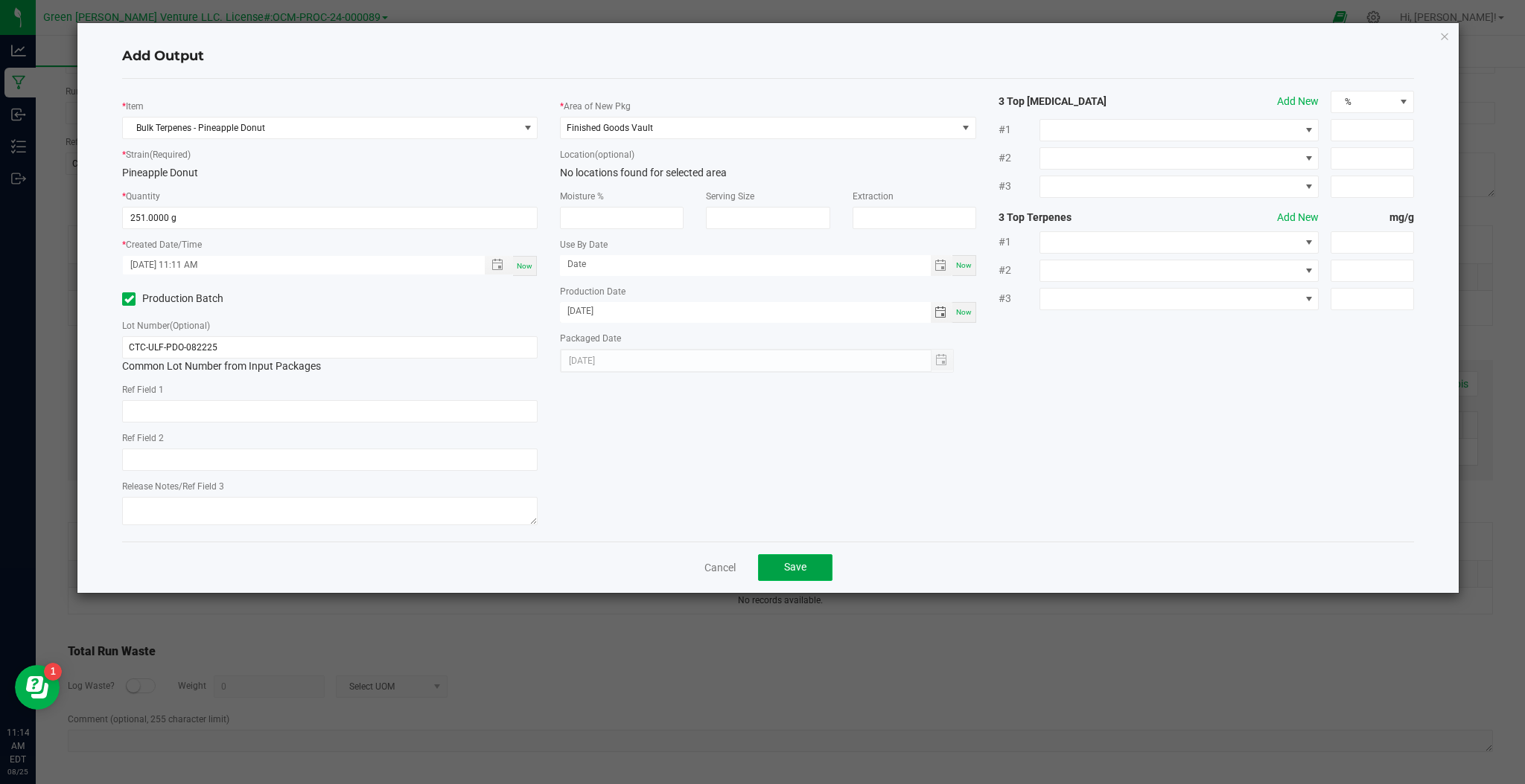
click at [787, 578] on button "Save" at bounding box center [795, 567] width 74 height 27
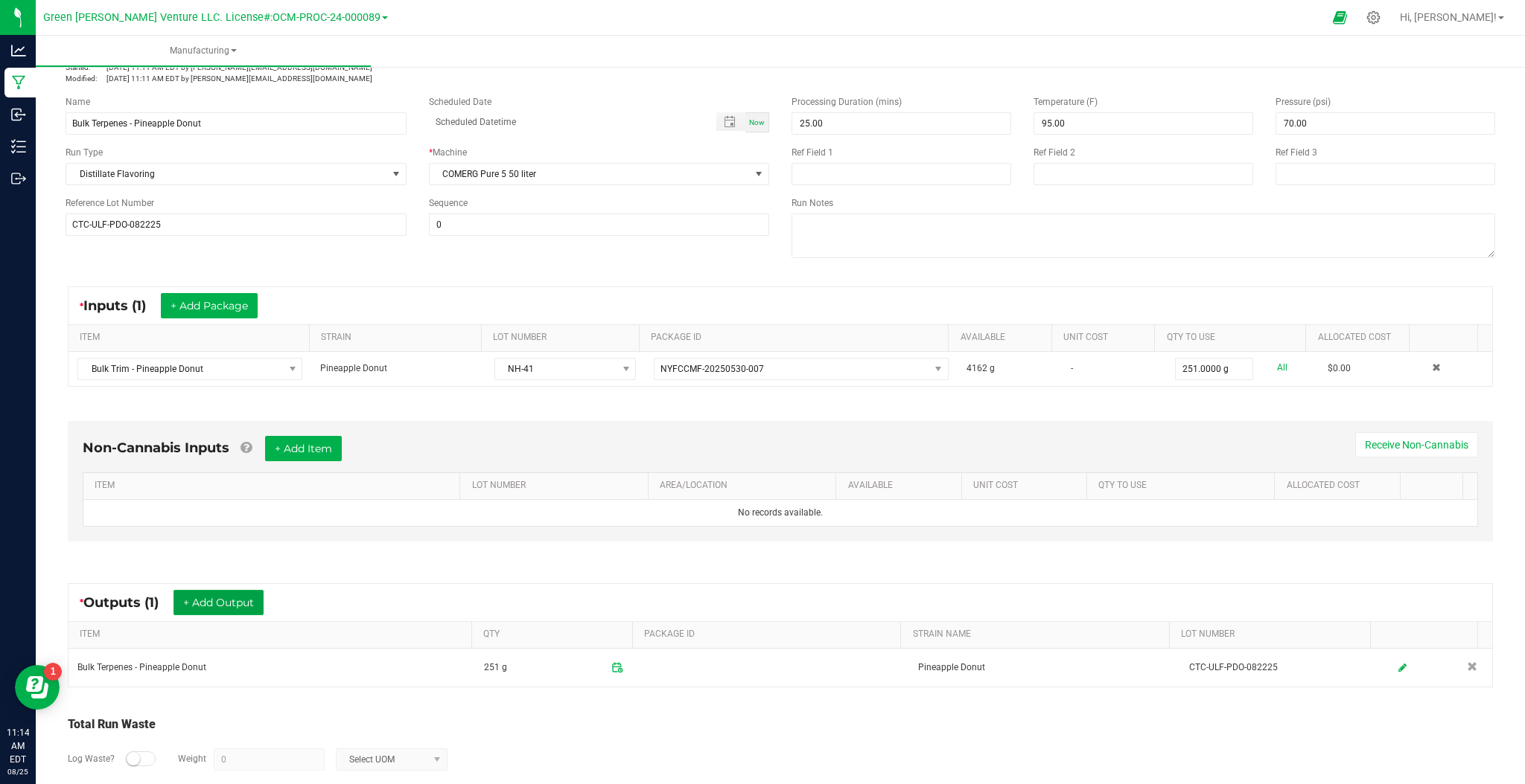
scroll to position [0, 0]
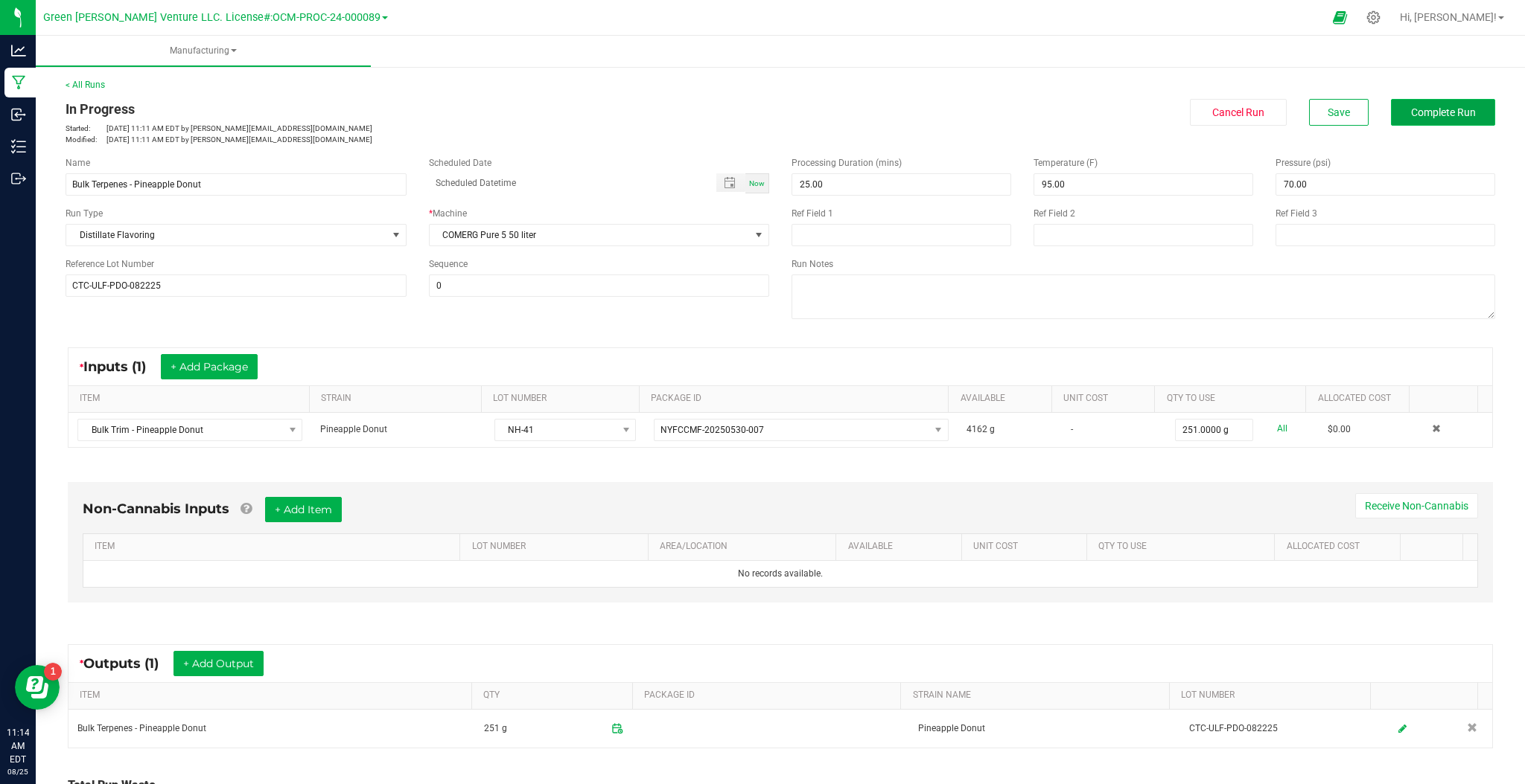
click at [1428, 119] on button "Complete Run" at bounding box center [1443, 112] width 105 height 27
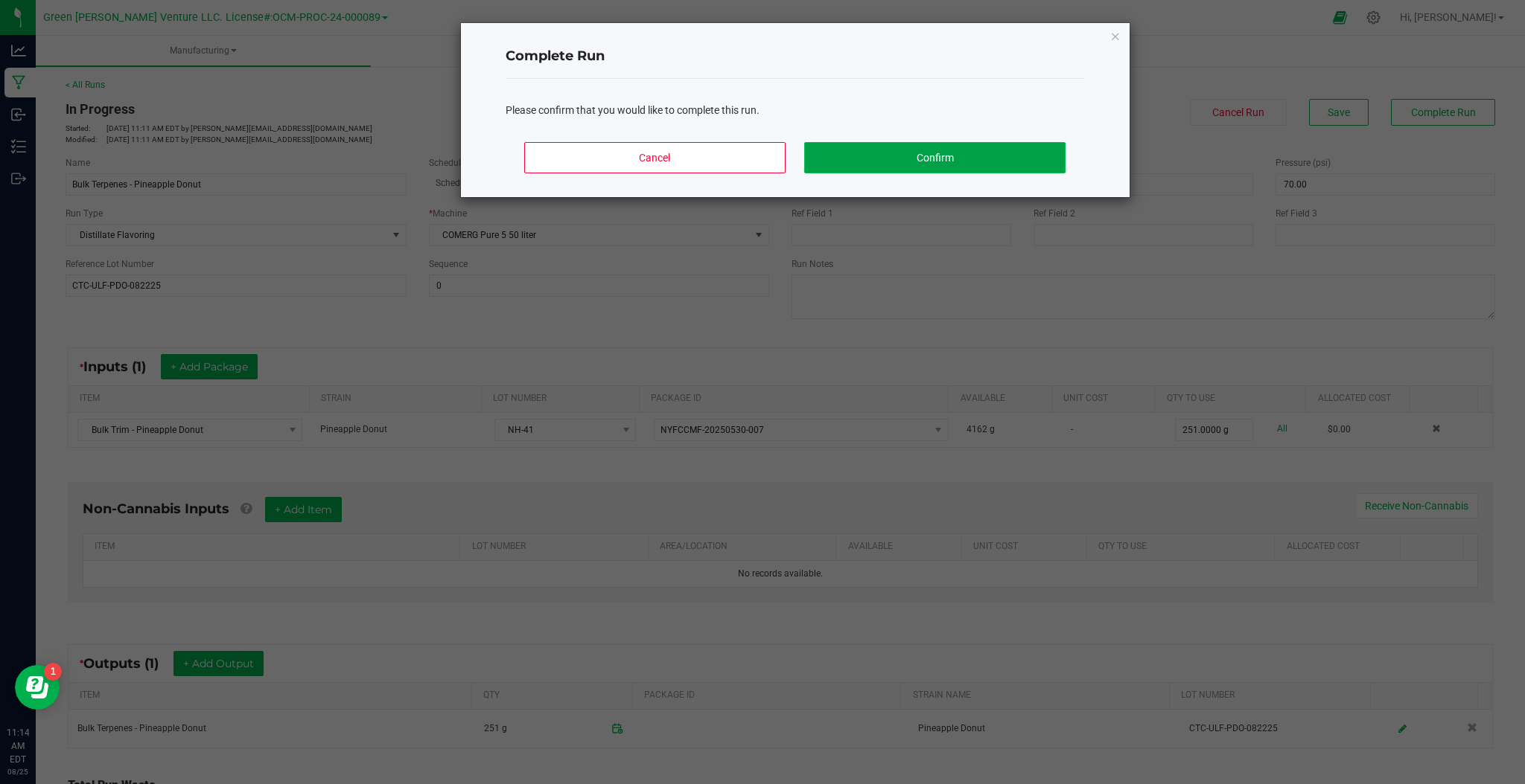
click at [875, 149] on button "Confirm" at bounding box center [935, 158] width 261 height 31
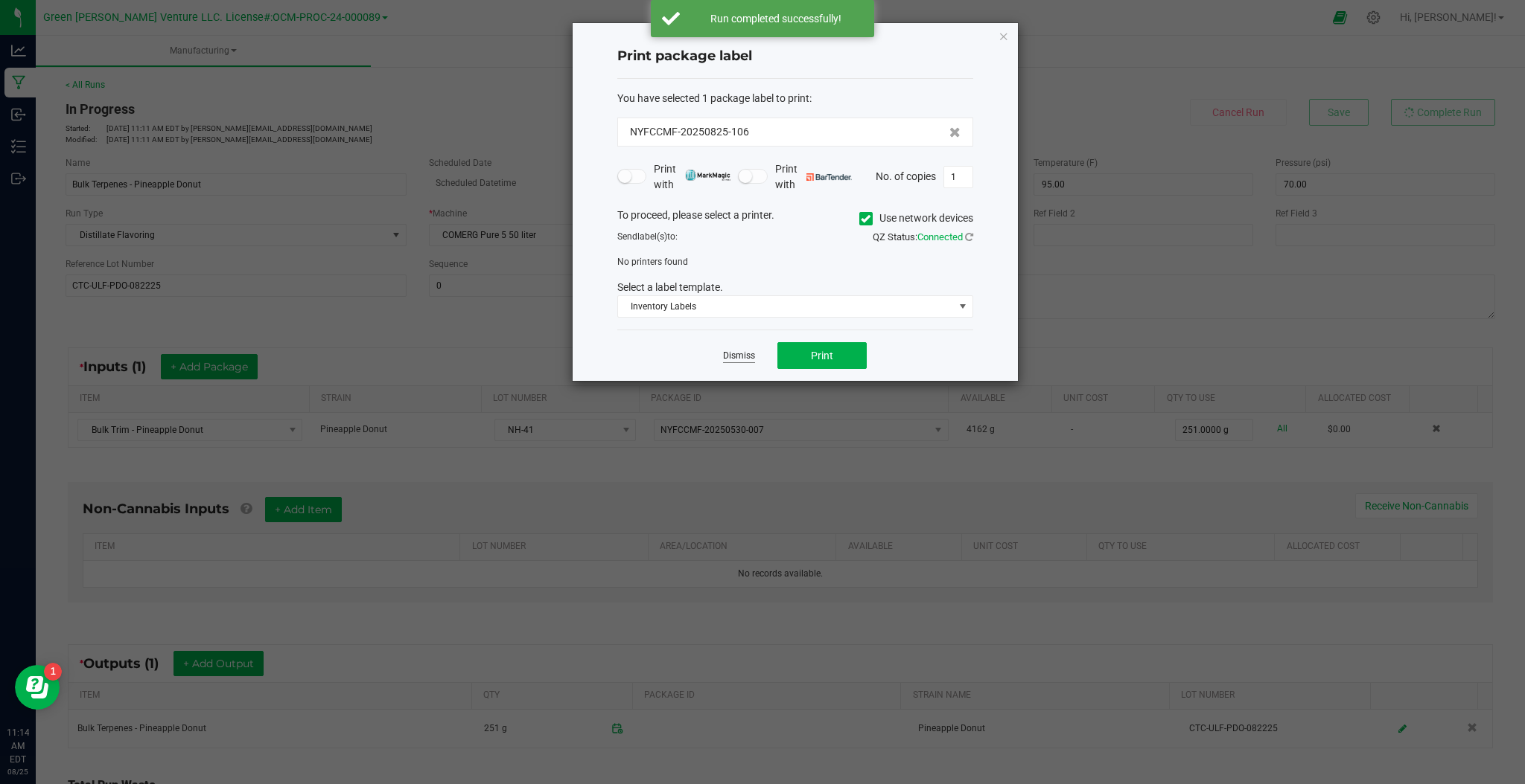
click at [741, 356] on link "Dismiss" at bounding box center [739, 355] width 32 height 12
